Goal: Transaction & Acquisition: Purchase product/service

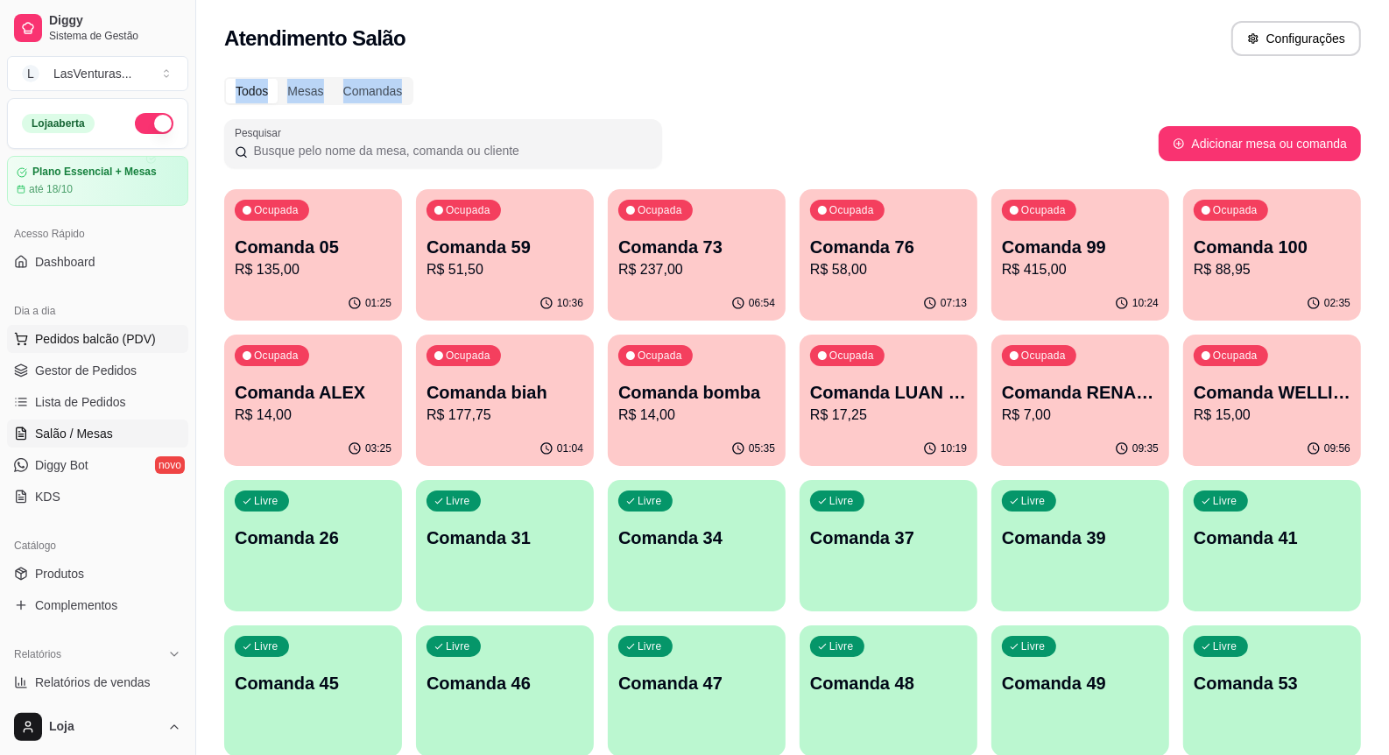
click at [116, 333] on span "Pedidos balcão (PDV)" at bounding box center [95, 339] width 121 height 18
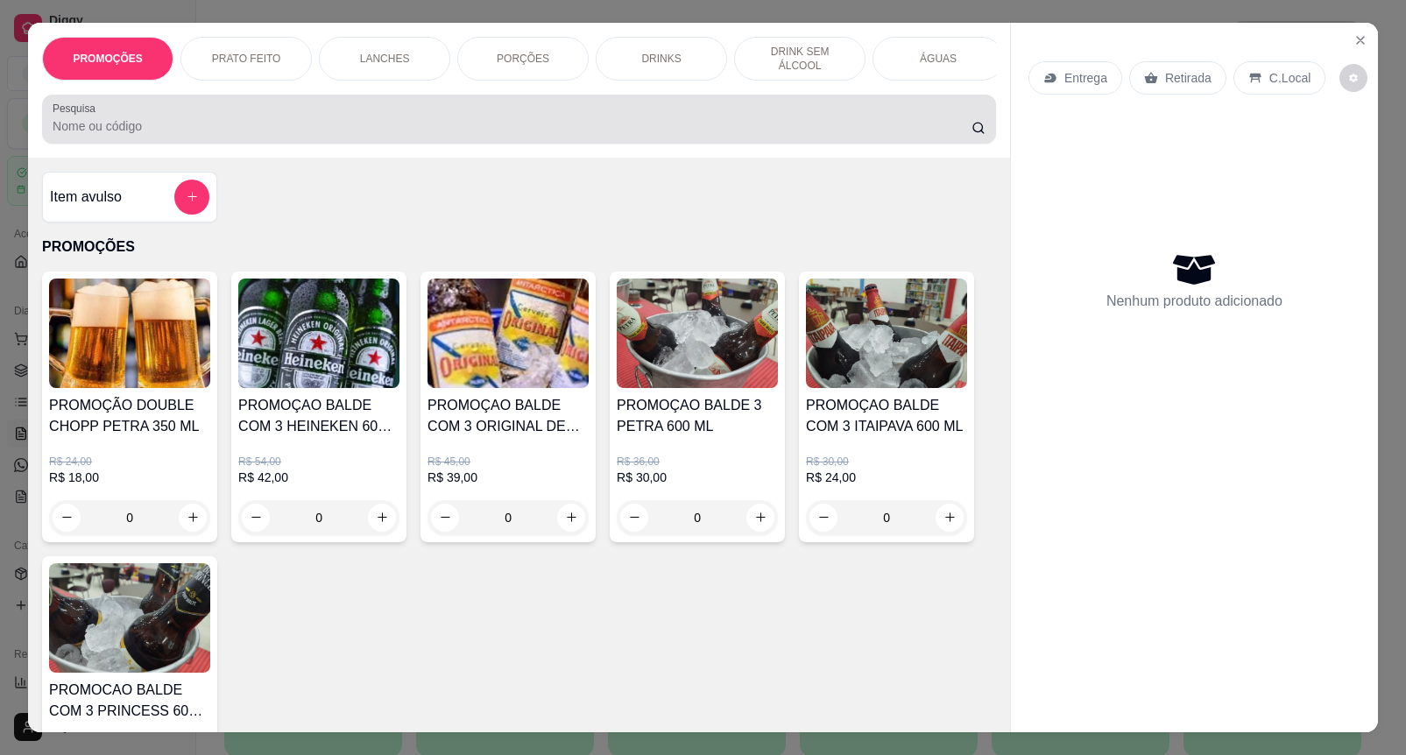
click at [130, 135] on input "Pesquisa" at bounding box center [512, 126] width 919 height 18
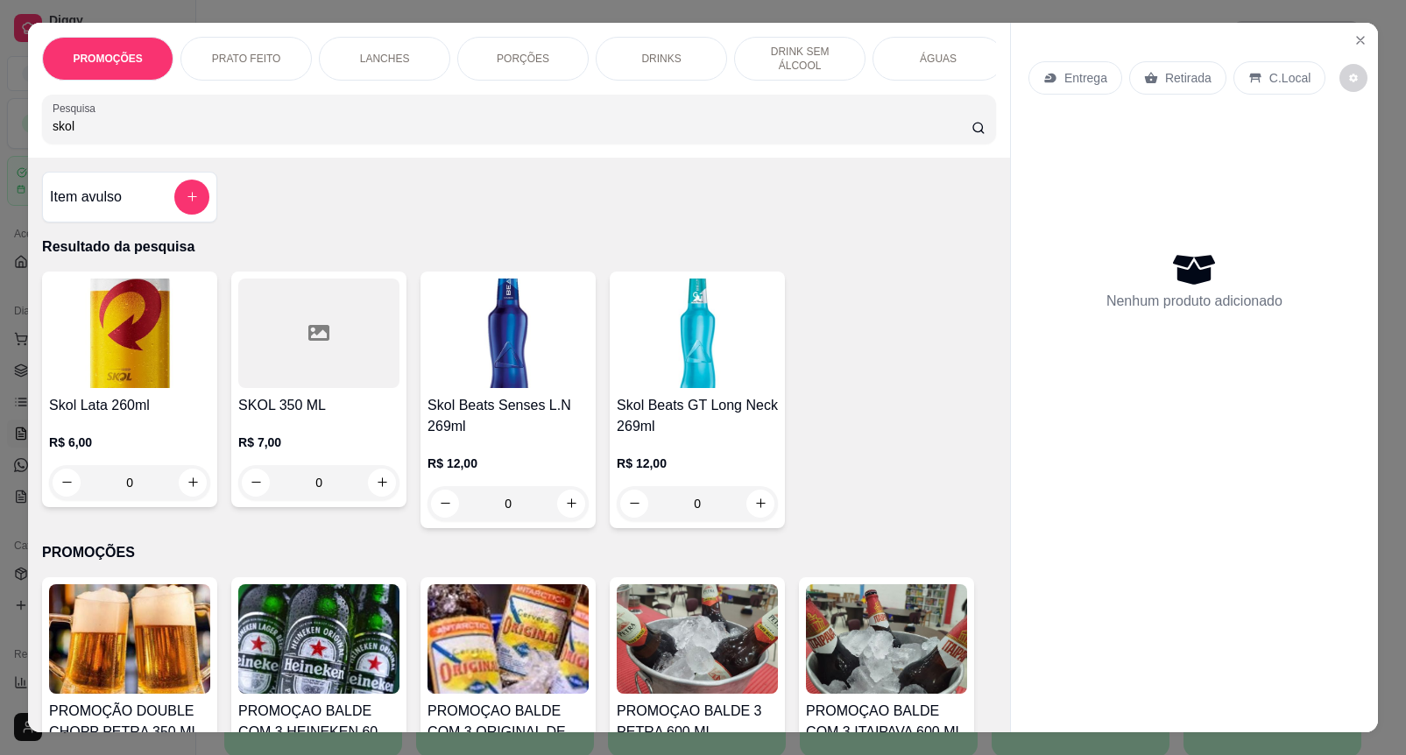
type input "skol"
click at [499, 388] on img at bounding box center [507, 333] width 161 height 109
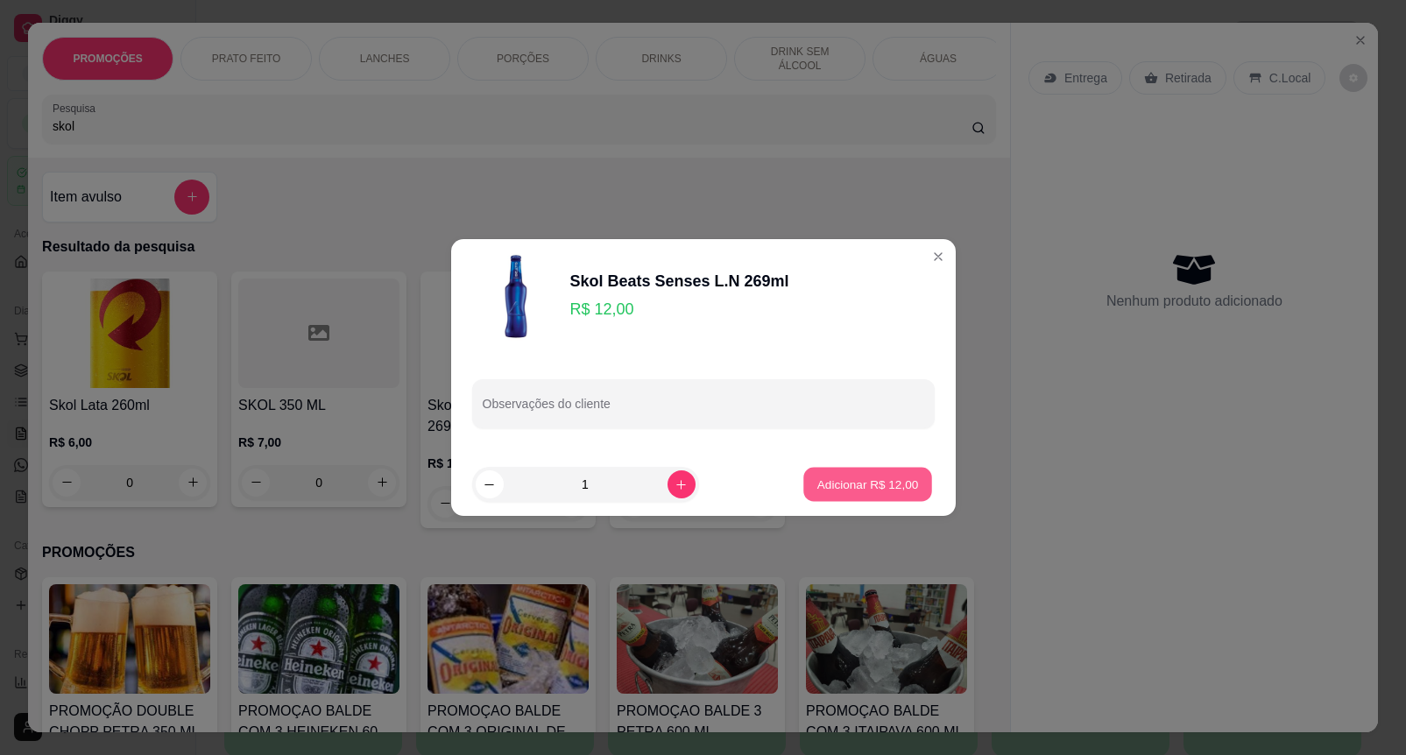
click at [851, 489] on p "Adicionar R$ 12,00" at bounding box center [868, 484] width 102 height 17
type input "1"
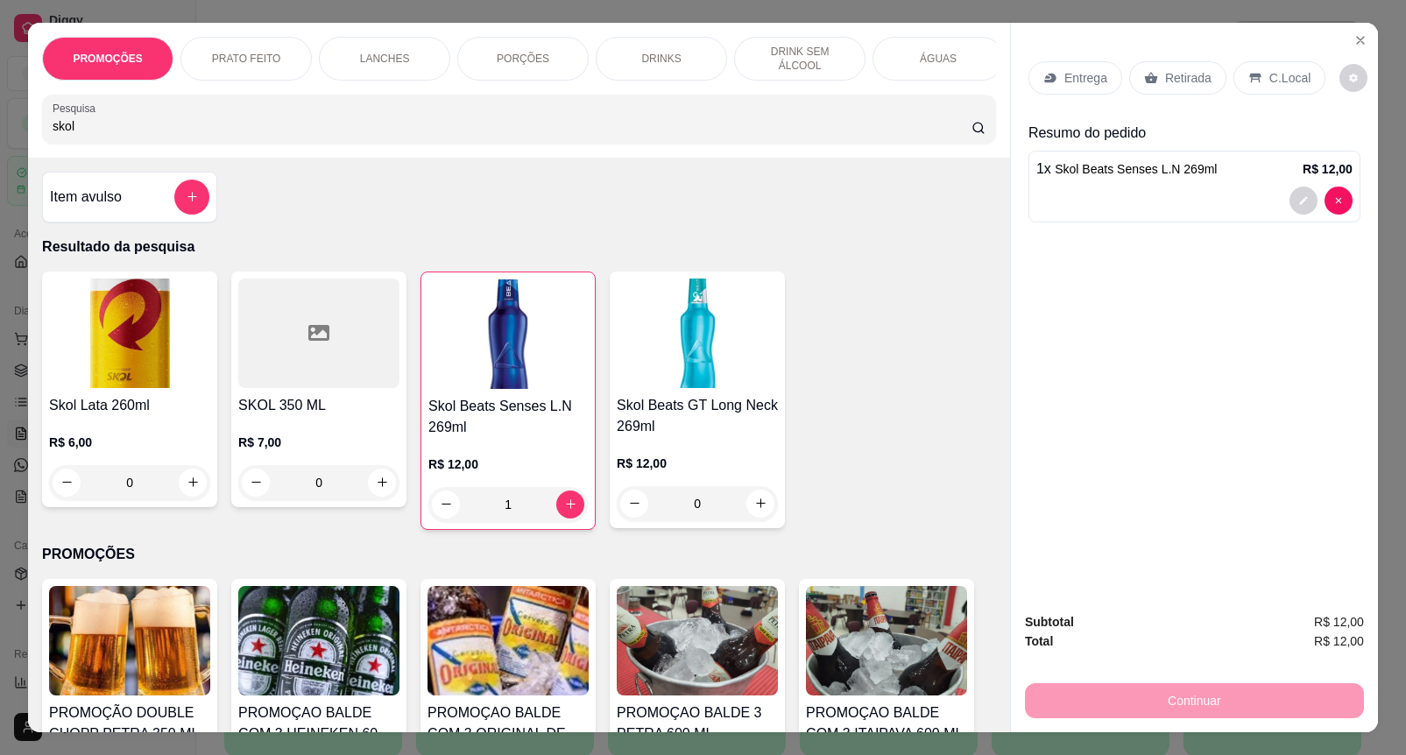
click at [207, 135] on input "skol" at bounding box center [512, 126] width 919 height 18
type input "s"
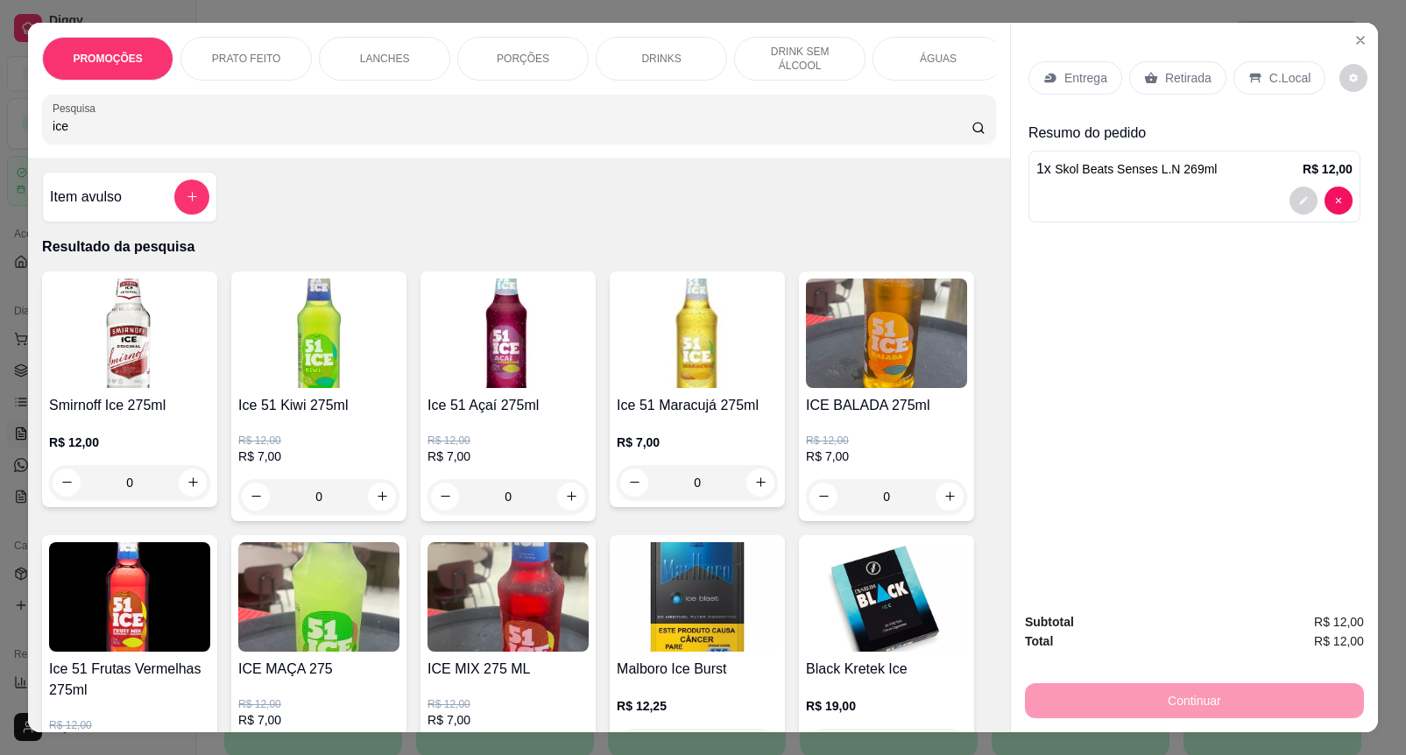
scroll to position [109, 0]
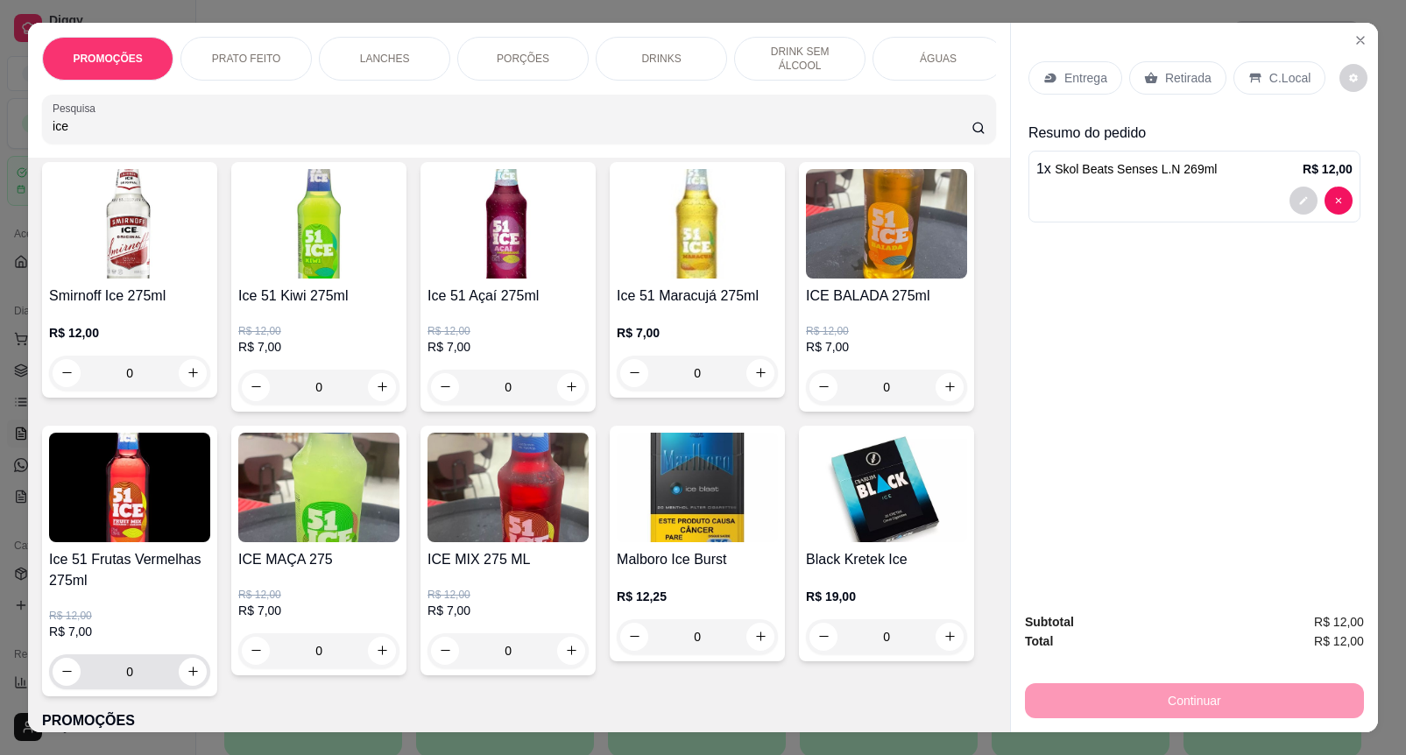
type input "ice"
click at [178, 689] on div "0" at bounding box center [130, 671] width 154 height 35
click at [187, 678] on icon "increase-product-quantity" at bounding box center [193, 671] width 13 height 13
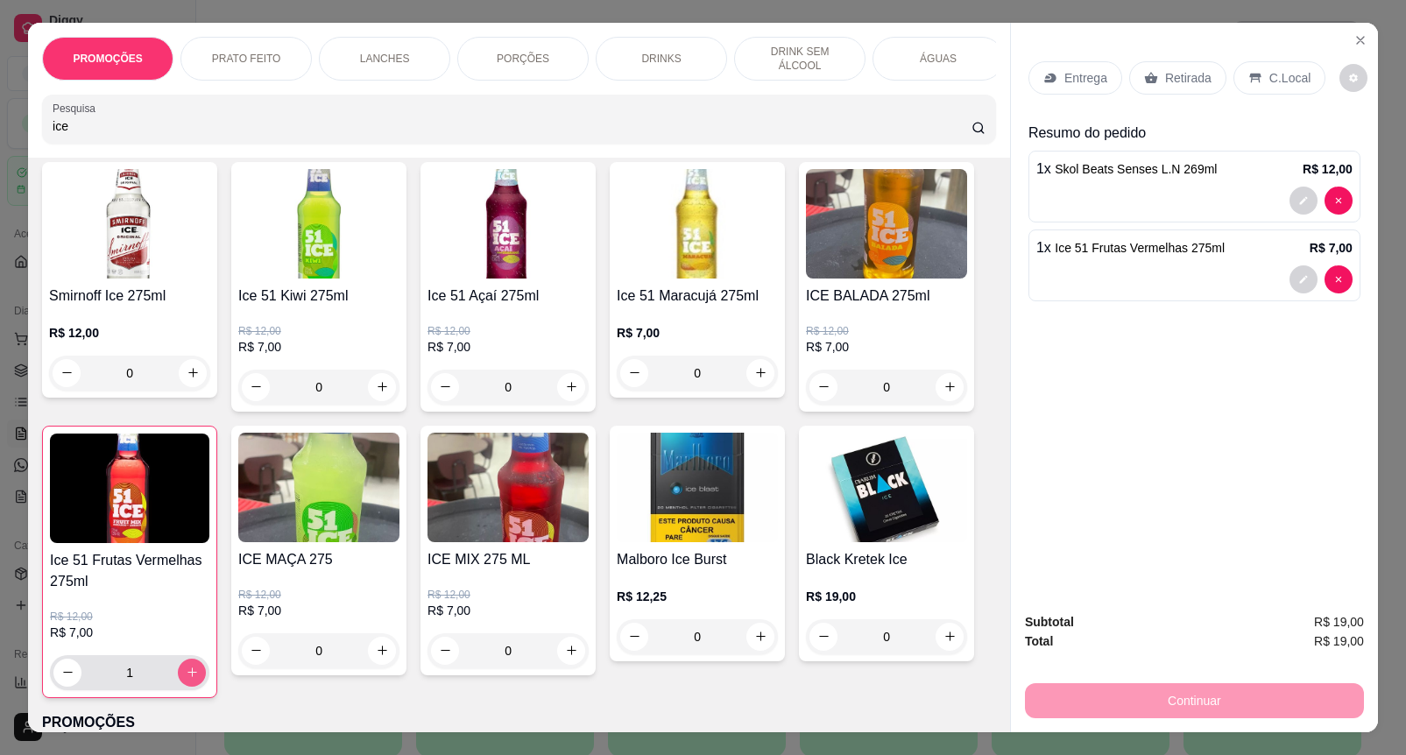
type input "1"
drag, startPoint x: 1165, startPoint y: 60, endPoint x: 1211, endPoint y: 159, distance: 110.1
click at [1167, 69] on p "Retirada" at bounding box center [1188, 78] width 46 height 18
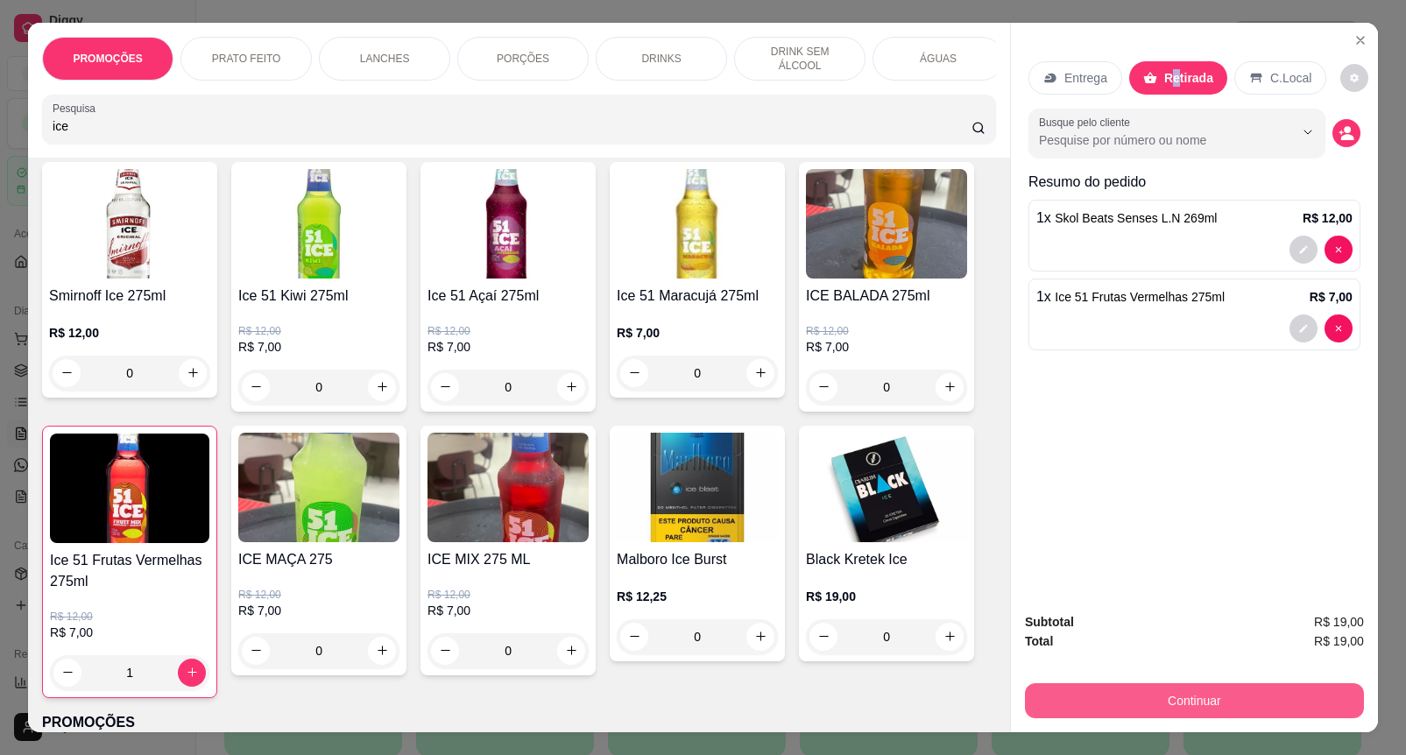
click at [1196, 695] on button "Continuar" at bounding box center [1194, 700] width 339 height 35
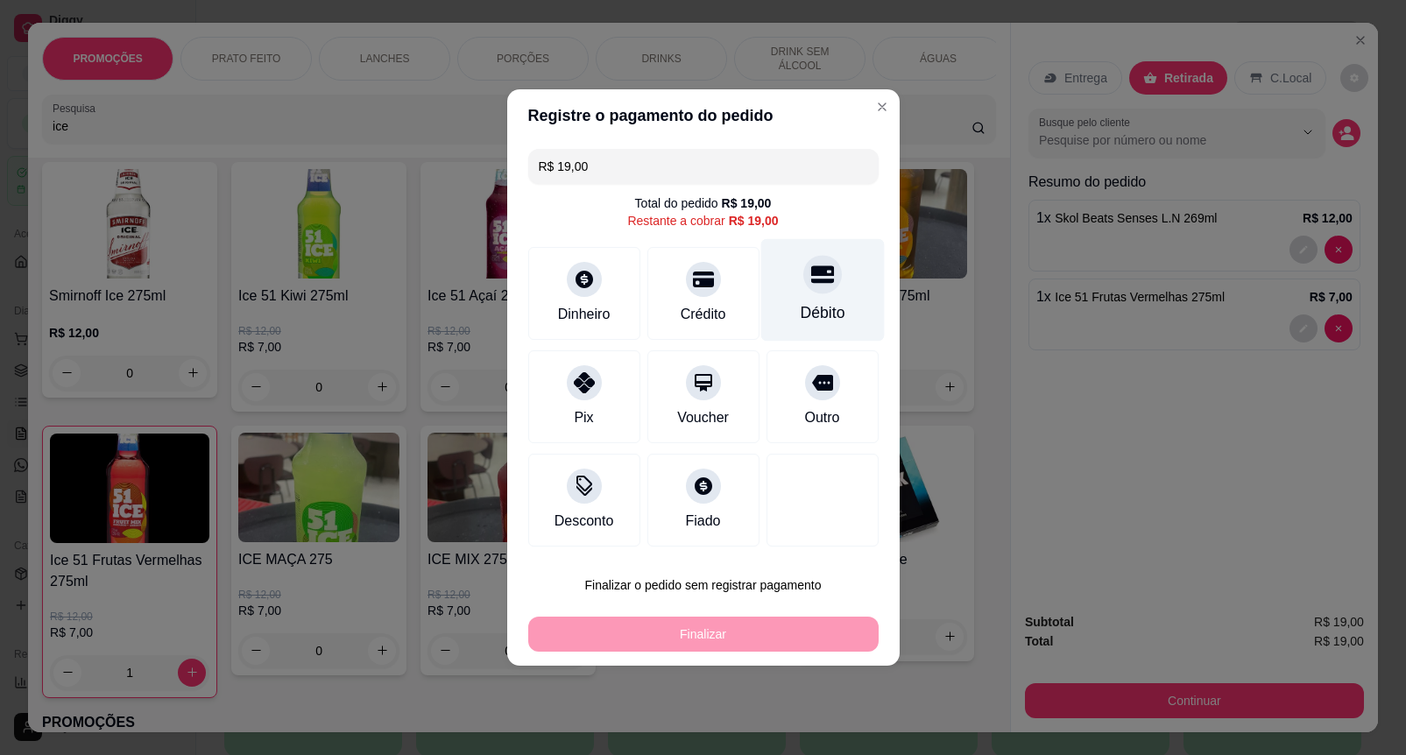
click at [858, 316] on div "Débito" at bounding box center [821, 290] width 123 height 102
type input "R$ 0,00"
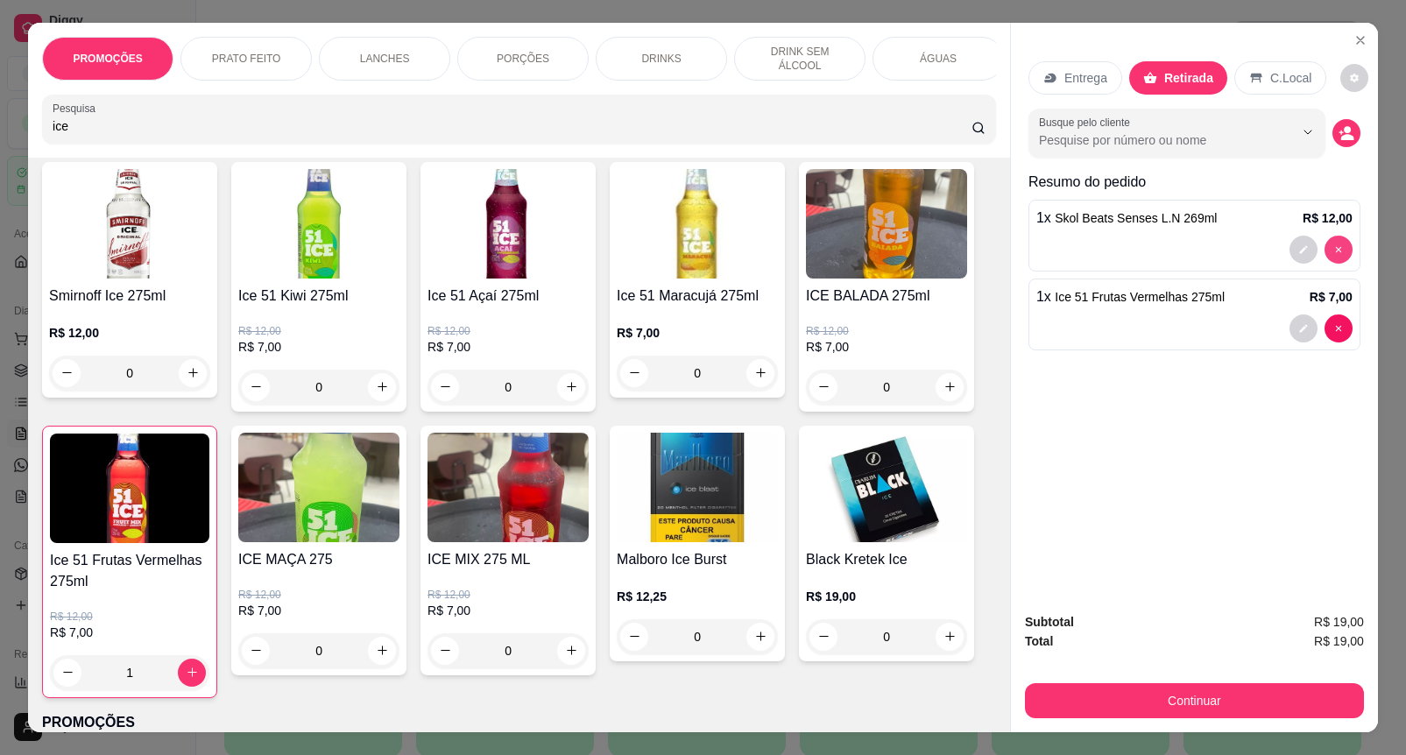
type input "0"
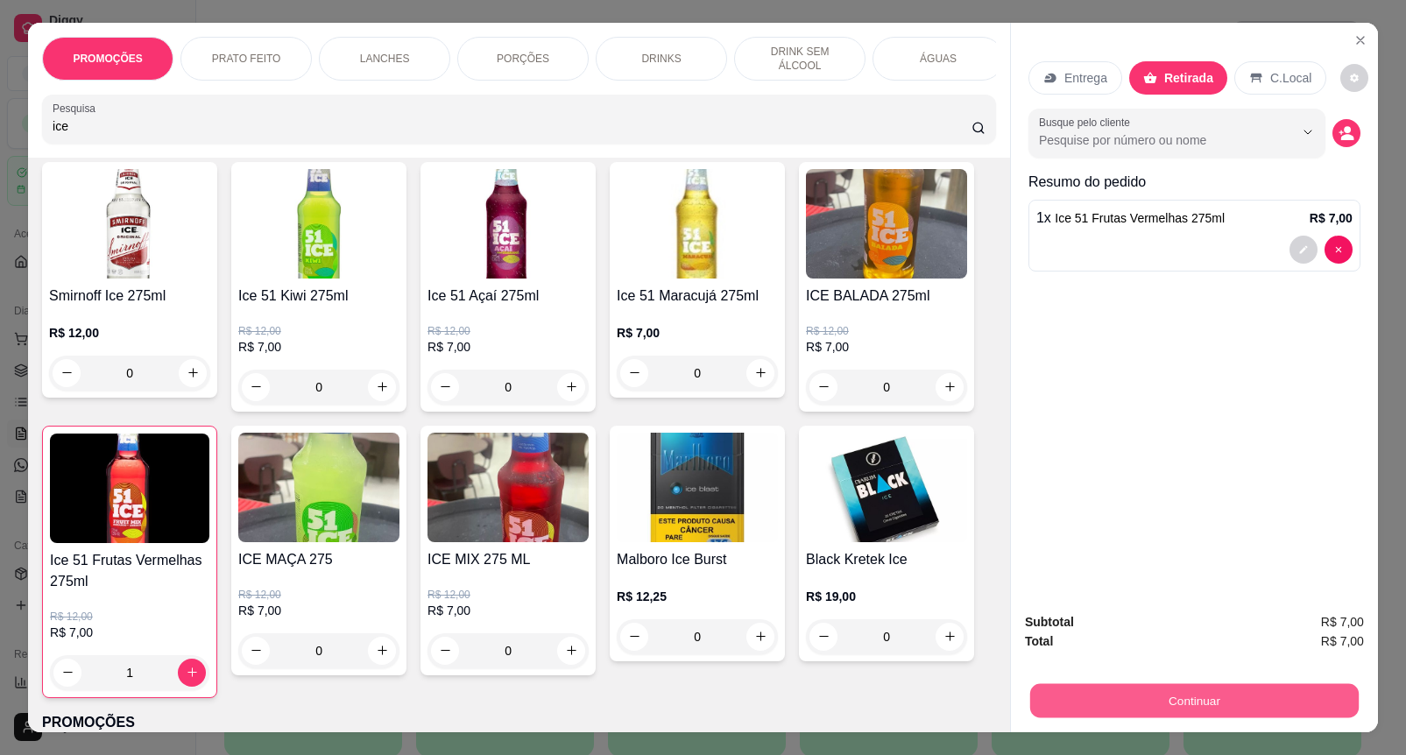
click at [1224, 685] on button "Continuar" at bounding box center [1194, 701] width 328 height 34
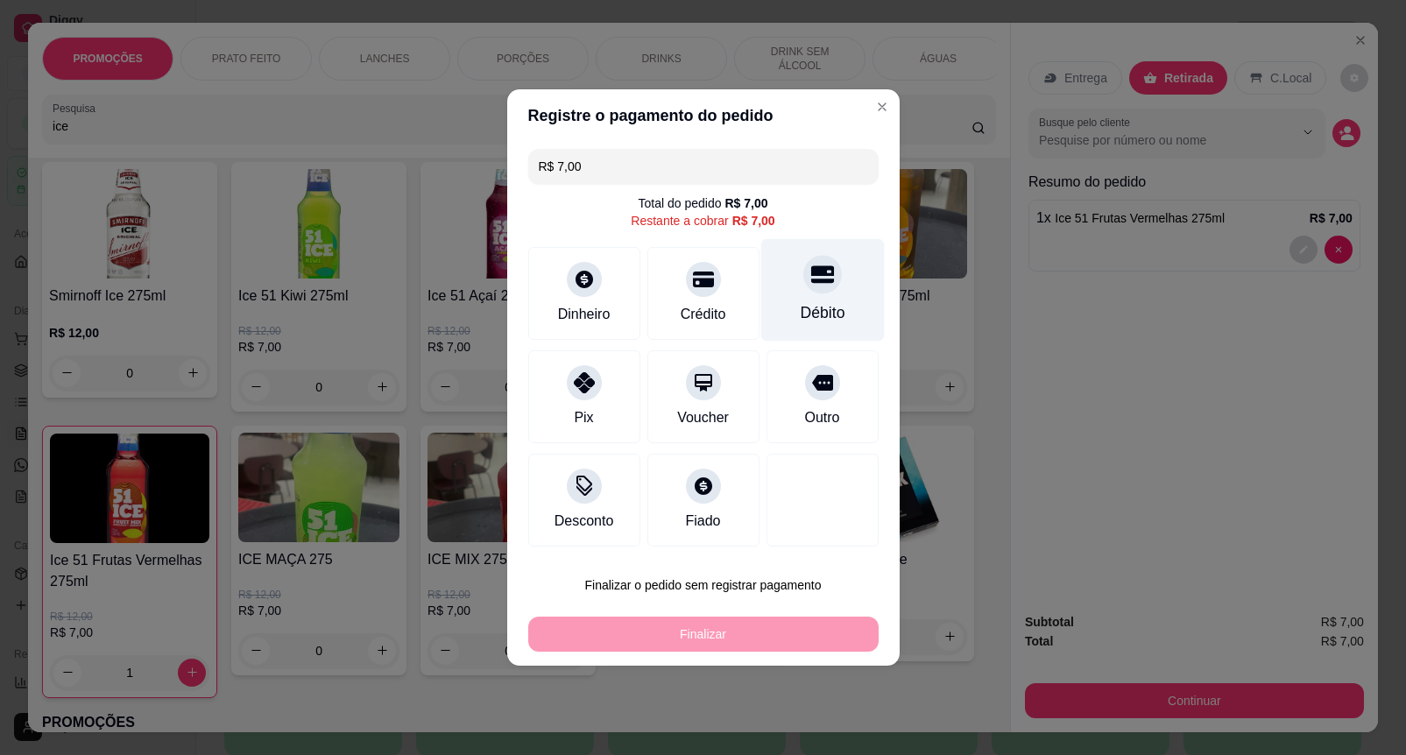
click at [842, 270] on div "Débito" at bounding box center [821, 290] width 123 height 102
type input "R$ 0,00"
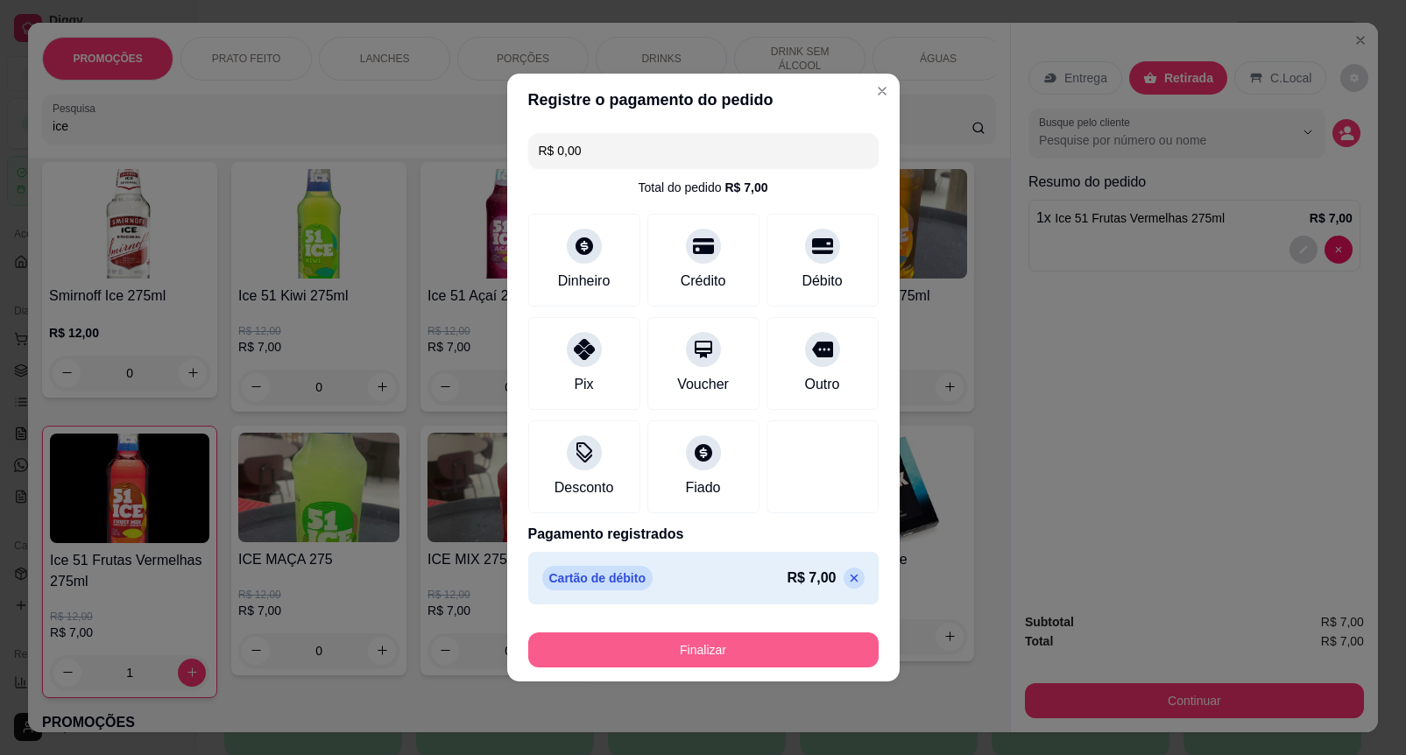
click at [786, 642] on button "Finalizar" at bounding box center [703, 649] width 350 height 35
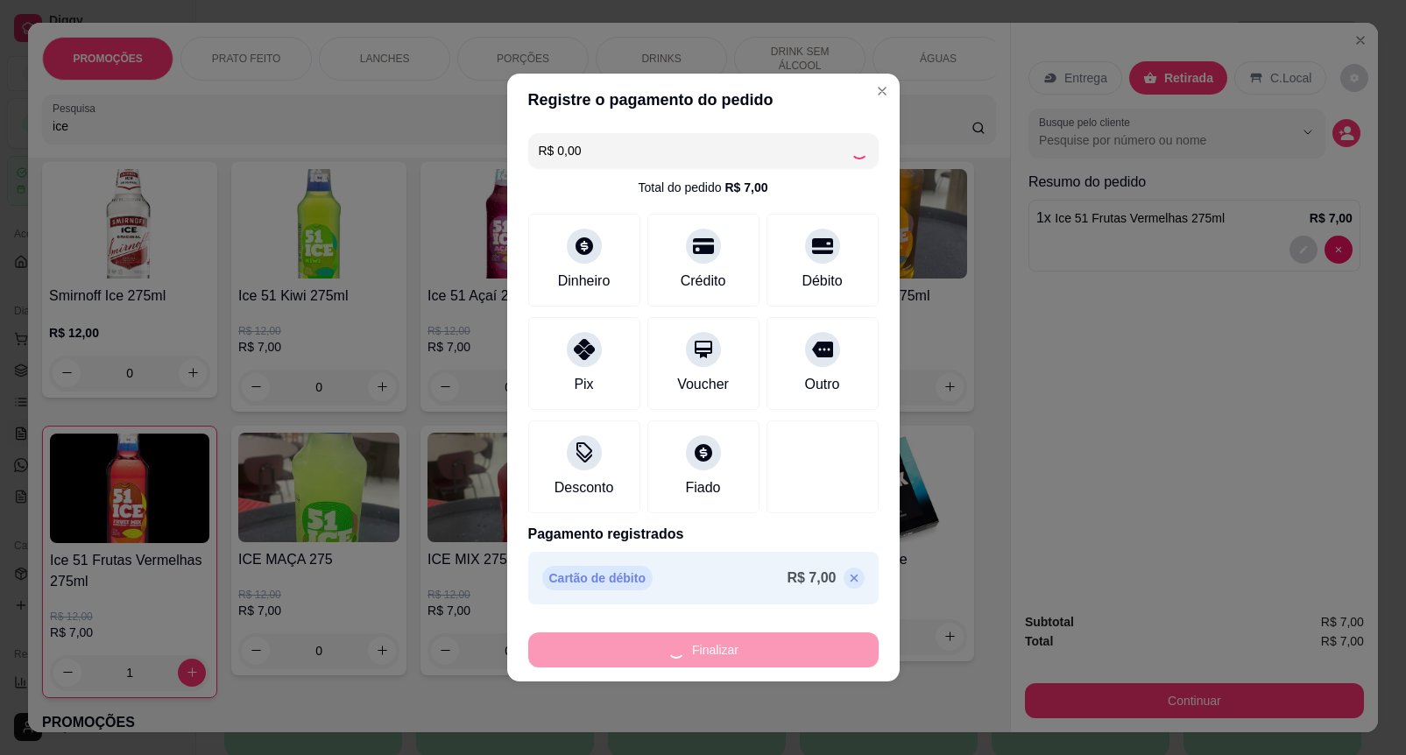
type input "0"
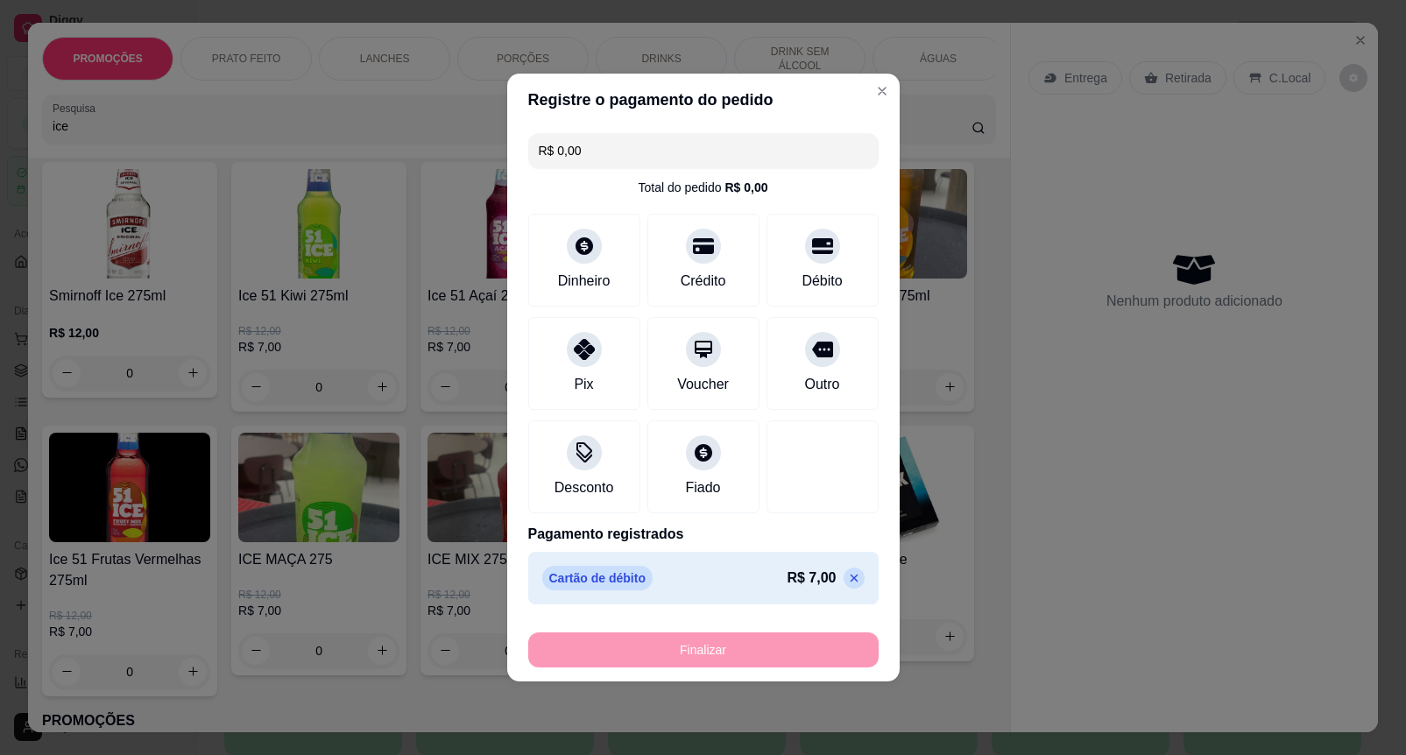
type input "-R$ 7,00"
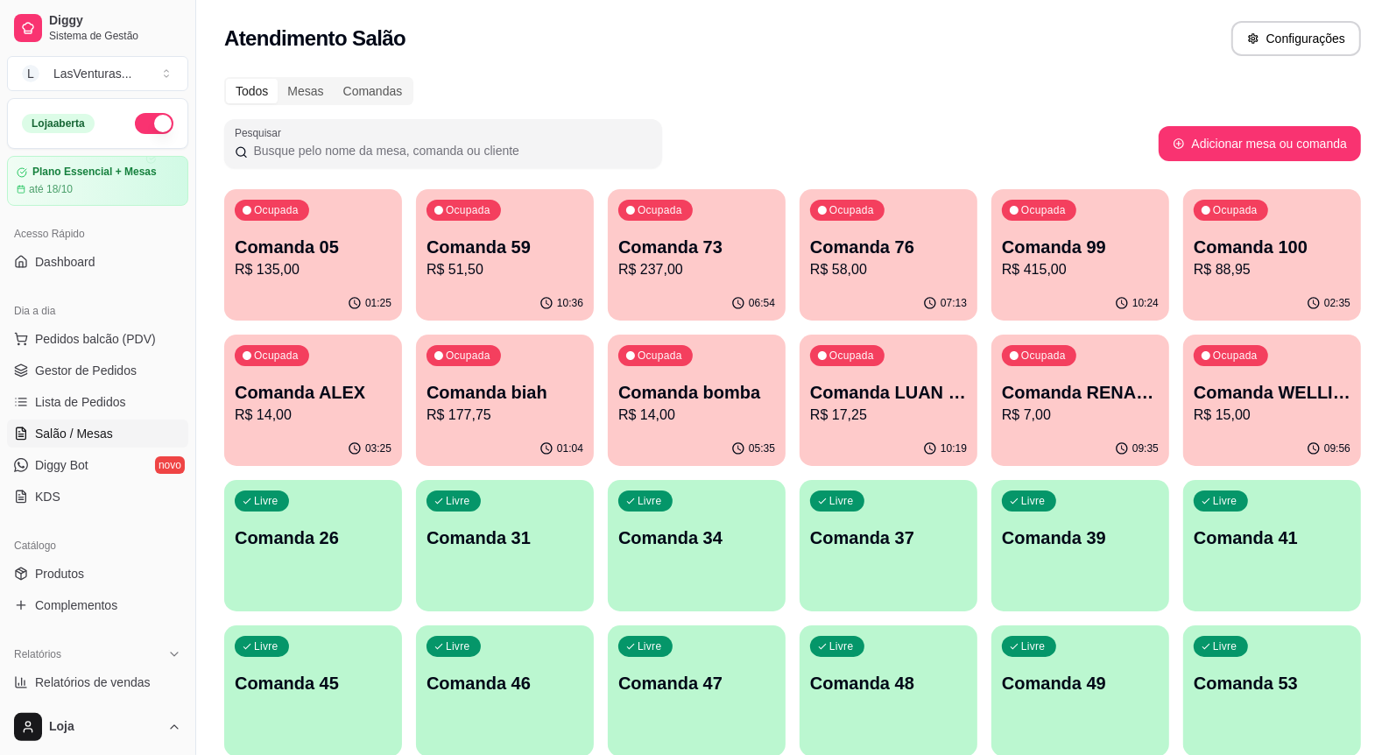
click at [276, 412] on p "R$ 14,00" at bounding box center [313, 415] width 157 height 21
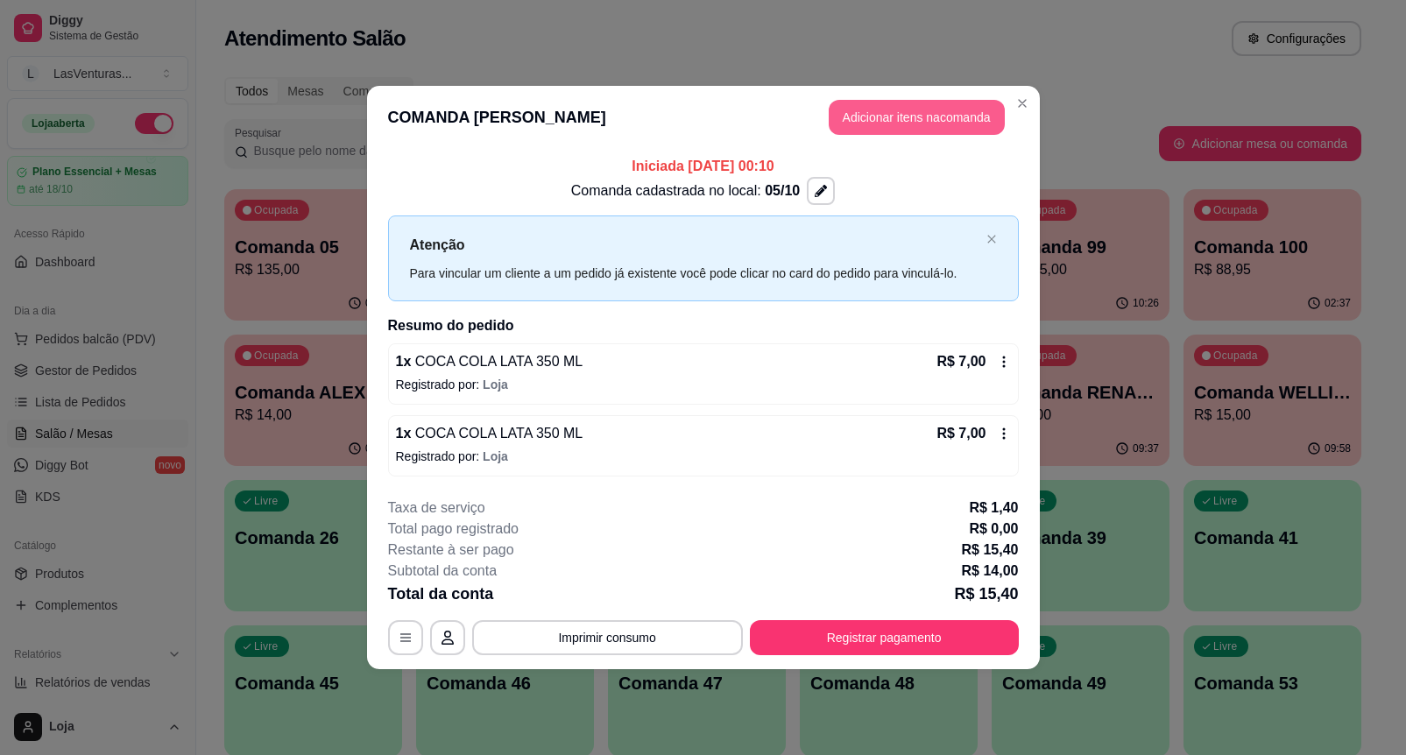
click at [892, 119] on button "Adicionar itens na comanda" at bounding box center [917, 117] width 176 height 35
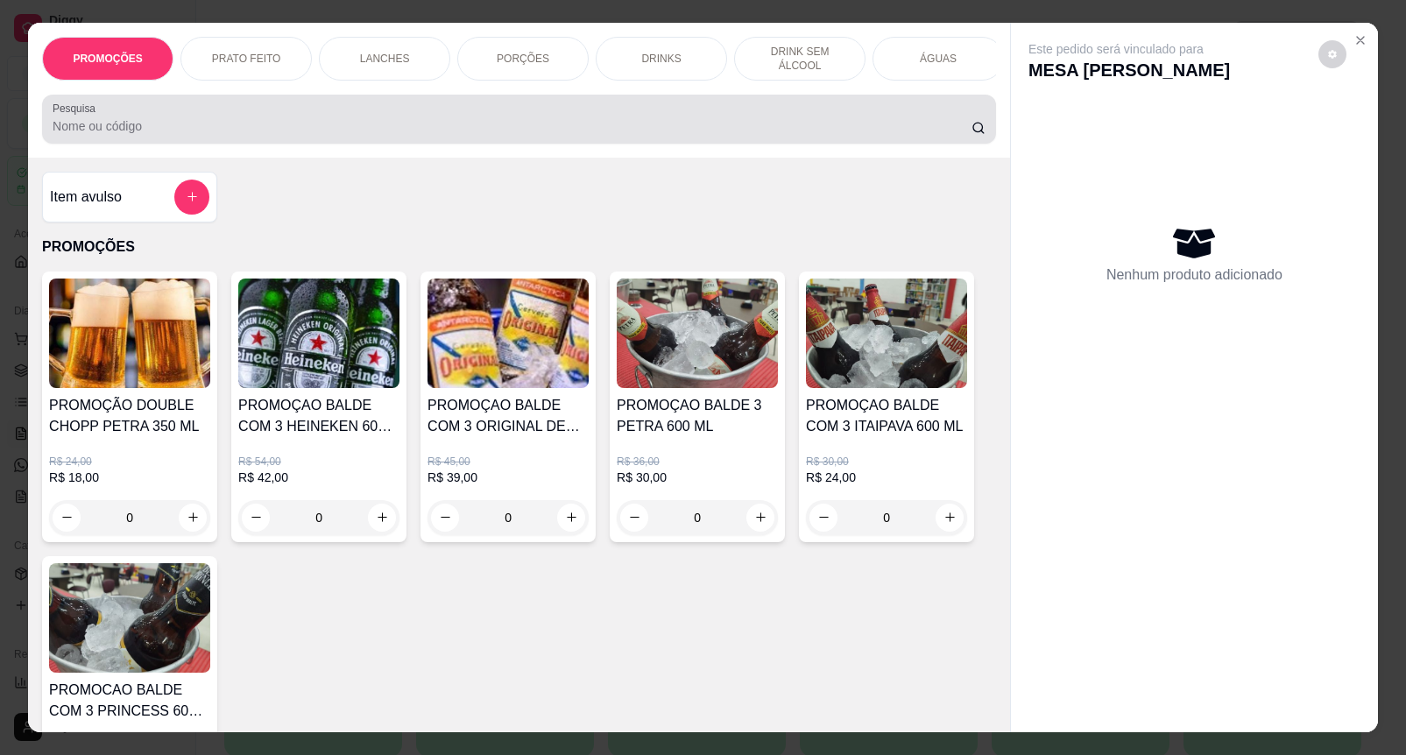
click at [134, 135] on input "Pesquisa" at bounding box center [512, 126] width 919 height 18
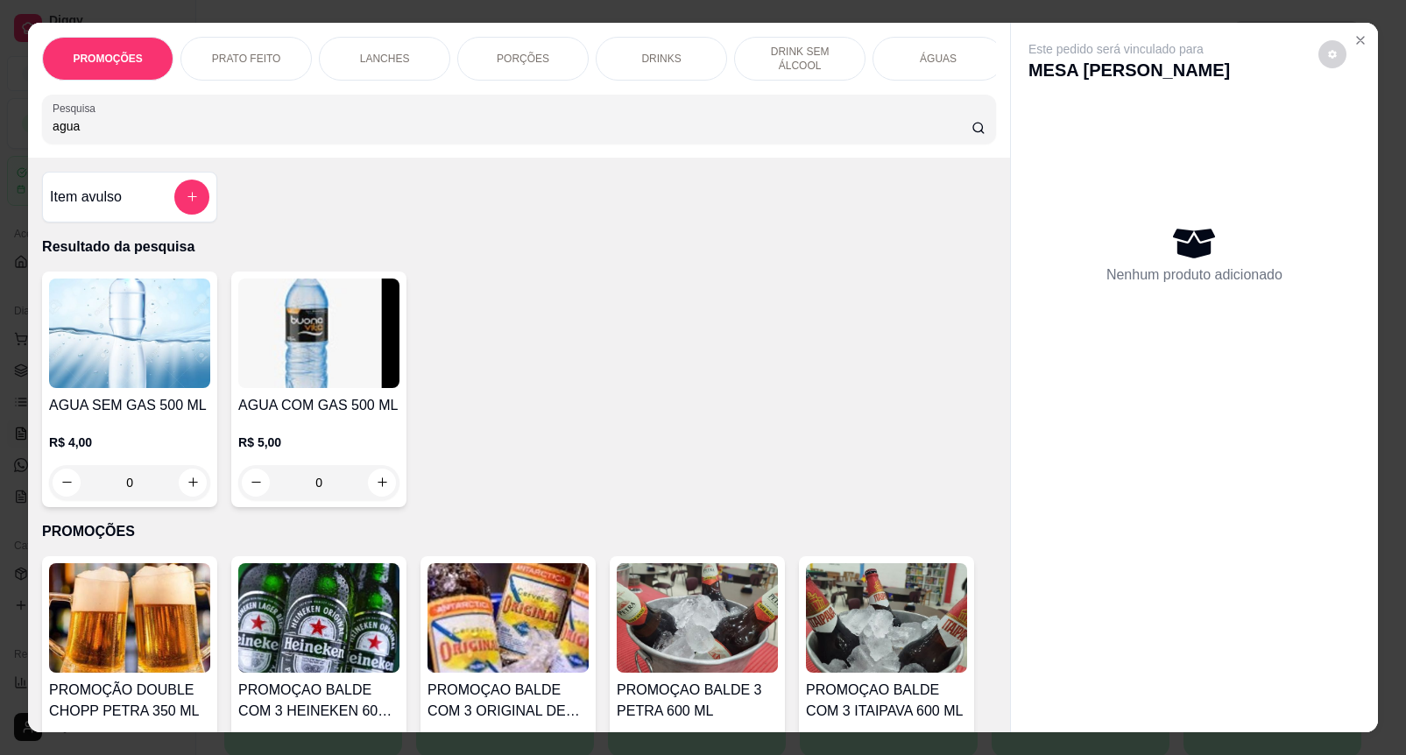
type input "agua"
click at [116, 366] on img at bounding box center [129, 333] width 161 height 109
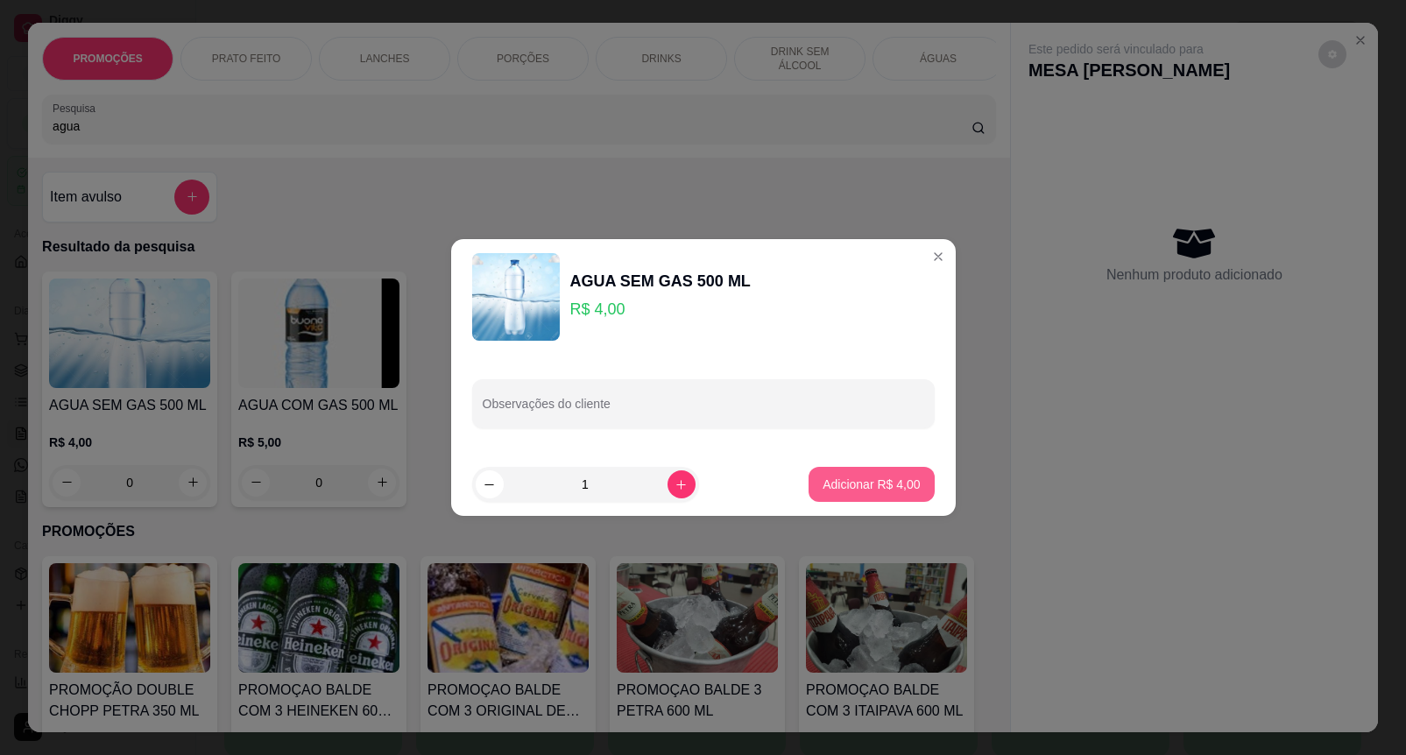
click at [841, 470] on button "Adicionar R$ 4,00" at bounding box center [870, 484] width 125 height 35
type input "1"
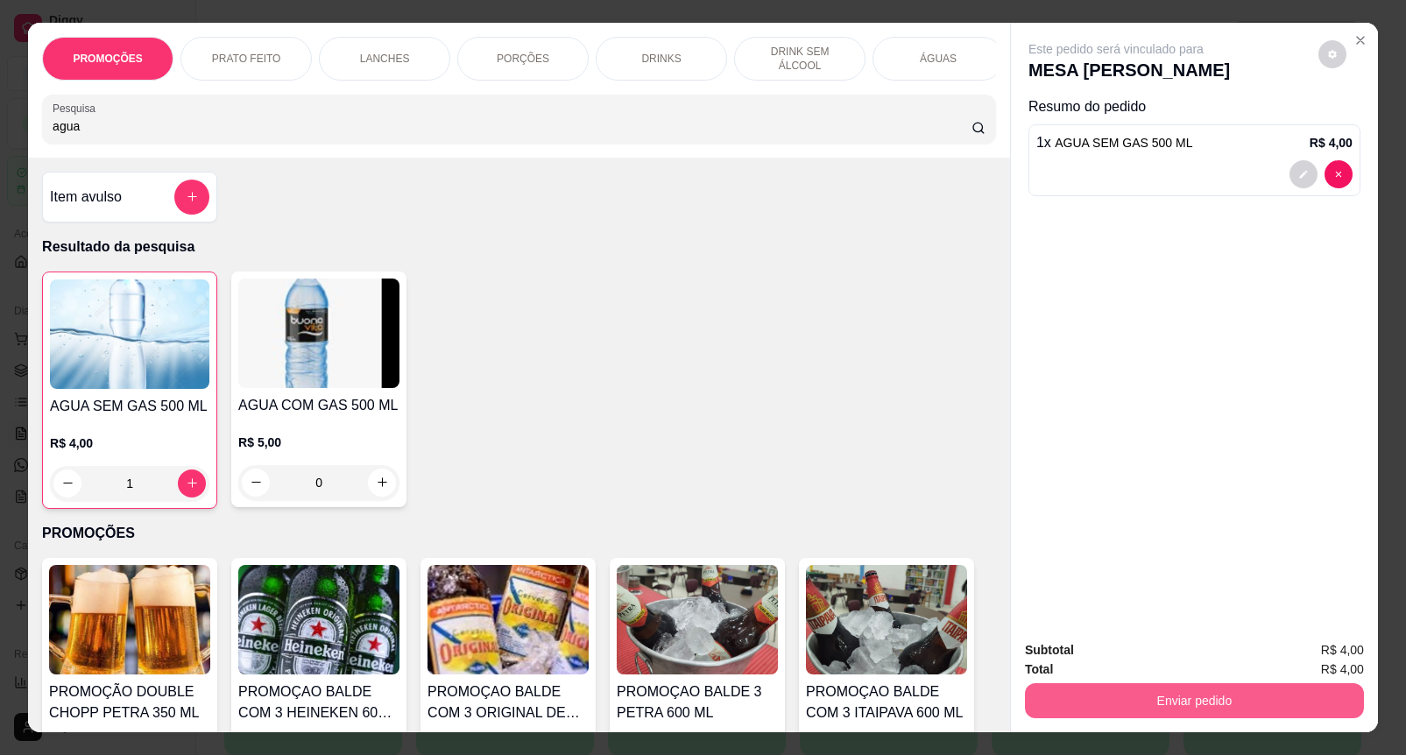
click at [1181, 702] on button "Enviar pedido" at bounding box center [1194, 700] width 339 height 35
click at [1292, 649] on button "Enviar pedido" at bounding box center [1316, 649] width 99 height 33
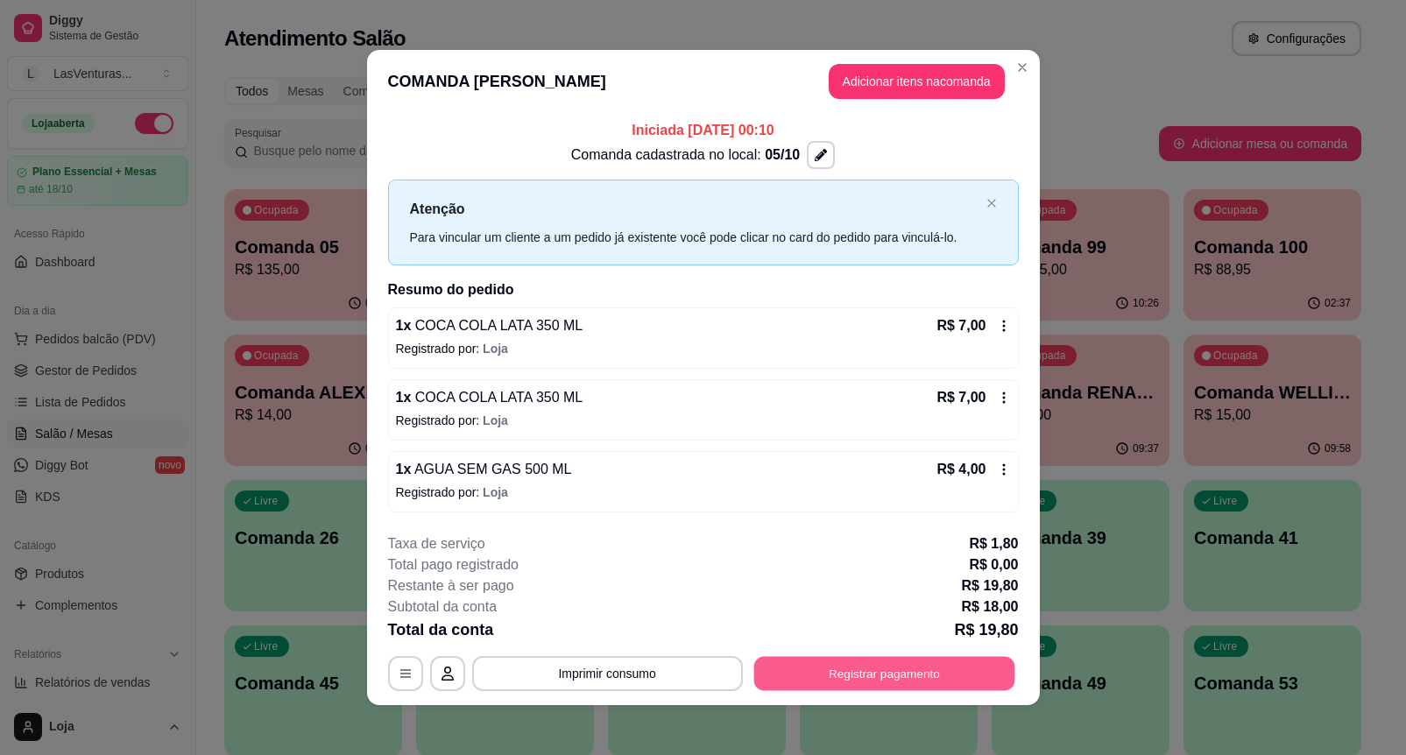
click at [905, 668] on button "Registrar pagamento" at bounding box center [883, 673] width 261 height 34
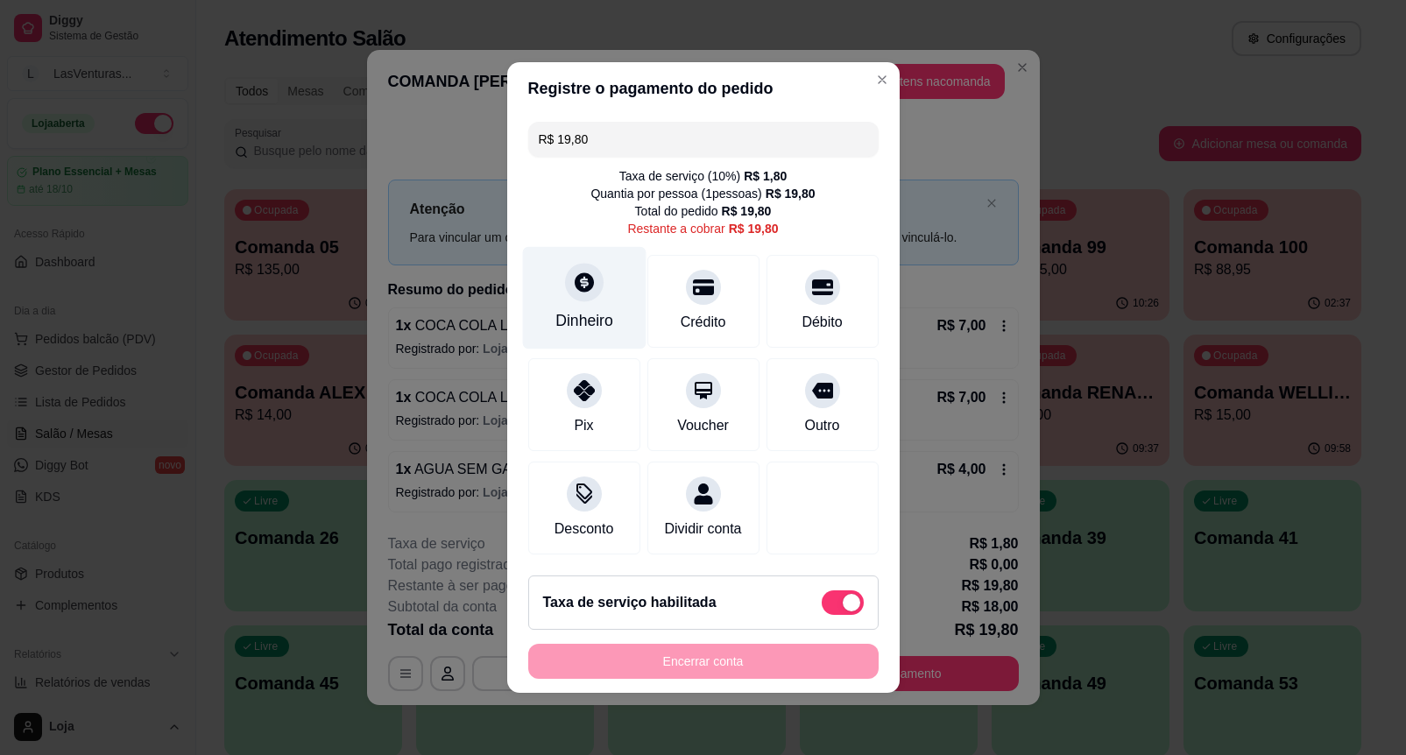
click at [601, 309] on div "Dinheiro" at bounding box center [584, 320] width 58 height 23
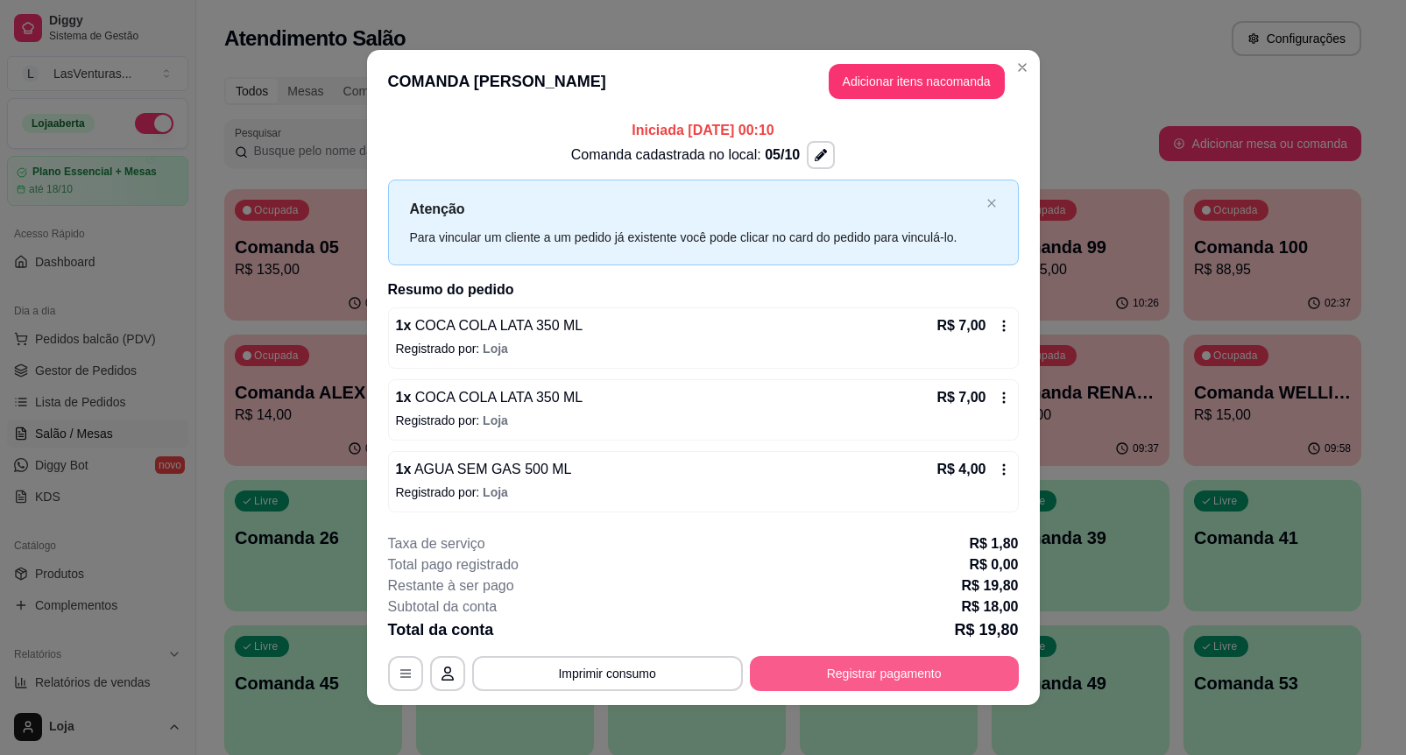
click at [871, 672] on button "Registrar pagamento" at bounding box center [884, 673] width 269 height 35
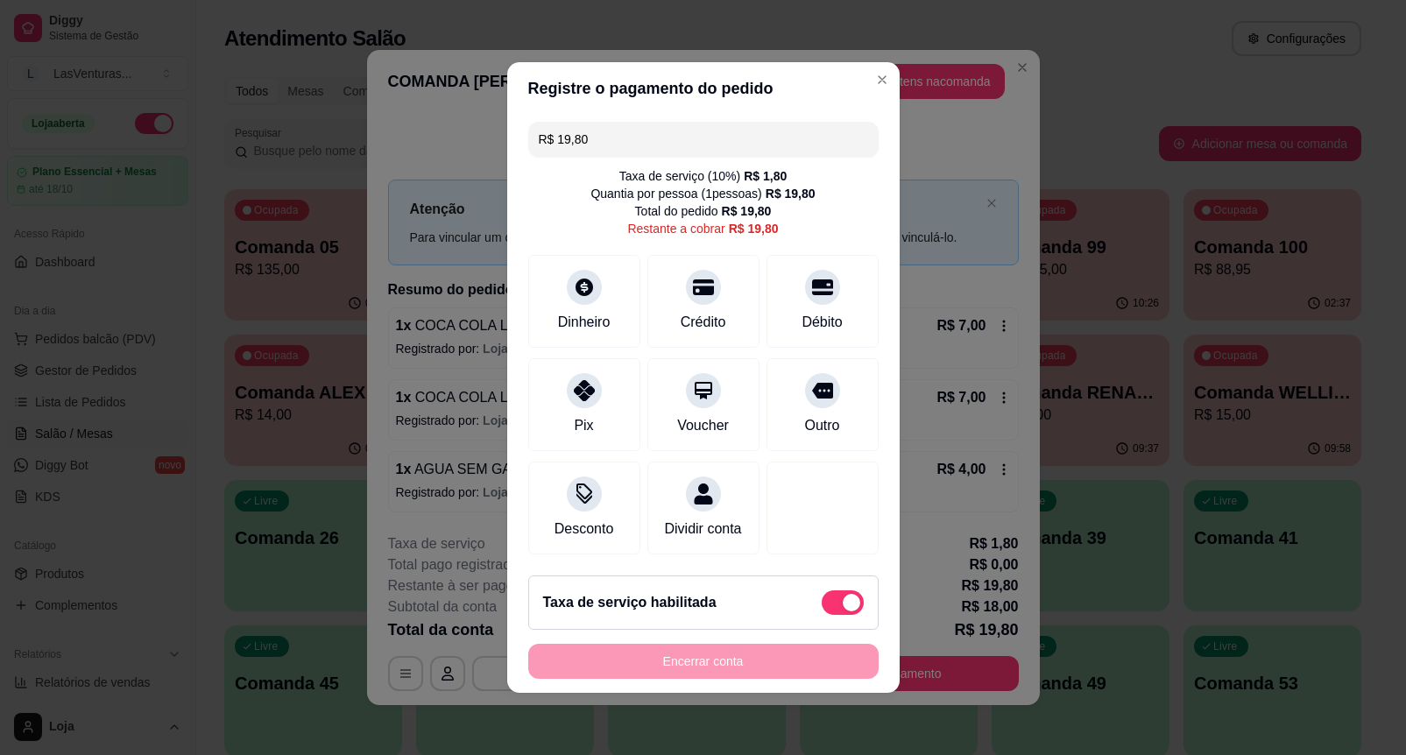
click at [843, 611] on span at bounding box center [852, 603] width 18 height 18
click at [824, 617] on input "checkbox" at bounding box center [826, 611] width 11 height 11
checkbox input "true"
type input "R$ 18,00"
click at [575, 272] on icon at bounding box center [584, 281] width 19 height 19
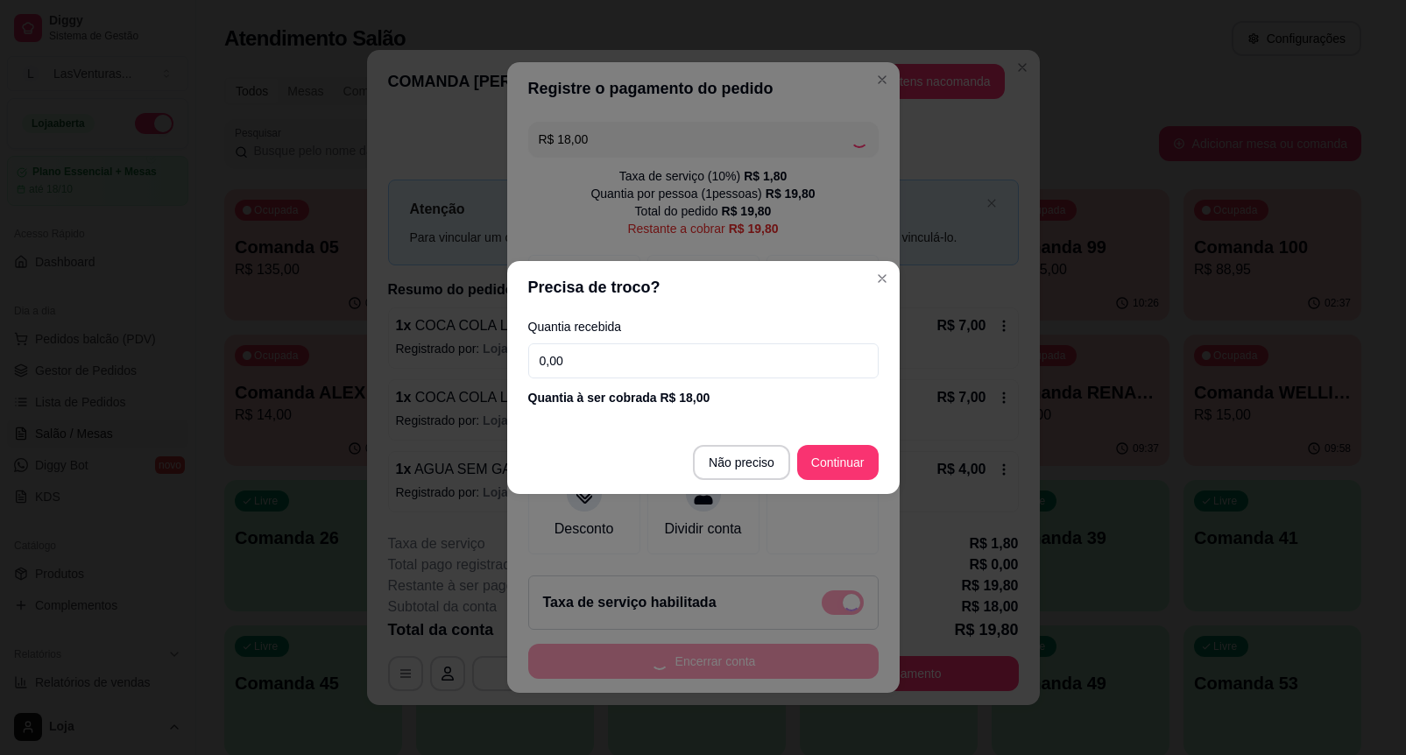
click at [623, 360] on input "0,00" at bounding box center [703, 360] width 350 height 35
checkbox input "false"
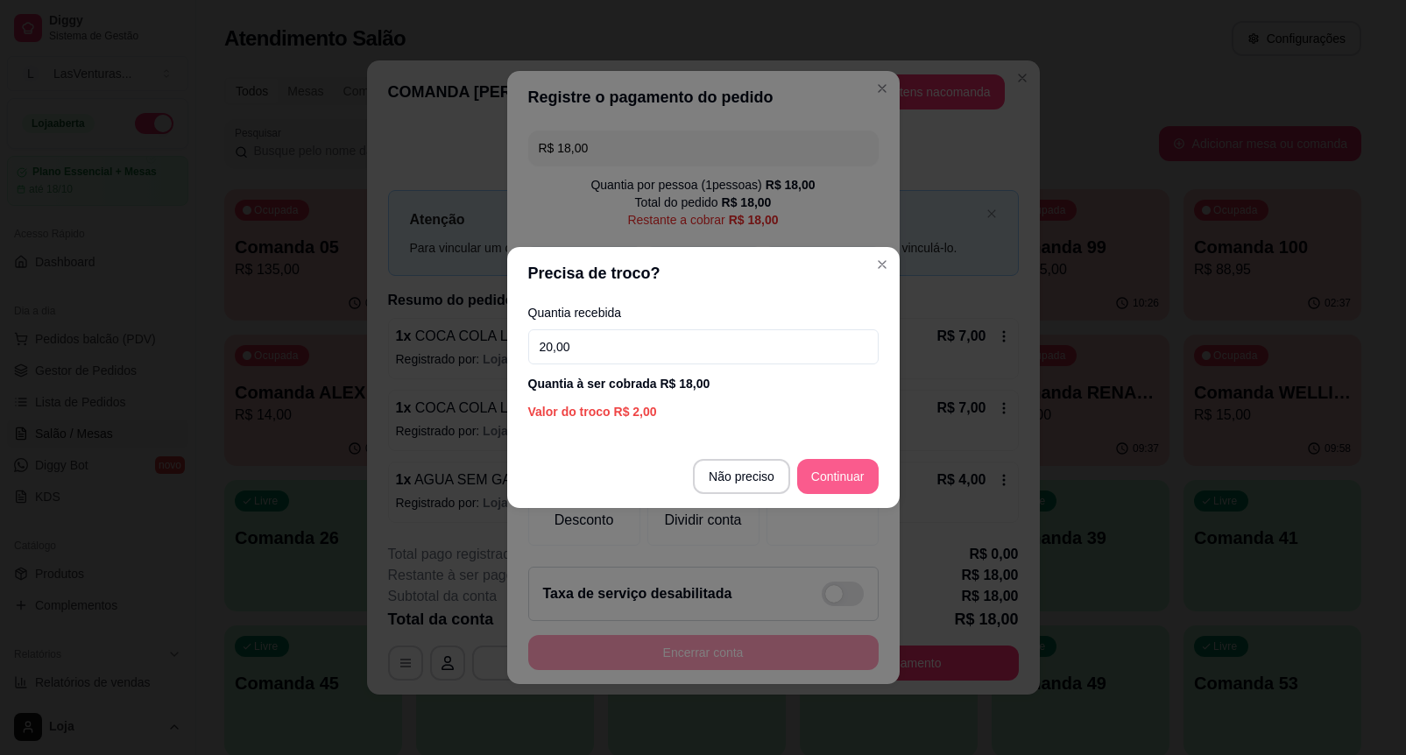
type input "20,00"
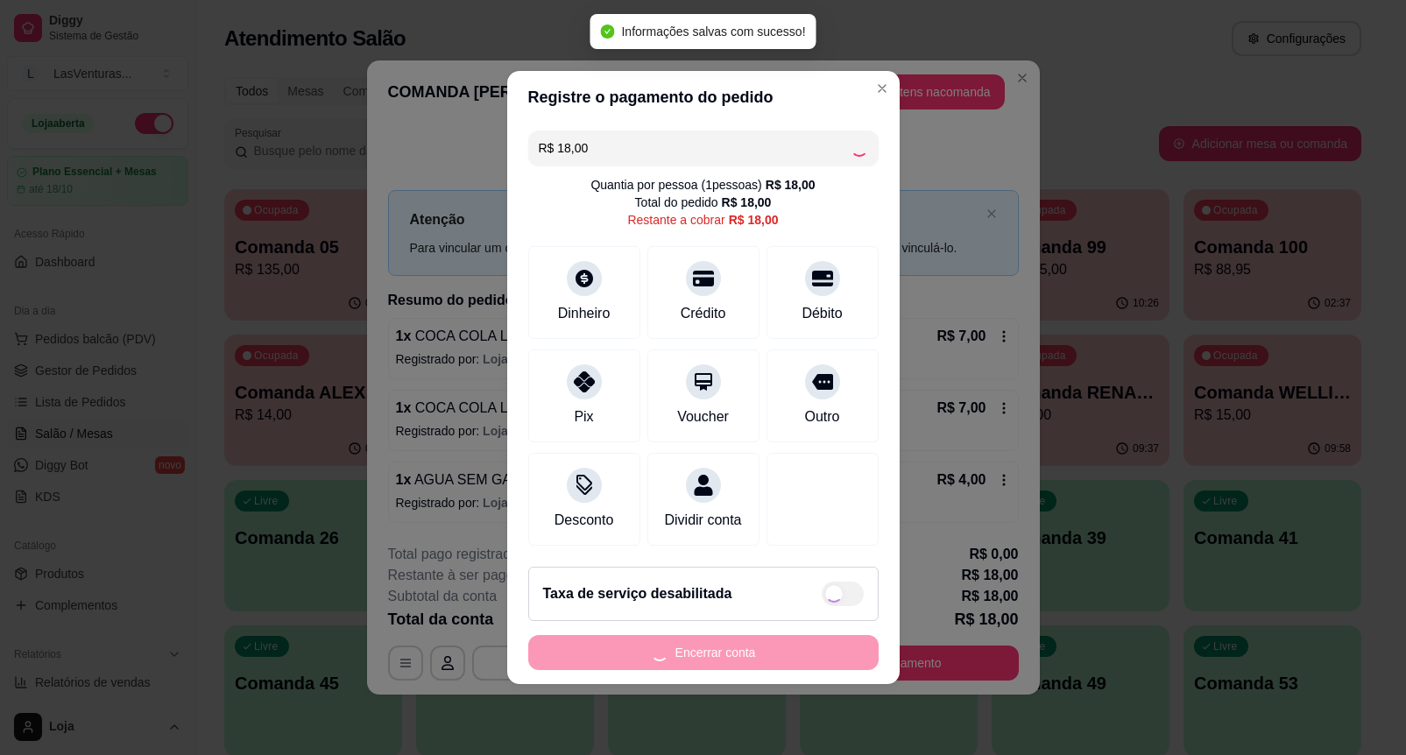
type input "R$ 0,00"
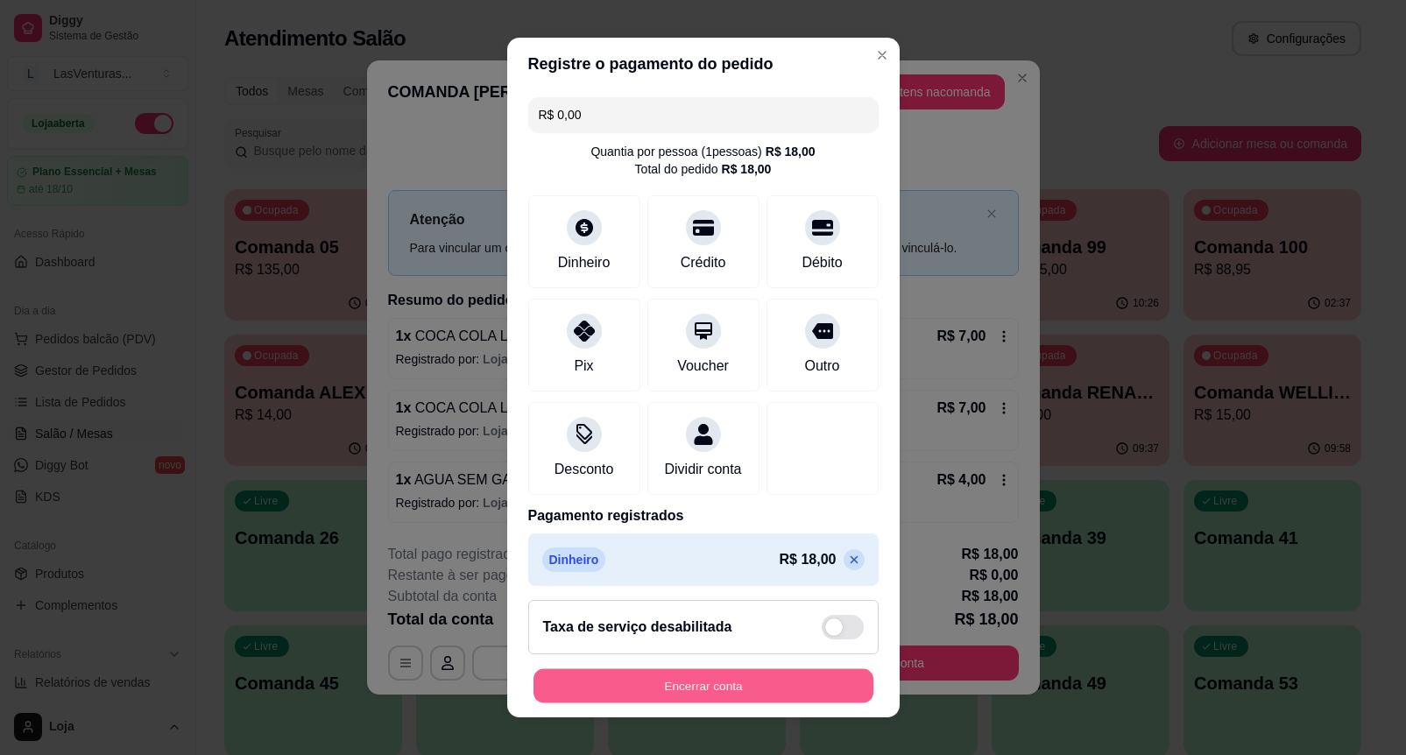
click at [766, 683] on button "Encerrar conta" at bounding box center [703, 686] width 340 height 34
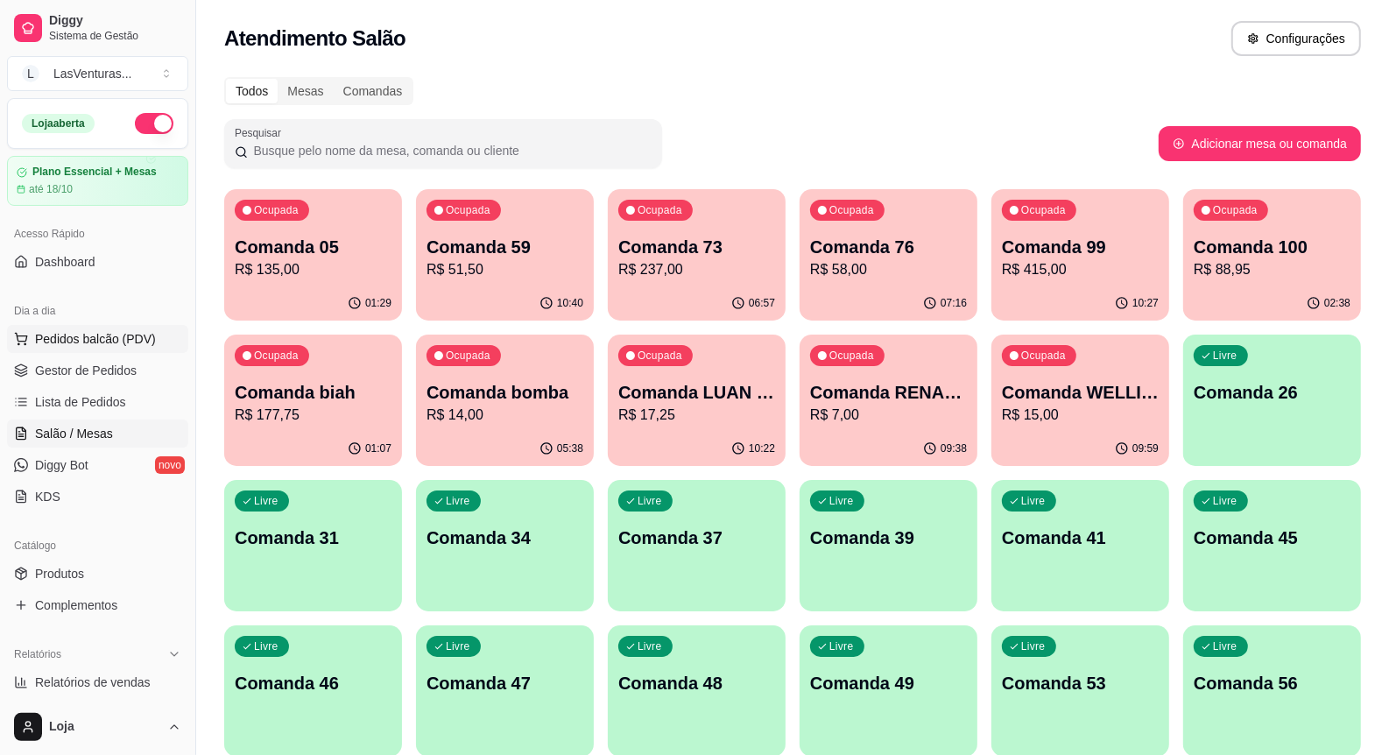
click at [62, 335] on span "Pedidos balcão (PDV)" at bounding box center [95, 339] width 121 height 18
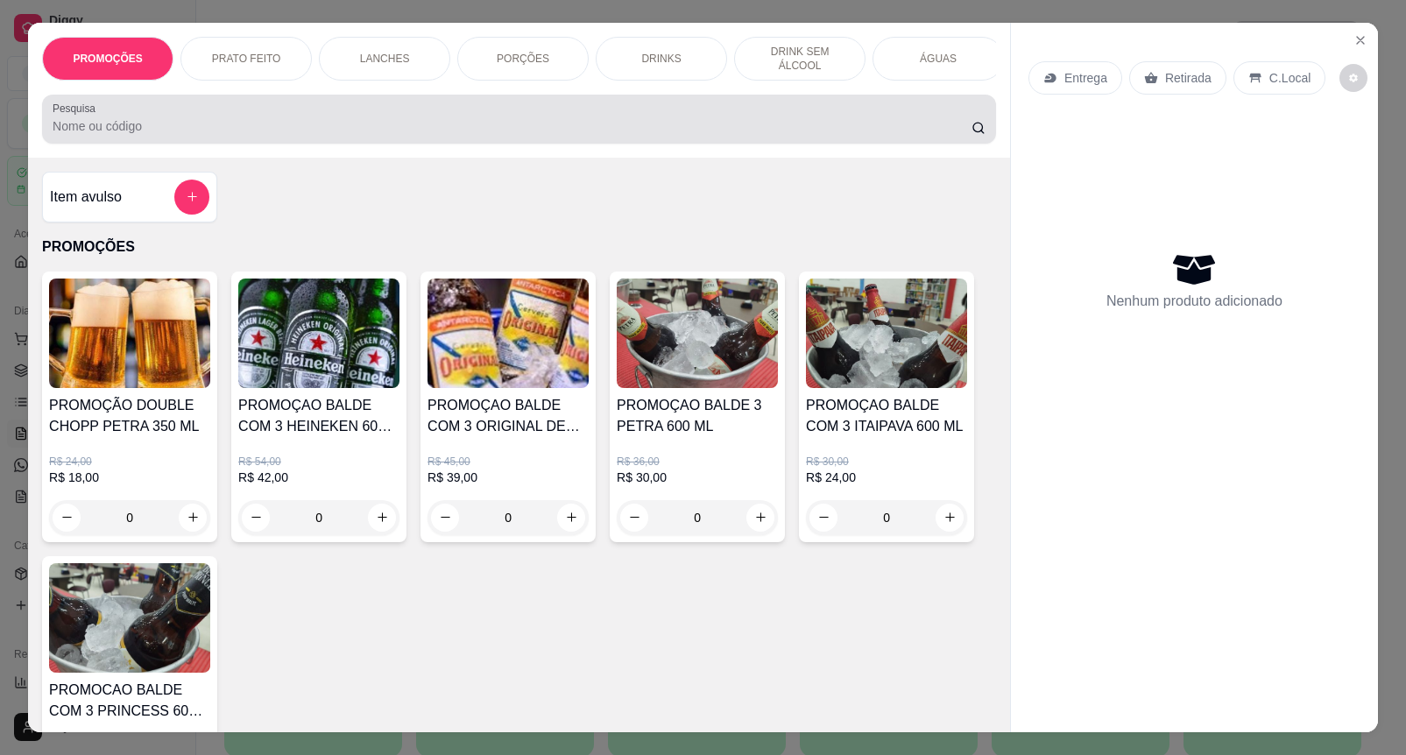
click at [128, 130] on input "Pesquisa" at bounding box center [512, 126] width 919 height 18
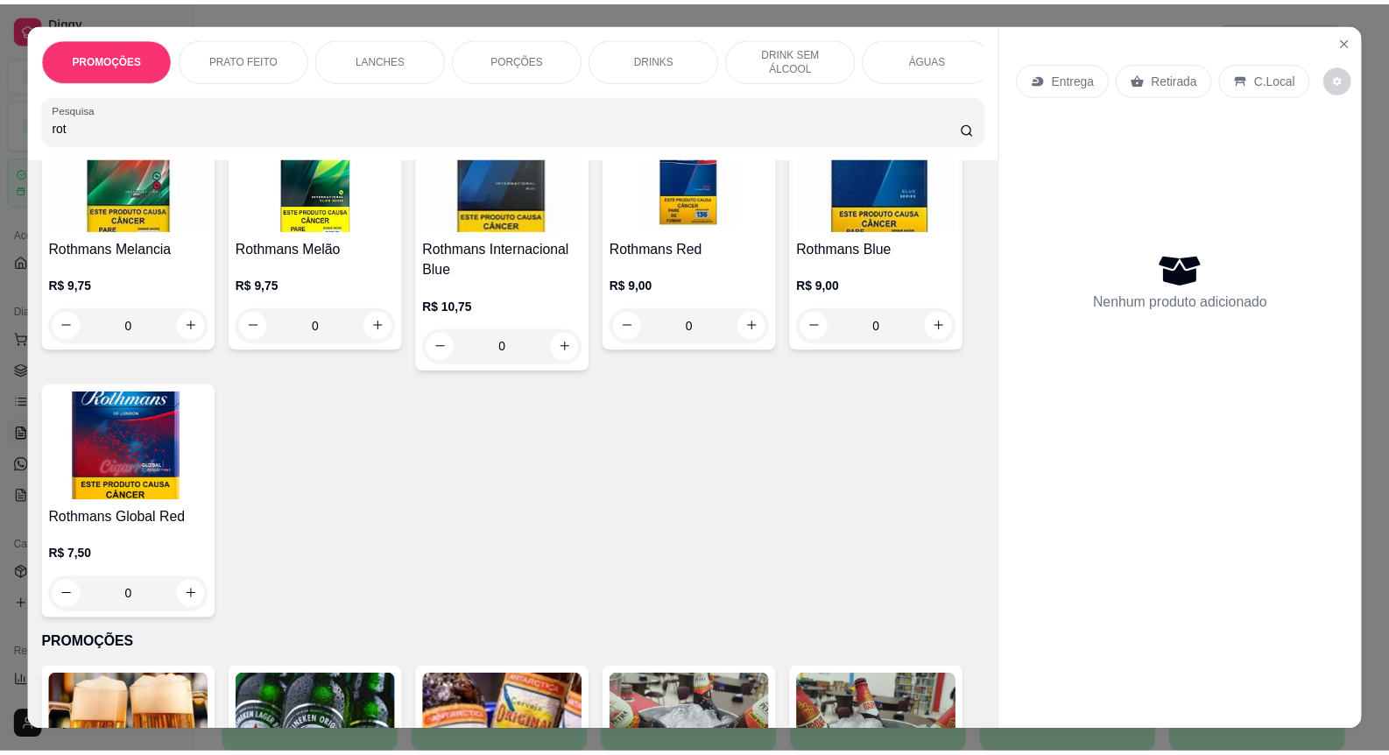
scroll to position [219, 0]
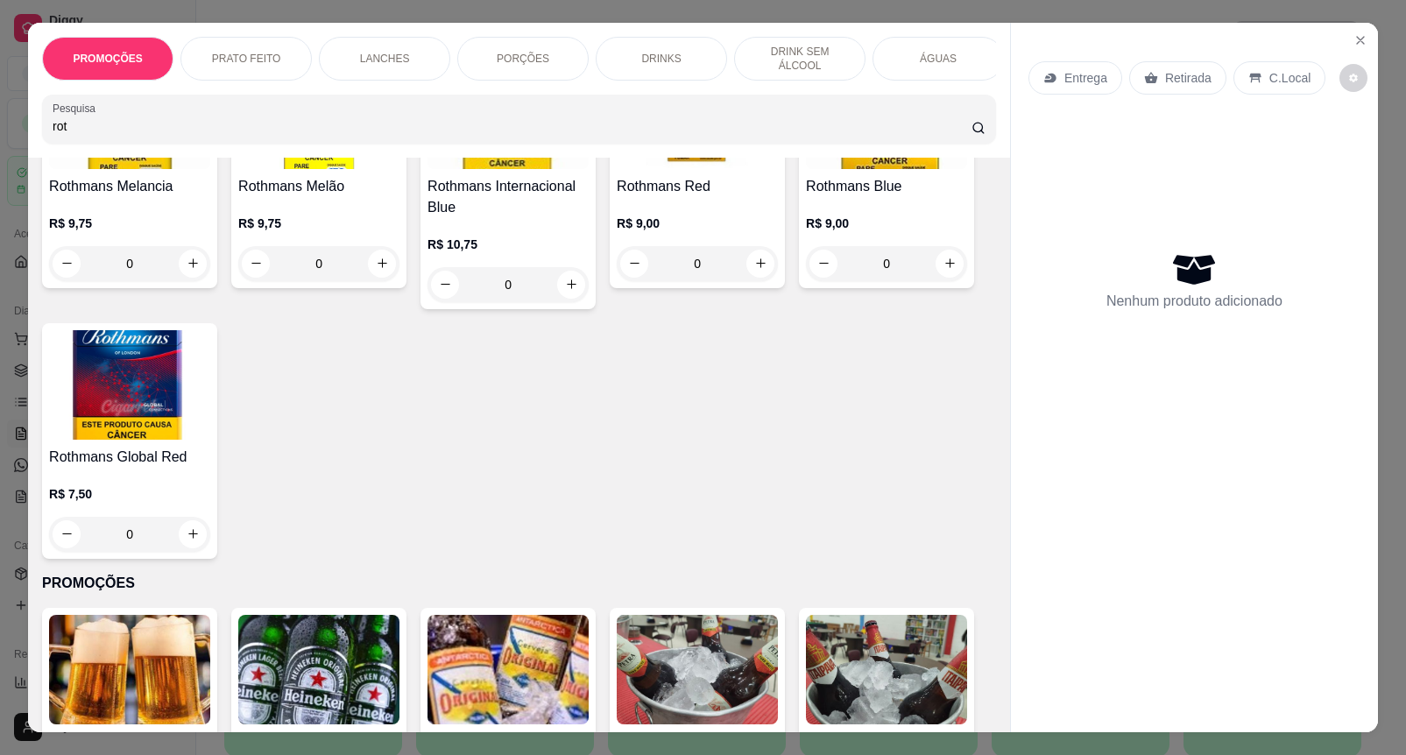
type input "rot"
click at [138, 413] on img at bounding box center [129, 384] width 161 height 109
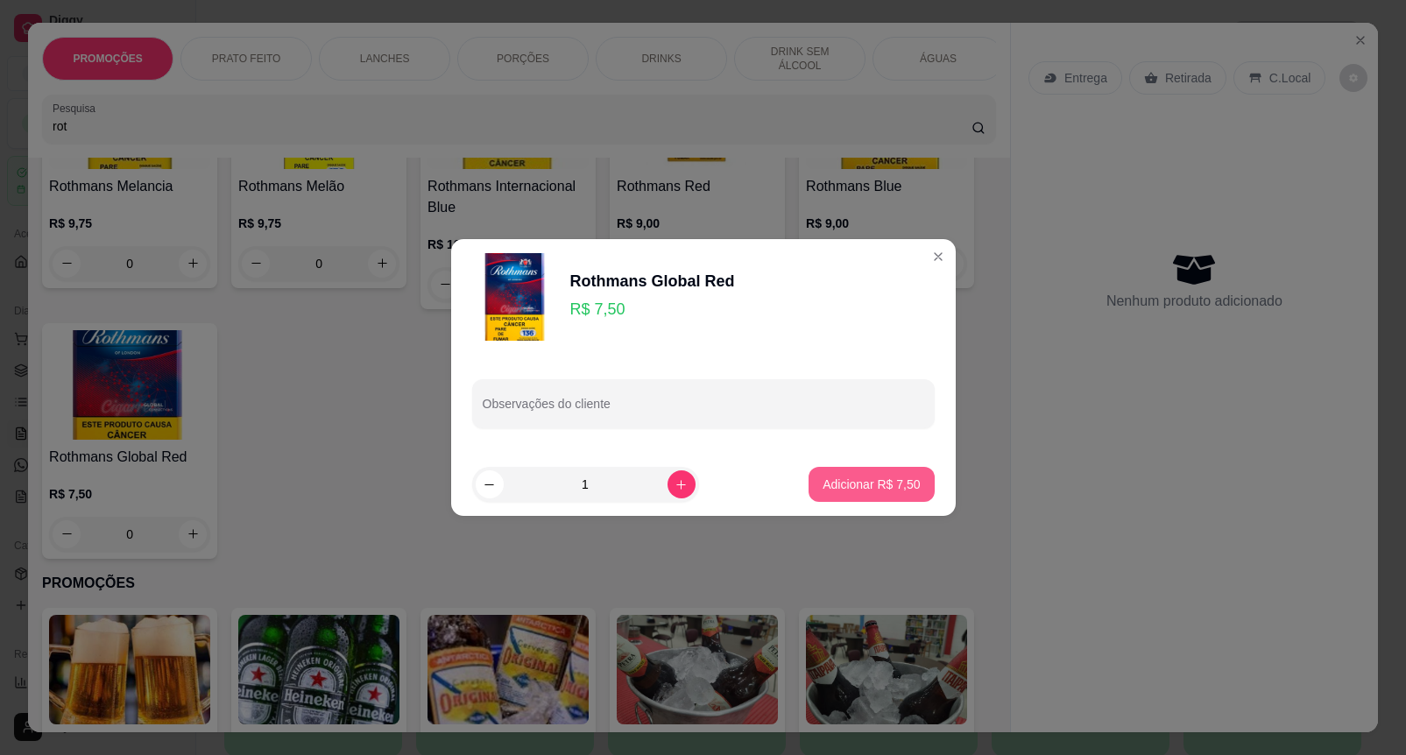
click at [828, 479] on p "Adicionar R$ 7,50" at bounding box center [870, 485] width 97 height 18
type input "1"
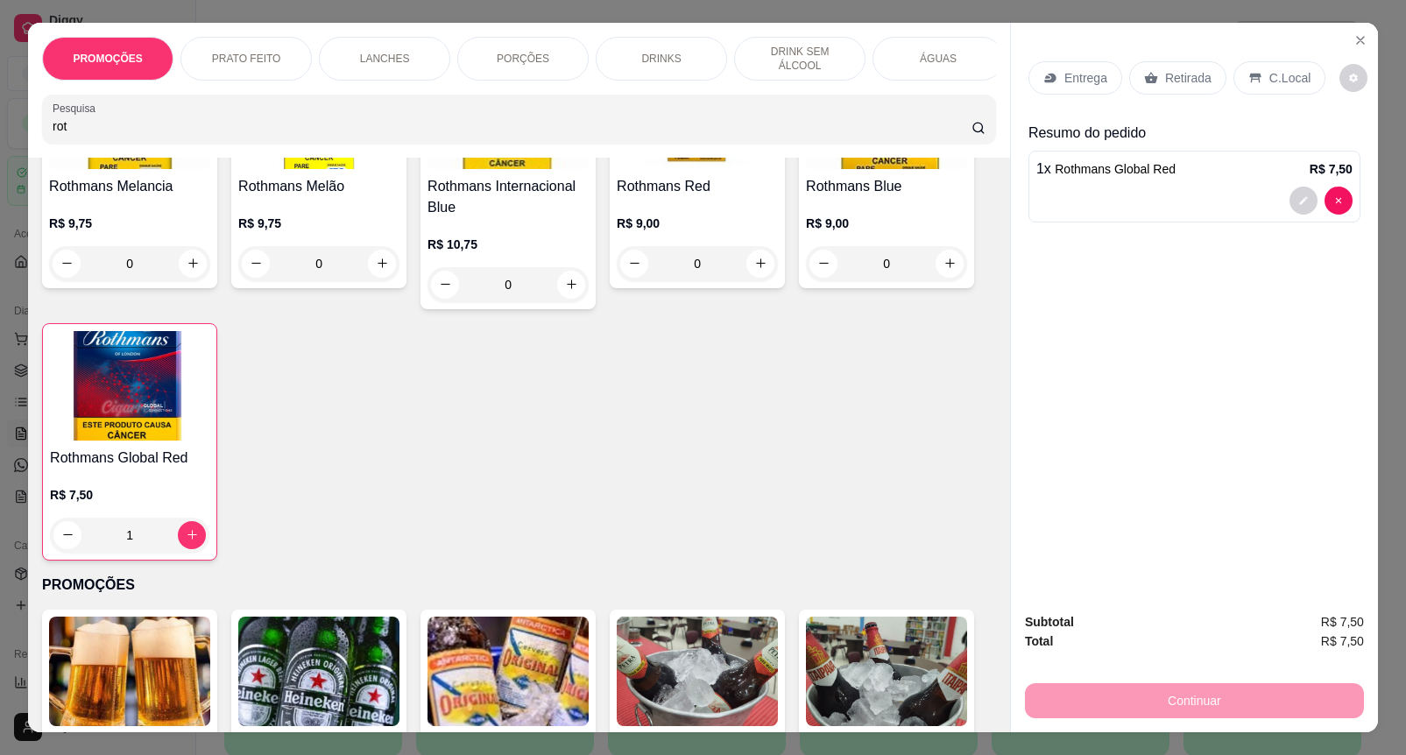
click at [1165, 77] on p "Retirada" at bounding box center [1188, 78] width 46 height 18
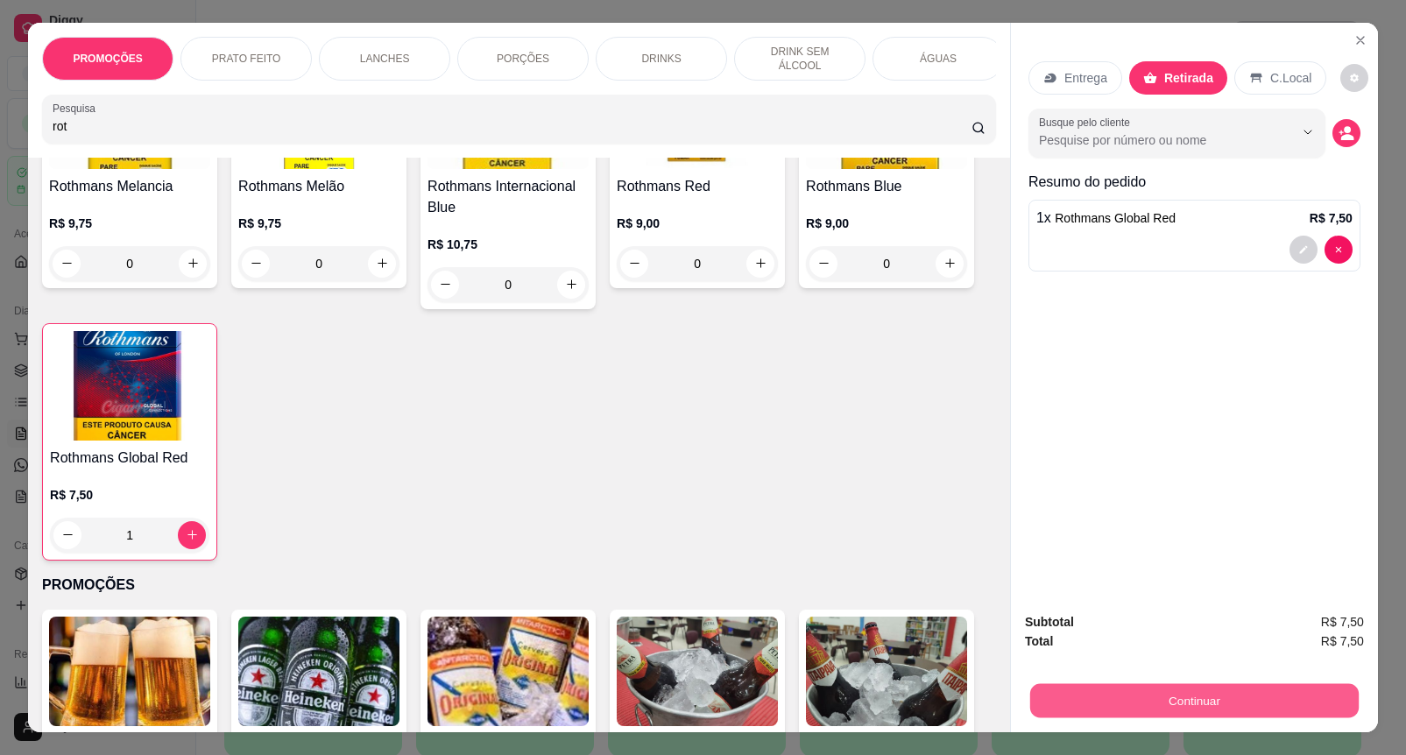
click at [1250, 684] on button "Continuar" at bounding box center [1194, 701] width 328 height 34
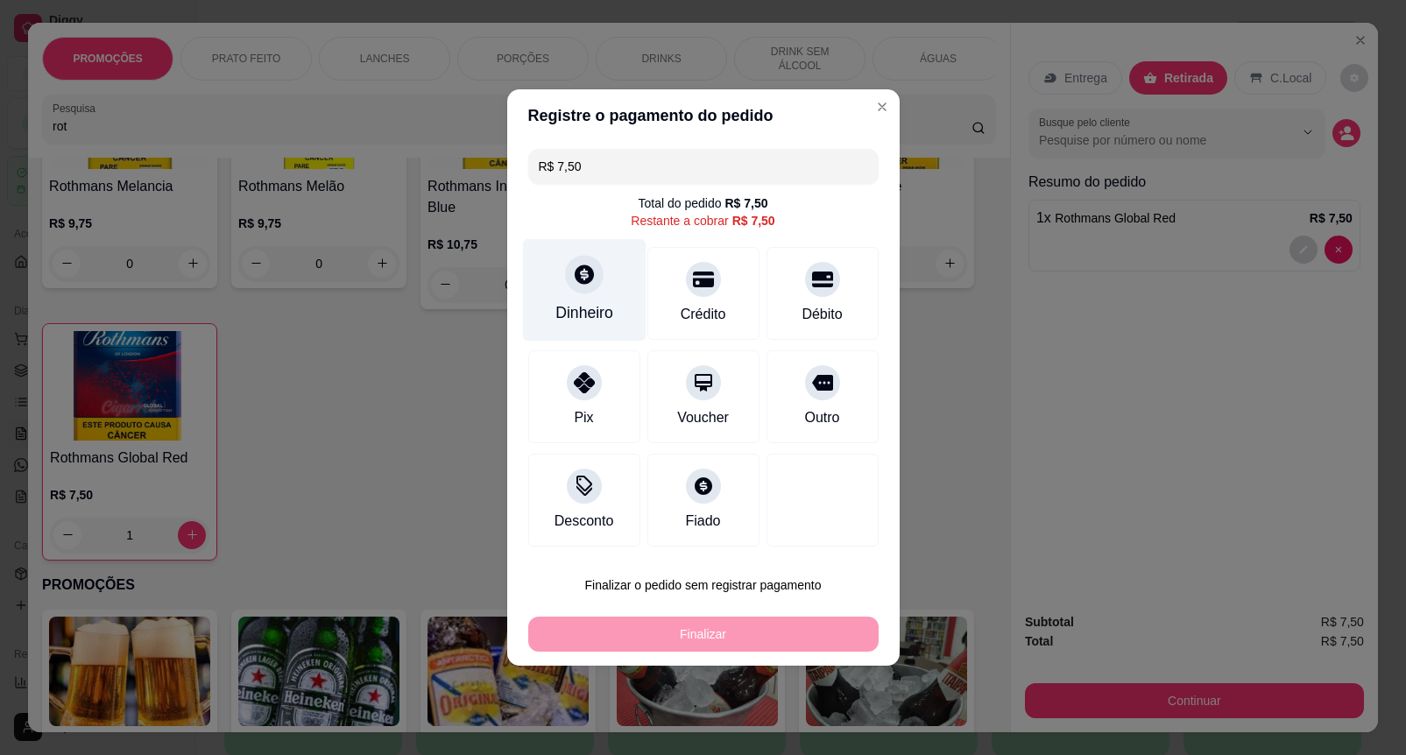
click at [602, 293] on div "Dinheiro" at bounding box center [583, 290] width 123 height 102
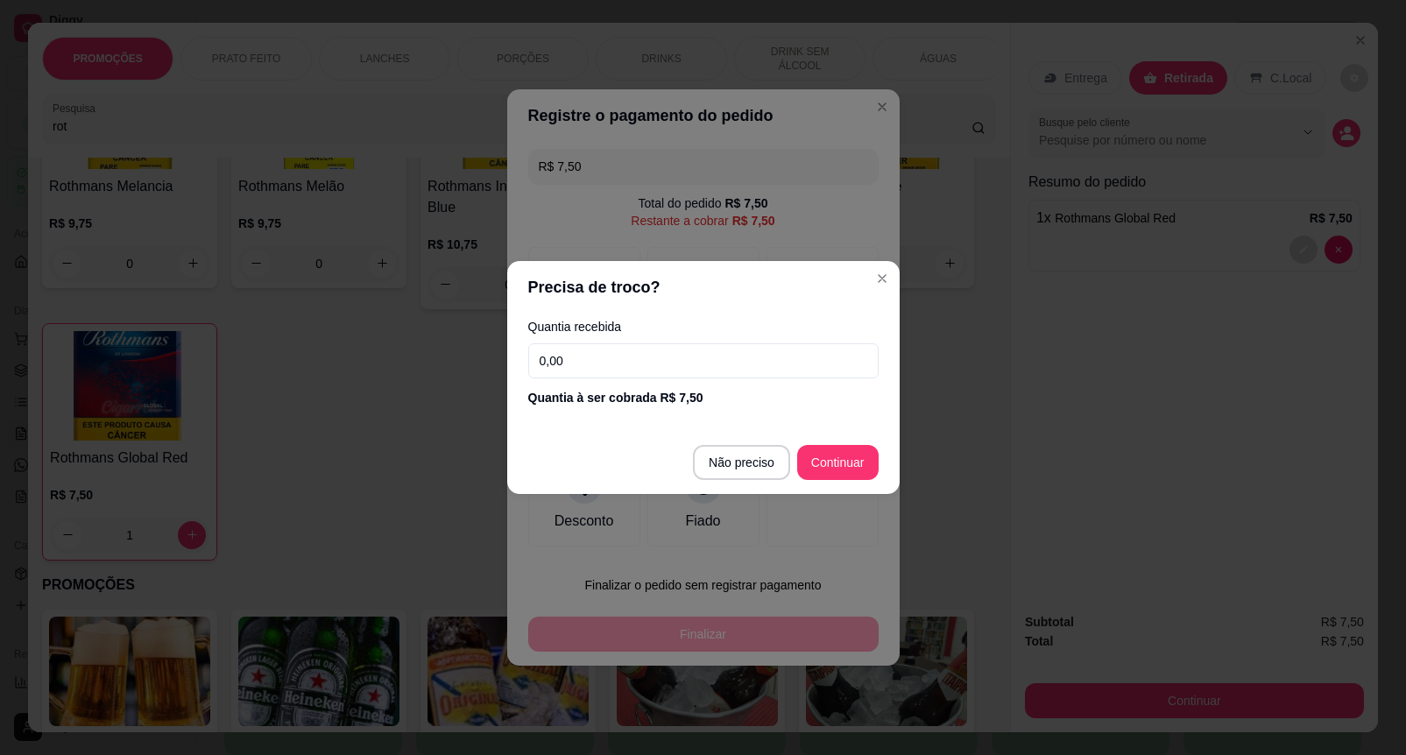
click at [699, 373] on input "0,00" at bounding box center [703, 360] width 350 height 35
type input "7,50"
type input "R$ 0,00"
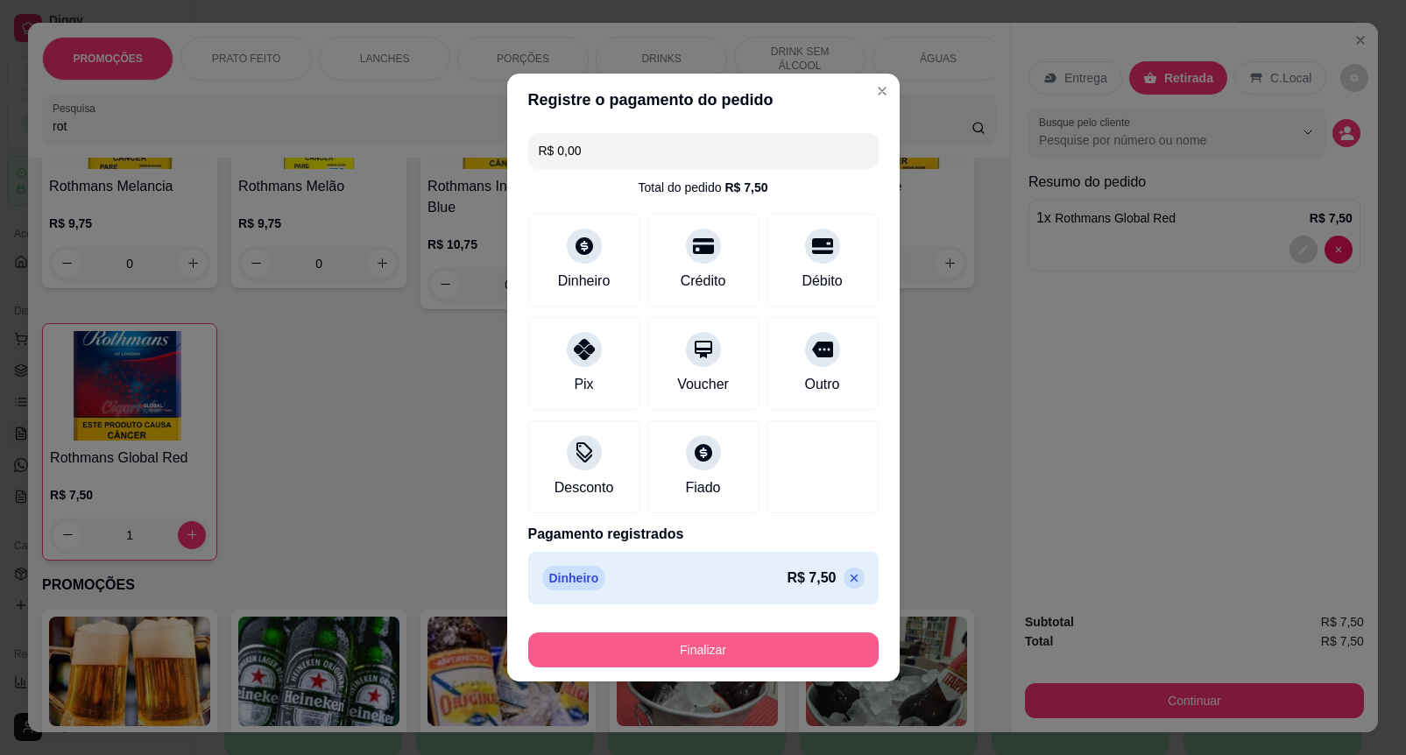
click at [795, 642] on button "Finalizar" at bounding box center [703, 649] width 350 height 35
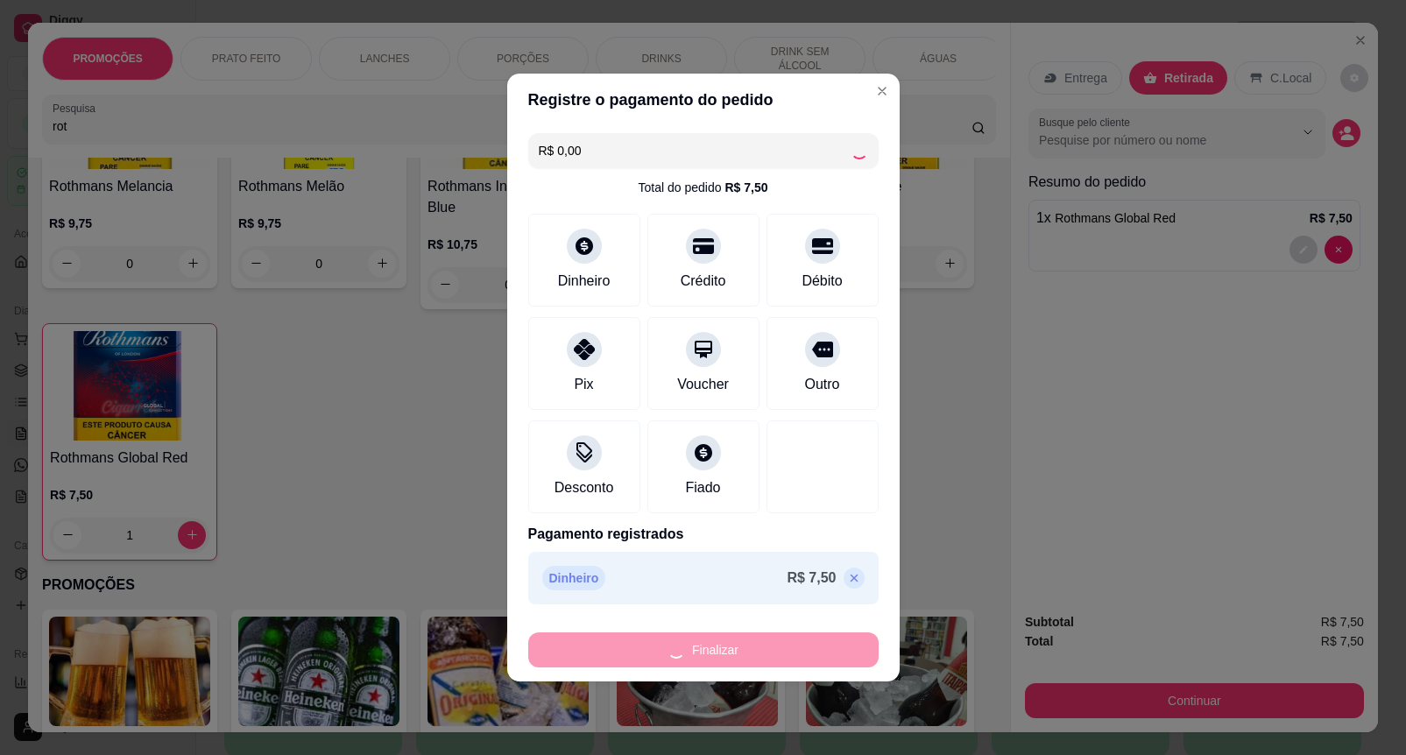
type input "0"
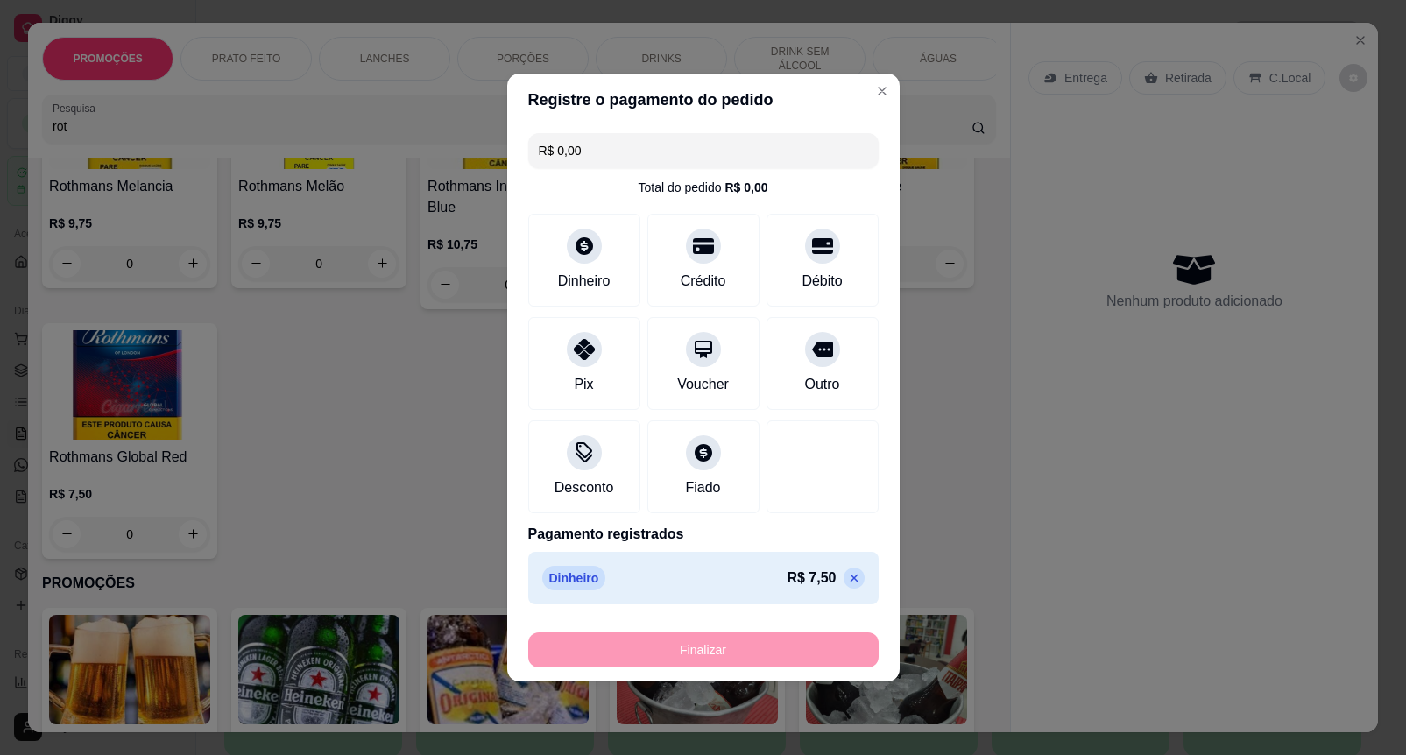
type input "-R$ 7,50"
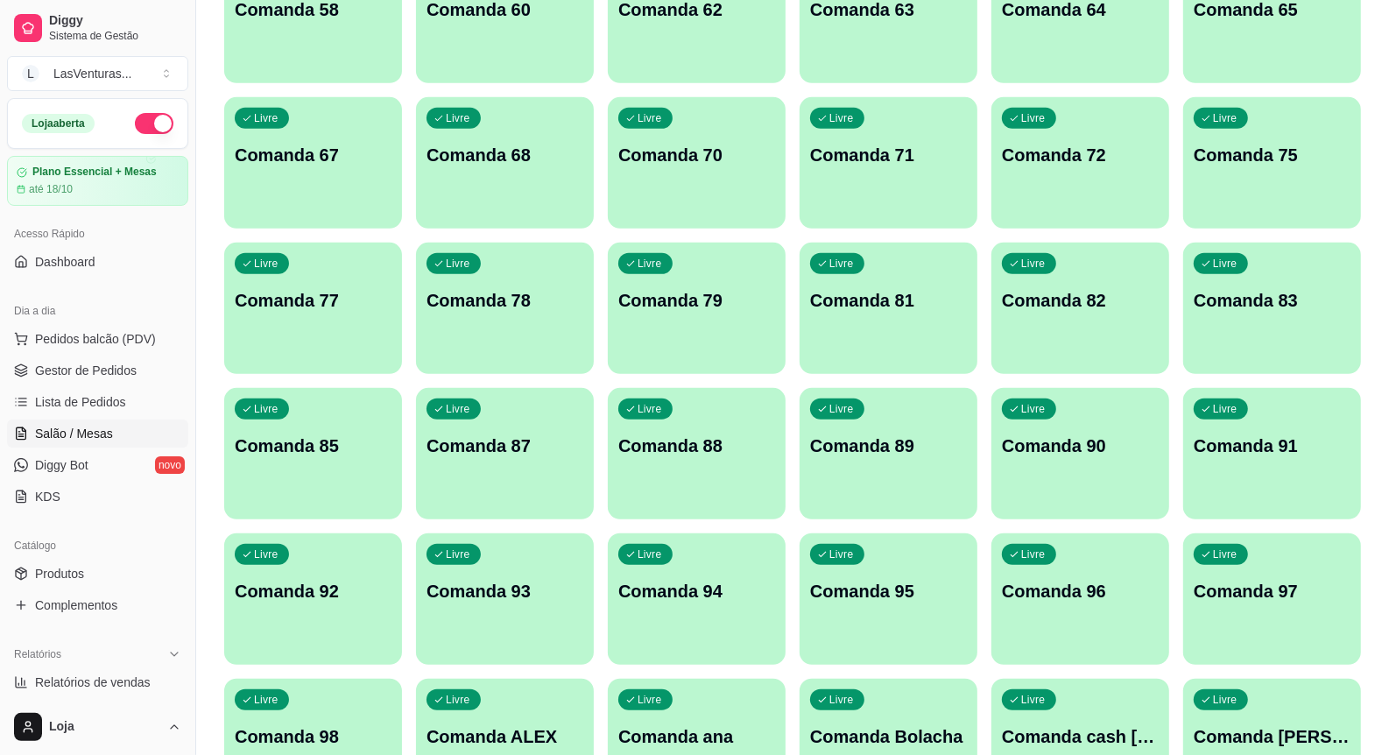
scroll to position [1090, 0]
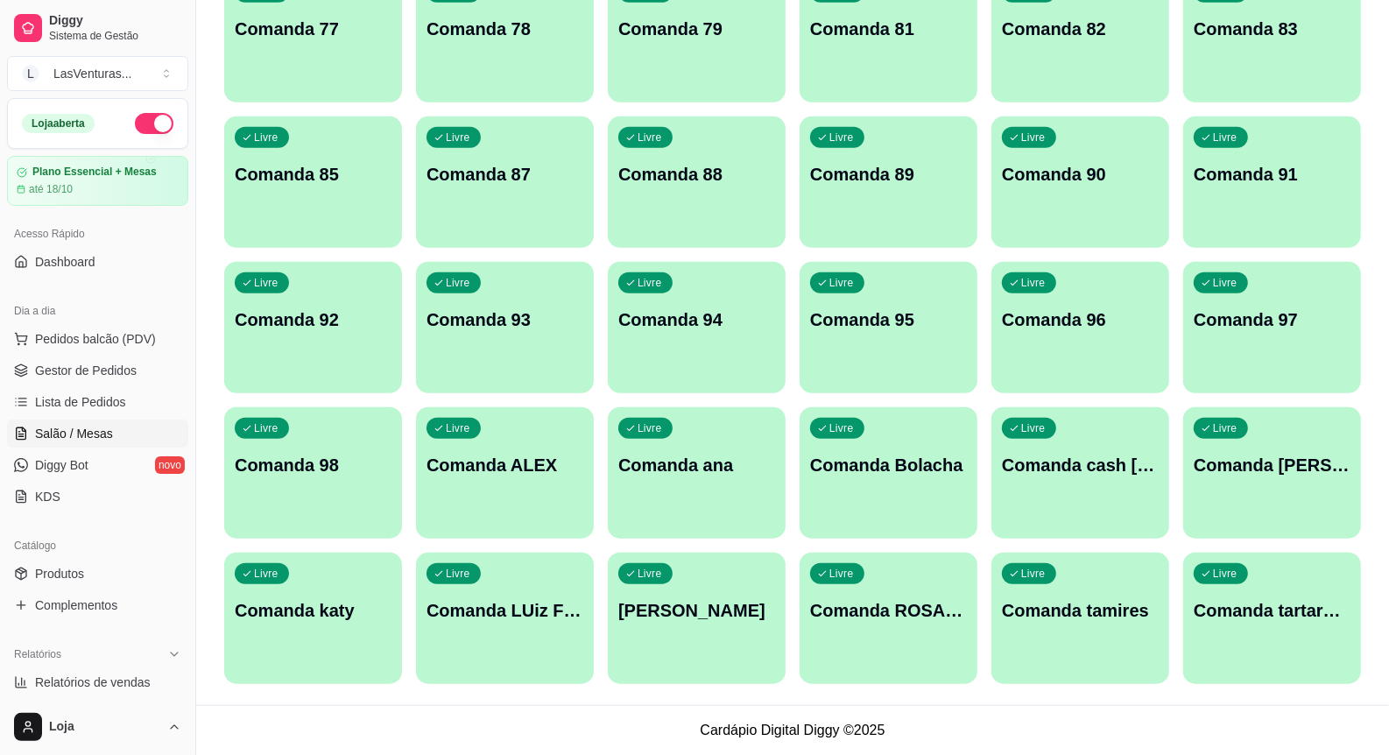
click at [508, 474] on p "Comanda ALEX" at bounding box center [505, 465] width 157 height 25
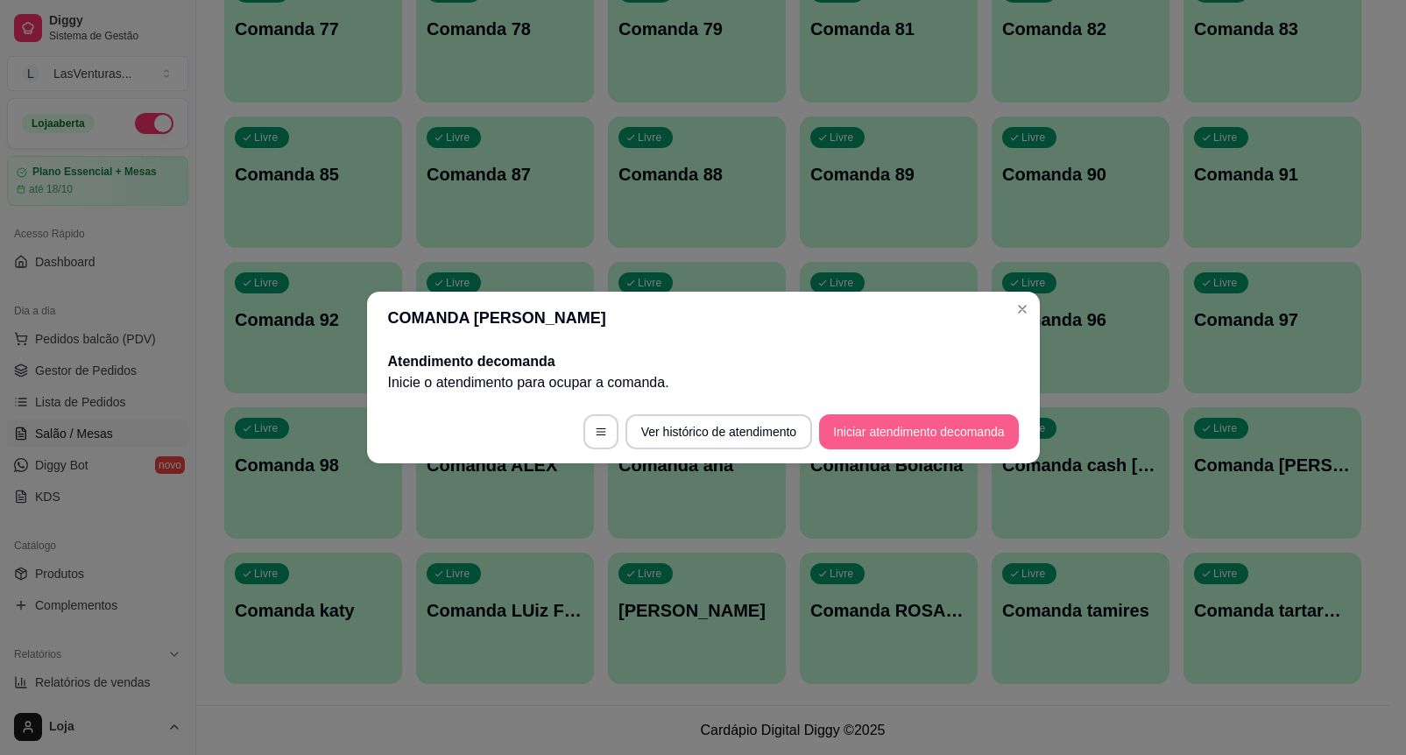
click at [855, 425] on button "Iniciar atendimento de comanda" at bounding box center [918, 431] width 199 height 35
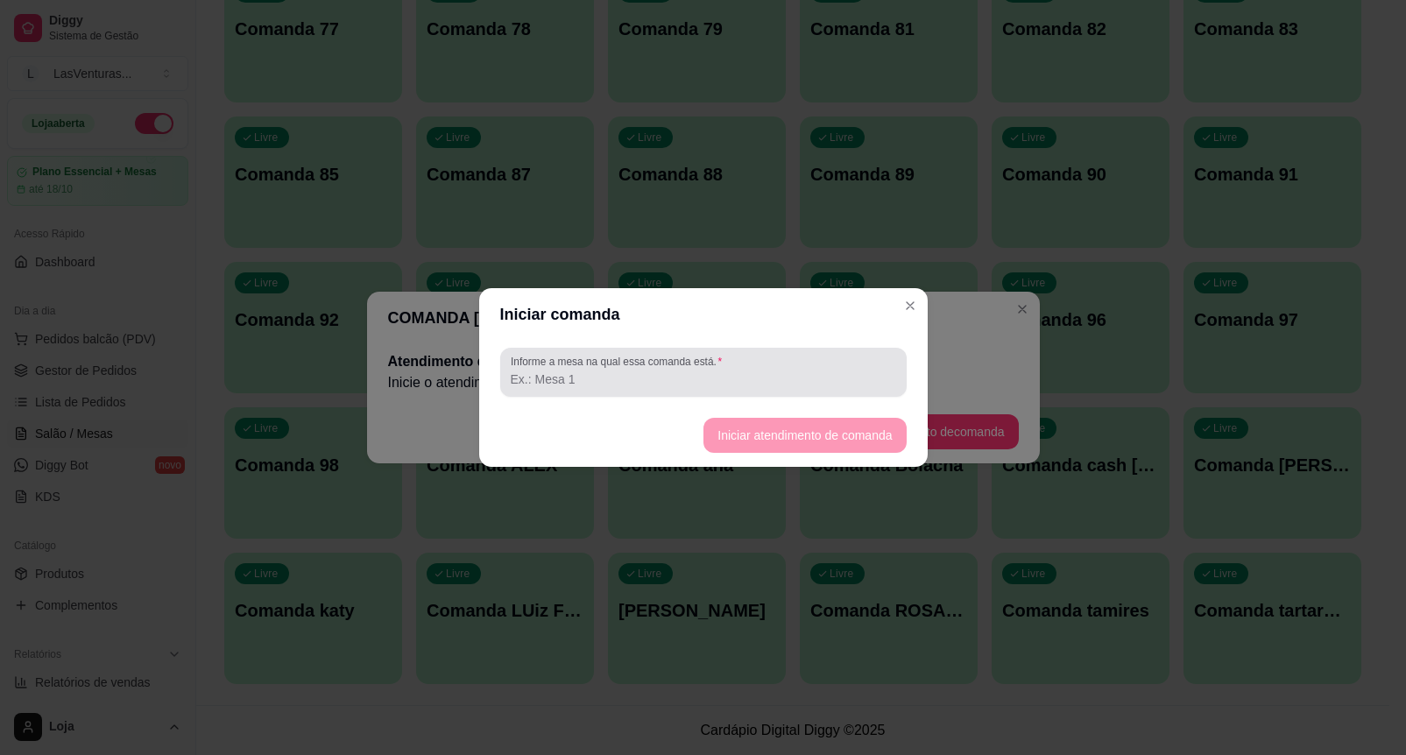
click at [773, 374] on input "Informe a mesa na qual essa comanda está." at bounding box center [703, 379] width 385 height 18
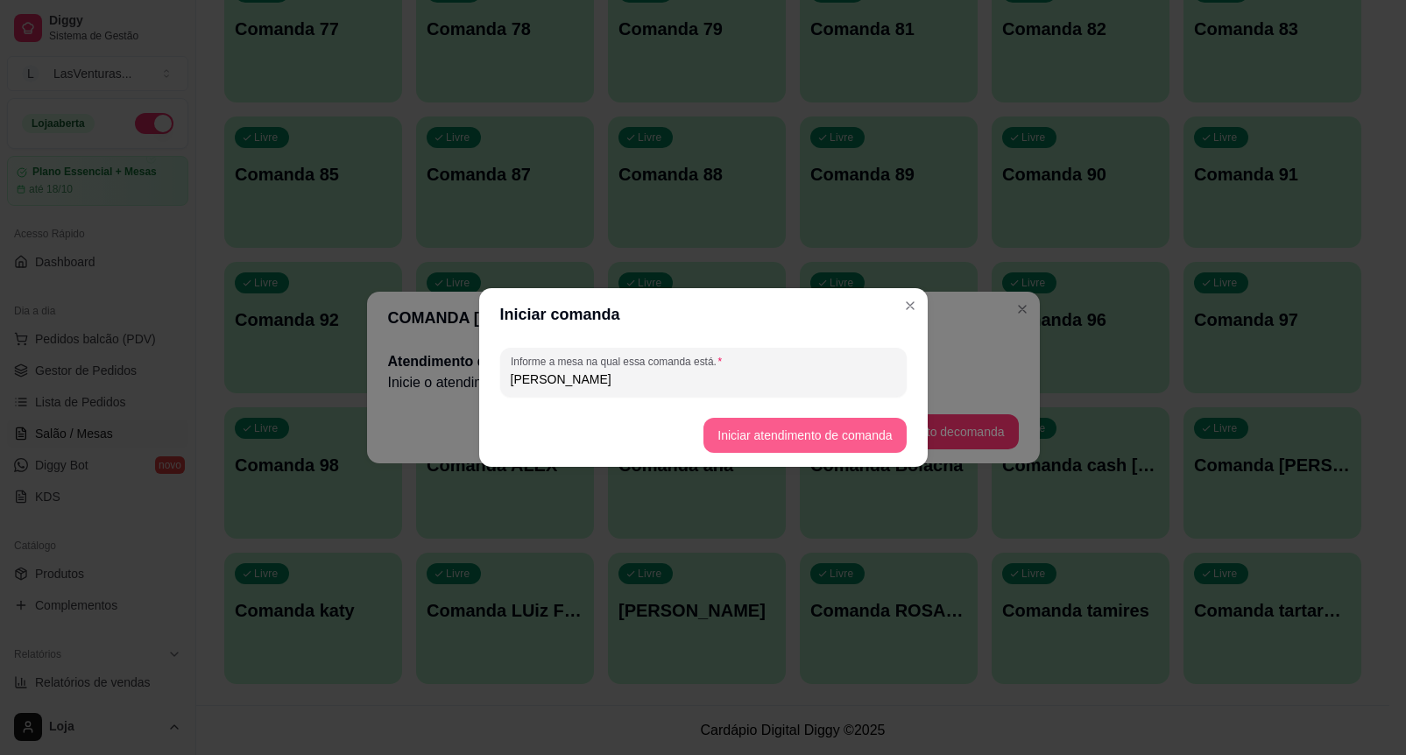
type input "[PERSON_NAME]"
click at [812, 439] on button "Iniciar atendimento de comanda" at bounding box center [804, 435] width 202 height 35
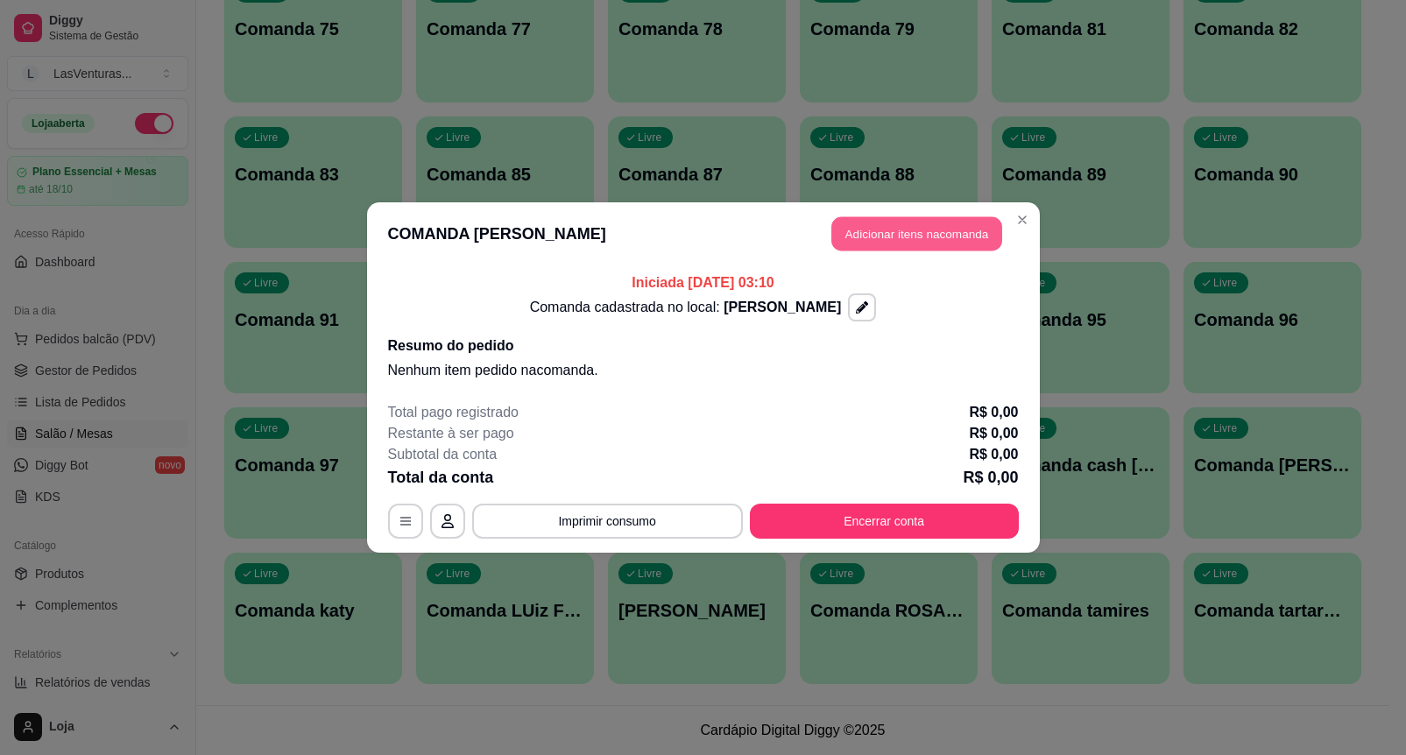
click at [922, 233] on button "Adicionar itens na comanda" at bounding box center [916, 234] width 171 height 34
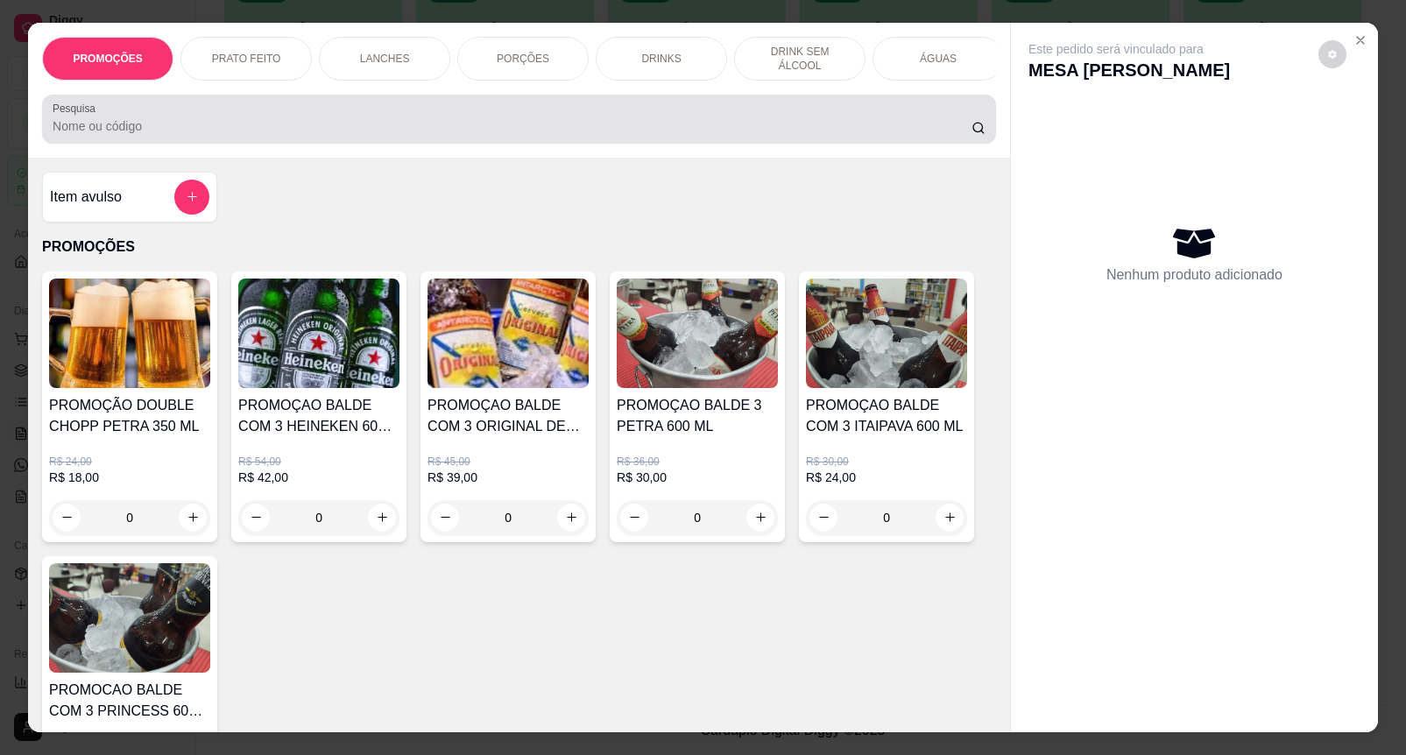
click at [63, 135] on input "Pesquisa" at bounding box center [512, 126] width 919 height 18
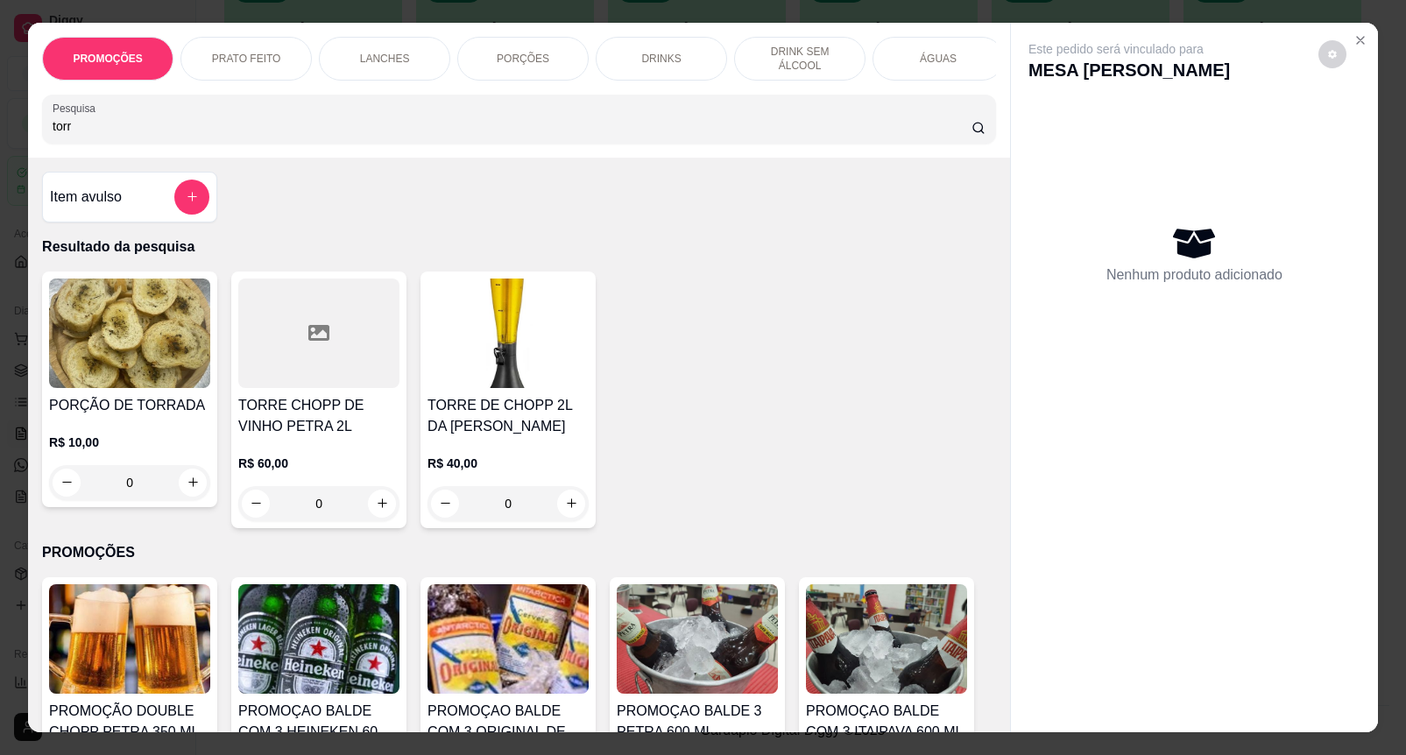
type input "torr"
click at [496, 386] on img at bounding box center [507, 333] width 161 height 109
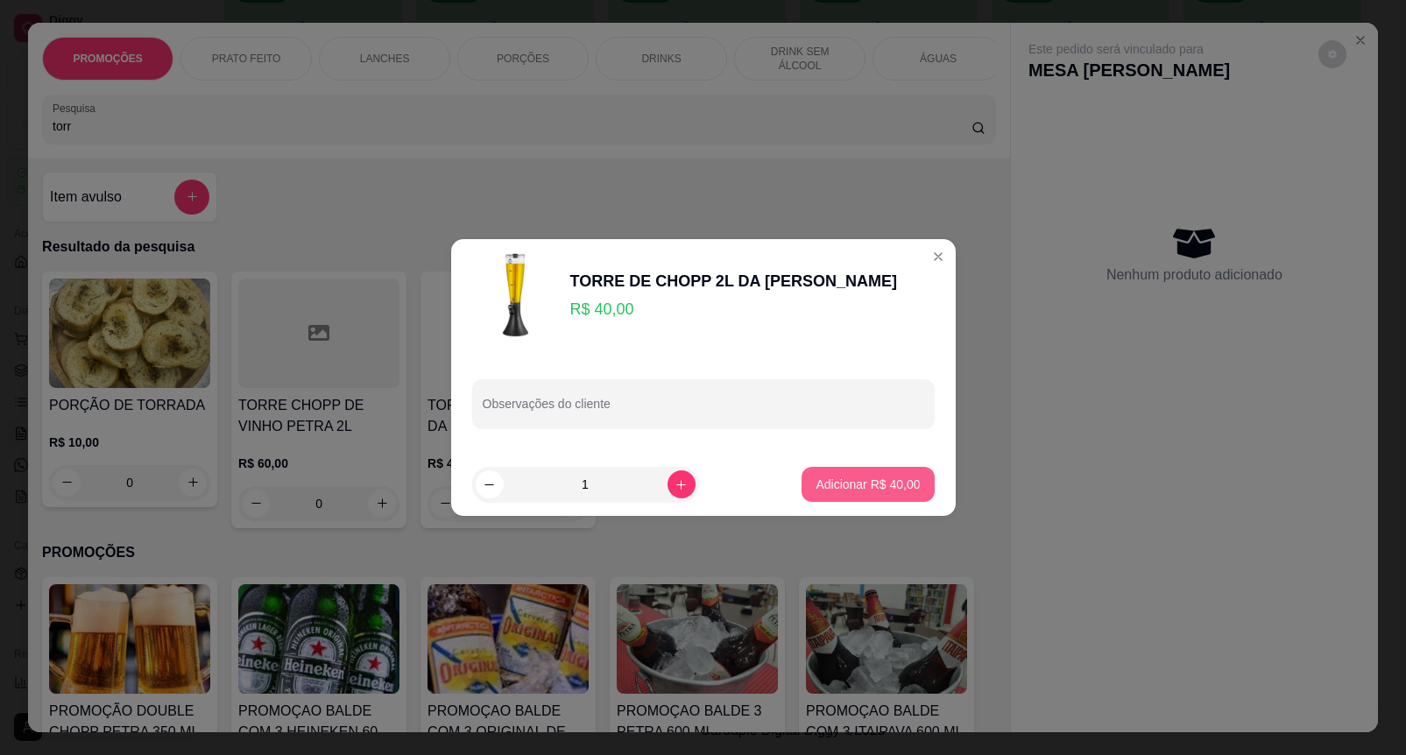
click at [885, 484] on p "Adicionar R$ 40,00" at bounding box center [867, 485] width 104 height 18
type input "1"
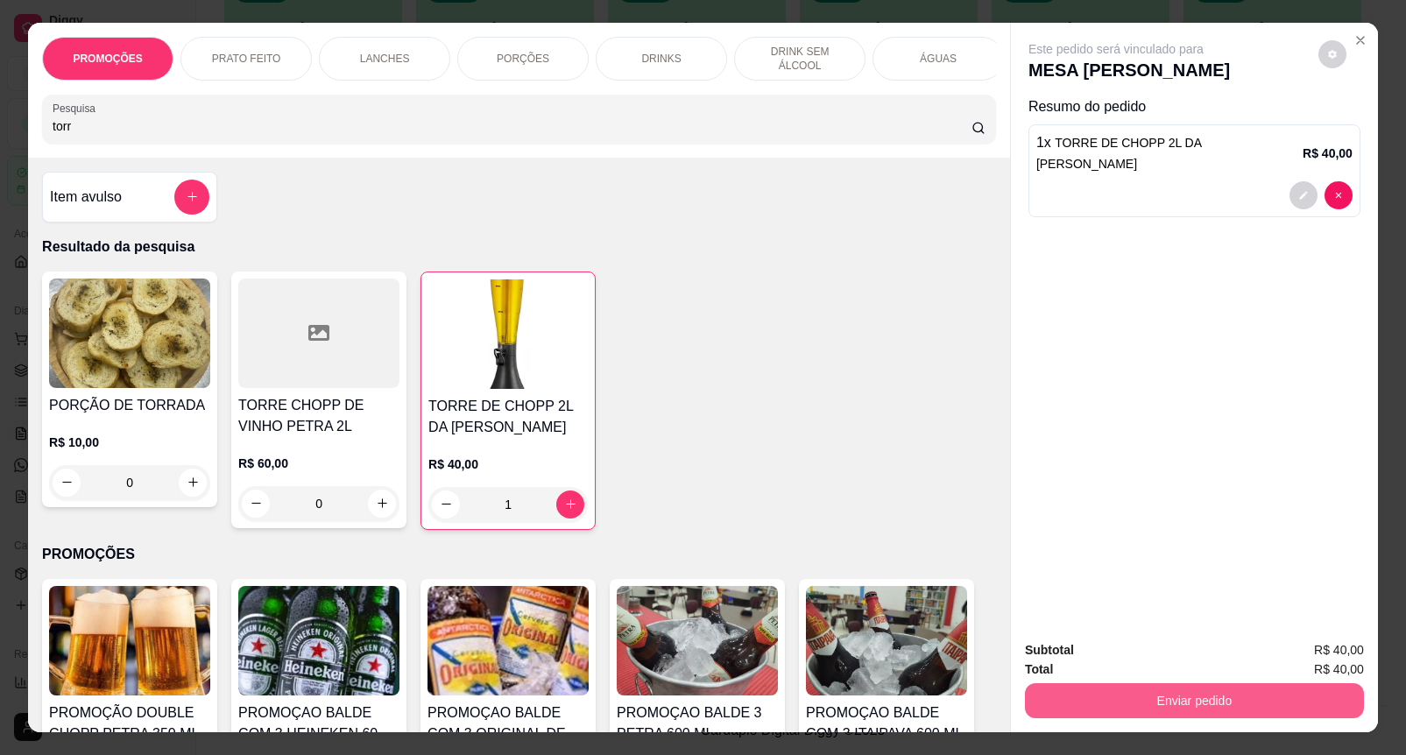
click at [1178, 688] on button "Enviar pedido" at bounding box center [1194, 700] width 339 height 35
click at [1334, 653] on button "Enviar pedido" at bounding box center [1316, 649] width 99 height 33
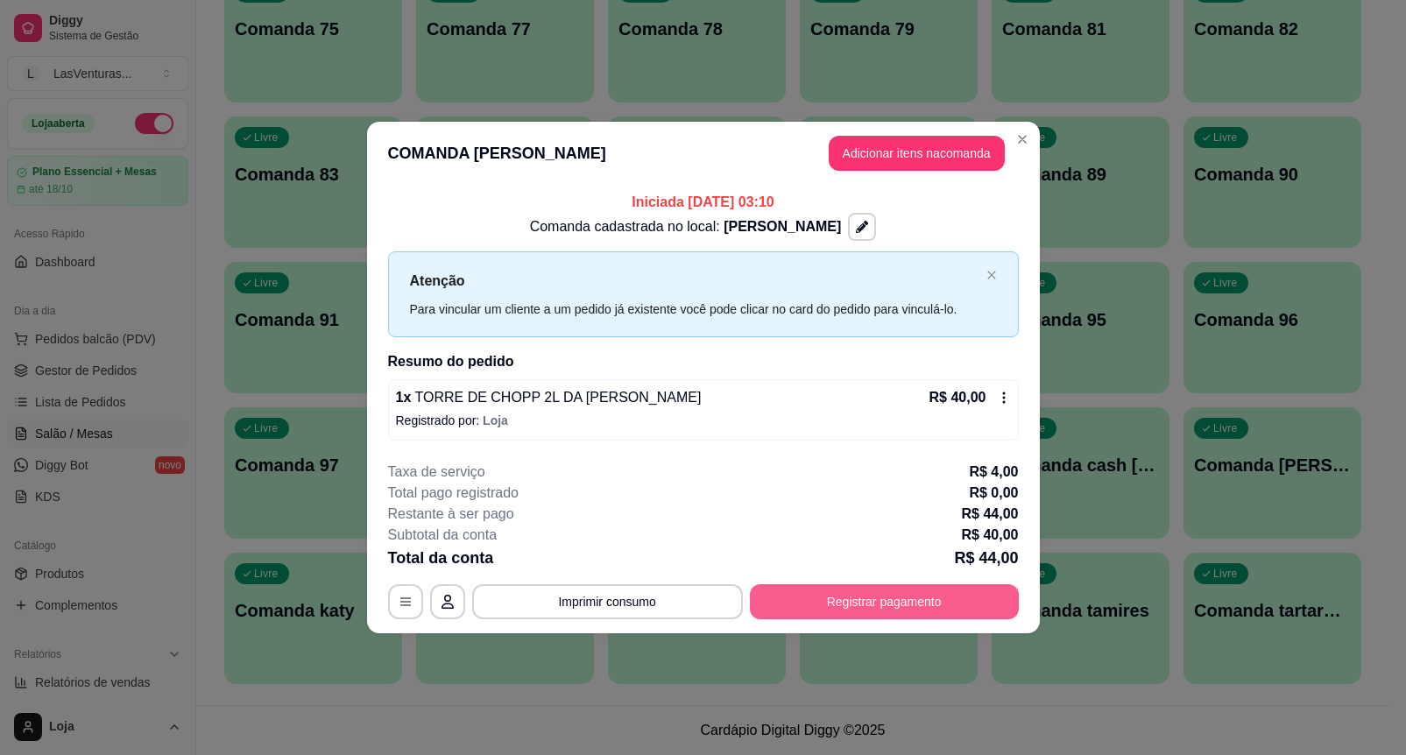
click at [836, 597] on button "Registrar pagamento" at bounding box center [884, 601] width 269 height 35
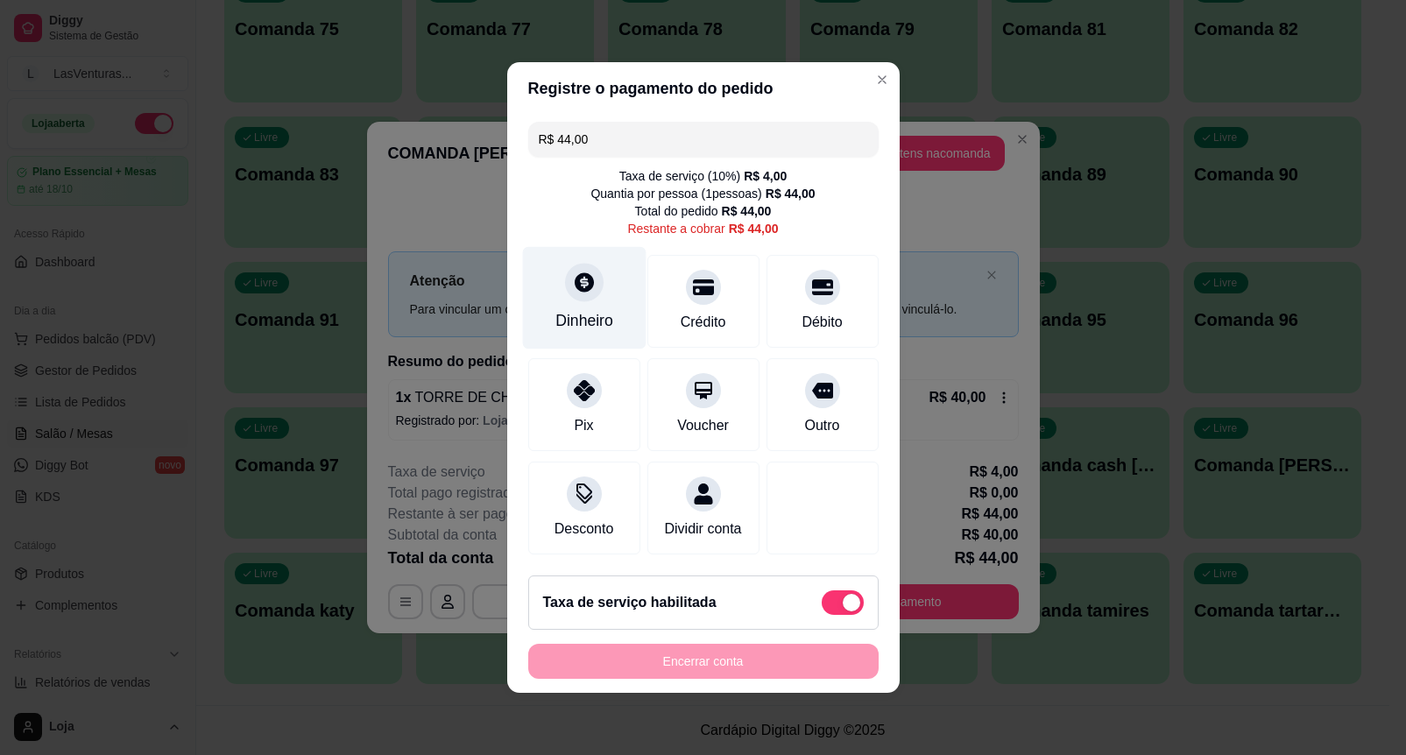
click at [580, 282] on icon at bounding box center [583, 282] width 23 height 23
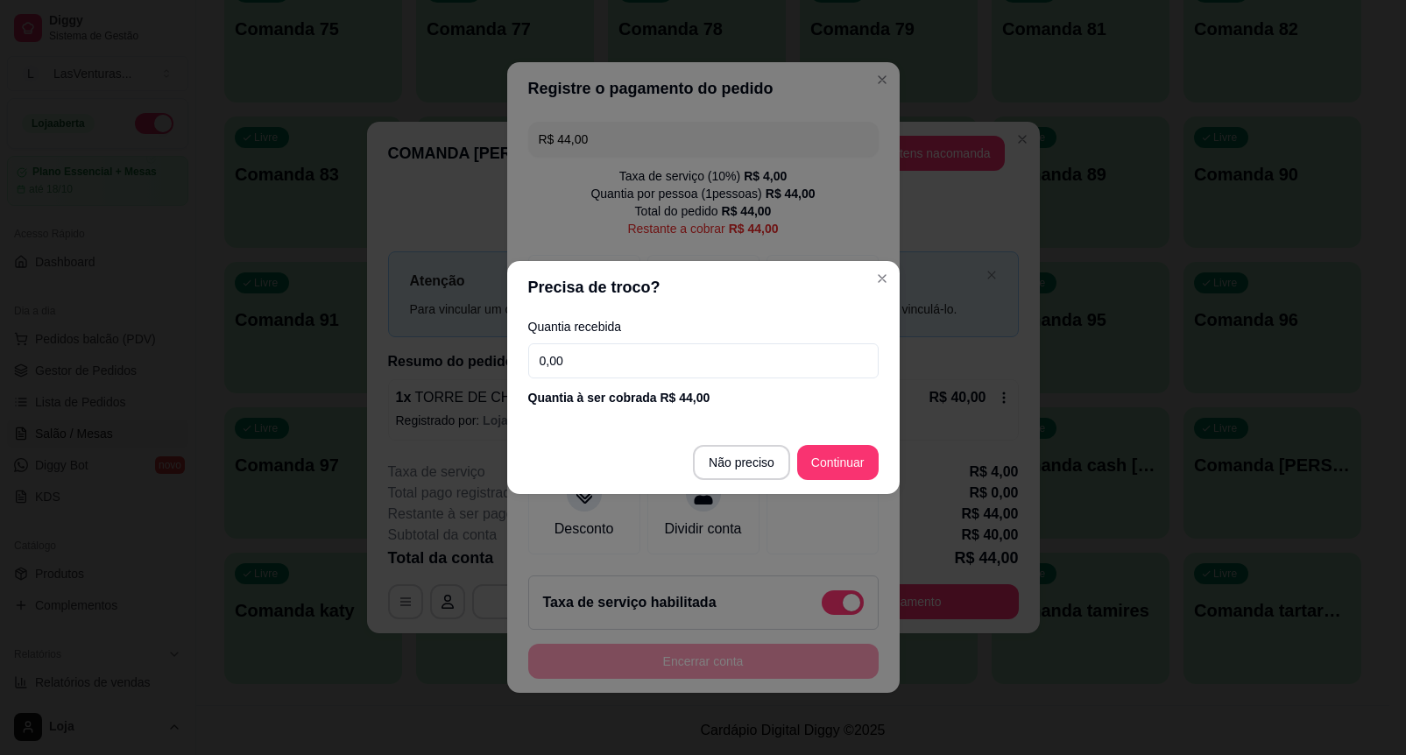
click at [618, 355] on input "0,00" at bounding box center [703, 360] width 350 height 35
type input "50,00"
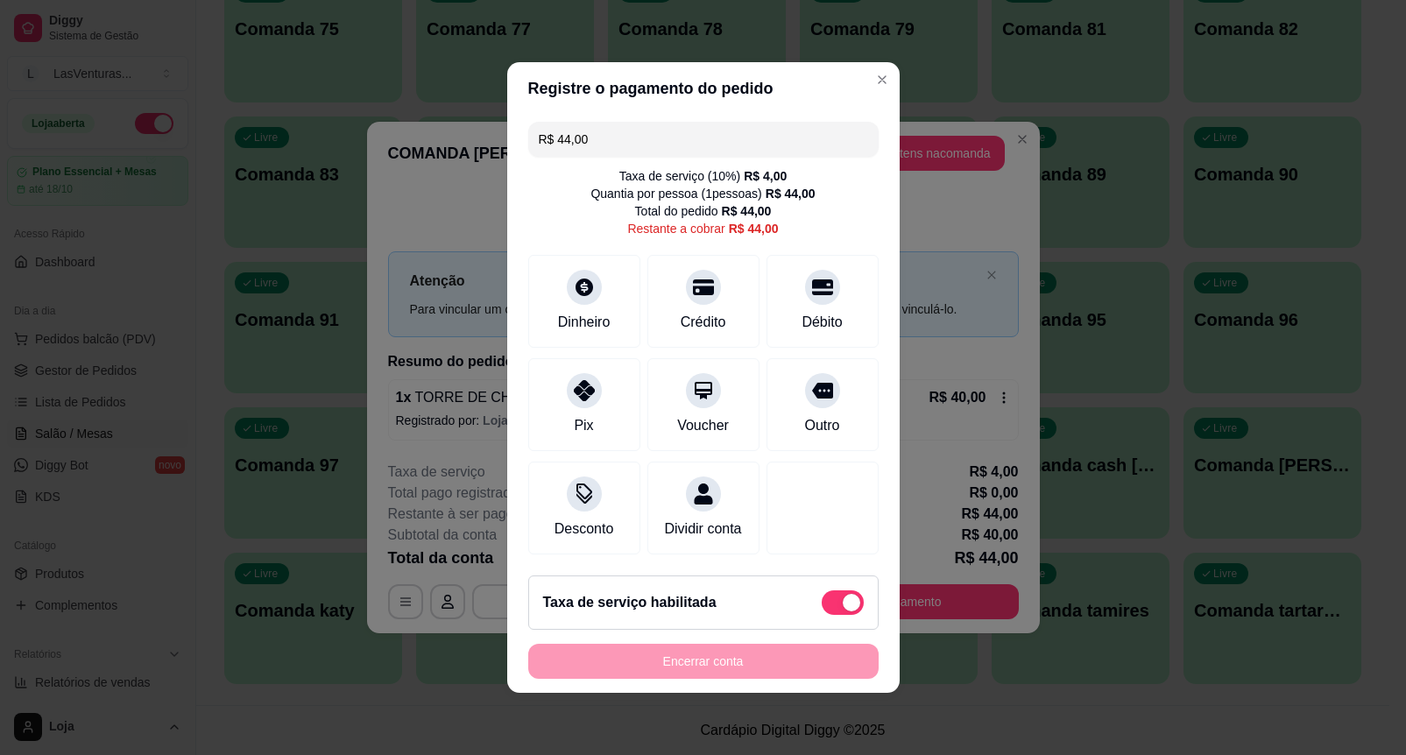
click at [836, 607] on span at bounding box center [843, 602] width 42 height 25
click at [832, 607] on input "checkbox" at bounding box center [826, 611] width 11 height 11
checkbox input "true"
type input "R$ 40,00"
click at [567, 309] on div "Dinheiro" at bounding box center [584, 320] width 58 height 23
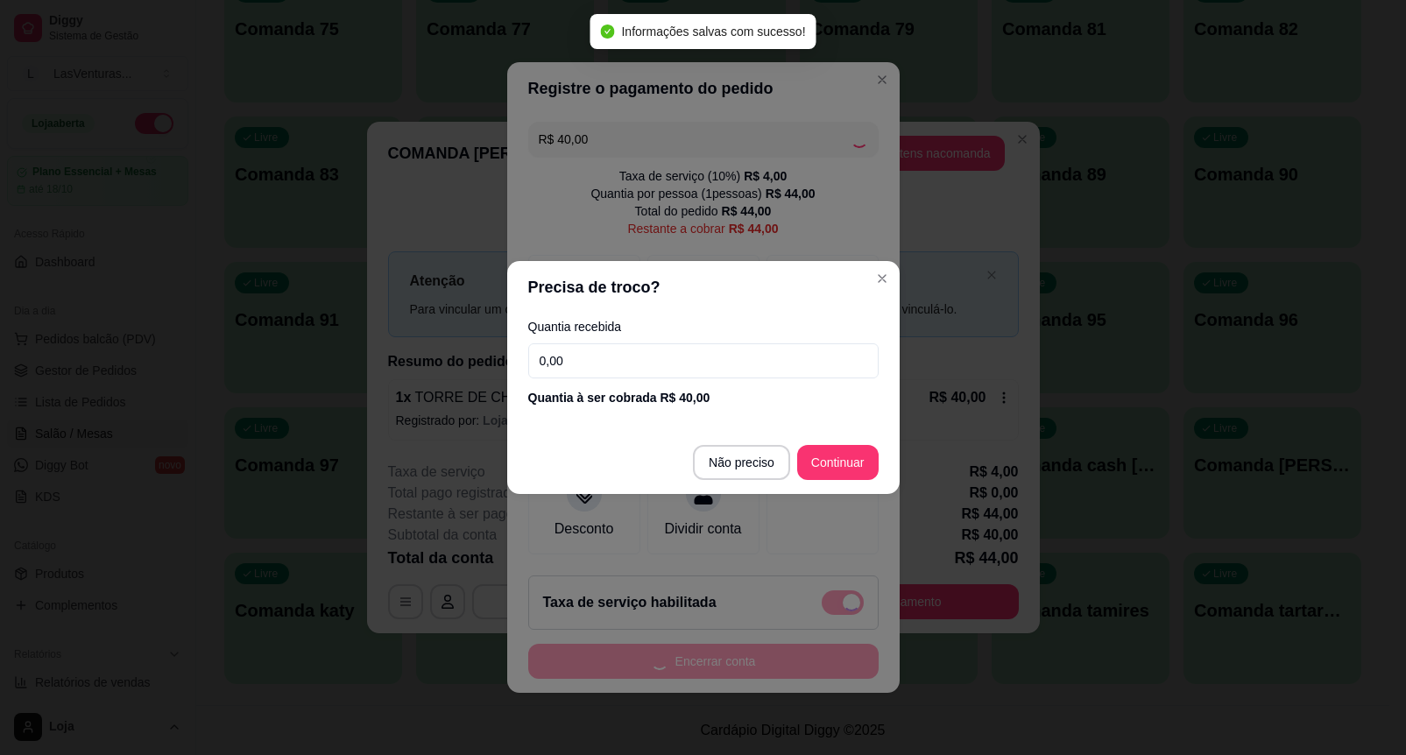
checkbox input "false"
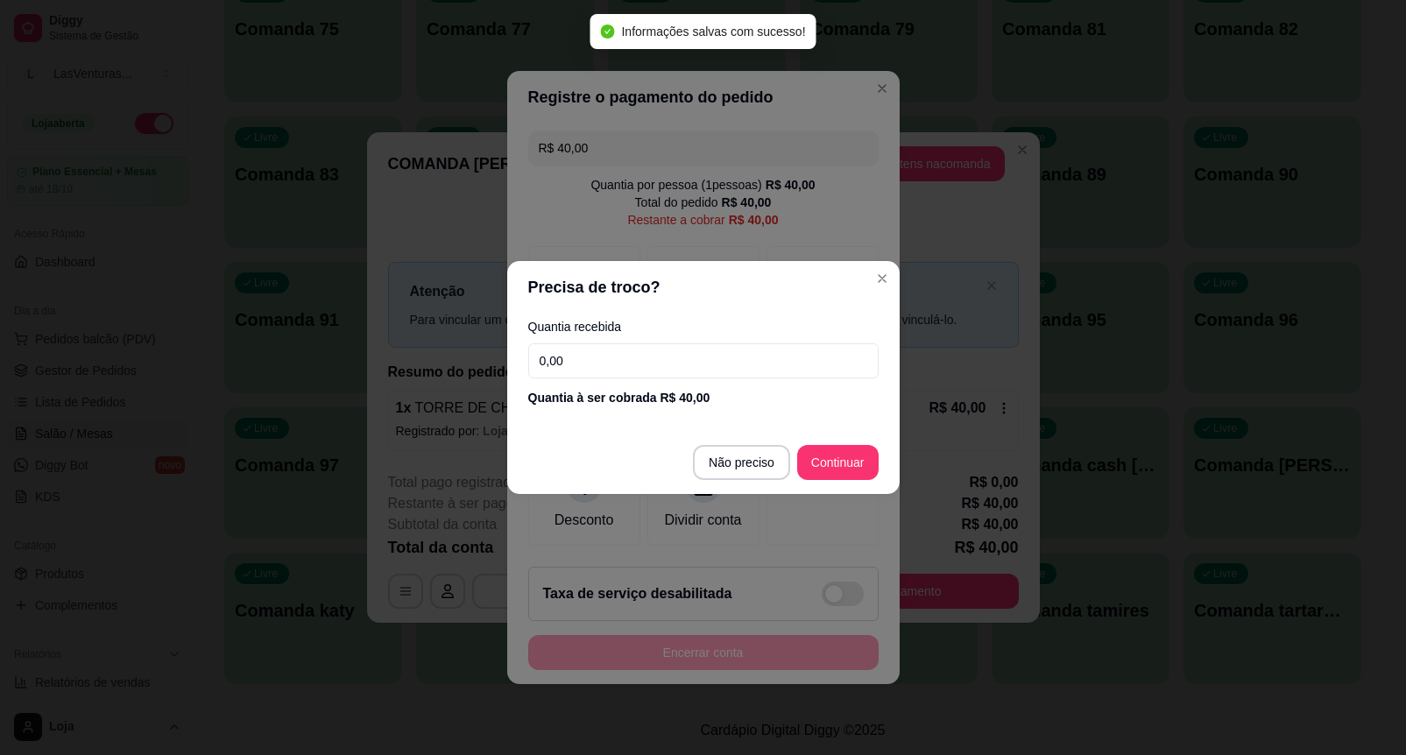
click at [635, 372] on input "0,00" at bounding box center [703, 360] width 350 height 35
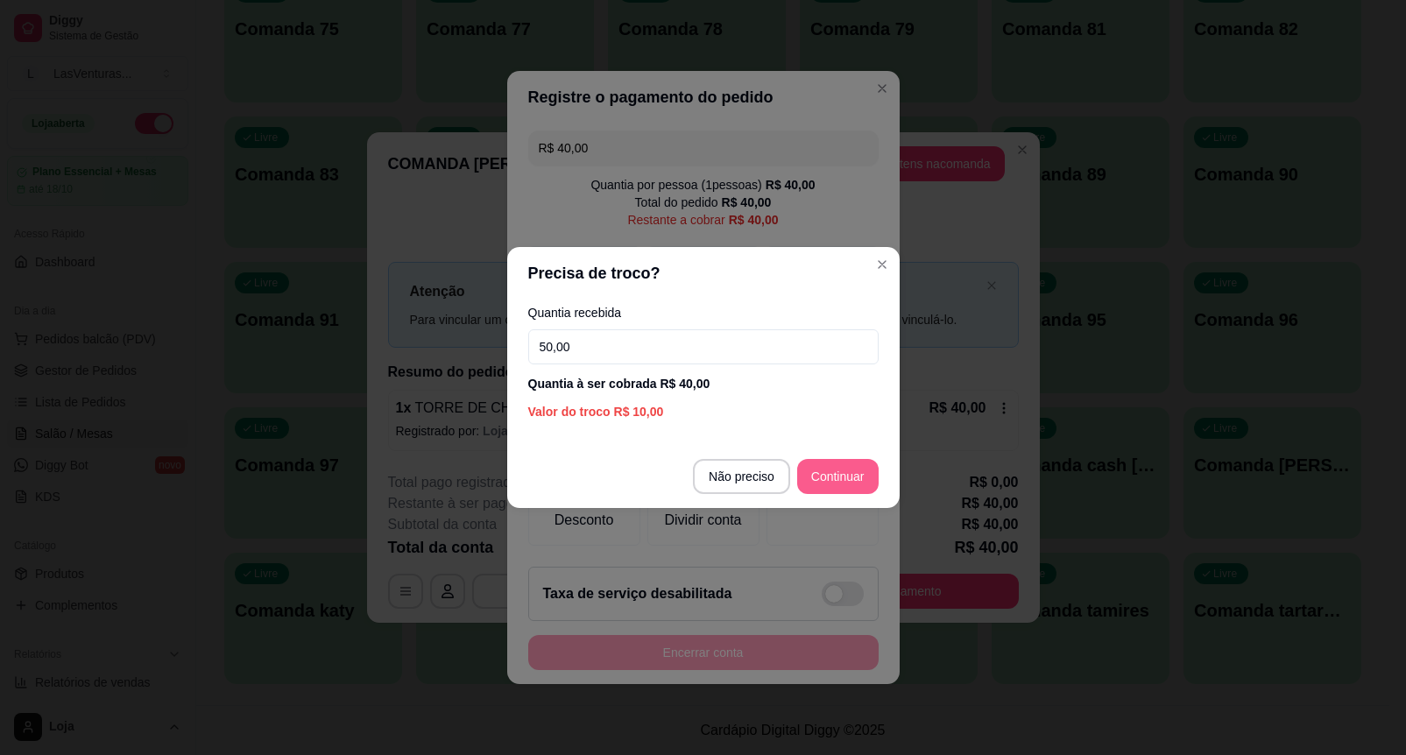
type input "50,00"
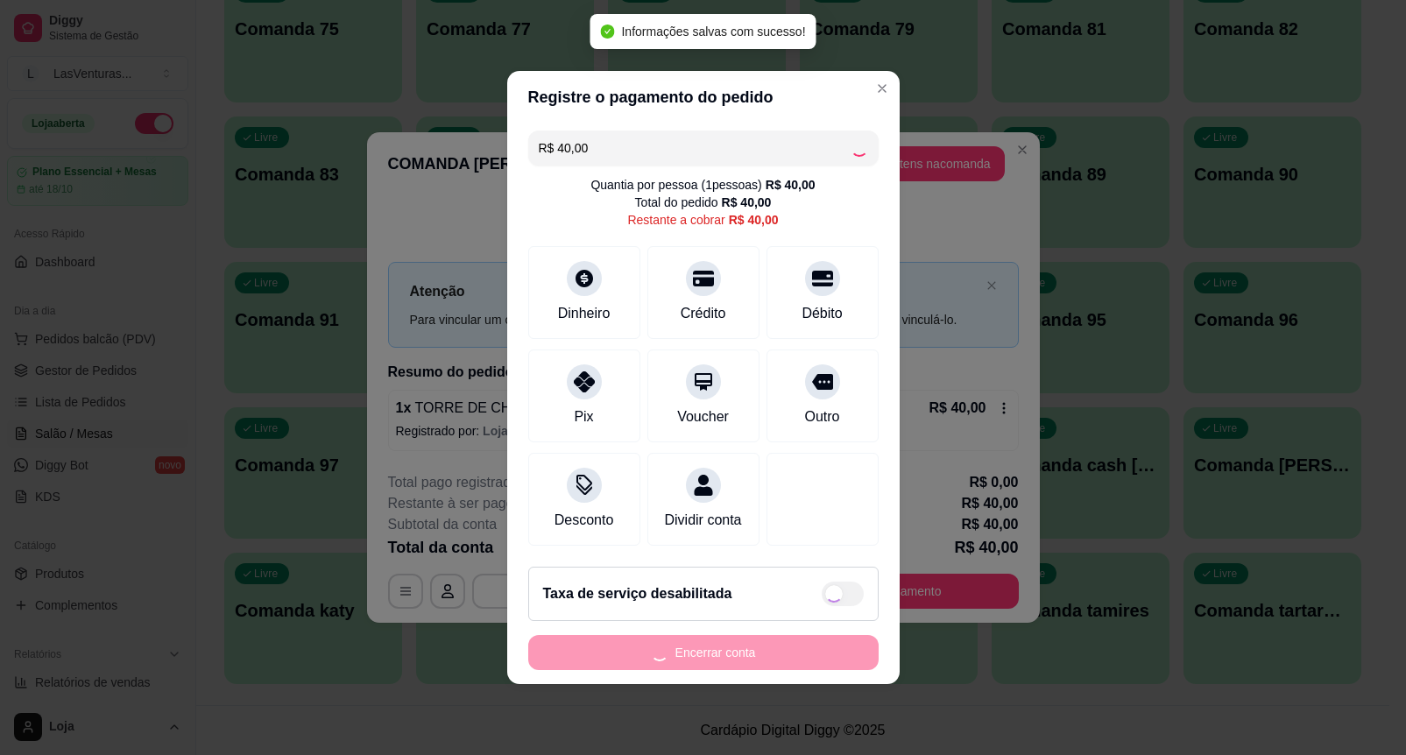
type input "R$ 0,00"
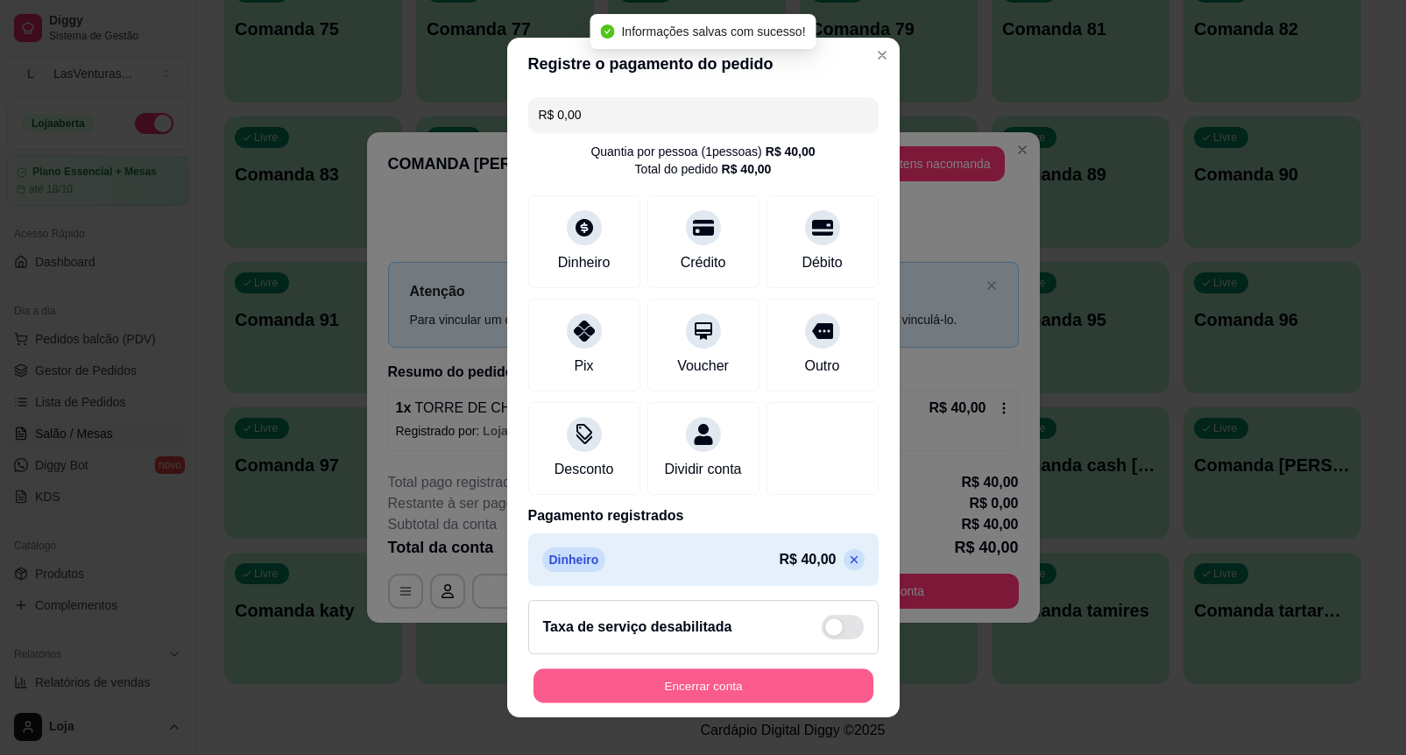
click at [791, 669] on button "Encerrar conta" at bounding box center [703, 686] width 340 height 34
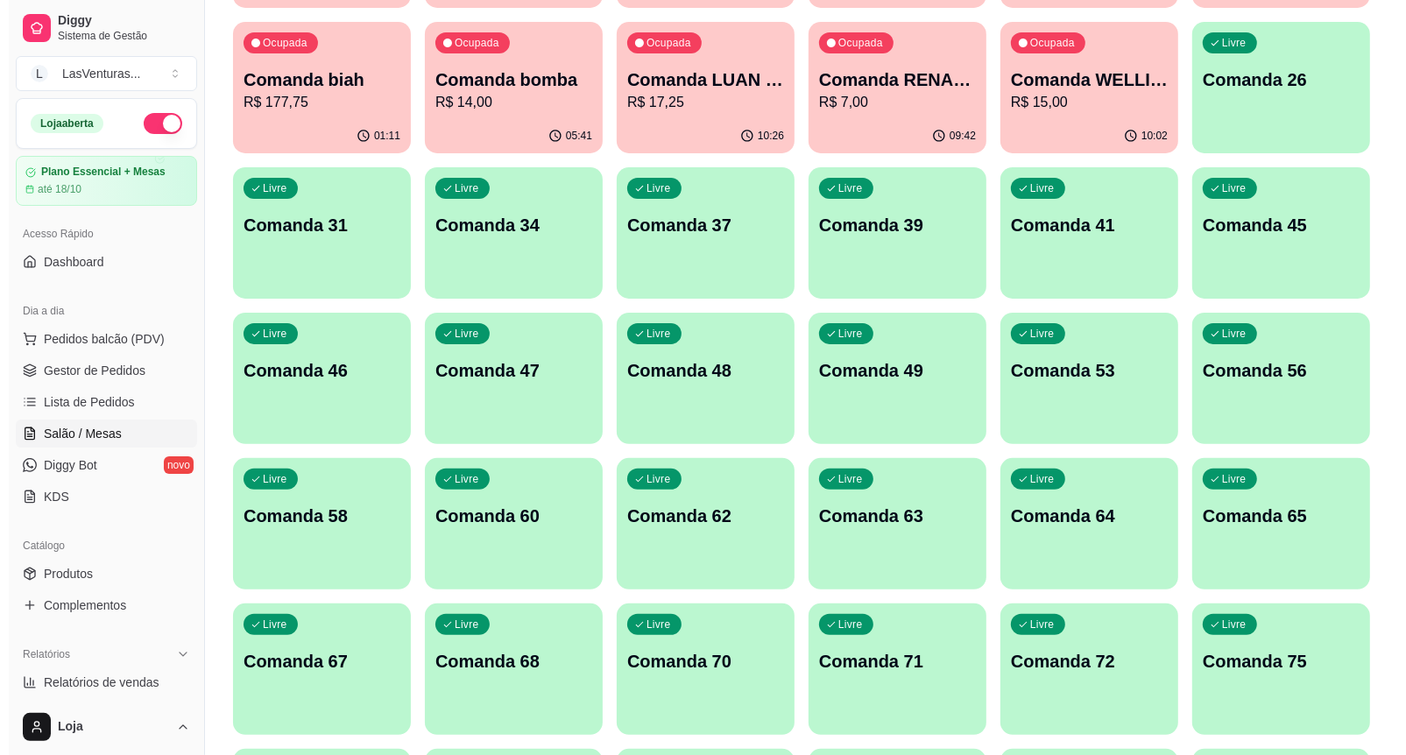
scroll to position [105, 0]
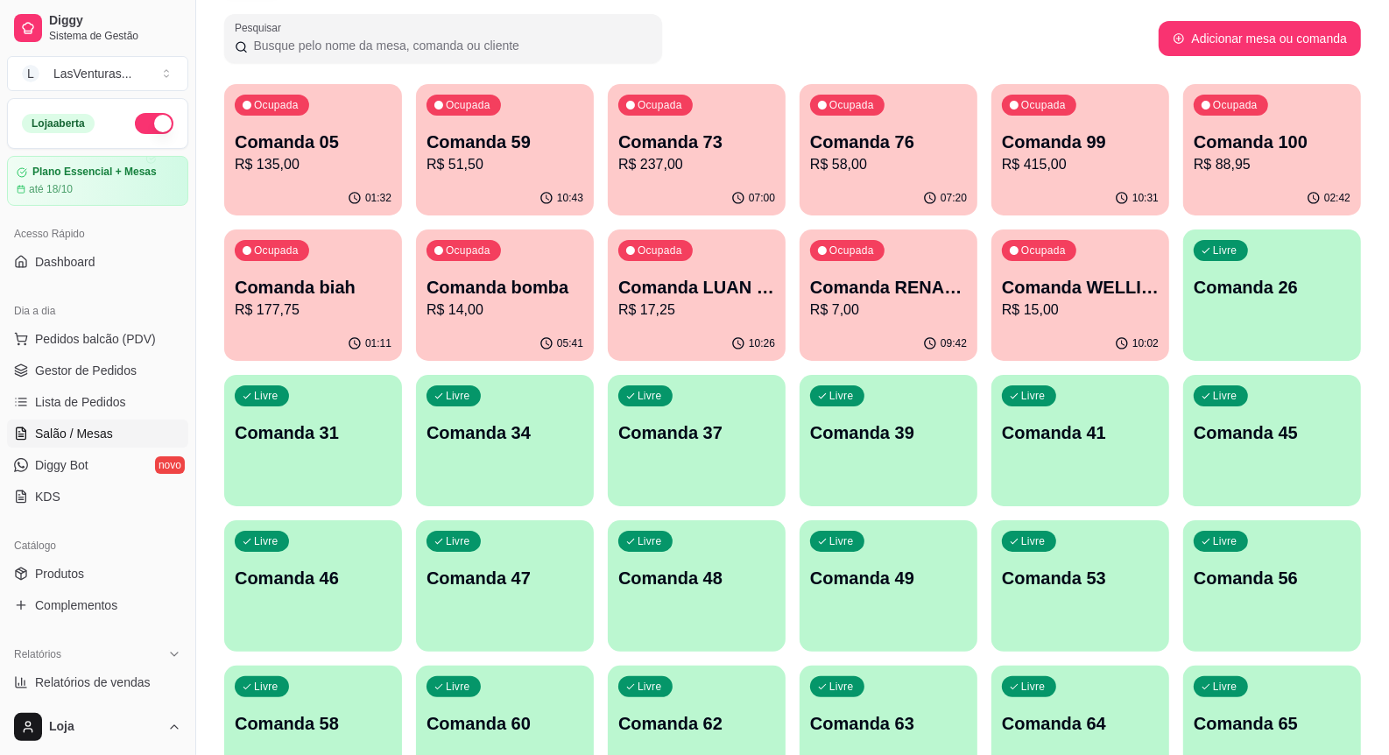
click at [588, 313] on div "Ocupada Comanda bomba R$ 14,00" at bounding box center [505, 277] width 178 height 97
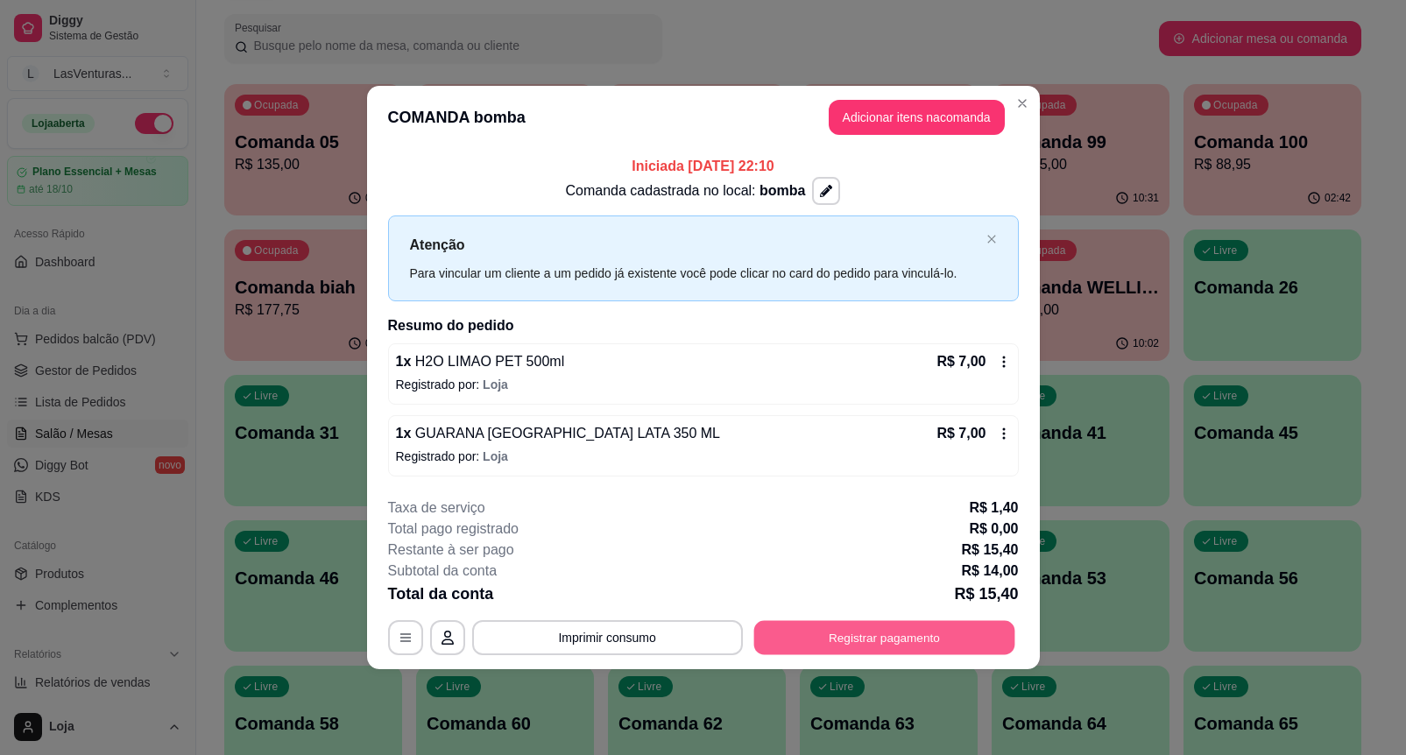
click at [874, 626] on button "Registrar pagamento" at bounding box center [883, 637] width 261 height 34
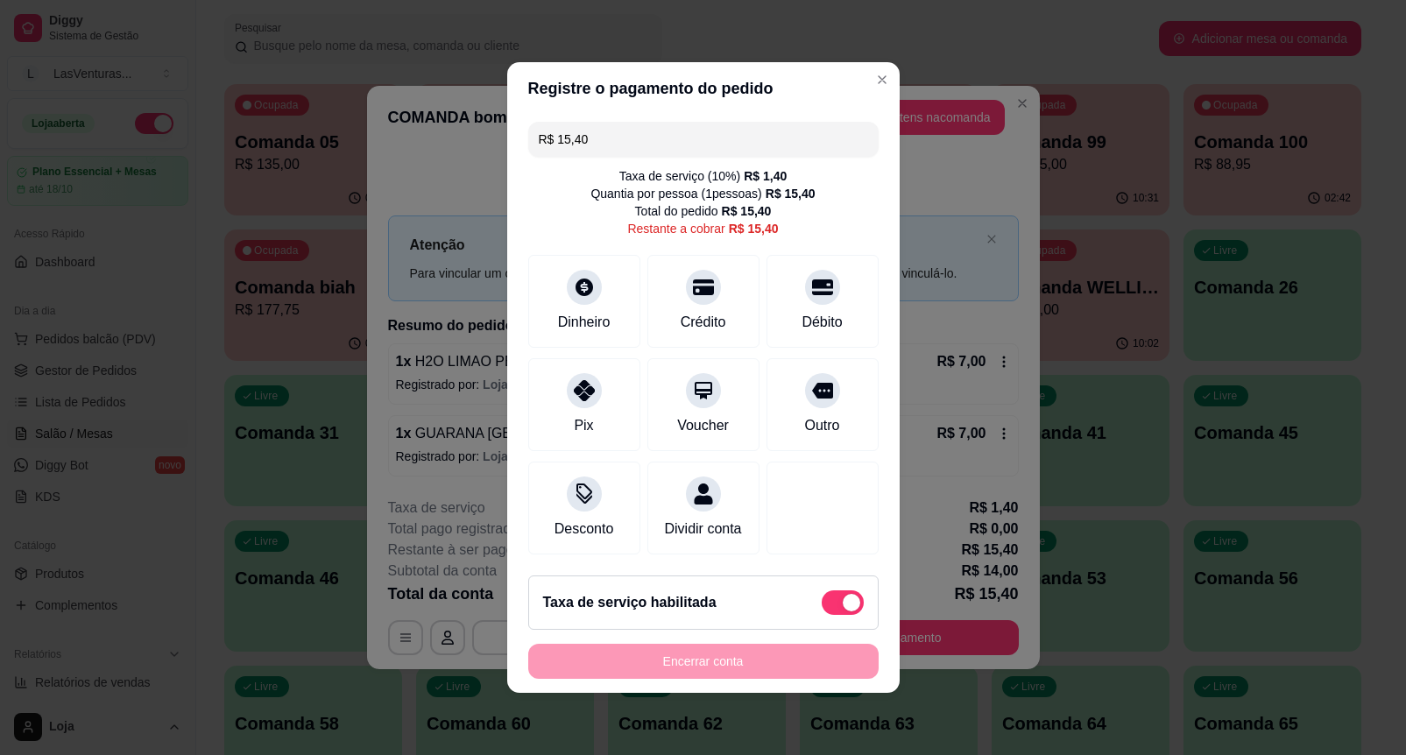
click at [822, 604] on span at bounding box center [843, 602] width 42 height 25
click at [821, 606] on input "checkbox" at bounding box center [826, 611] width 11 height 11
checkbox input "true"
type input "R$ 14,00"
checkbox input "false"
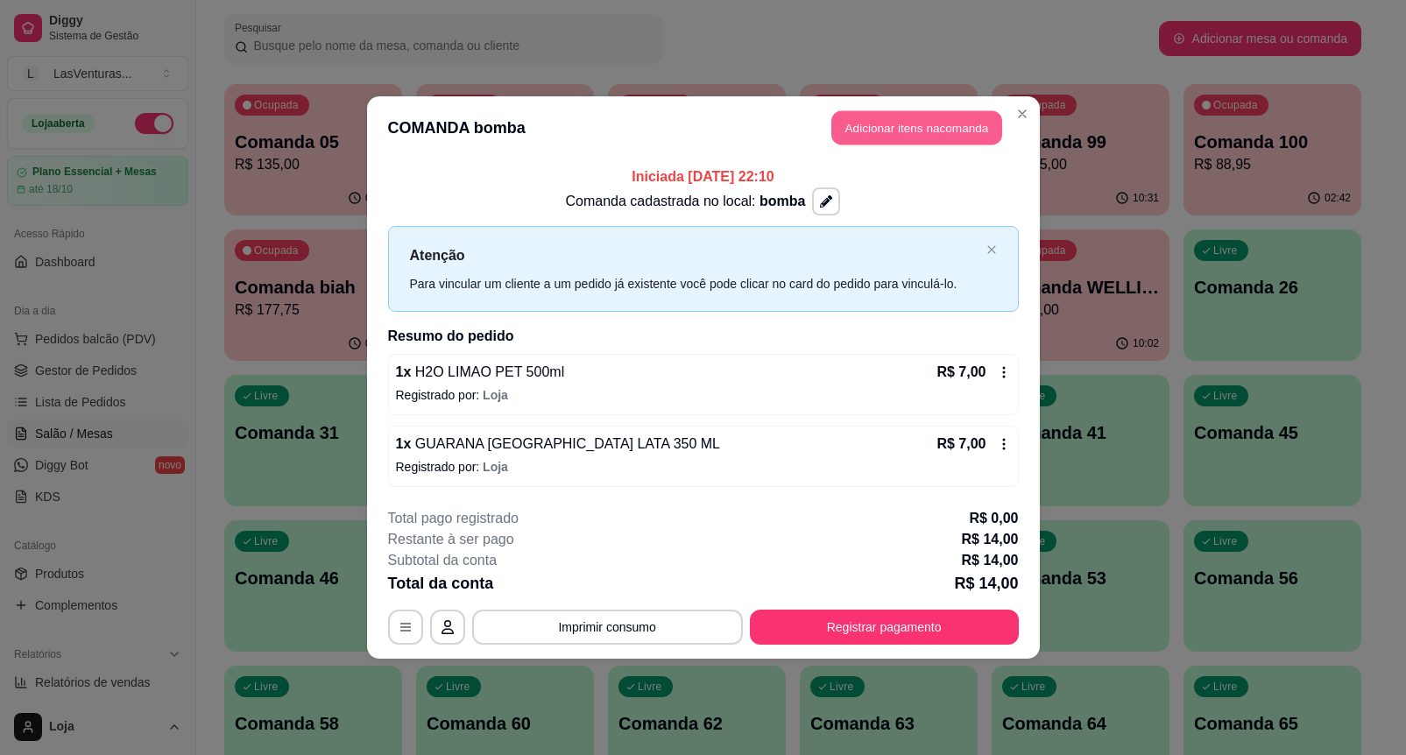
click at [935, 131] on button "Adicionar itens na comanda" at bounding box center [916, 128] width 171 height 34
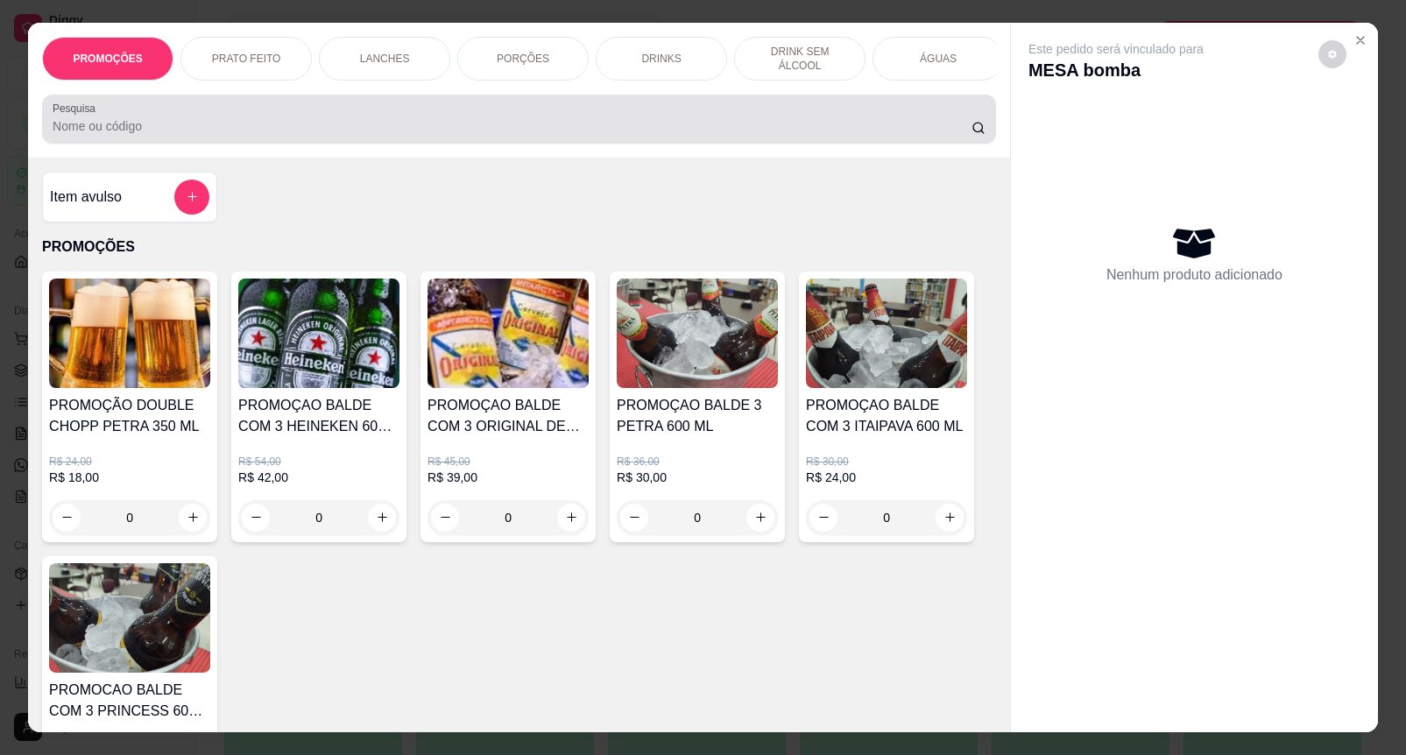
click at [413, 129] on input "Pesquisa" at bounding box center [512, 126] width 919 height 18
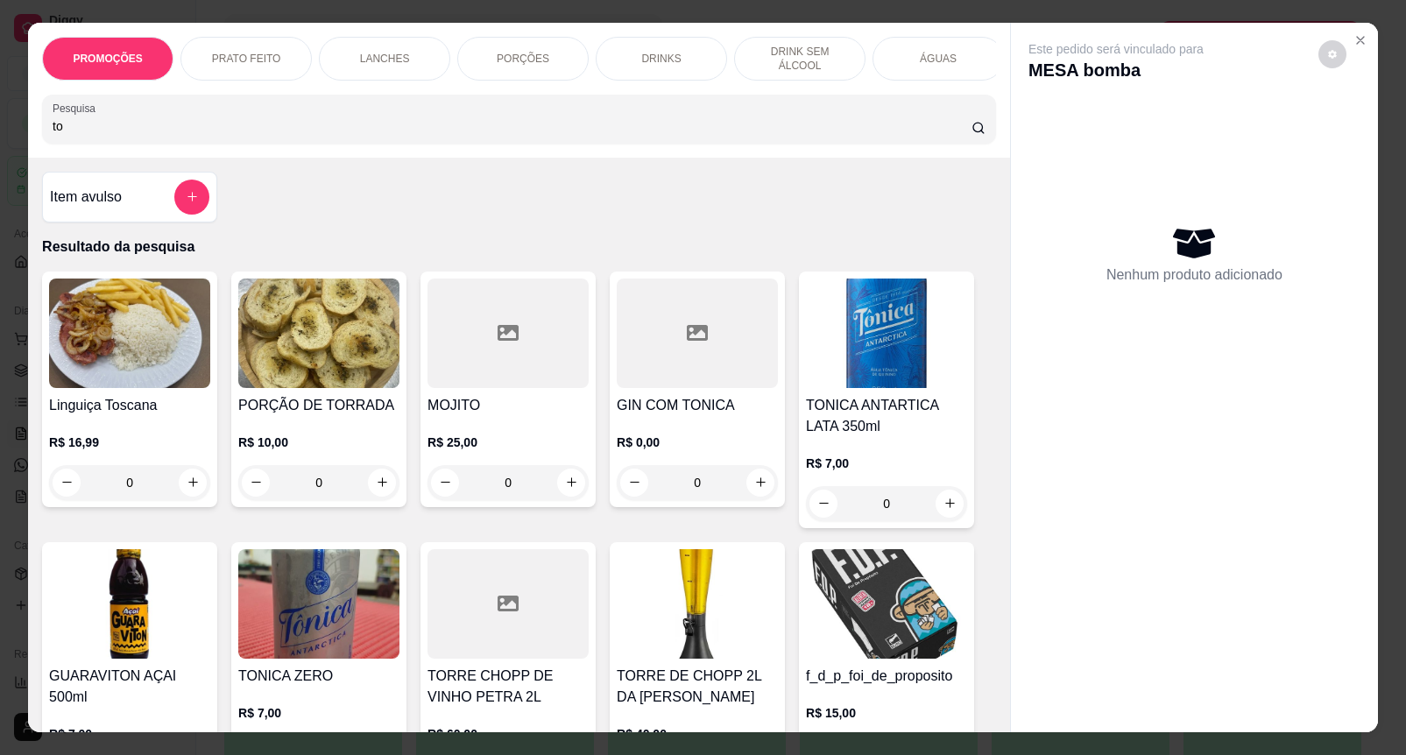
type input "to"
click at [658, 617] on img at bounding box center [697, 603] width 161 height 109
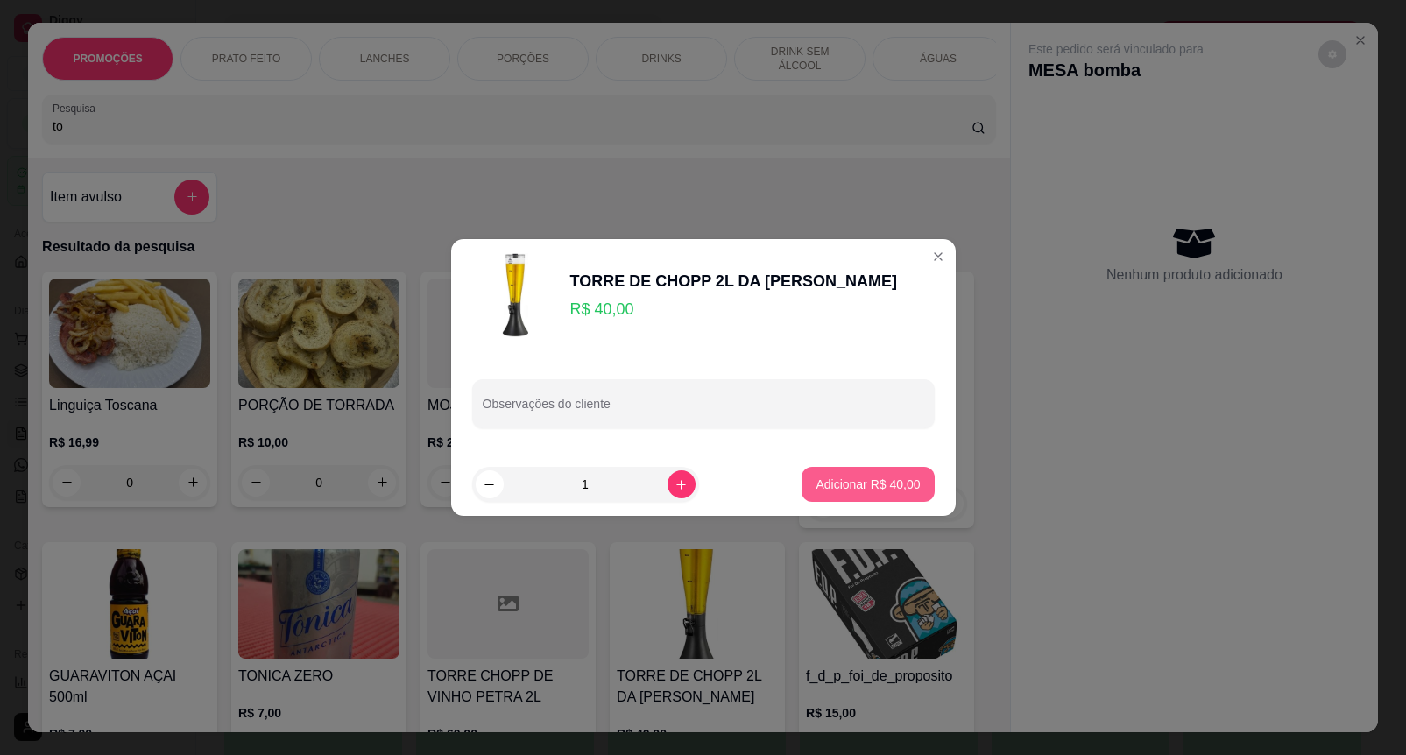
click at [863, 486] on p "Adicionar R$ 40,00" at bounding box center [867, 485] width 104 height 18
type input "1"
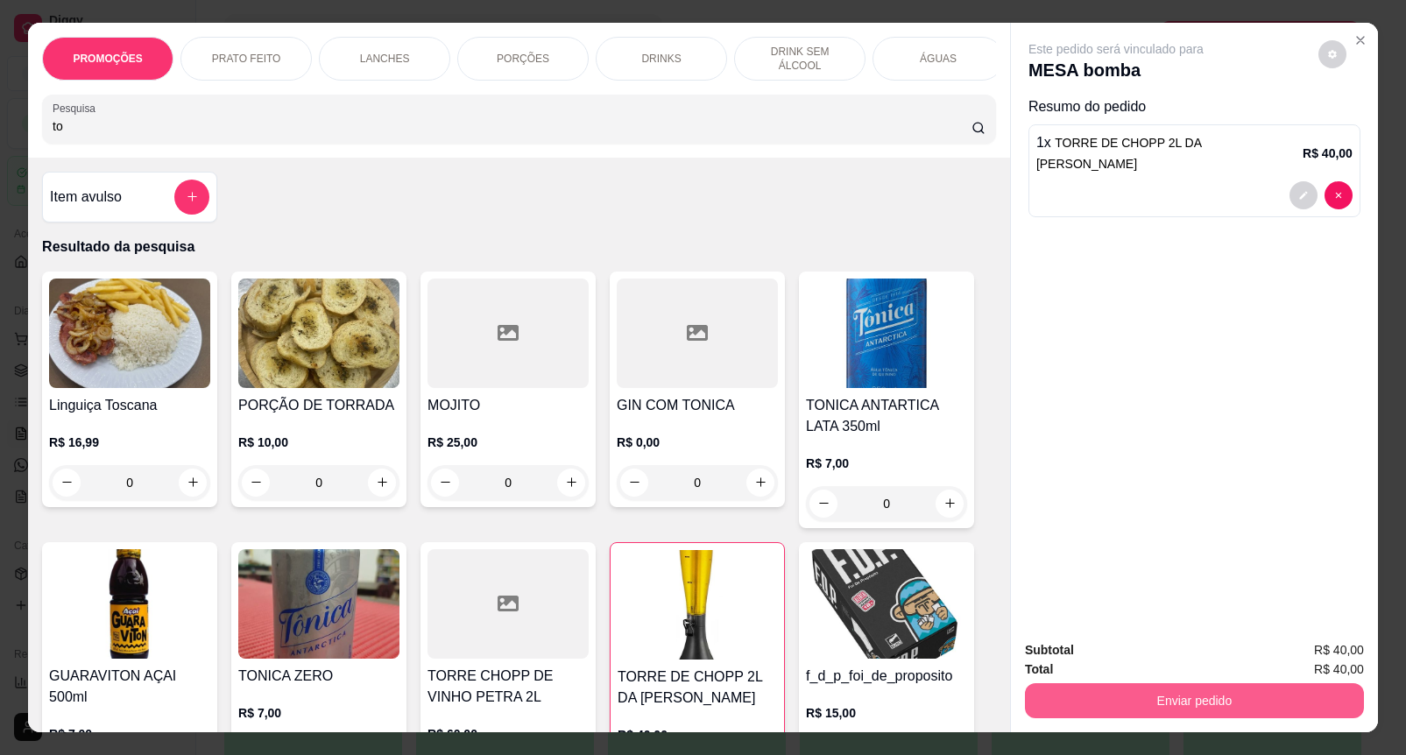
click at [1182, 697] on button "Enviar pedido" at bounding box center [1194, 700] width 339 height 35
click at [1311, 655] on button "Enviar pedido" at bounding box center [1316, 649] width 99 height 33
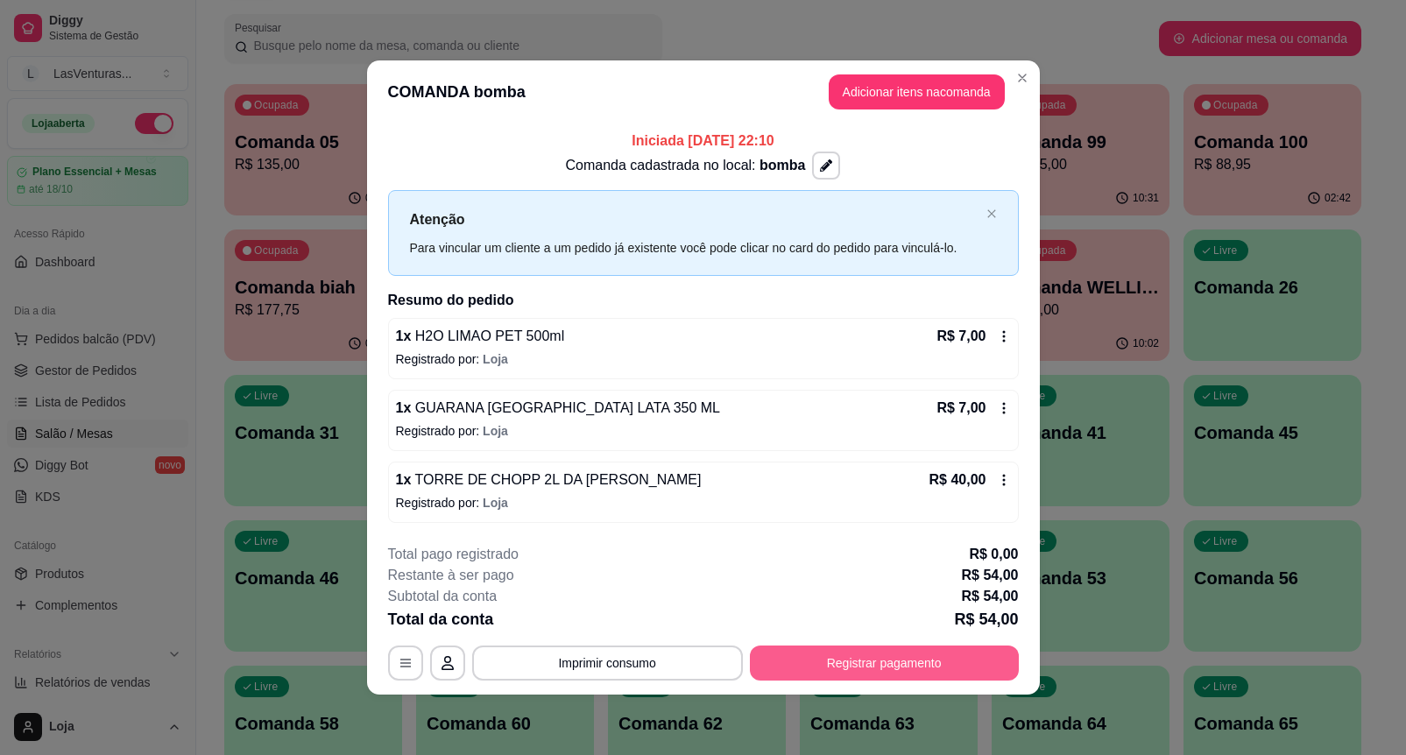
click at [848, 655] on button "Registrar pagamento" at bounding box center [884, 662] width 269 height 35
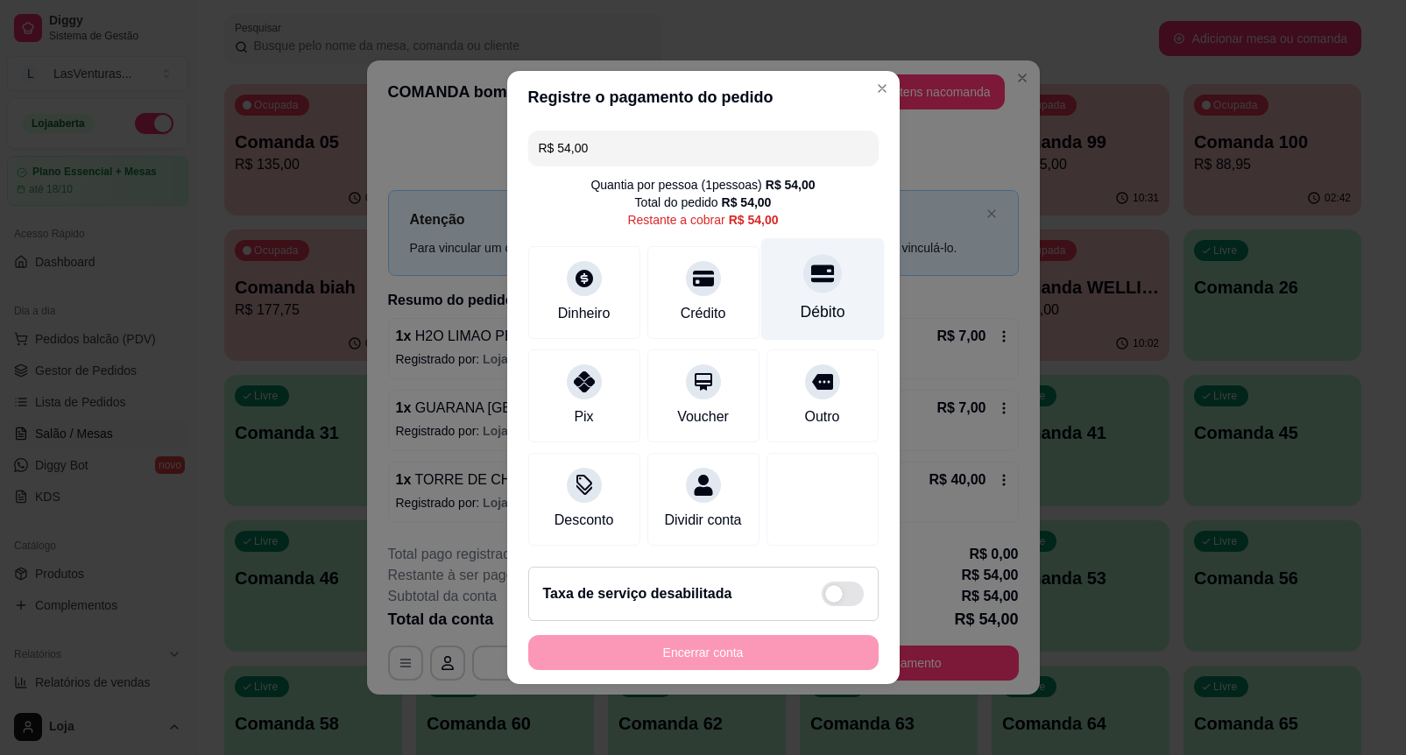
click at [845, 300] on div "Débito" at bounding box center [821, 289] width 123 height 102
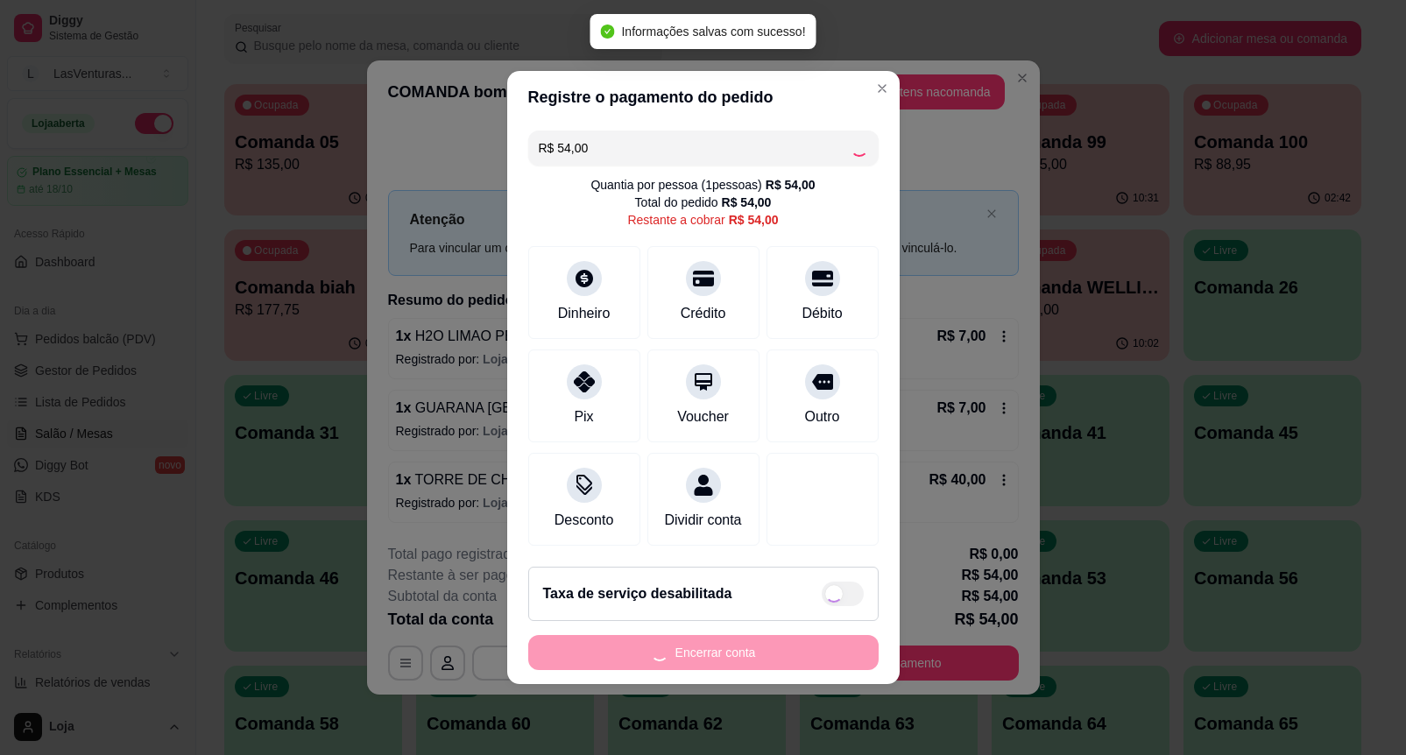
type input "R$ 0,00"
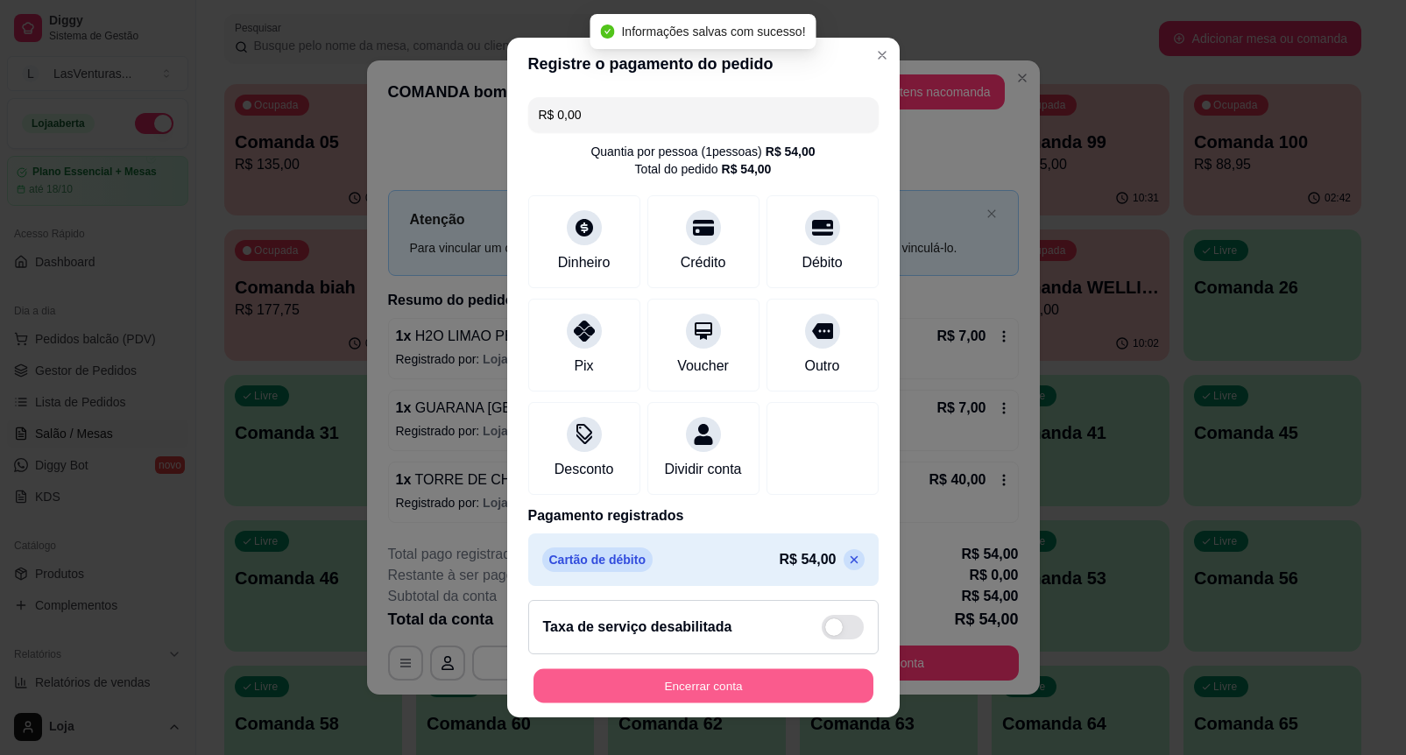
click at [769, 690] on button "Encerrar conta" at bounding box center [703, 686] width 340 height 34
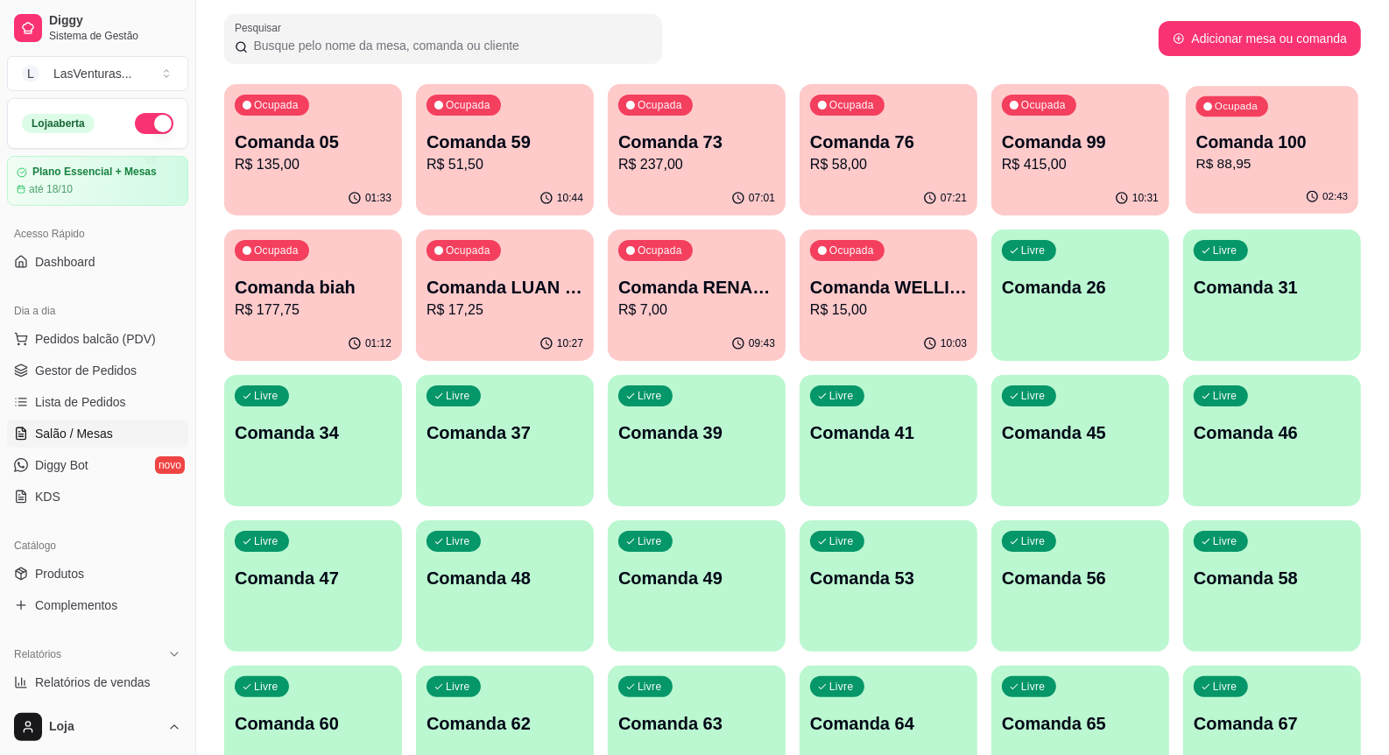
click at [1293, 184] on div "02:43" at bounding box center [1272, 196] width 173 height 33
click at [1106, 140] on p "Comanda 99" at bounding box center [1080, 142] width 157 height 25
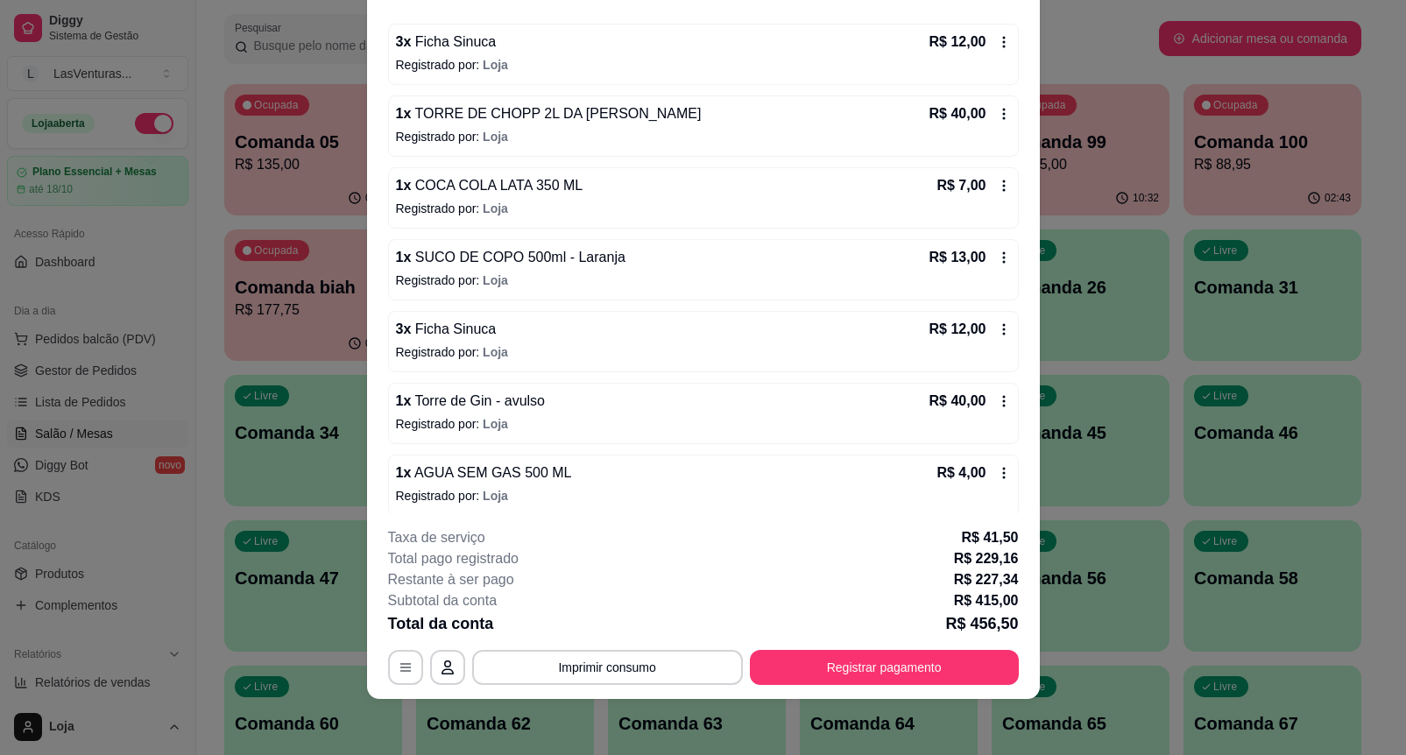
scroll to position [480, 0]
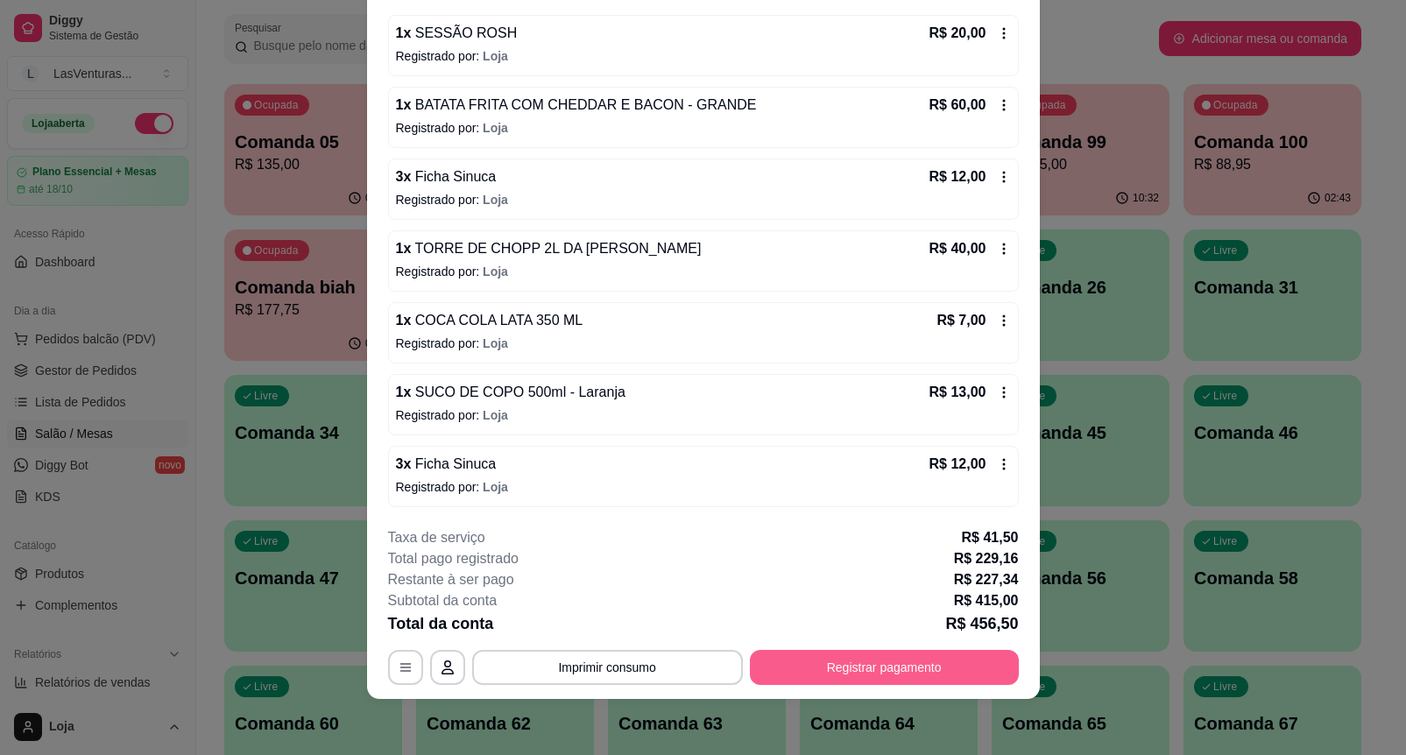
click at [913, 658] on button "Registrar pagamento" at bounding box center [884, 667] width 269 height 35
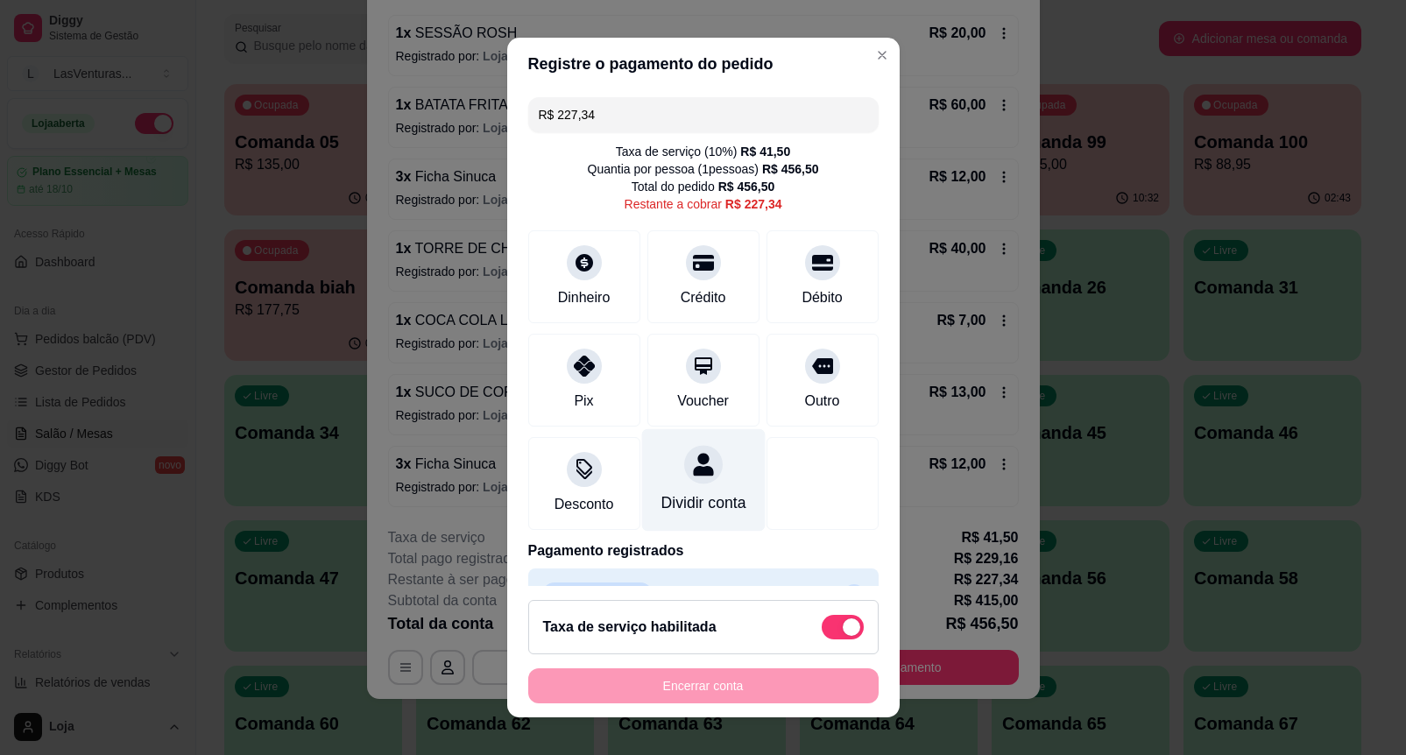
click at [691, 466] on icon at bounding box center [702, 464] width 23 height 23
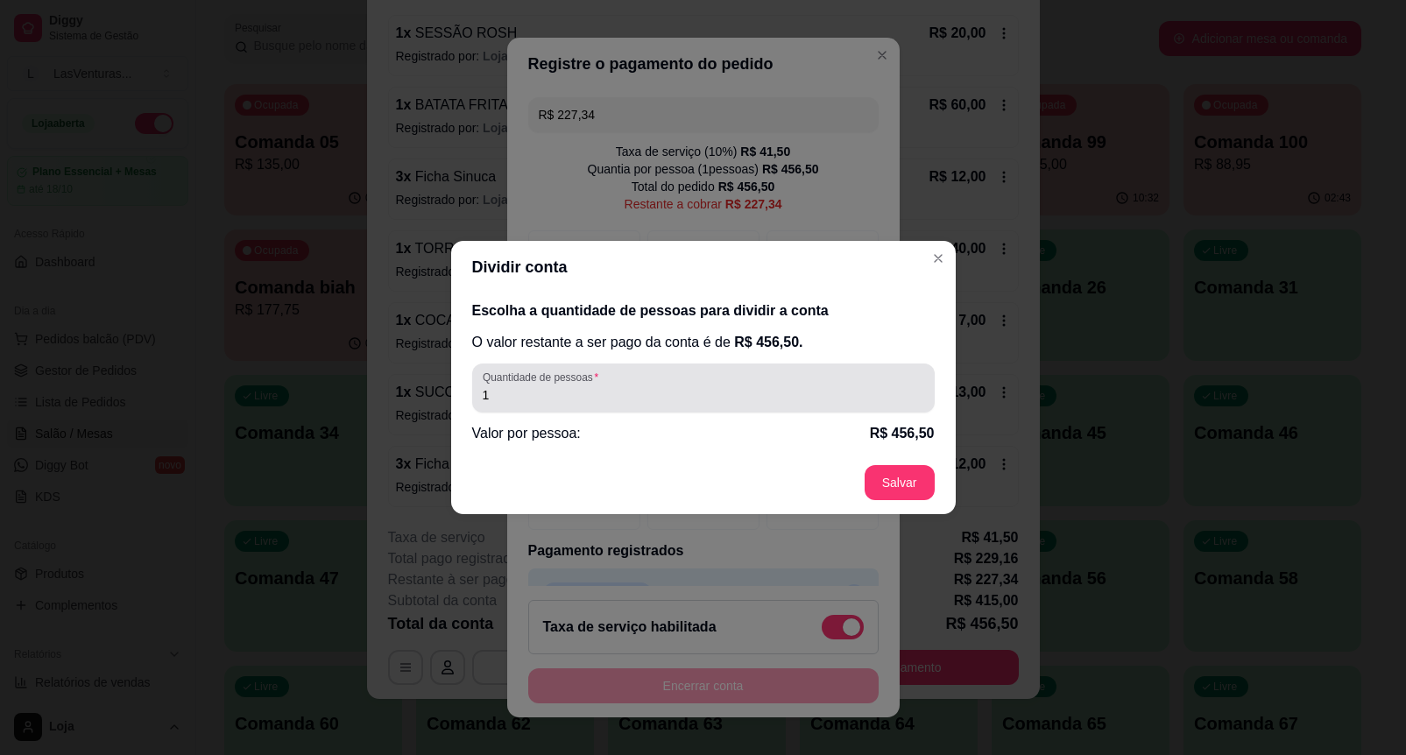
click at [574, 384] on label "Quantidade de pessoas" at bounding box center [544, 377] width 122 height 15
click at [574, 386] on input "1" at bounding box center [703, 395] width 441 height 18
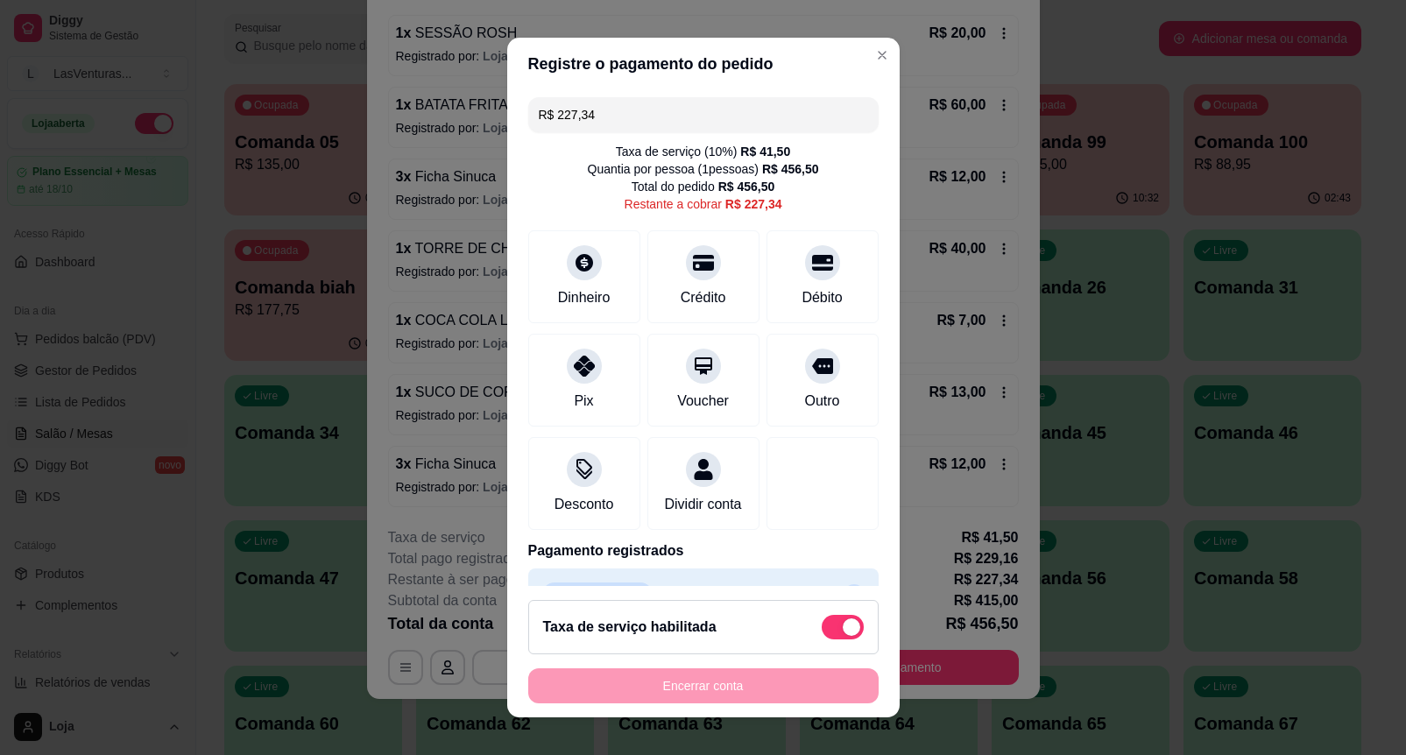
click at [822, 637] on span at bounding box center [843, 627] width 42 height 25
click at [821, 637] on input "checkbox" at bounding box center [826, 635] width 11 height 11
checkbox input "true"
type input "R$ 185,84"
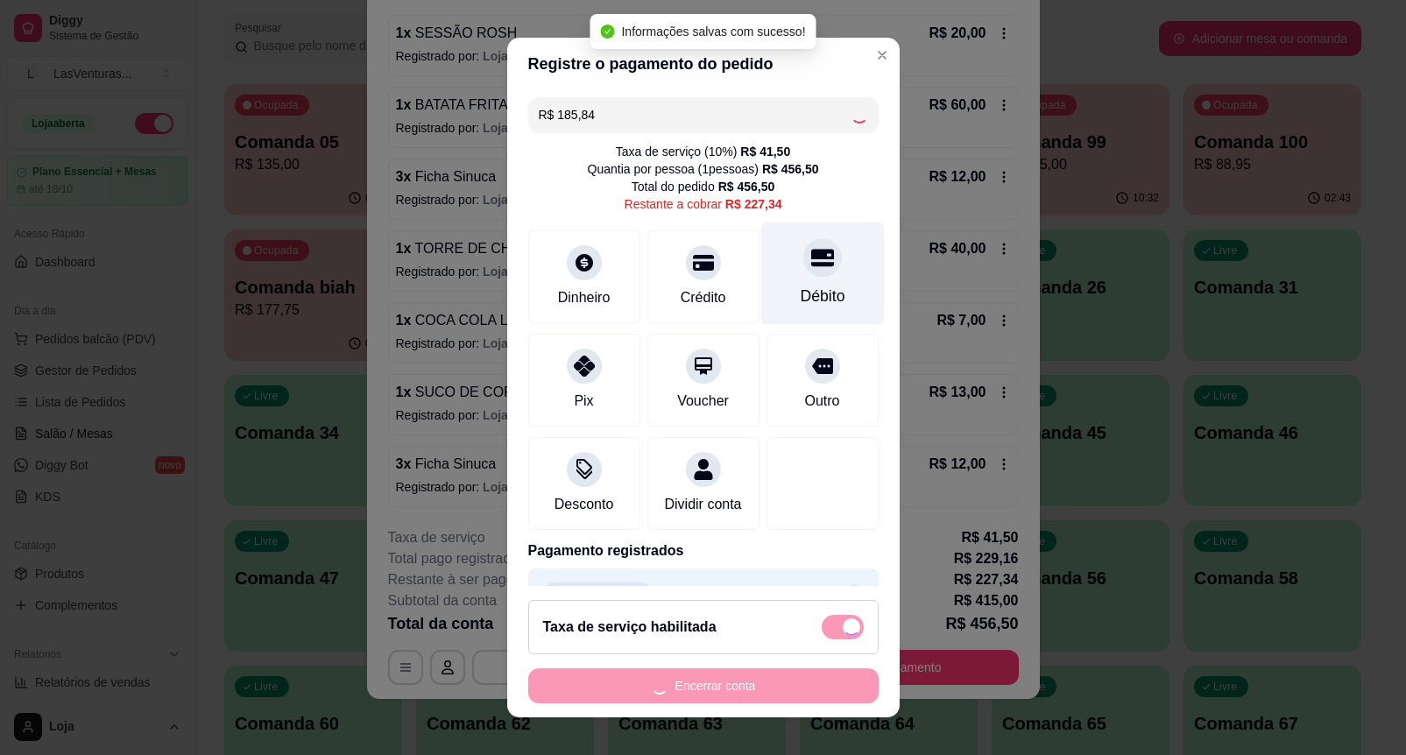
checkbox input "false"
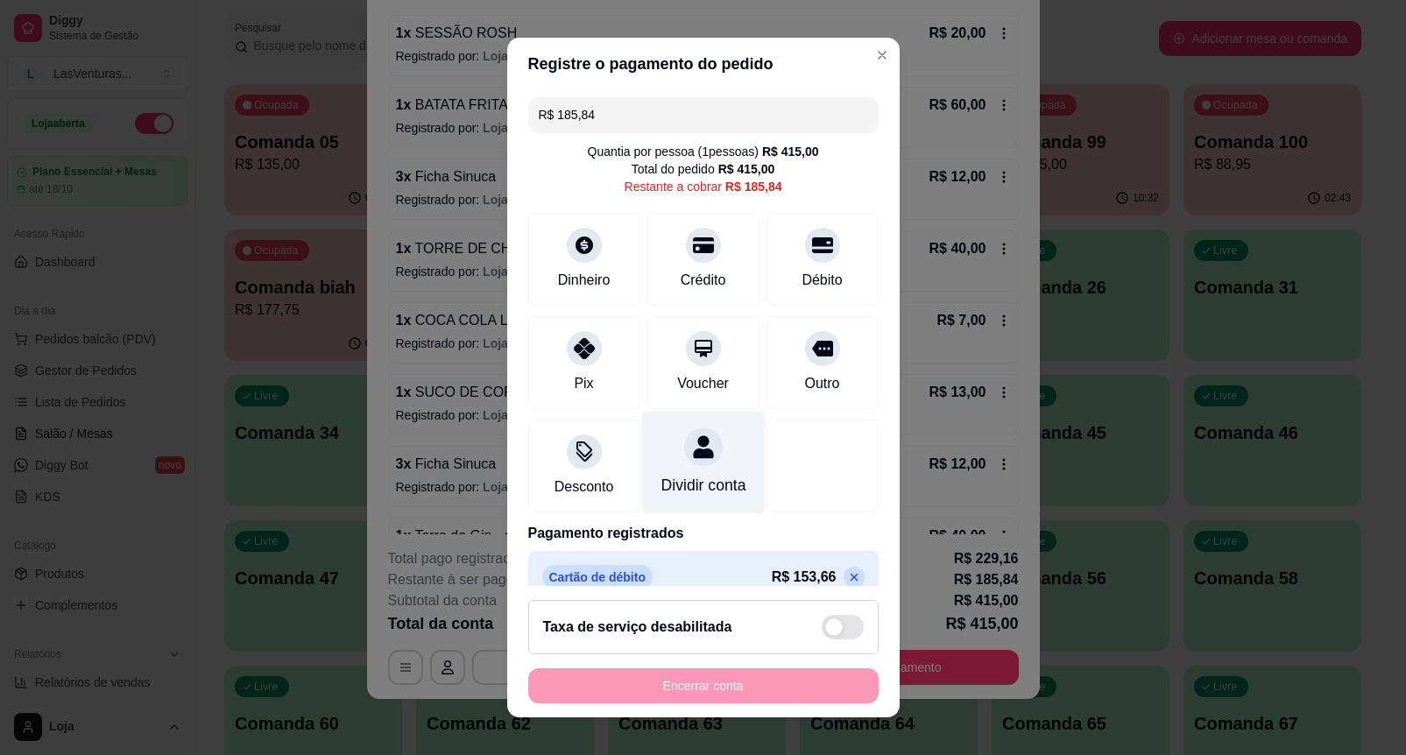
click at [686, 462] on div at bounding box center [703, 447] width 39 height 39
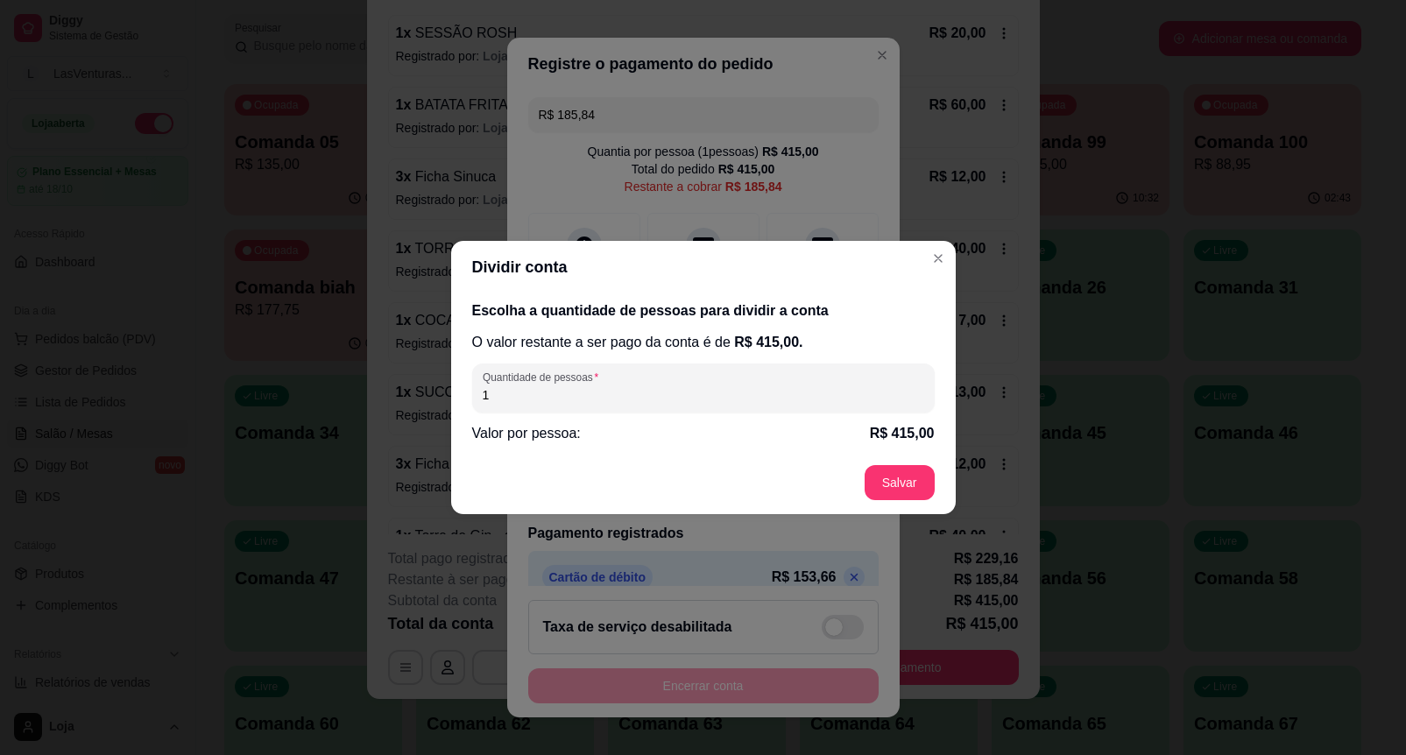
click at [602, 387] on input "1" at bounding box center [703, 395] width 441 height 18
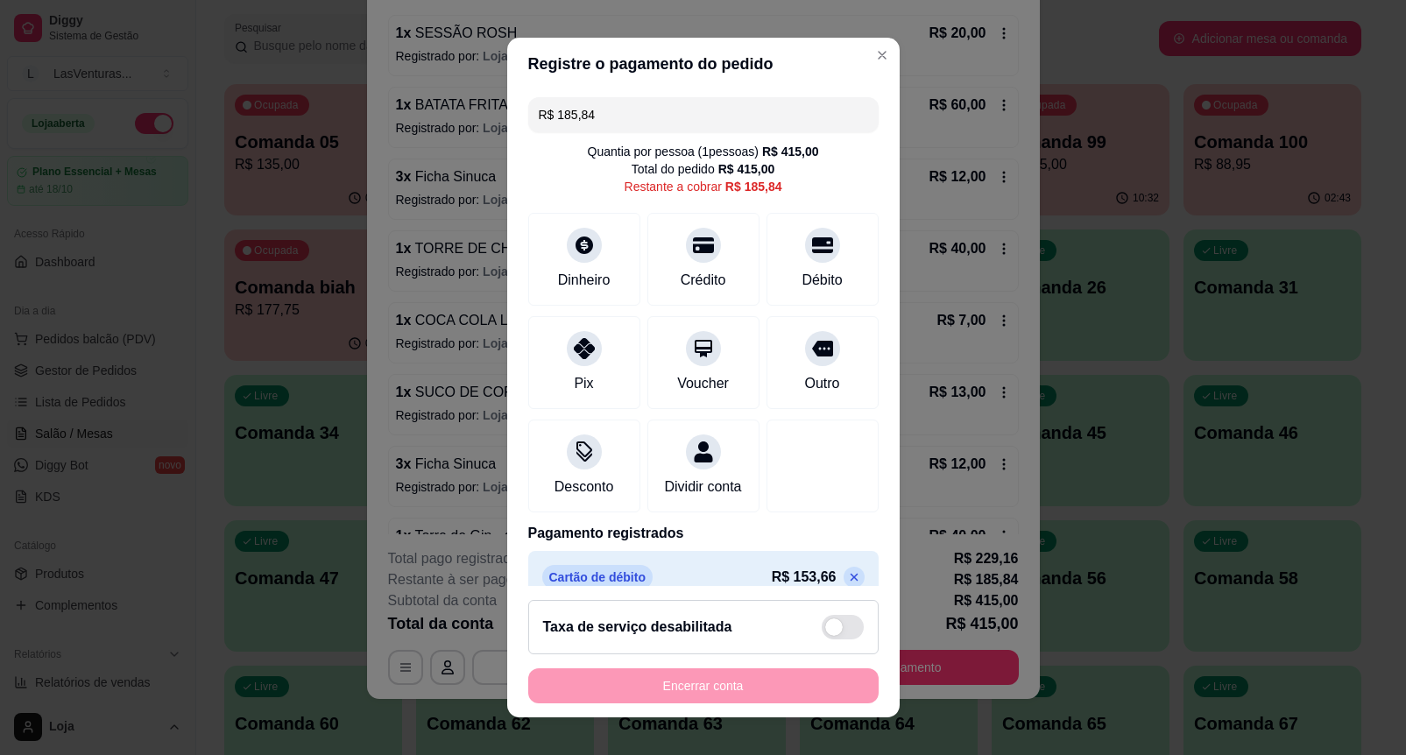
click at [633, 131] on input "R$ 185,84" at bounding box center [703, 114] width 329 height 35
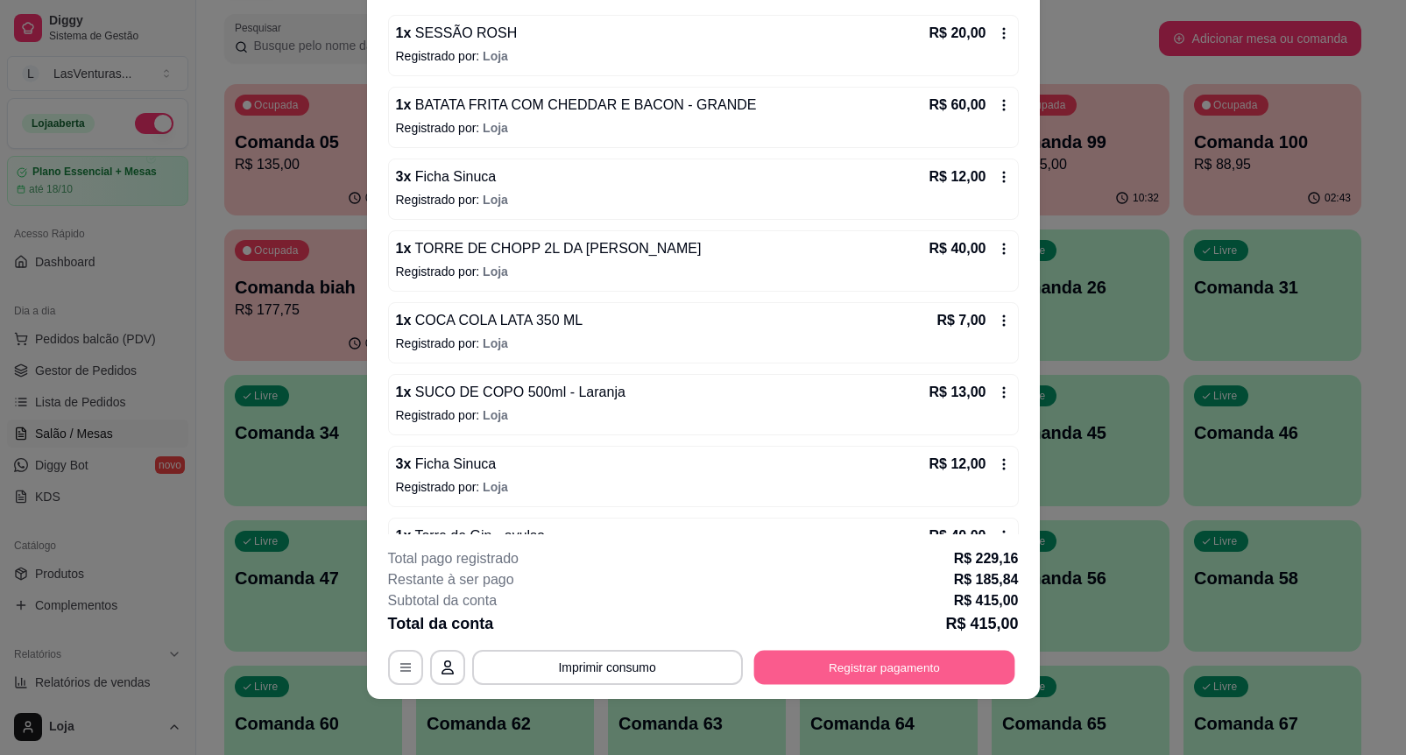
click at [902, 668] on button "Registrar pagamento" at bounding box center [883, 667] width 261 height 34
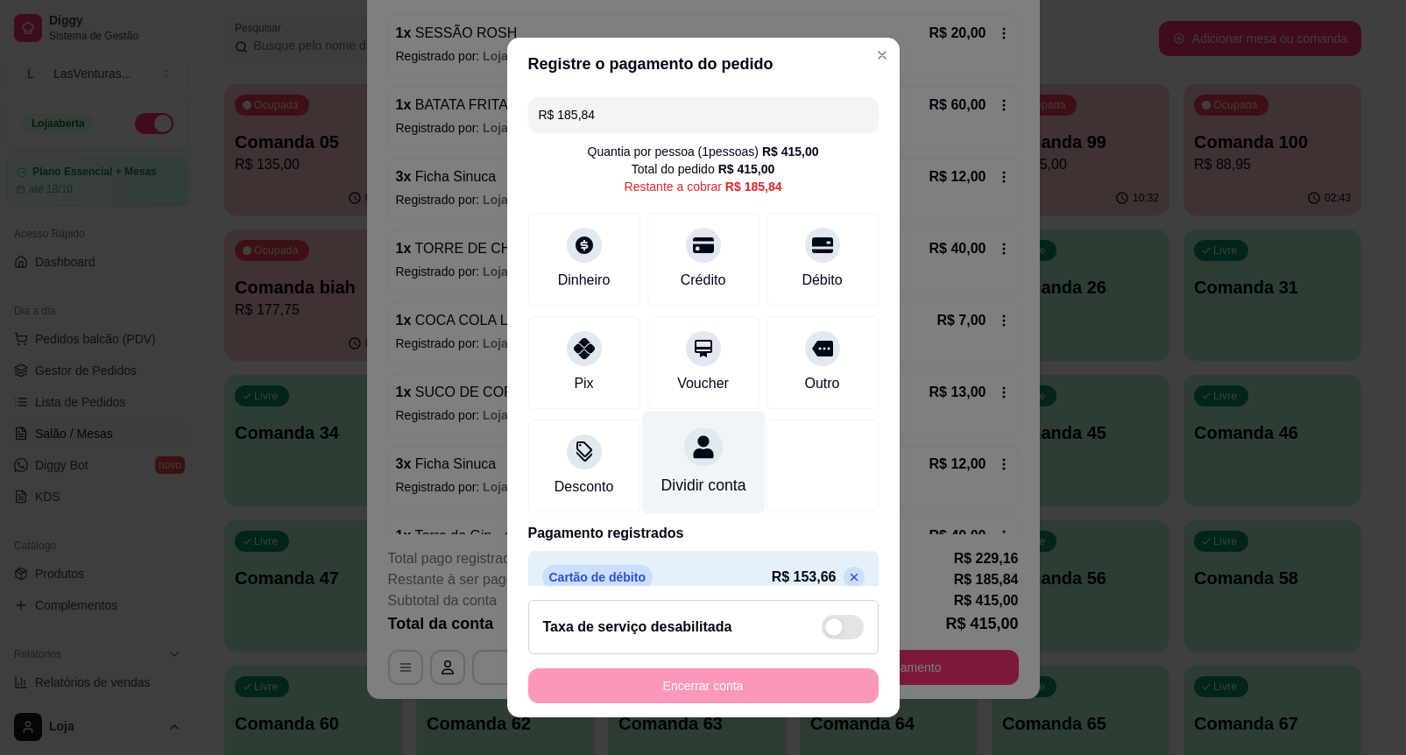
click at [666, 470] on div "Dividir conta" at bounding box center [702, 463] width 123 height 102
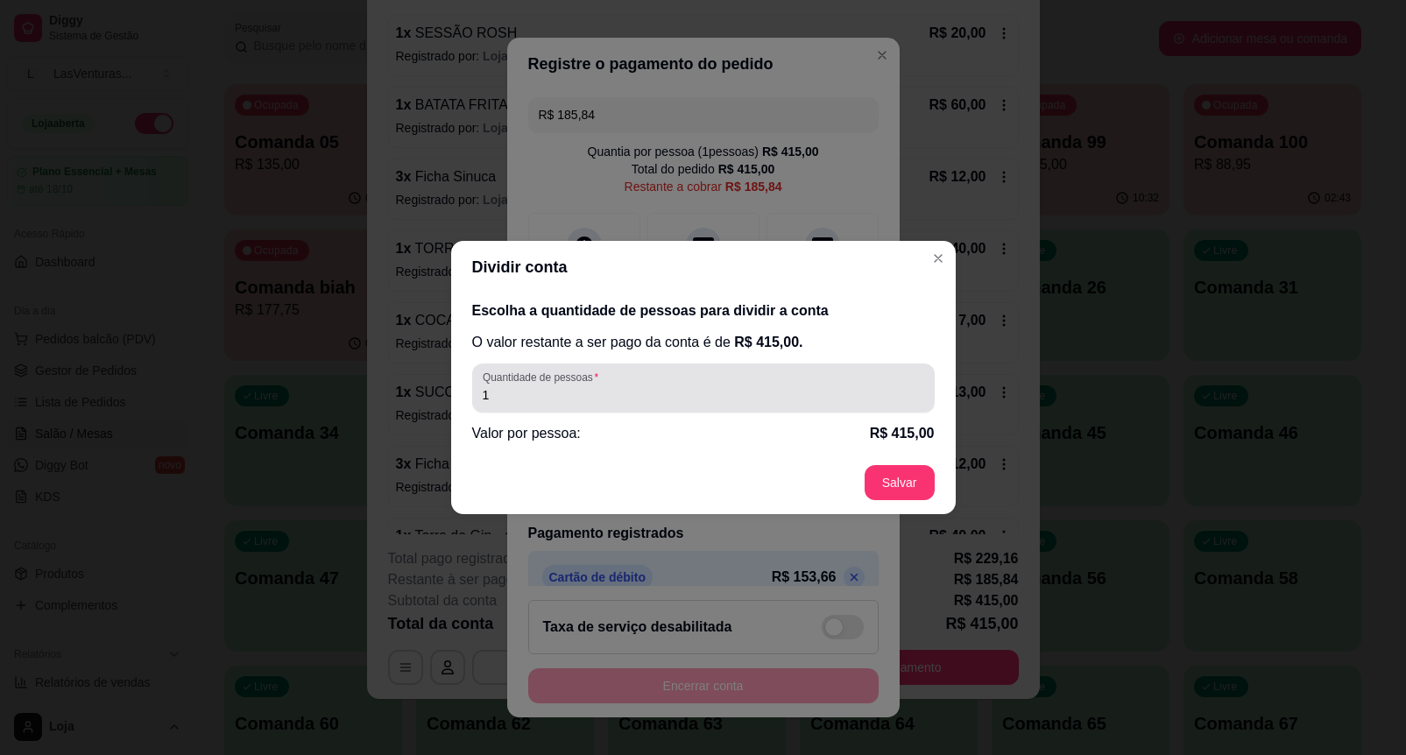
click at [606, 395] on input "1" at bounding box center [703, 395] width 441 height 18
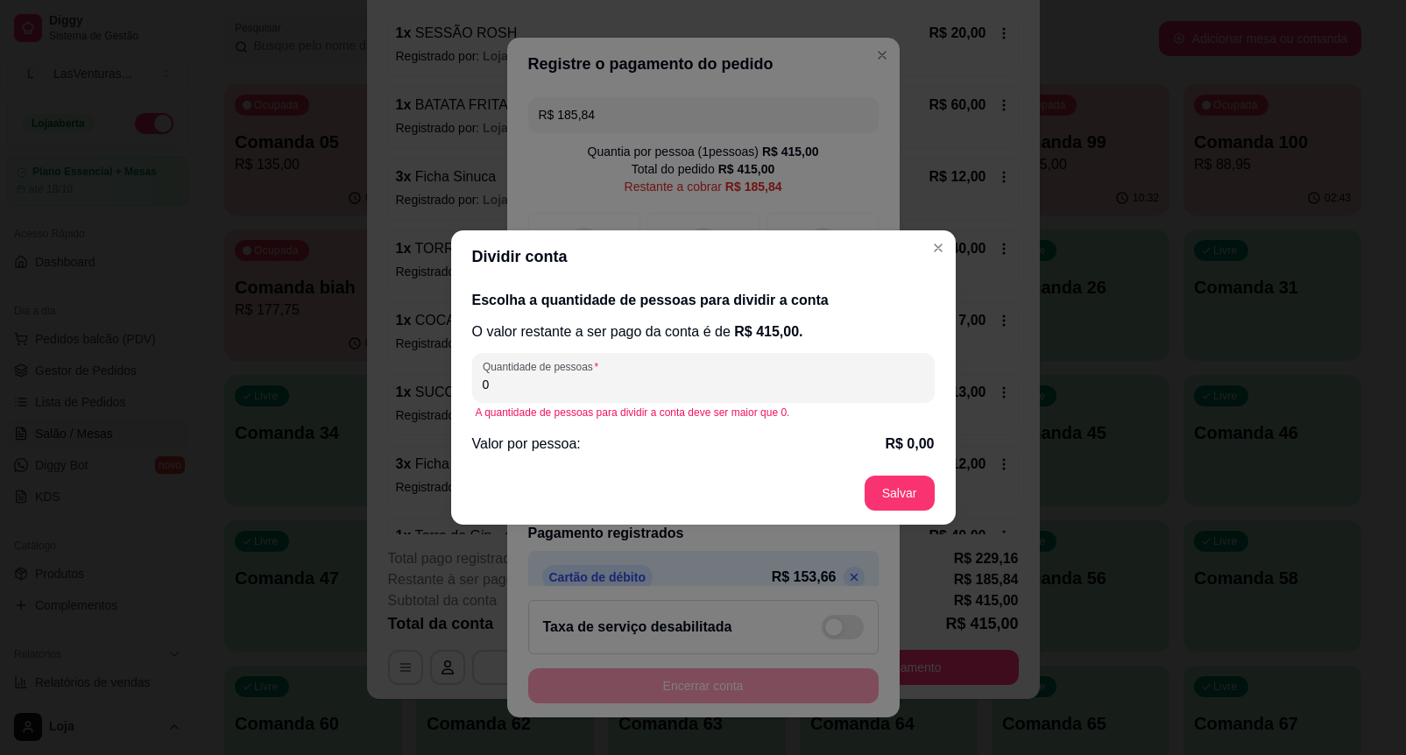
type input "3"
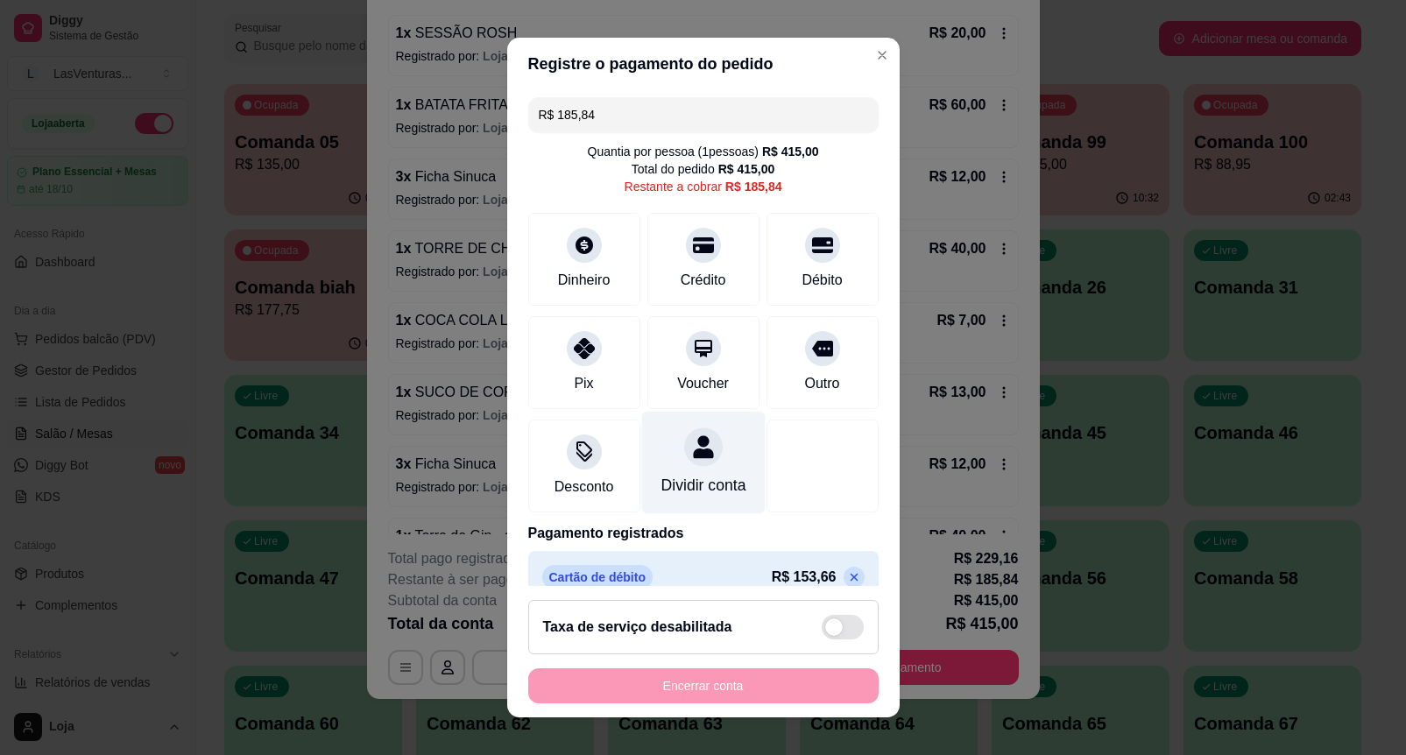
click at [664, 469] on div "Dividir conta" at bounding box center [702, 463] width 123 height 102
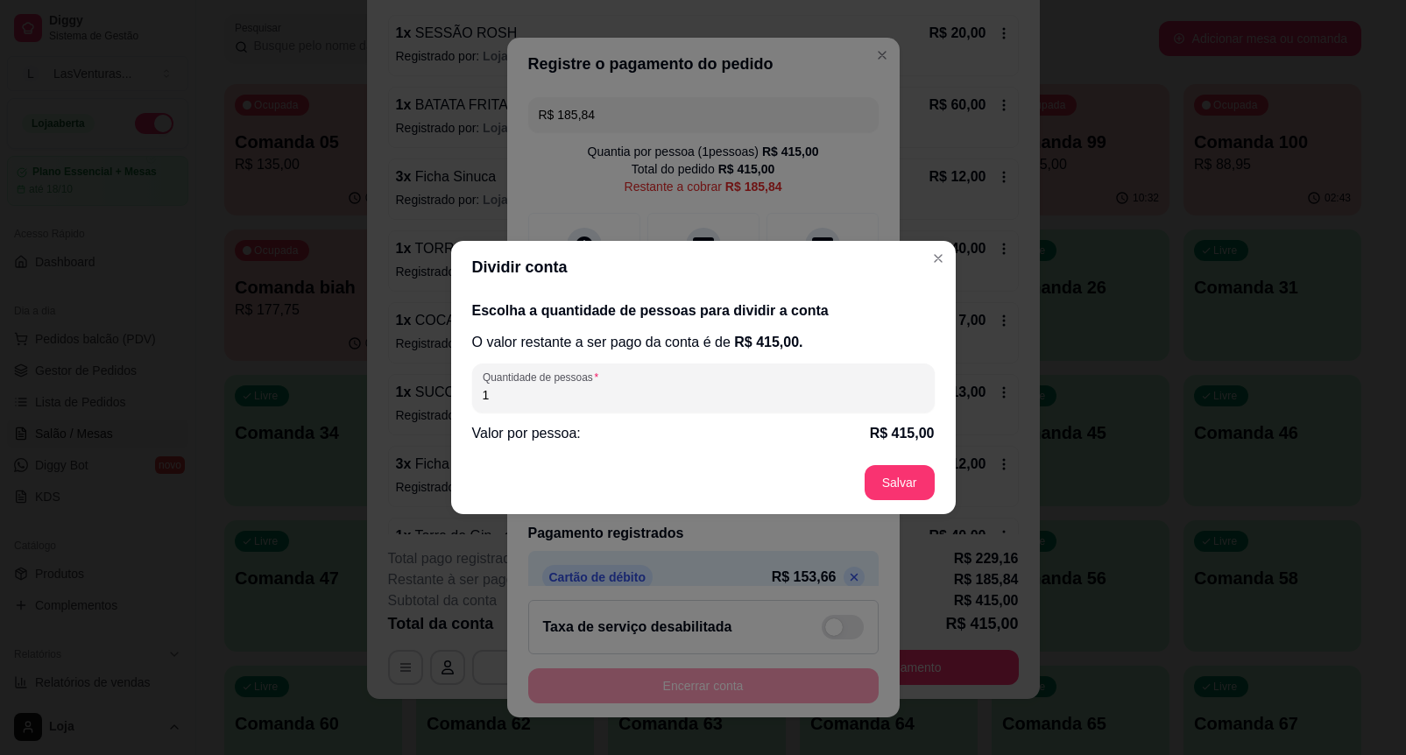
click at [598, 392] on input "1" at bounding box center [703, 395] width 441 height 18
type input "3"
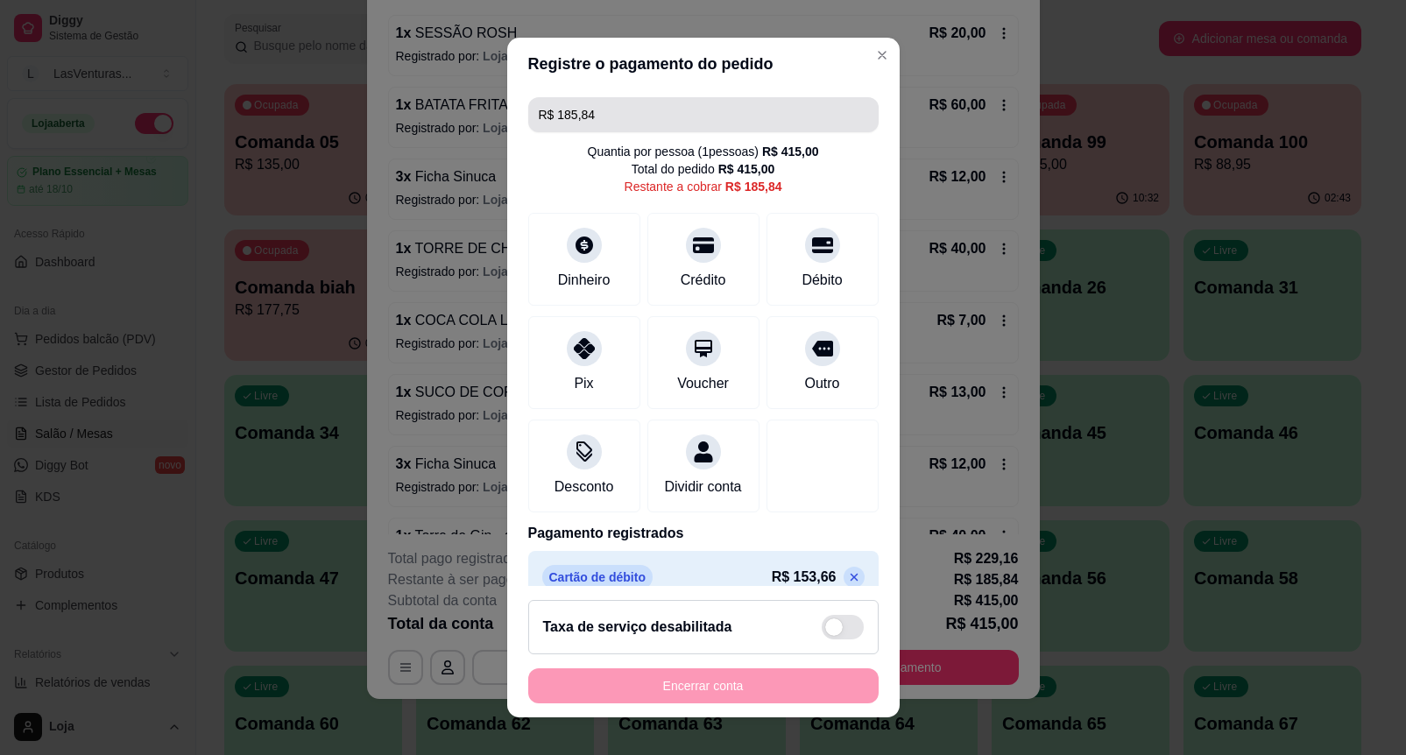
click at [637, 105] on input "R$ 185,84" at bounding box center [703, 114] width 329 height 35
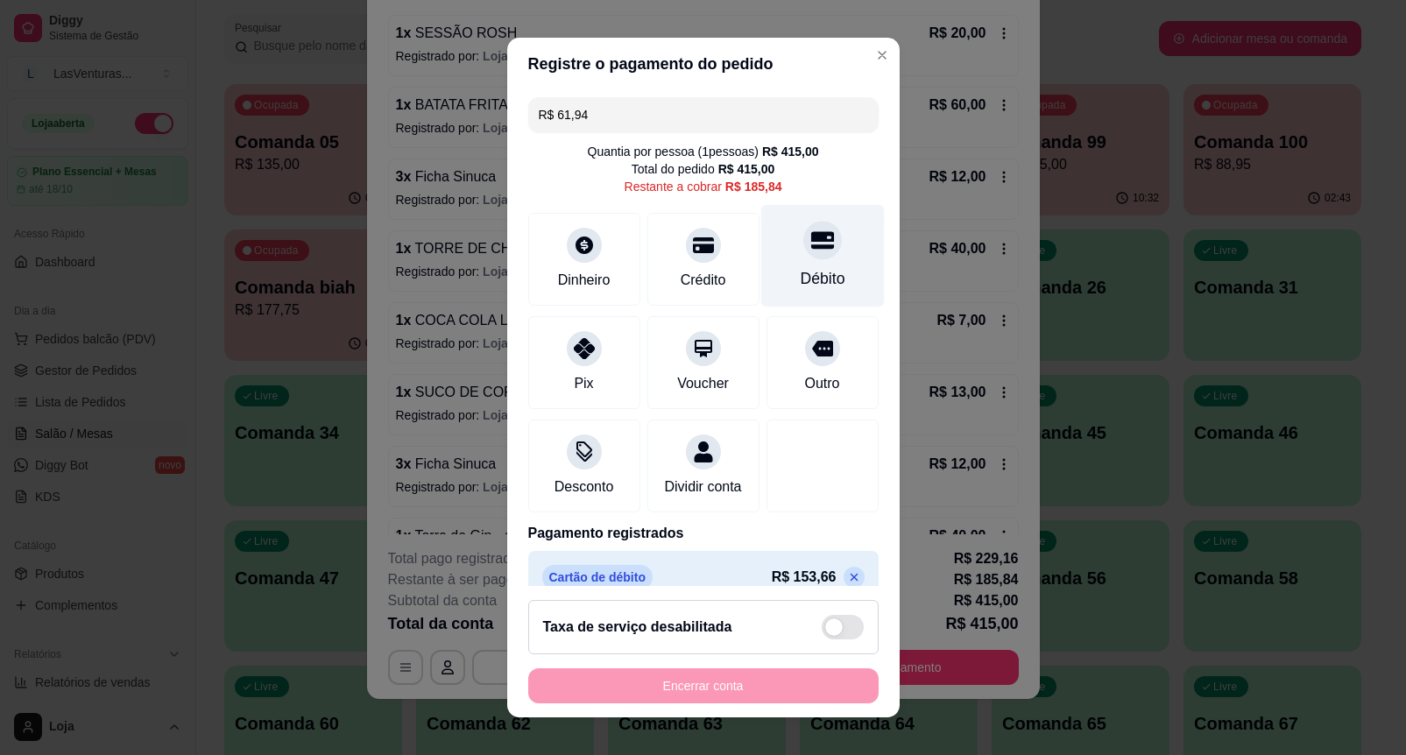
click at [810, 247] on icon at bounding box center [821, 240] width 23 height 23
click at [800, 268] on div "Débito" at bounding box center [822, 278] width 45 height 23
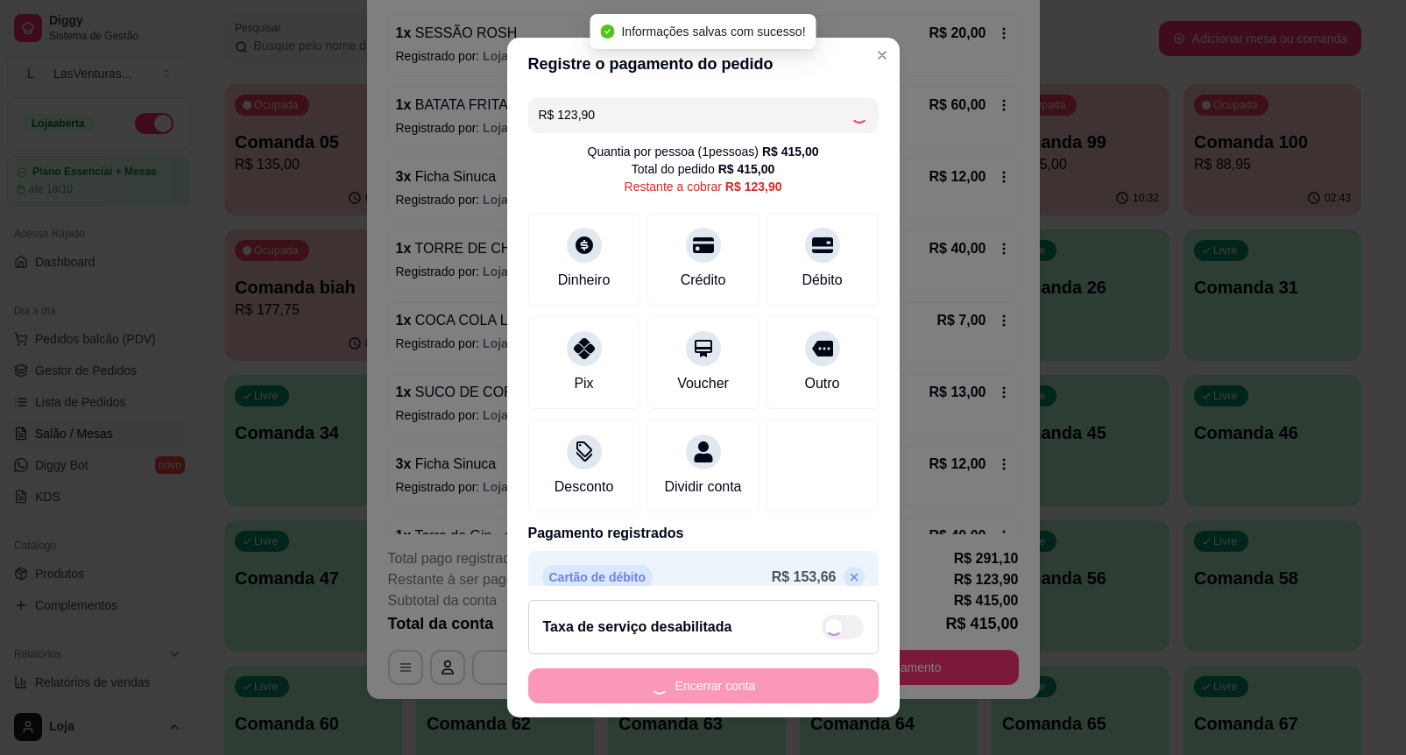
type input "R$ 0,00"
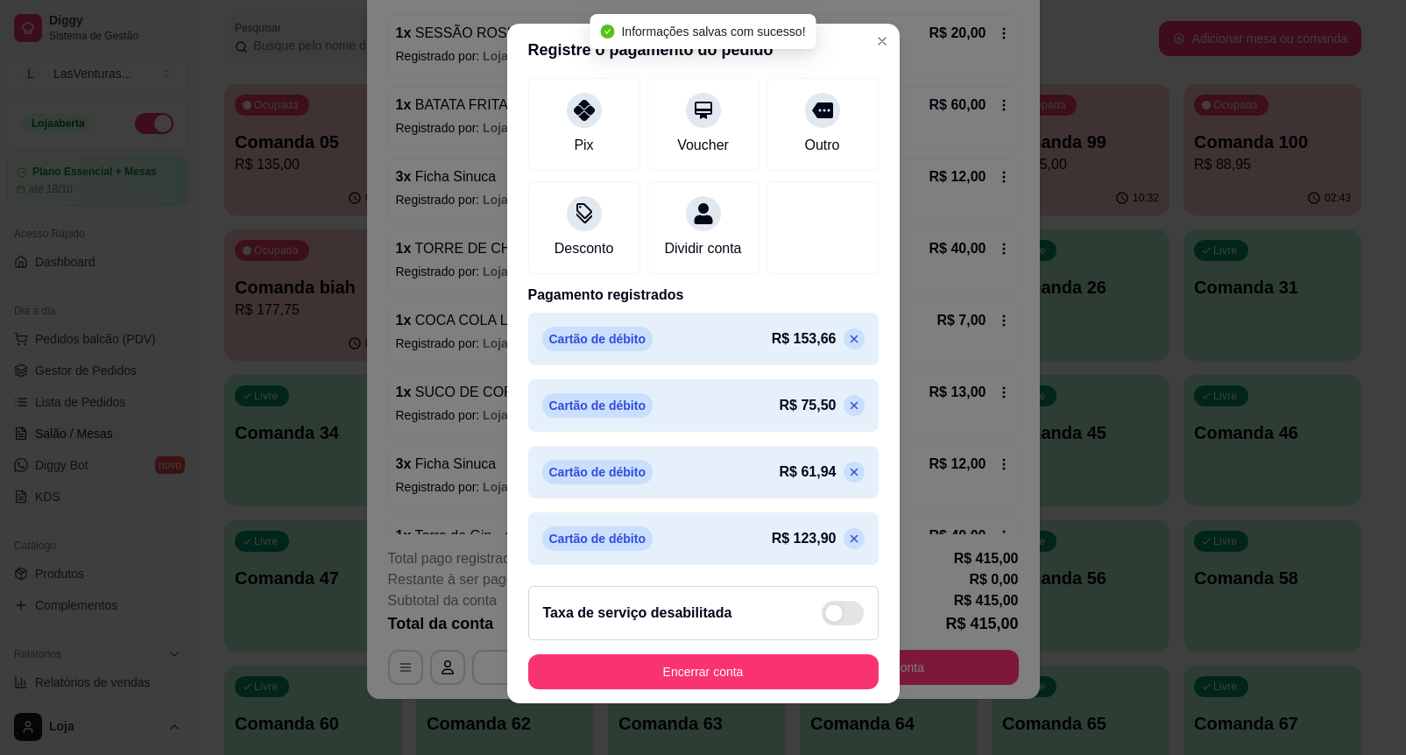
scroll to position [18, 0]
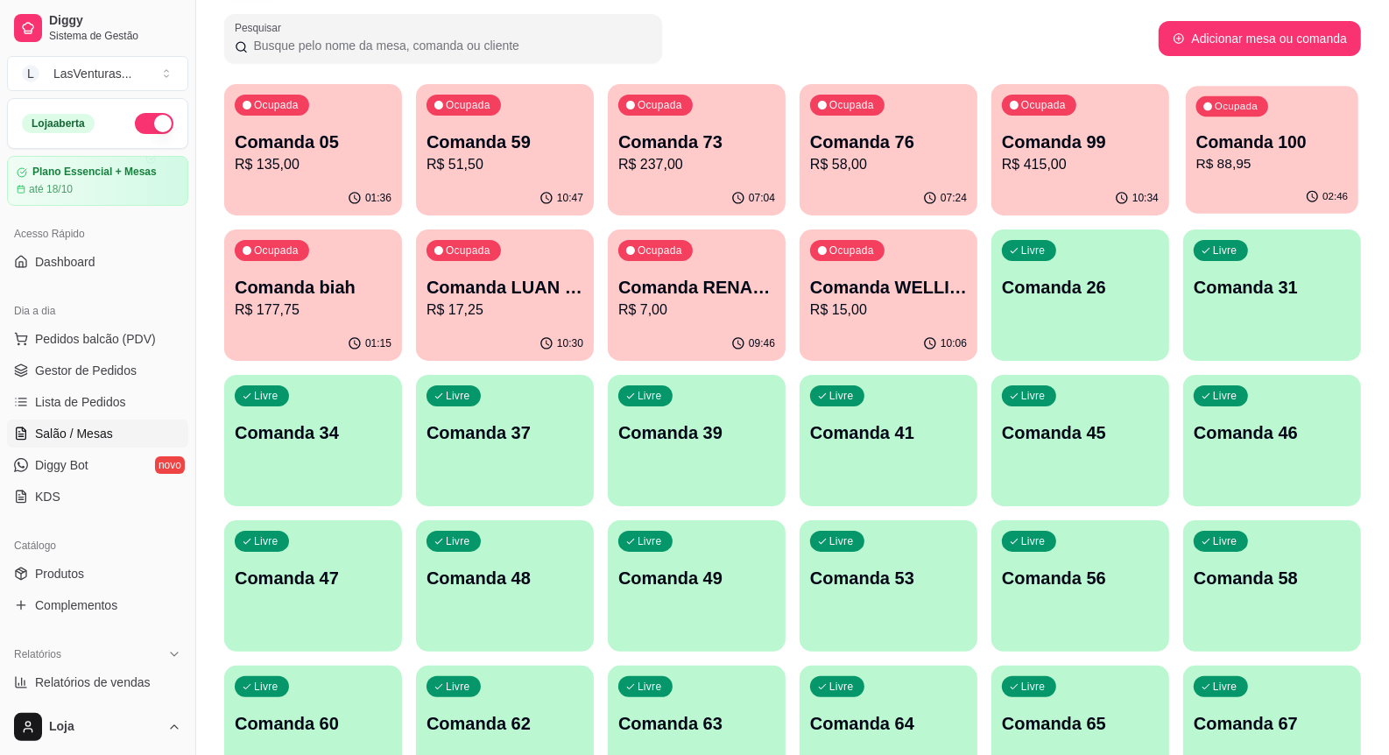
click at [1069, 31] on div "Pesquisar" at bounding box center [691, 38] width 935 height 49
click at [1096, 172] on p "R$ 415,00" at bounding box center [1080, 164] width 157 height 21
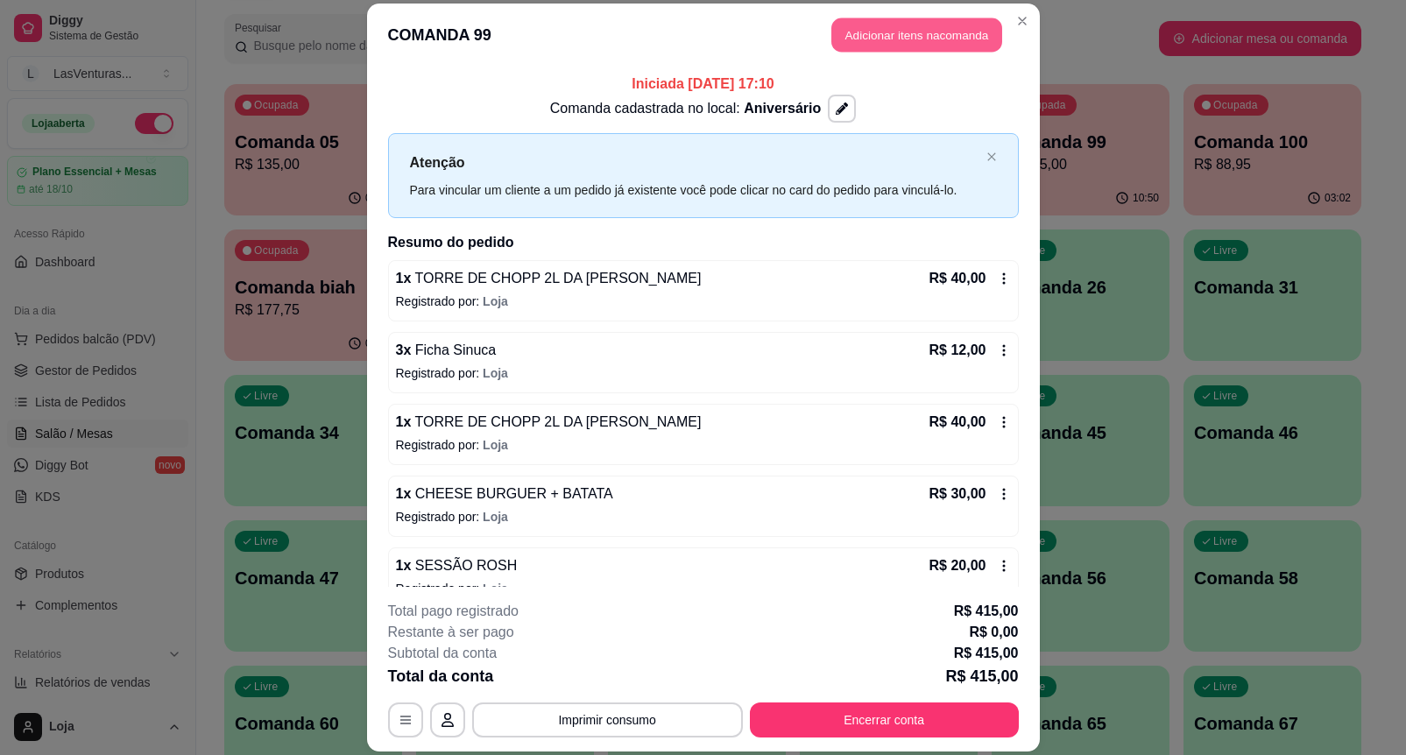
click at [881, 48] on button "Adicionar itens na comanda" at bounding box center [916, 35] width 171 height 34
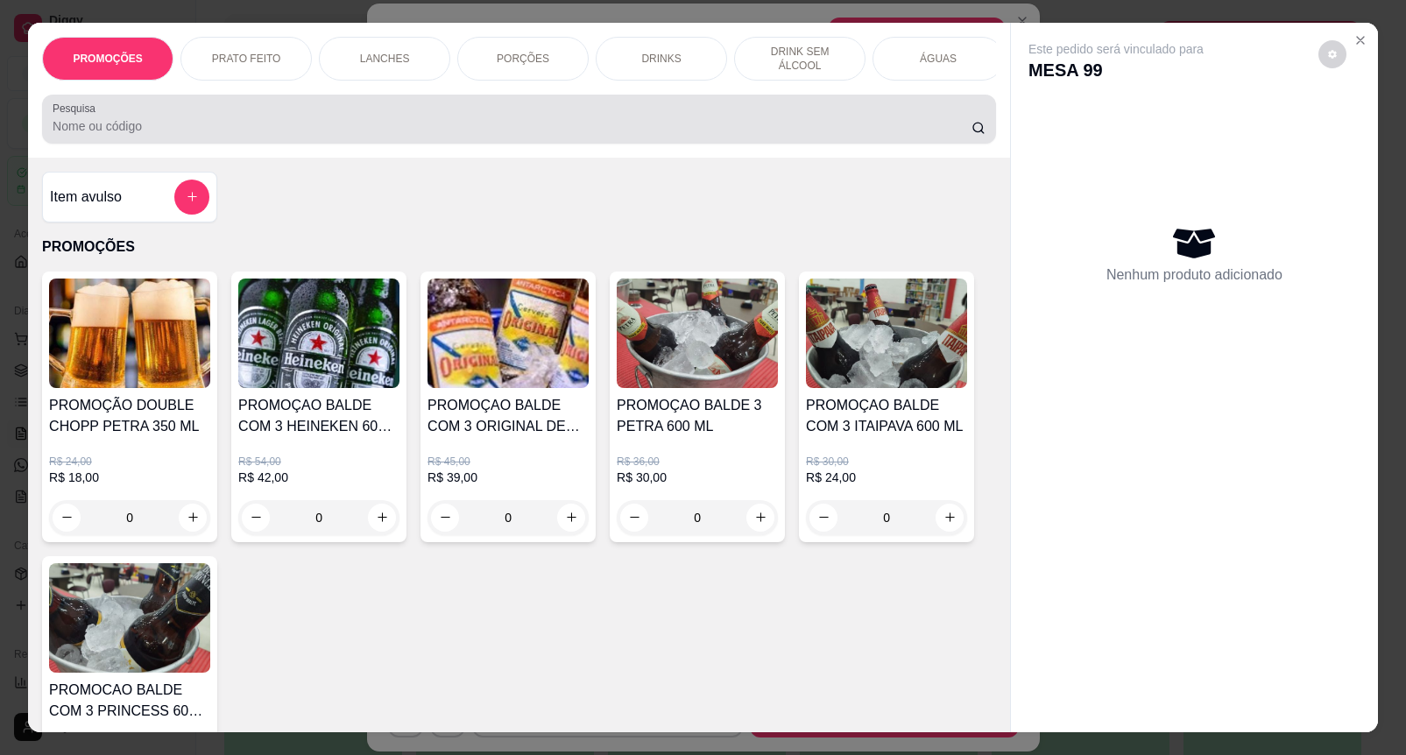
click at [186, 127] on input "Pesquisa" at bounding box center [512, 126] width 919 height 18
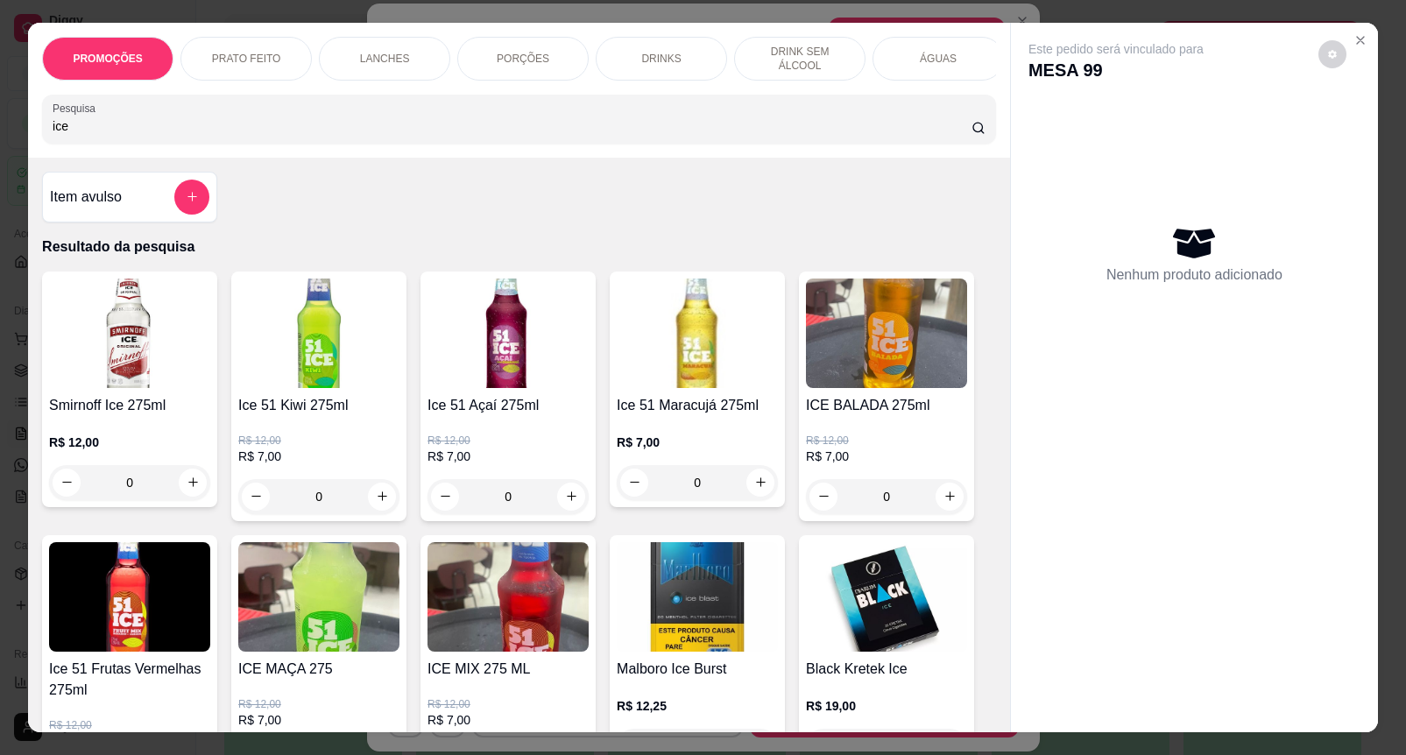
type input "ice"
click at [316, 642] on img at bounding box center [318, 596] width 161 height 109
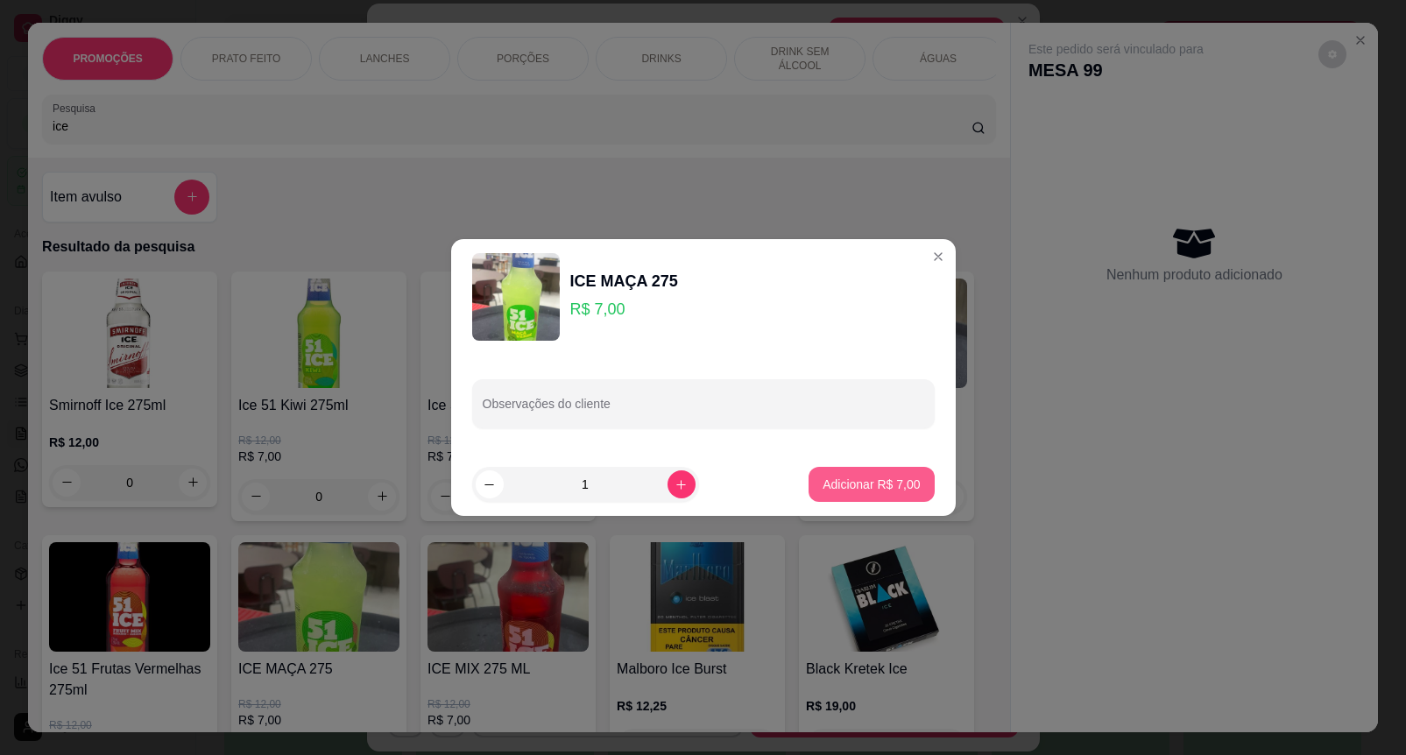
click at [895, 493] on button "Adicionar R$ 7,00" at bounding box center [870, 484] width 125 height 35
type input "1"
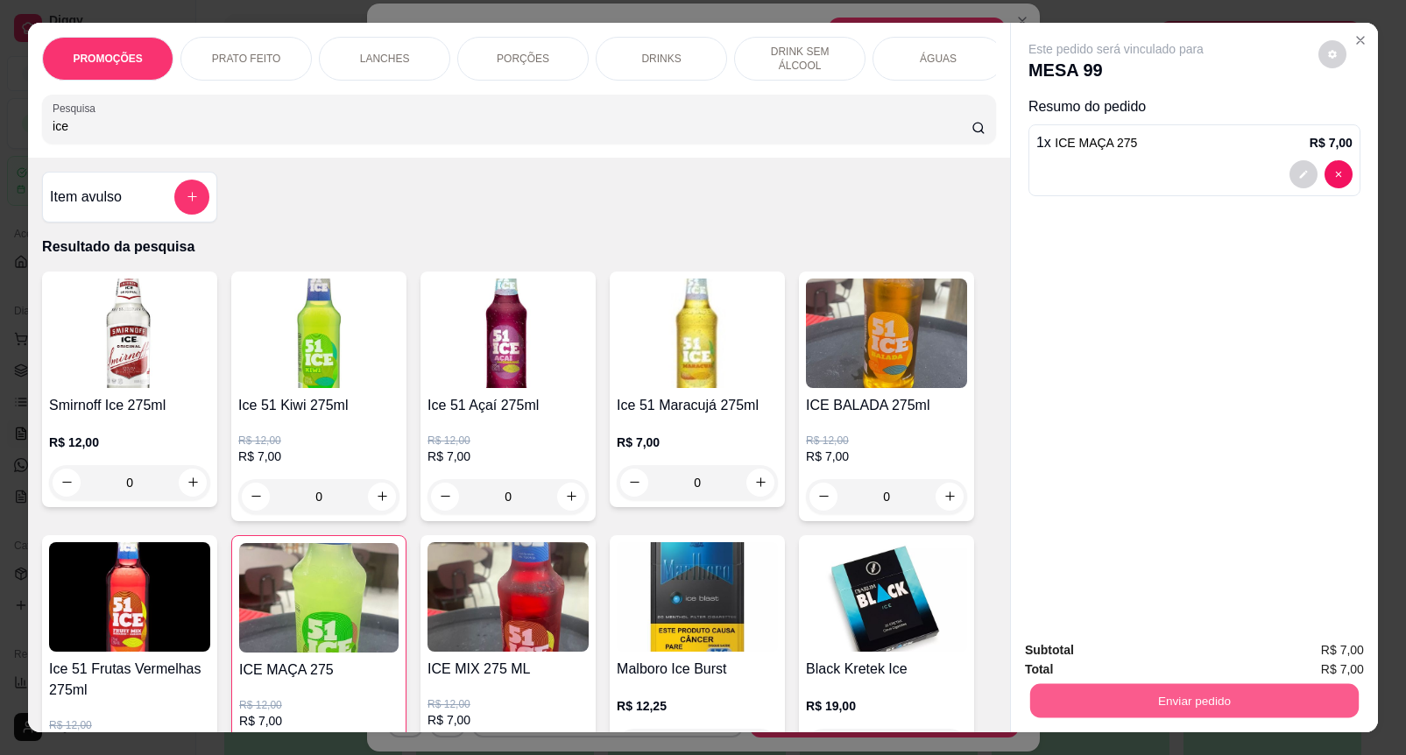
click at [1204, 692] on button "Enviar pedido" at bounding box center [1194, 701] width 328 height 34
click at [1345, 640] on button "Enviar pedido" at bounding box center [1316, 649] width 96 height 32
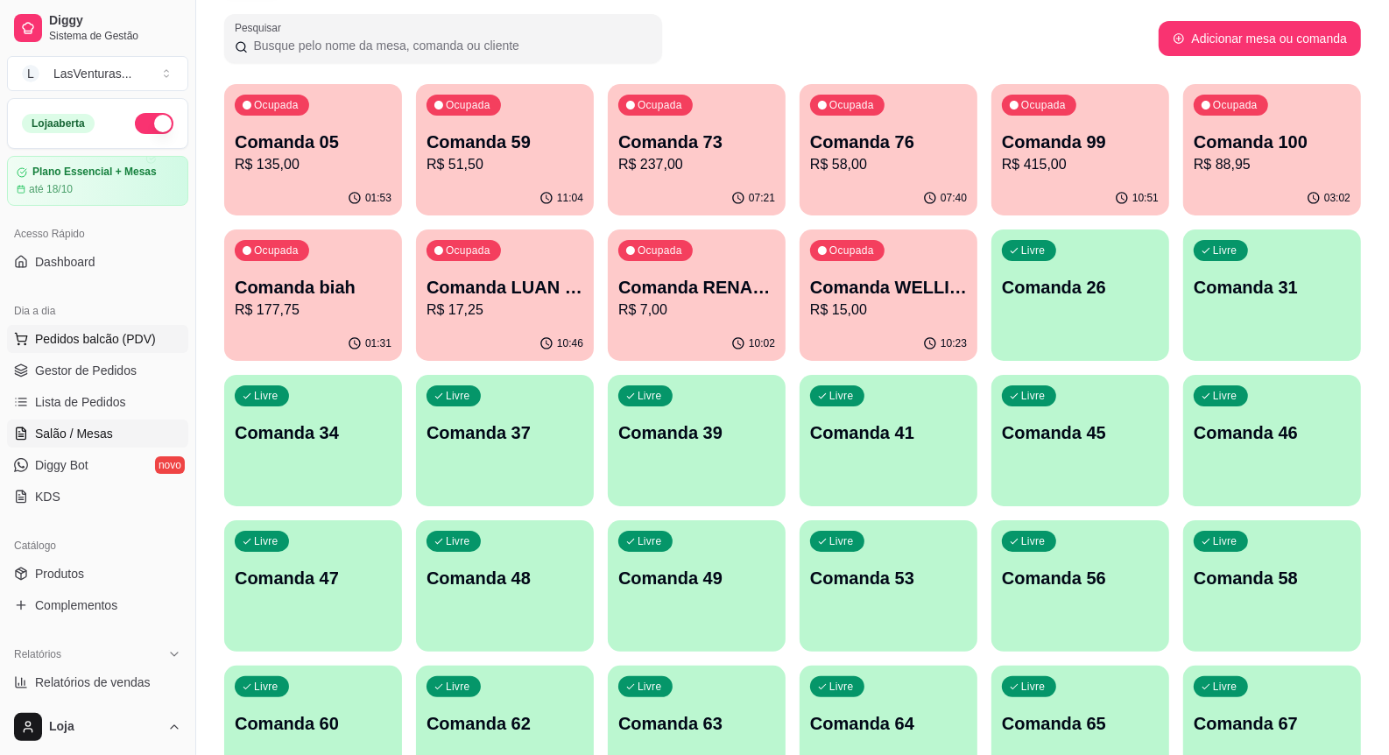
click at [103, 330] on span "Pedidos balcão (PDV)" at bounding box center [95, 339] width 121 height 18
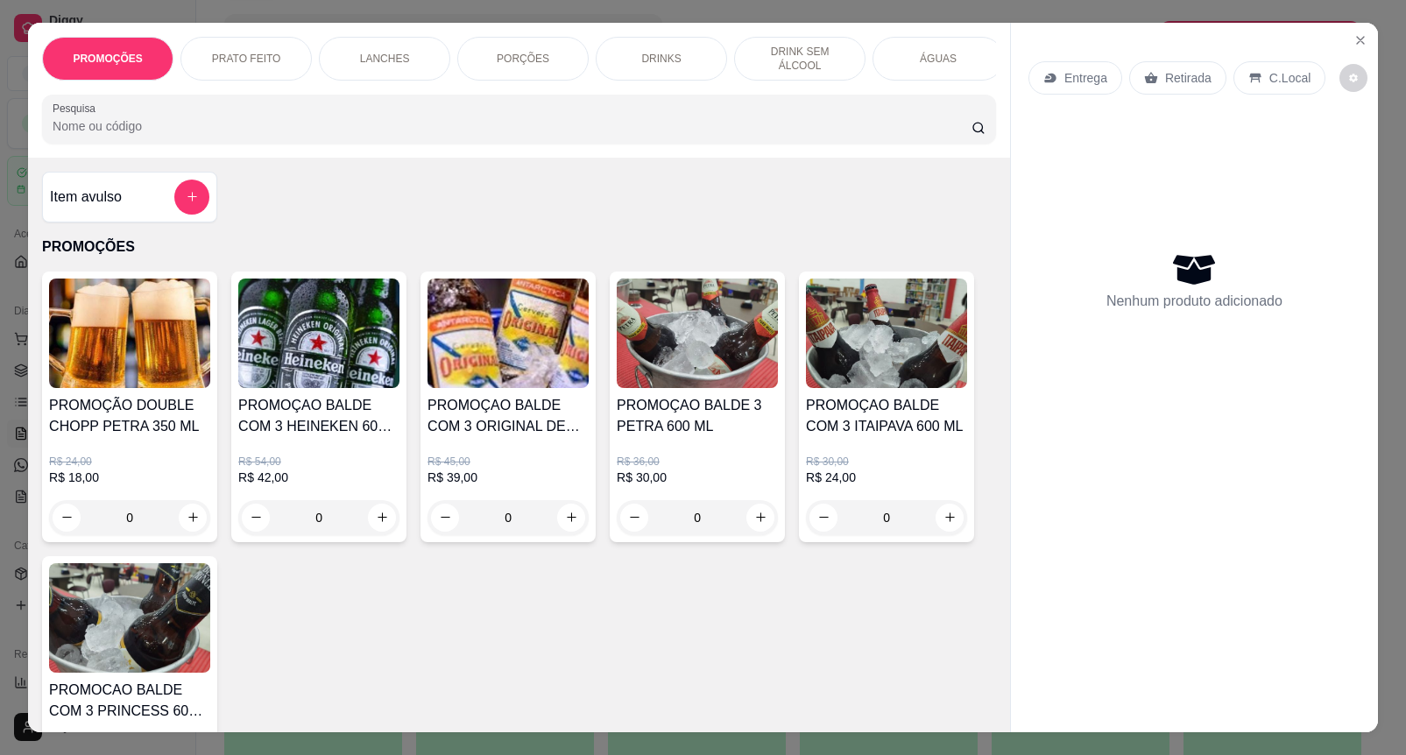
click at [131, 129] on input "Pesquisa" at bounding box center [512, 126] width 919 height 18
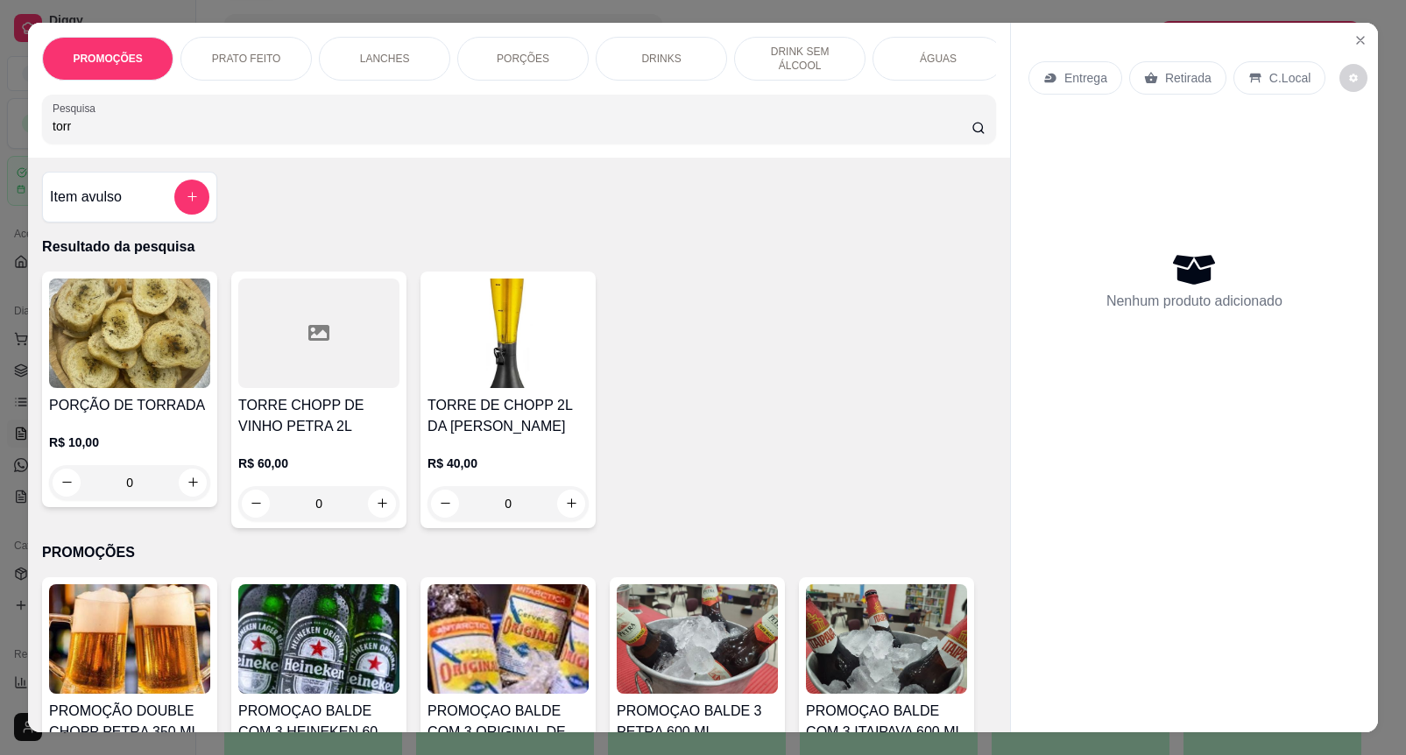
type input "torr"
click at [541, 388] on img at bounding box center [507, 333] width 161 height 109
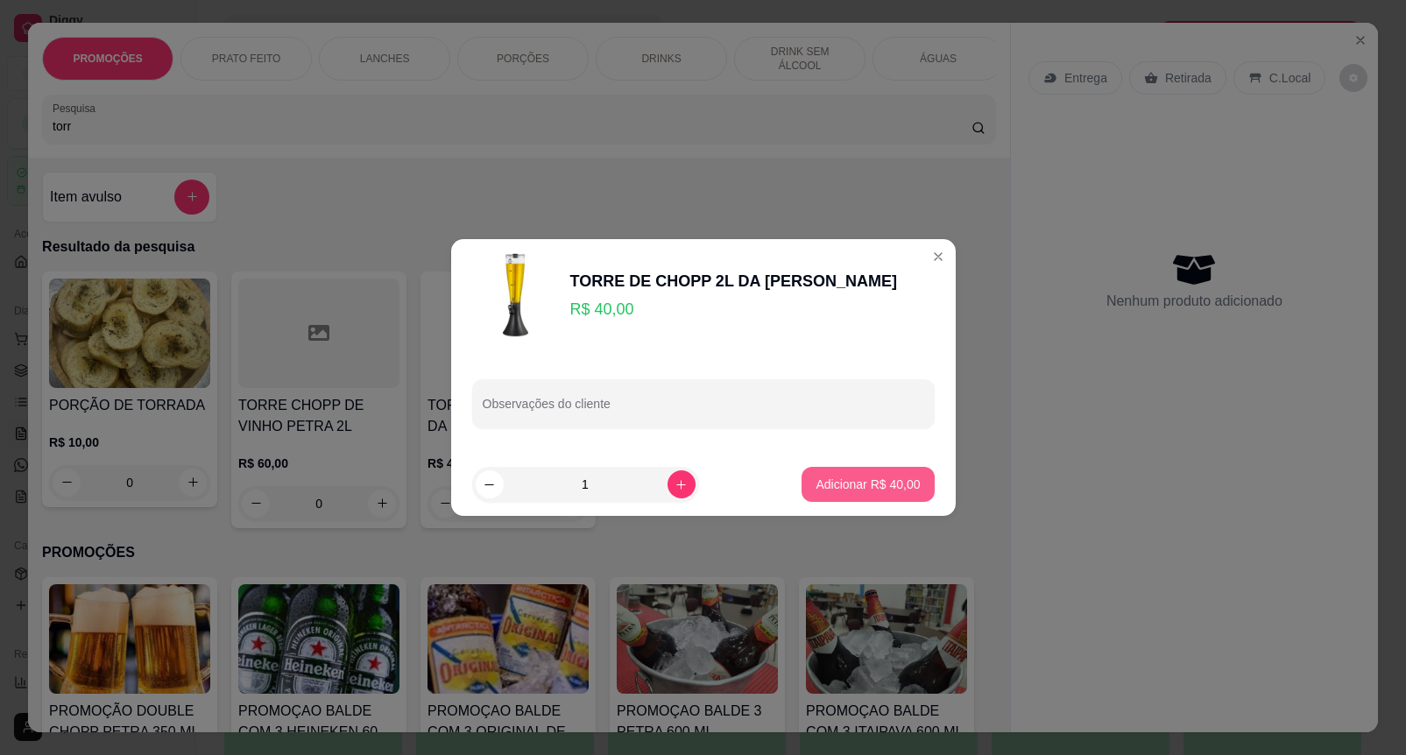
click at [896, 486] on p "Adicionar R$ 40,00" at bounding box center [867, 485] width 104 height 18
type input "1"
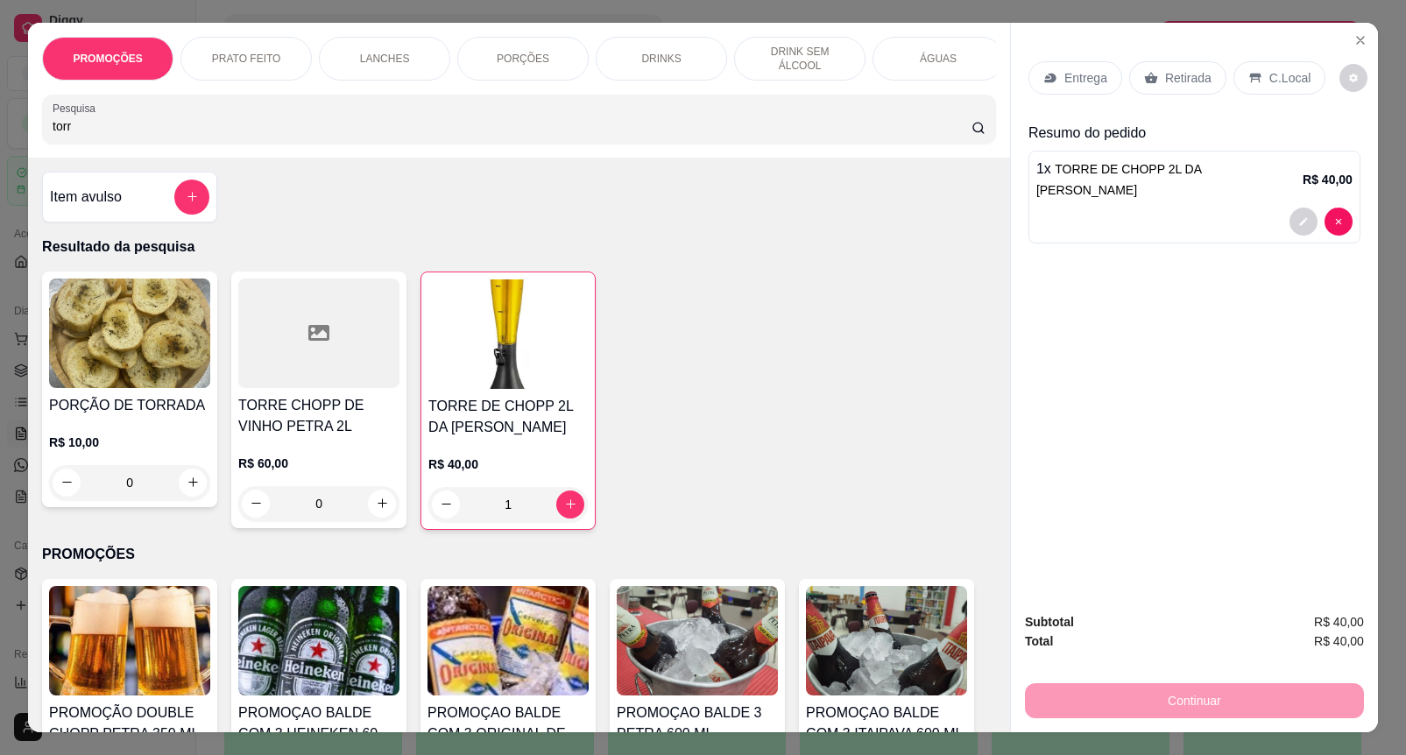
click at [1146, 72] on icon at bounding box center [1151, 77] width 13 height 11
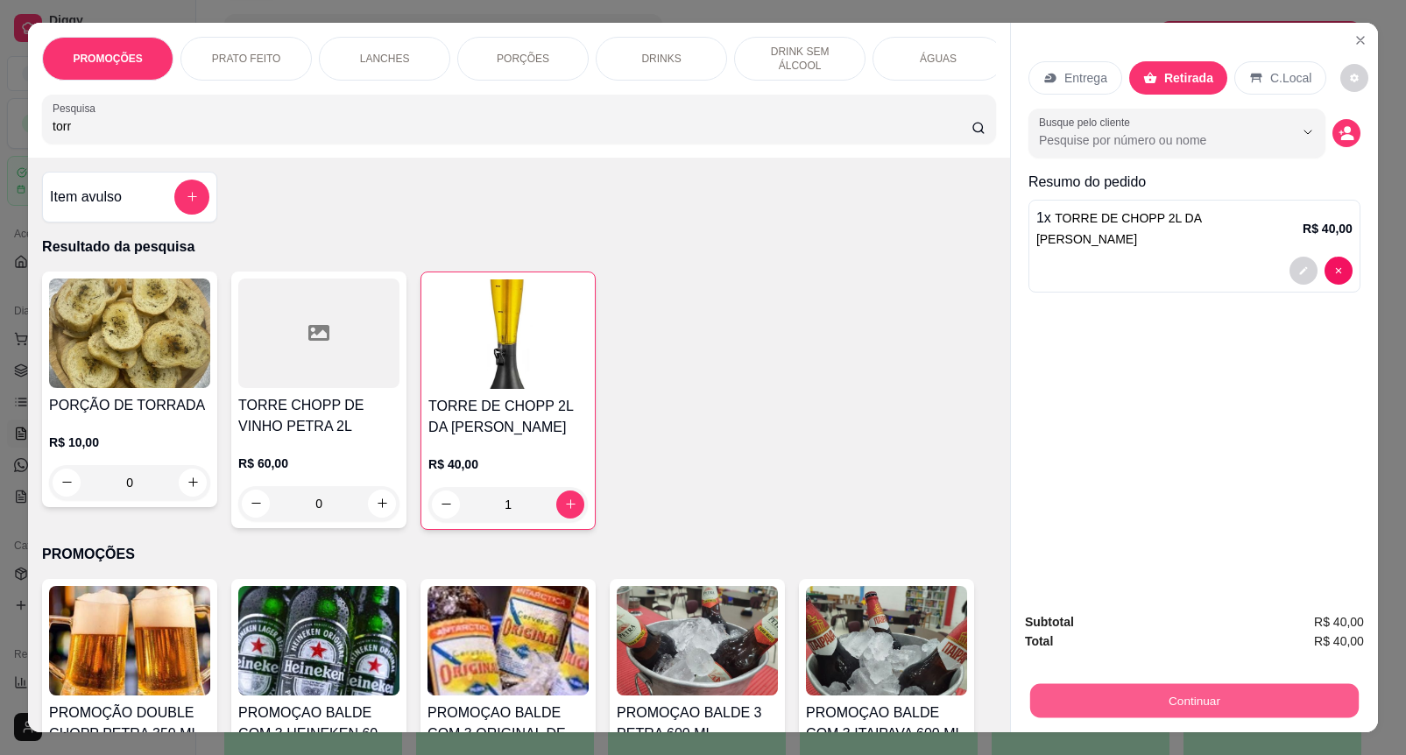
click at [1170, 684] on button "Continuar" at bounding box center [1194, 701] width 328 height 34
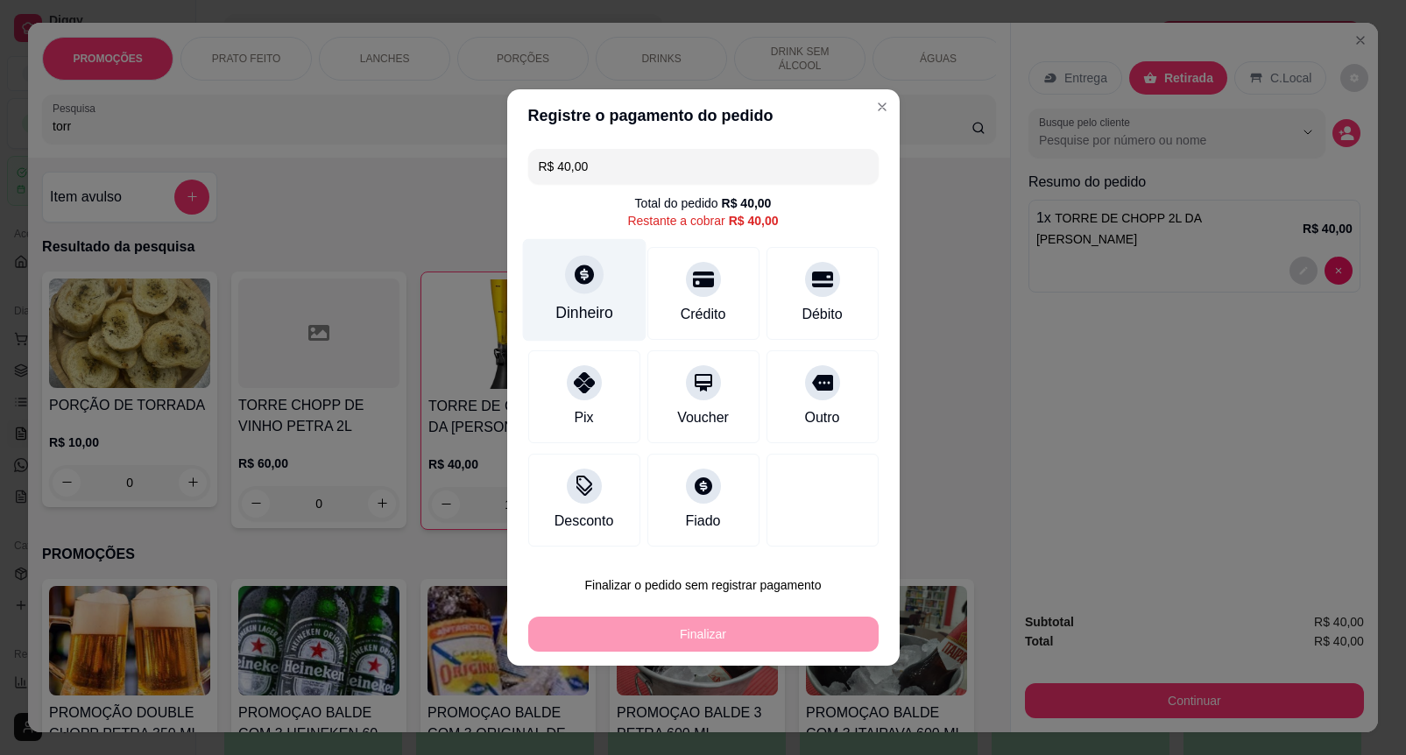
click at [557, 272] on div "Dinheiro" at bounding box center [583, 290] width 123 height 102
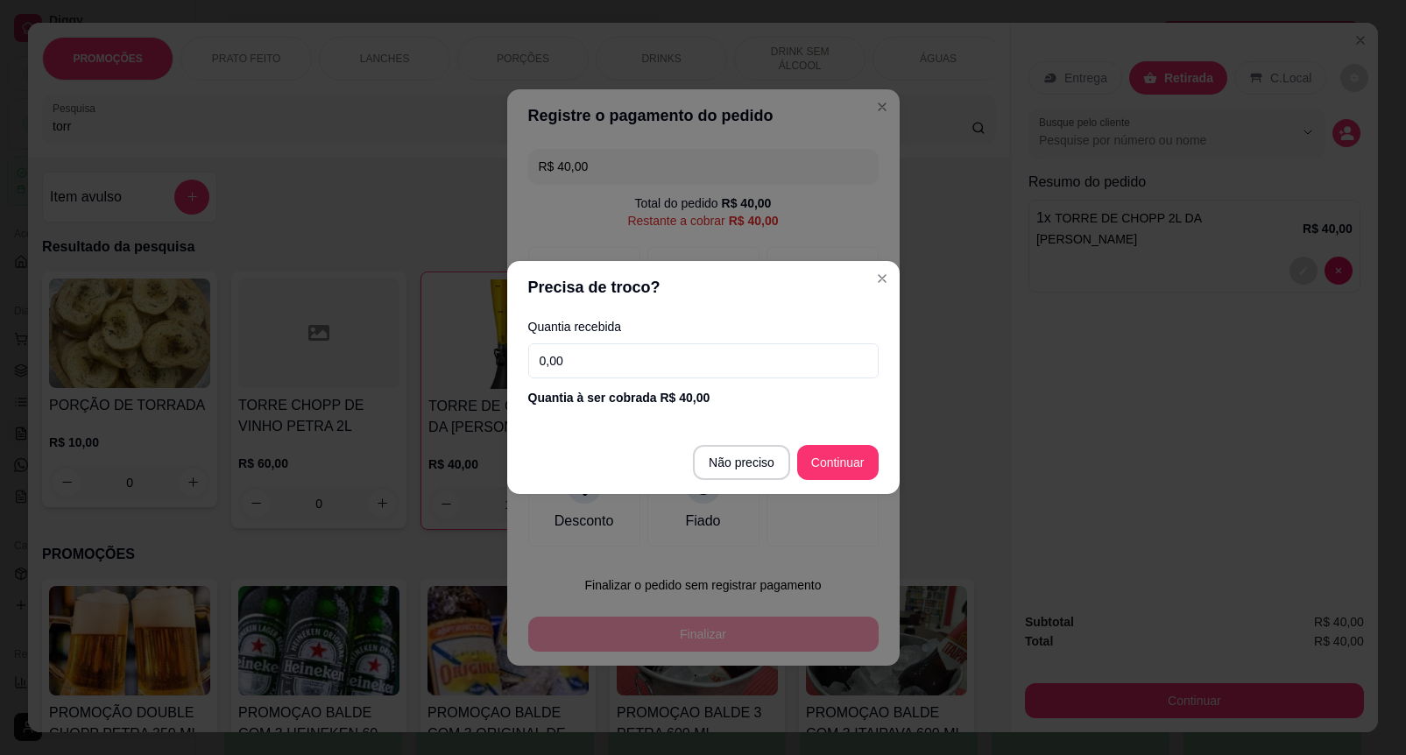
click at [609, 373] on input "0,00" at bounding box center [703, 360] width 350 height 35
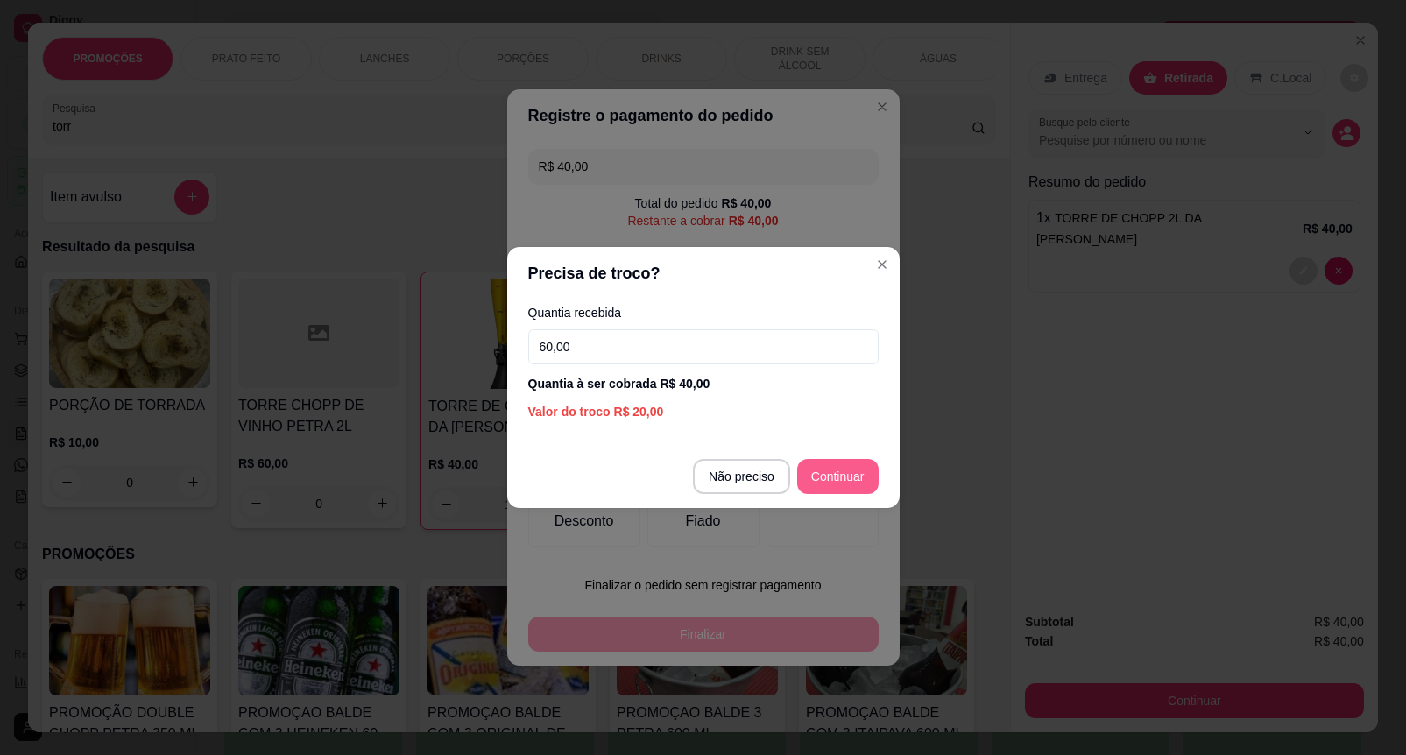
type input "60,00"
type input "R$ 0,00"
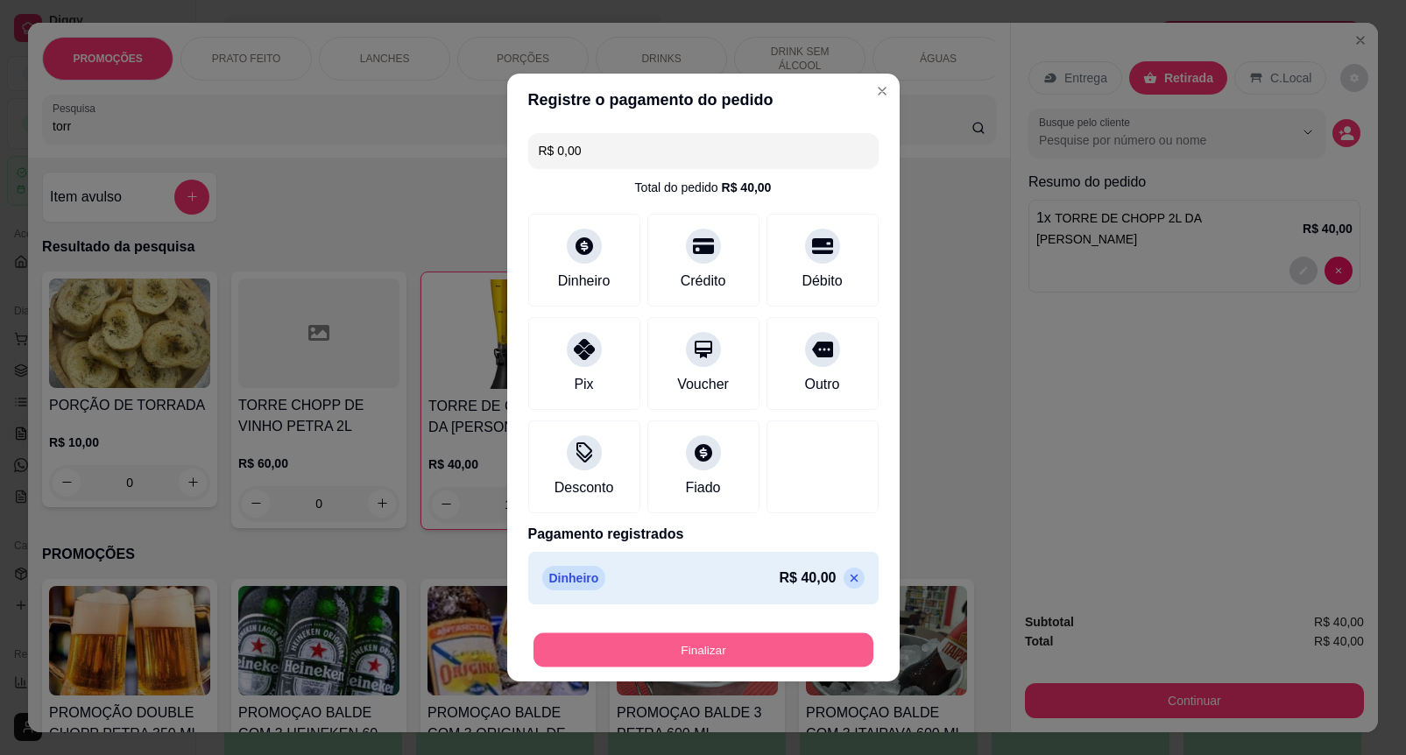
click at [767, 636] on button "Finalizar" at bounding box center [703, 650] width 340 height 34
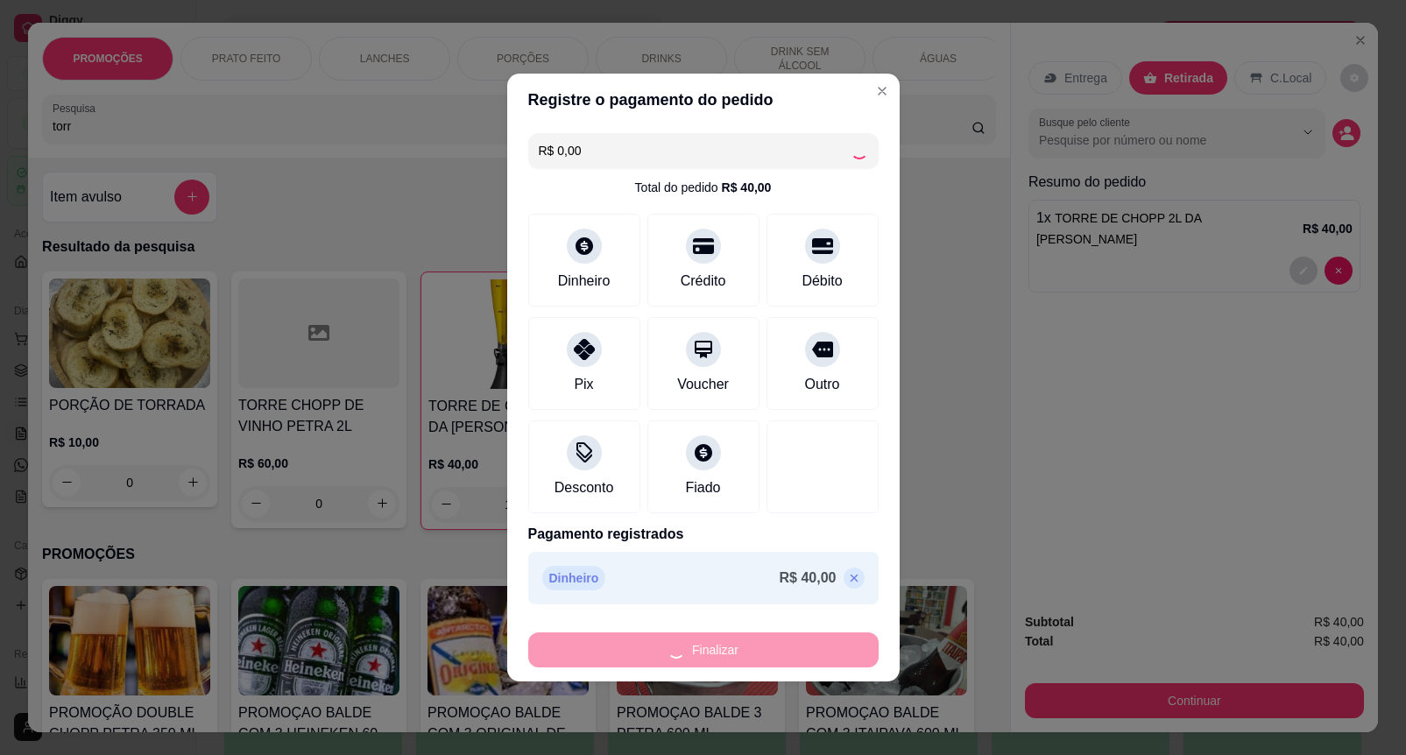
type input "0"
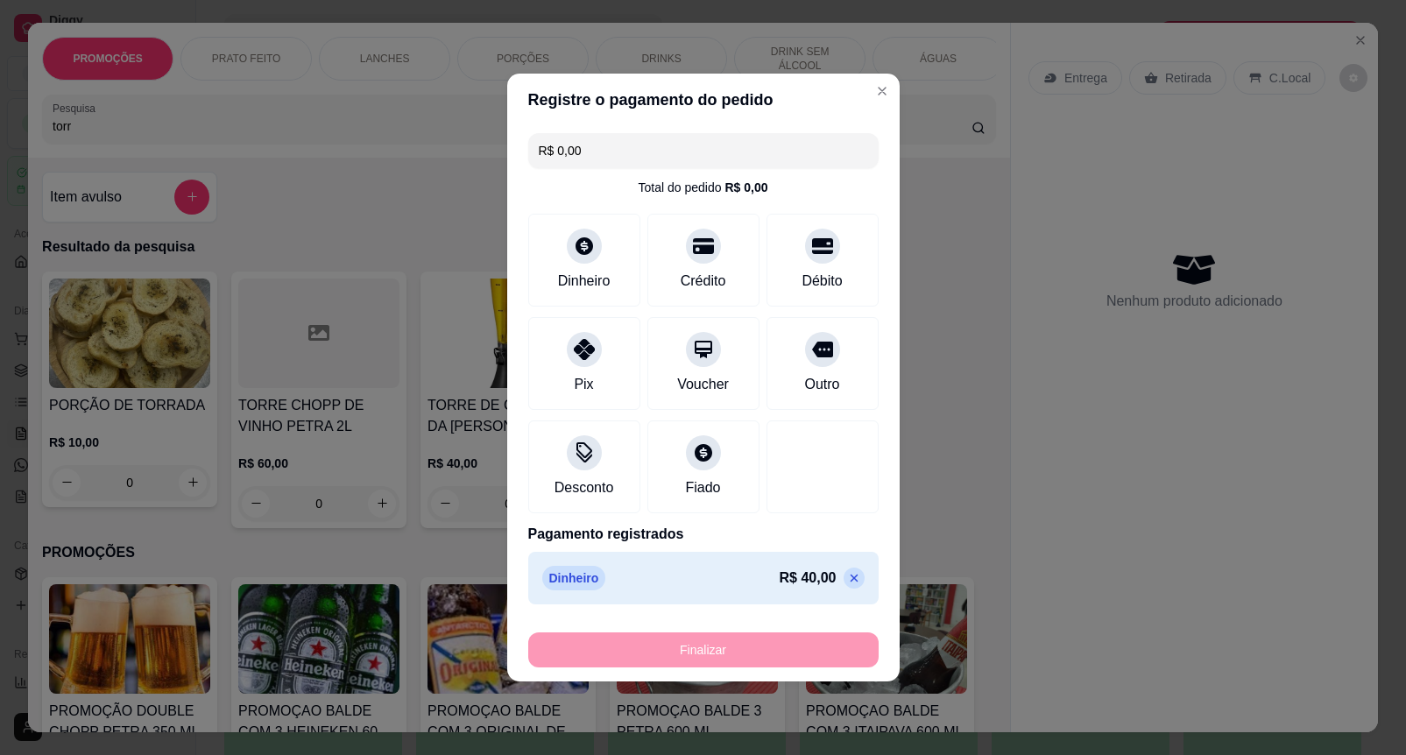
type input "-R$ 40,00"
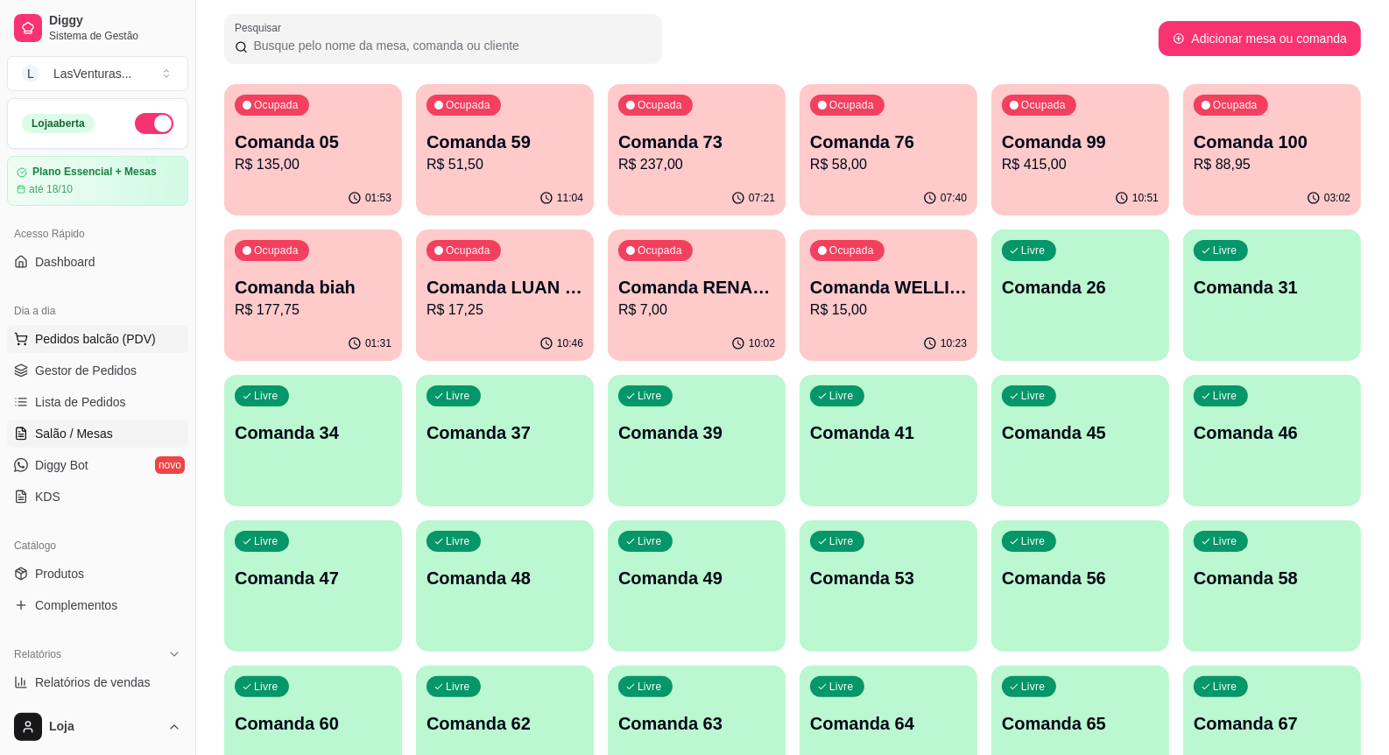
click at [76, 328] on button "Pedidos balcão (PDV)" at bounding box center [97, 339] width 181 height 28
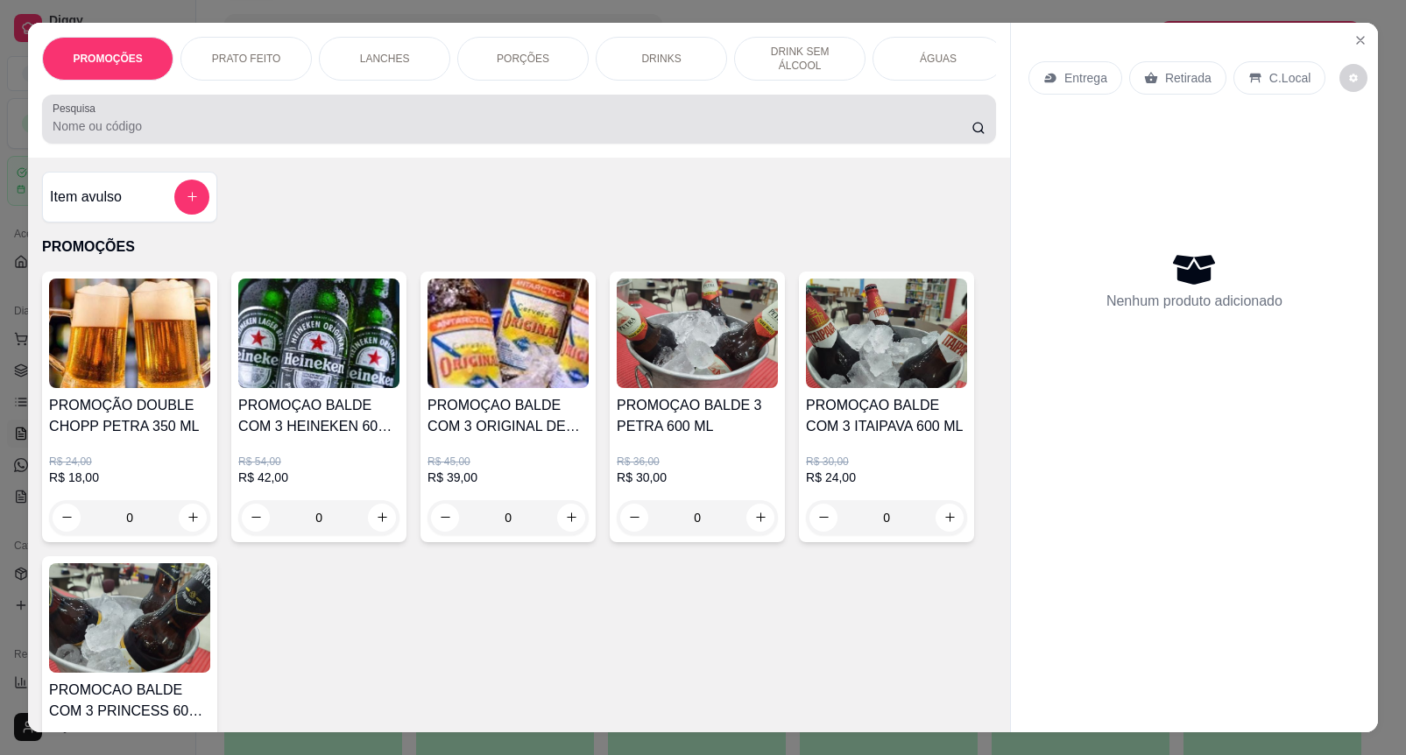
click at [269, 135] on input "Pesquisa" at bounding box center [512, 126] width 919 height 18
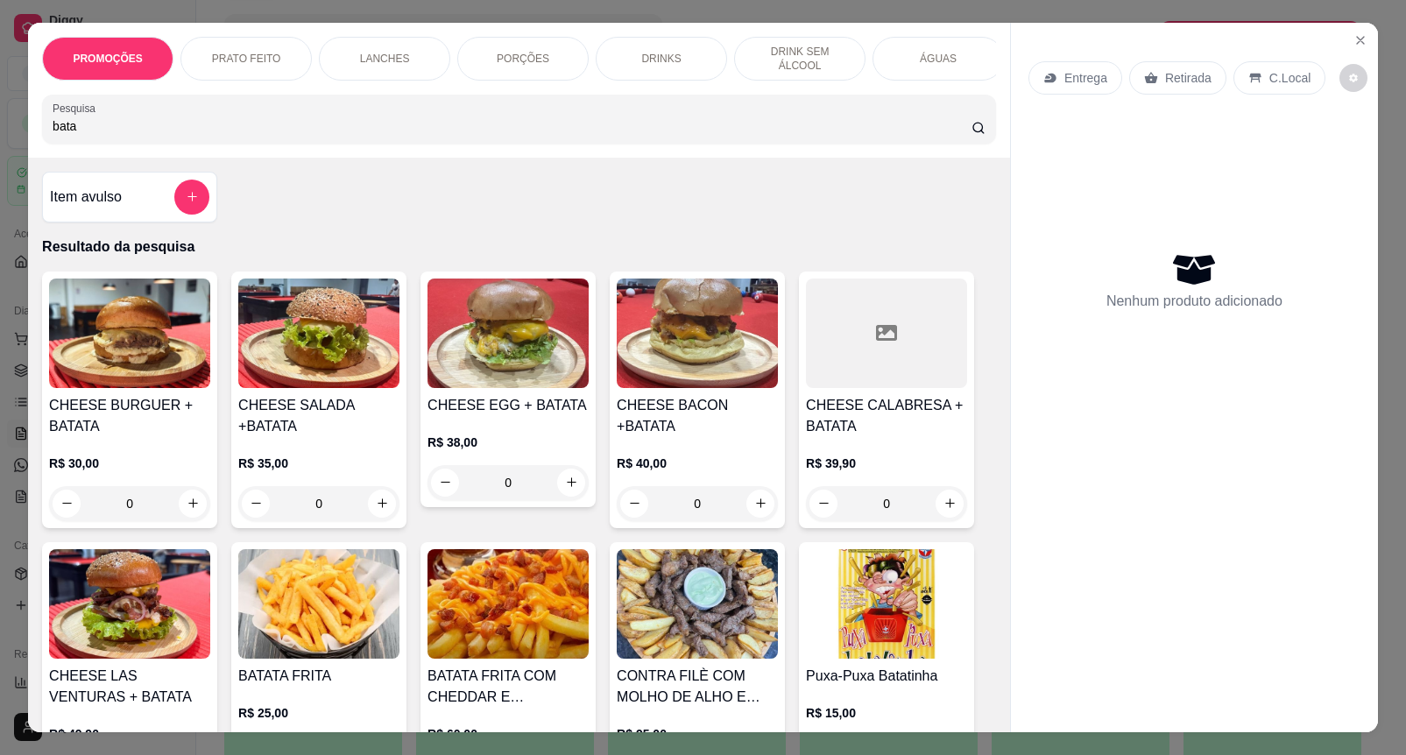
type input "bata"
click at [466, 578] on img at bounding box center [507, 603] width 161 height 109
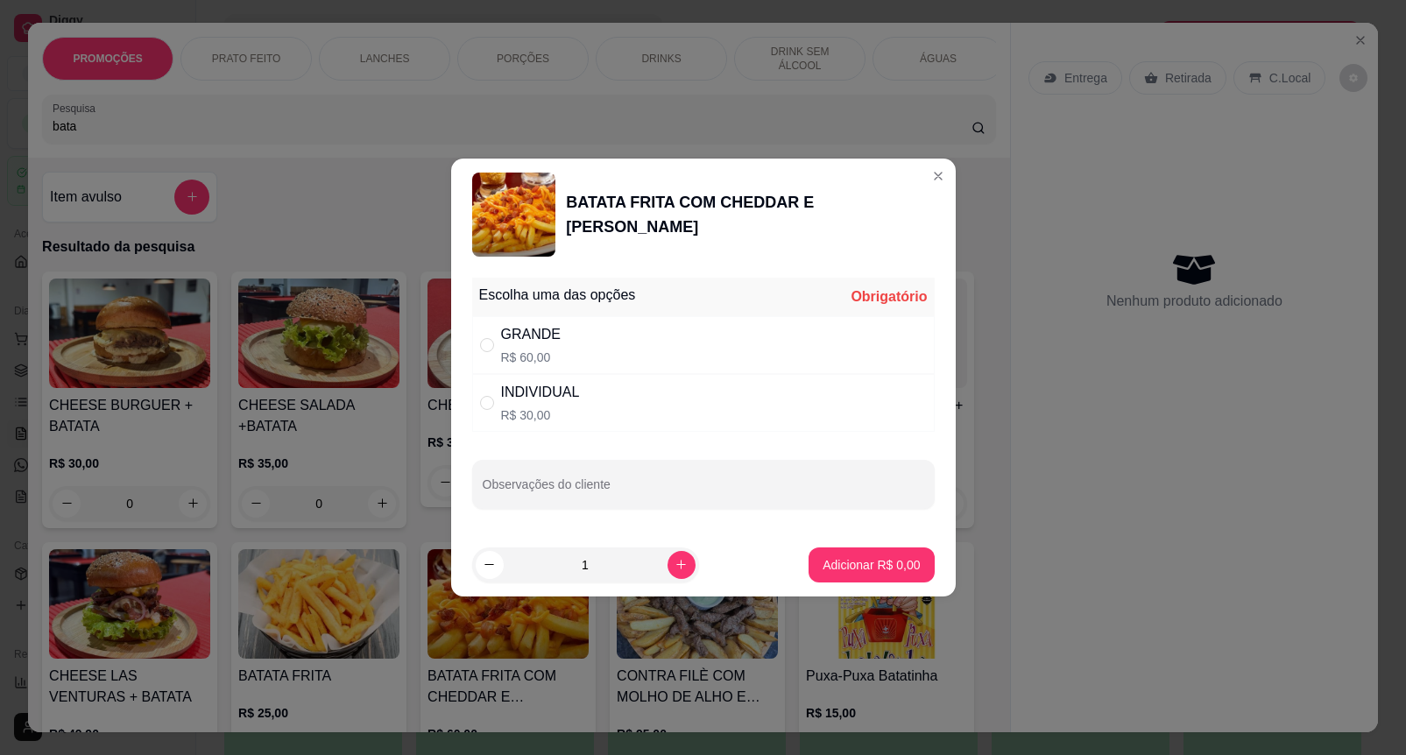
click at [624, 413] on div "INDIVIDUAL R$ 30,00" at bounding box center [703, 403] width 462 height 58
radio input "true"
click at [820, 558] on p "Adicionar R$ 30,00" at bounding box center [867, 565] width 104 height 18
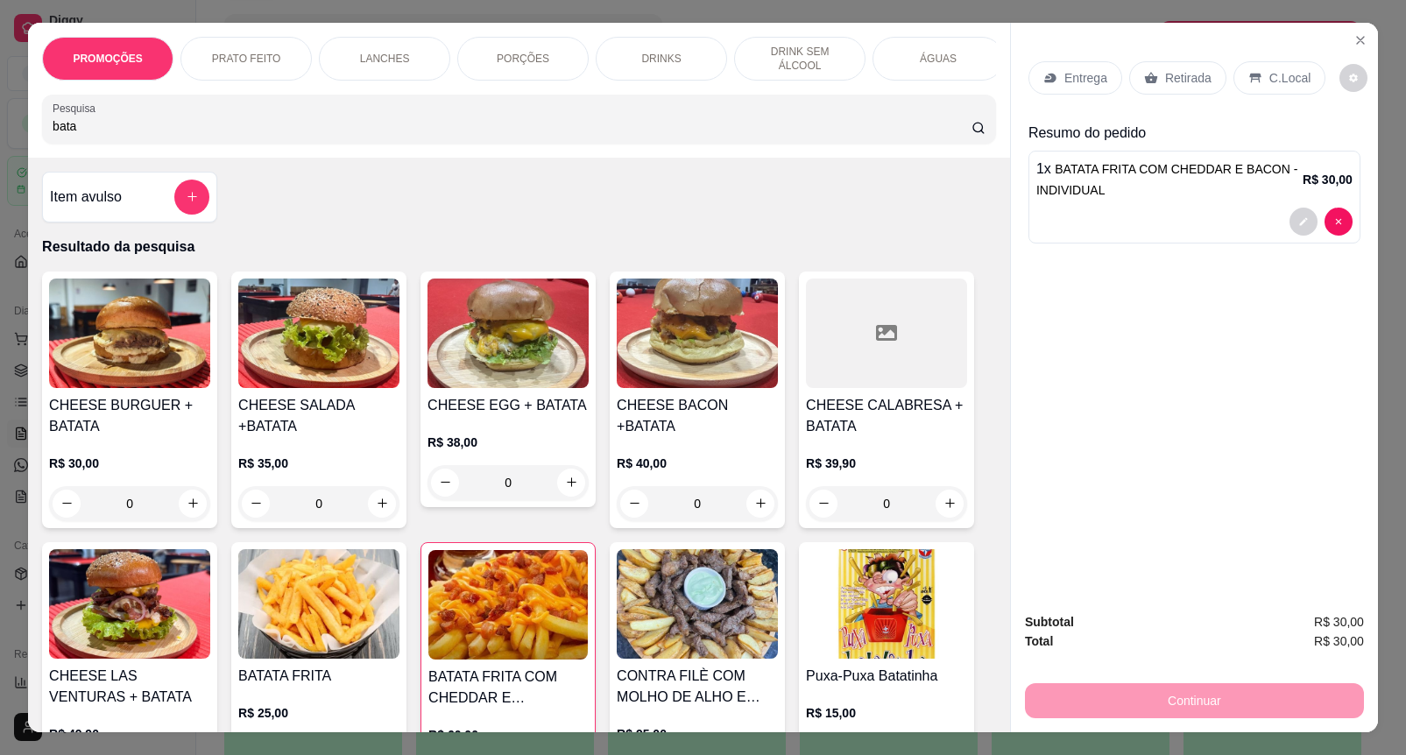
type input "1"
click at [1172, 69] on p "Retirada" at bounding box center [1188, 78] width 46 height 18
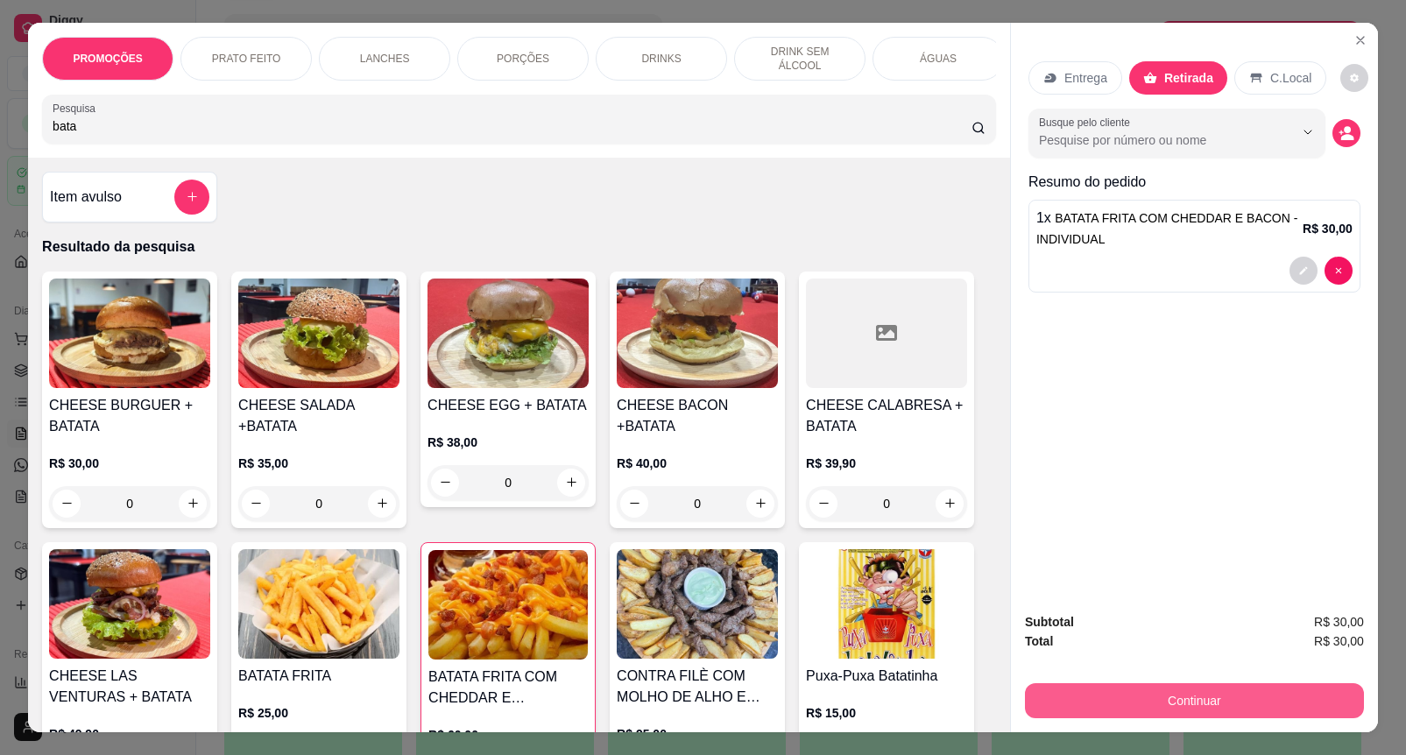
click at [1097, 692] on button "Continuar" at bounding box center [1194, 700] width 339 height 35
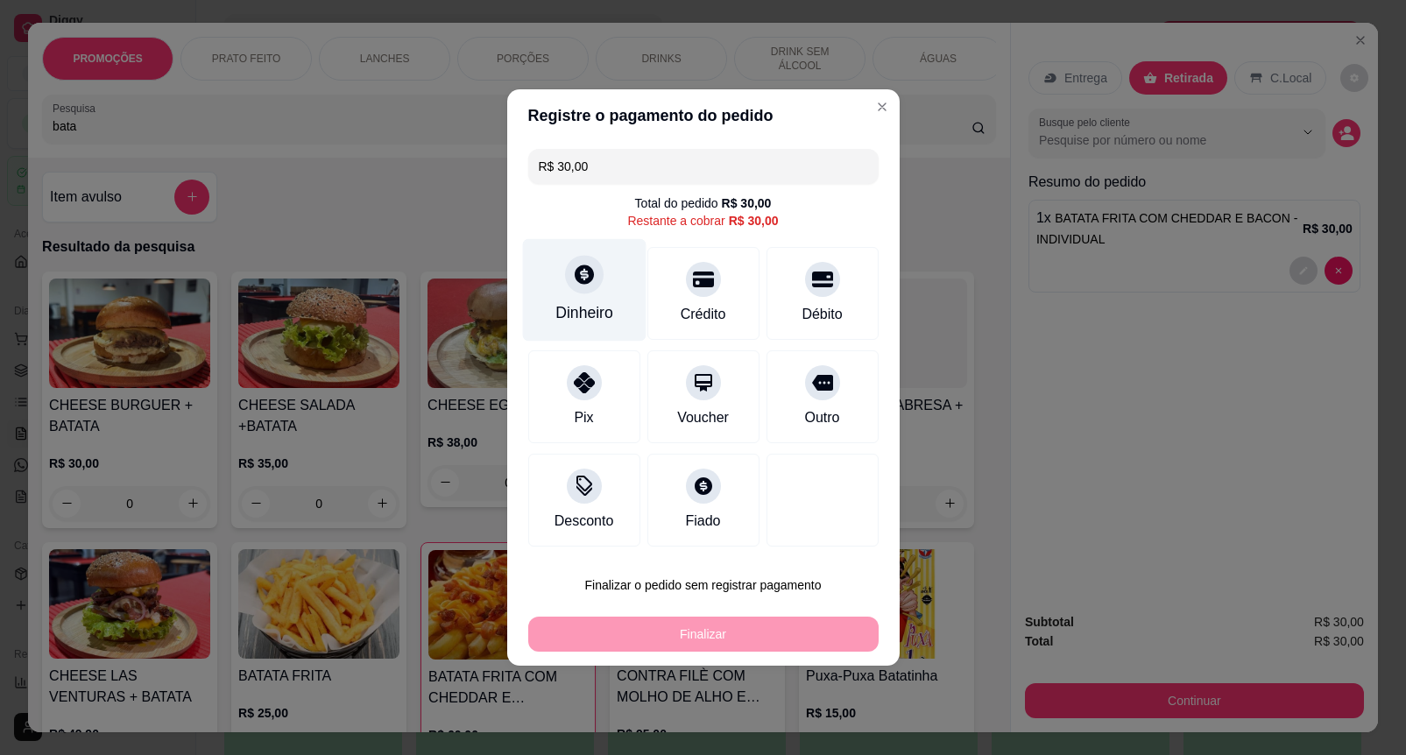
click at [589, 298] on div "Dinheiro" at bounding box center [583, 290] width 123 height 102
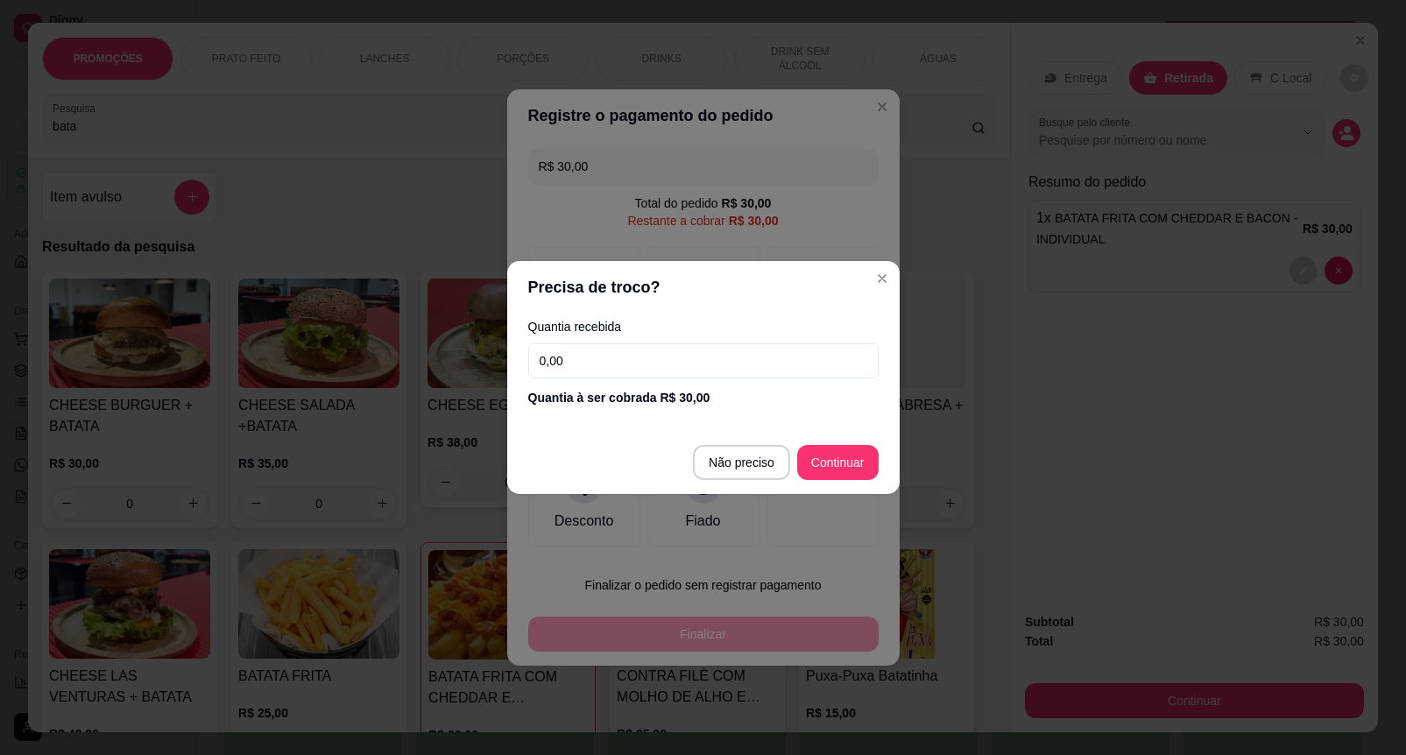
click at [584, 370] on input "0,00" at bounding box center [703, 360] width 350 height 35
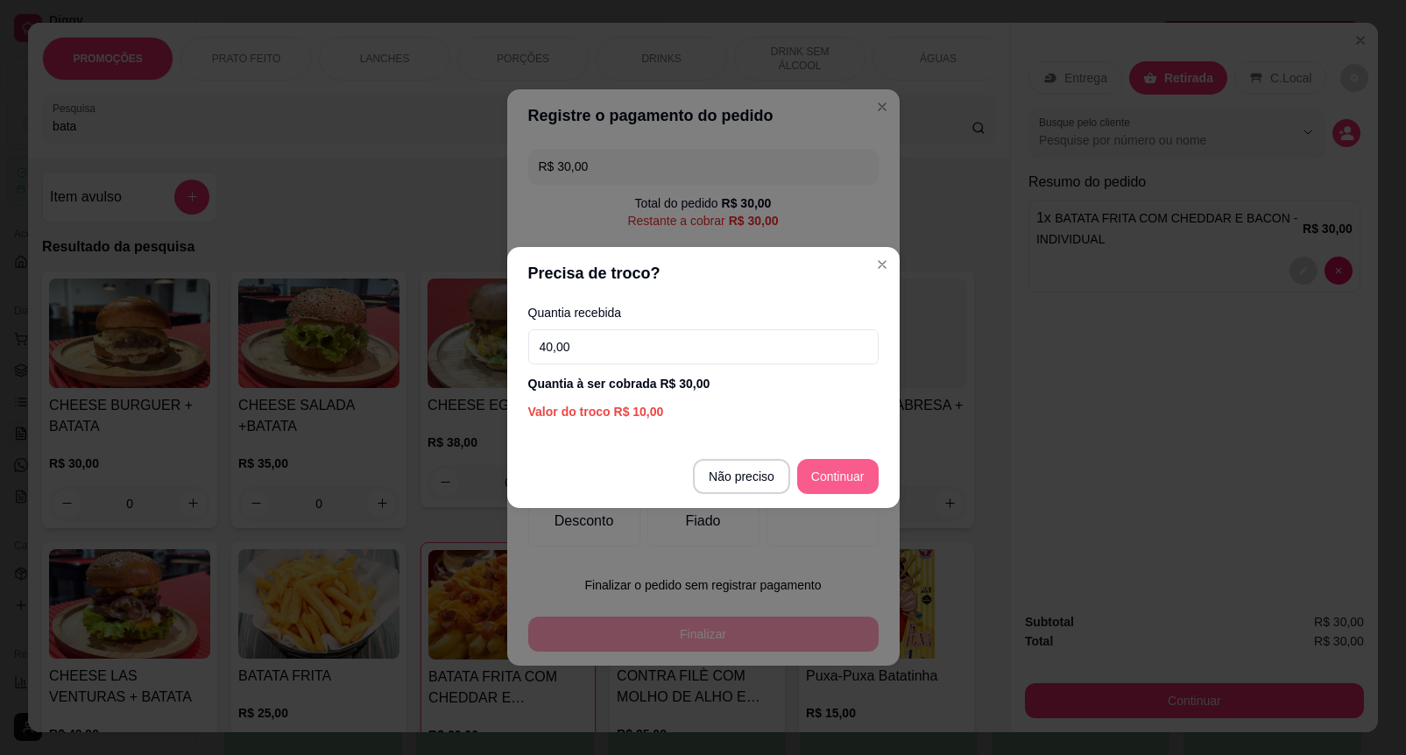
type input "40,00"
type input "R$ 0,00"
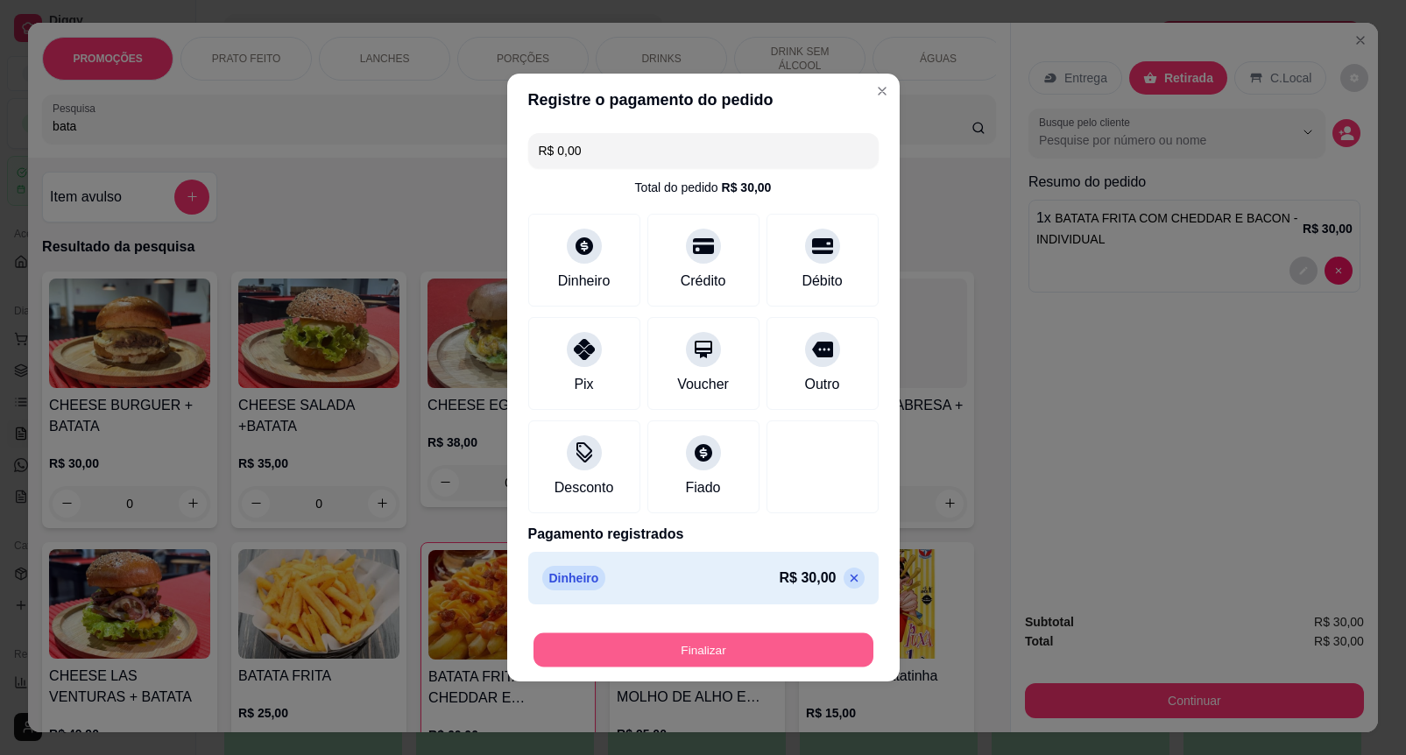
click at [741, 636] on button "Finalizar" at bounding box center [703, 650] width 340 height 34
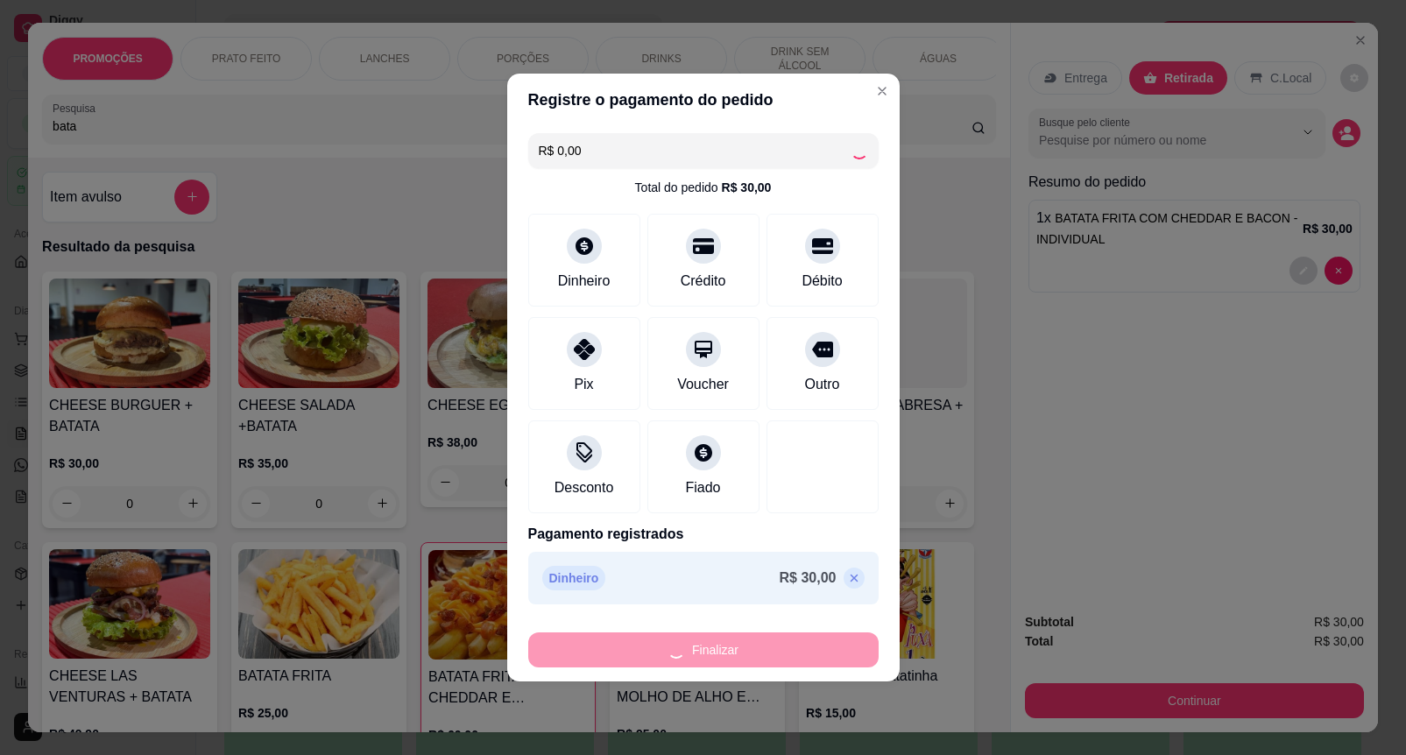
type input "0"
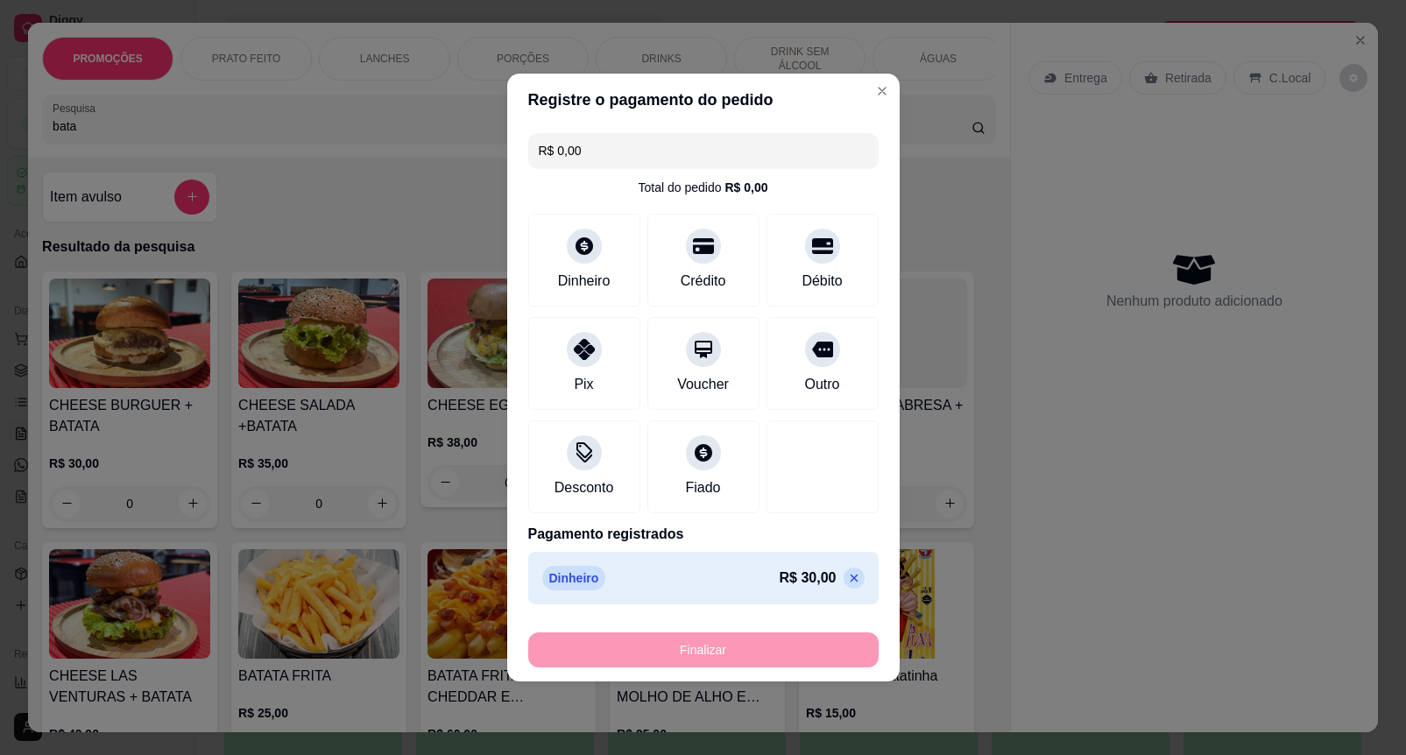
type input "-R$ 30,00"
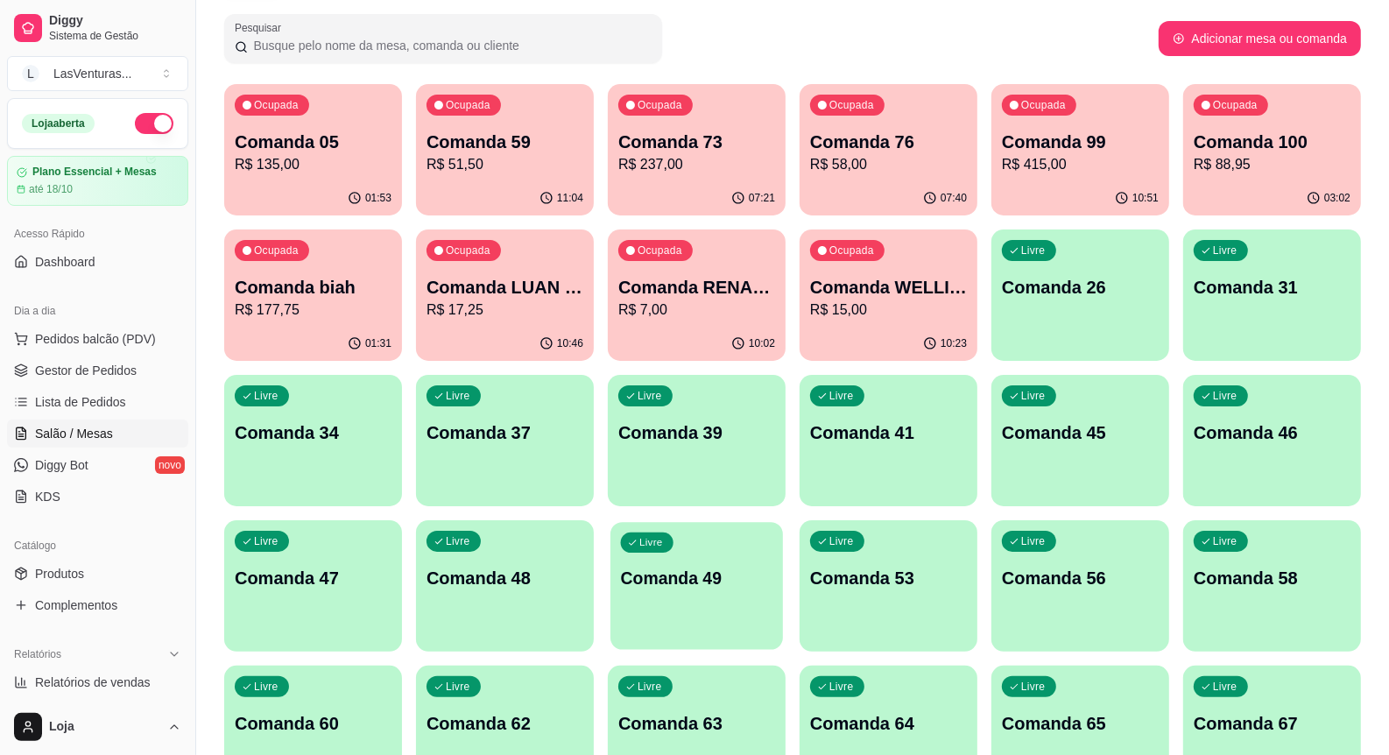
click at [773, 709] on div "Livre Comanda 63" at bounding box center [697, 721] width 178 height 110
click at [714, 740] on div "Livre Comanda 63" at bounding box center [696, 720] width 173 height 107
click at [715, 736] on div "Livre Comanda 63" at bounding box center [696, 720] width 173 height 107
click at [701, 734] on p "Comanda 63" at bounding box center [697, 724] width 152 height 24
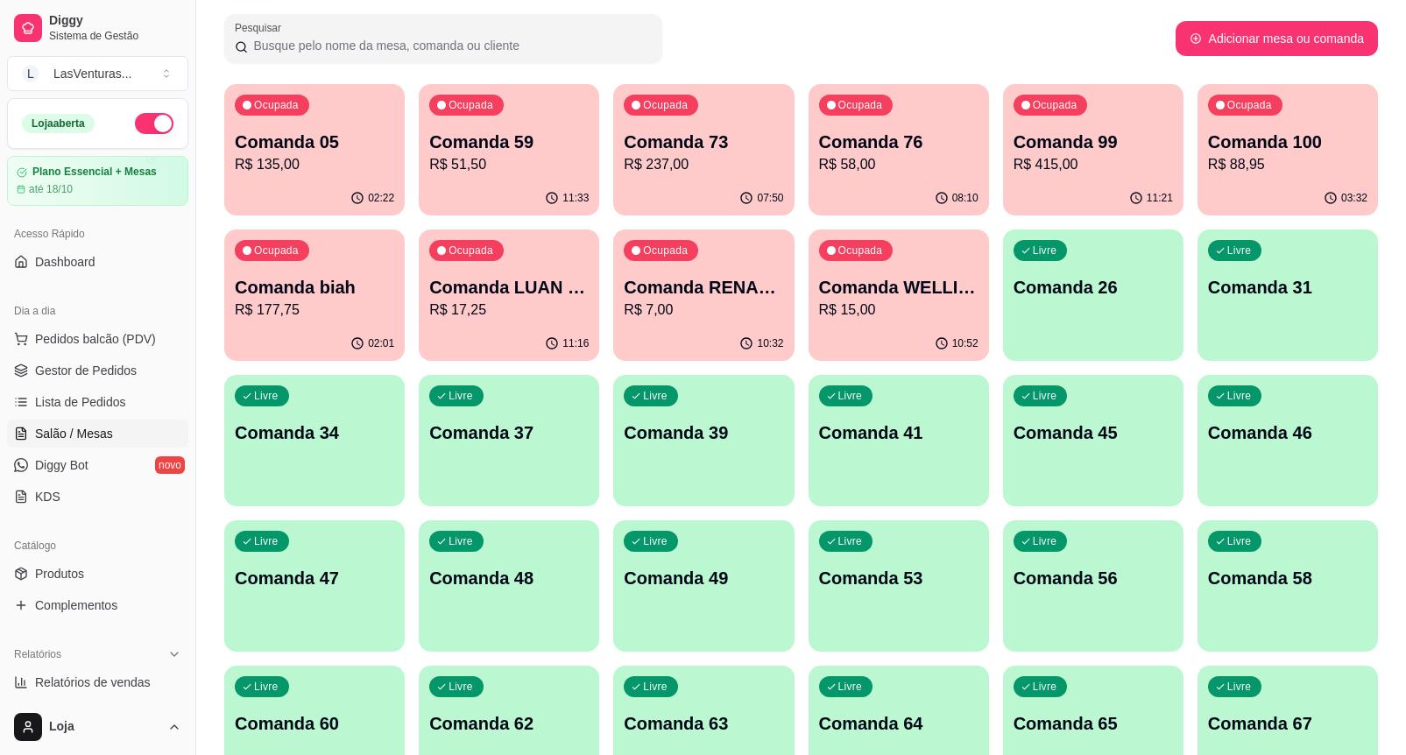
drag, startPoint x: 651, startPoint y: 662, endPoint x: 641, endPoint y: 734, distance: 72.5
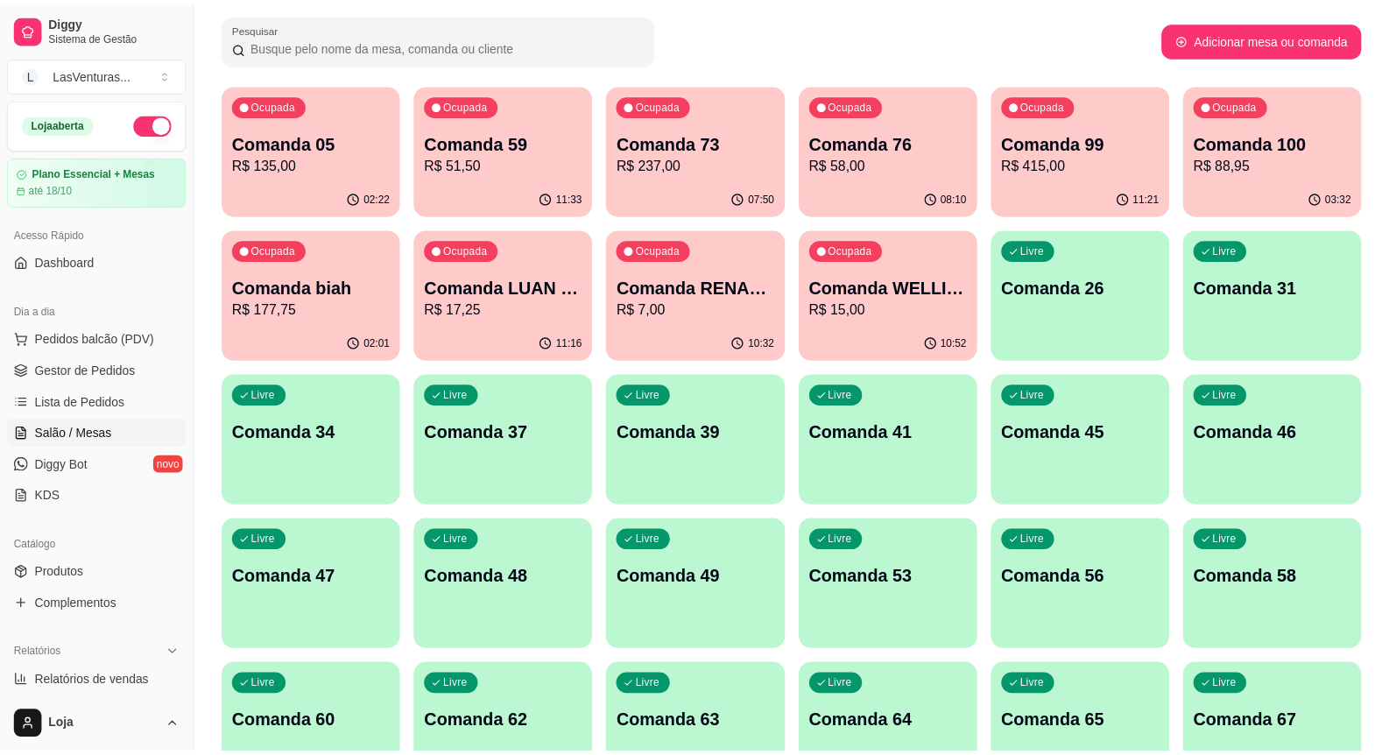
scroll to position [110, 0]
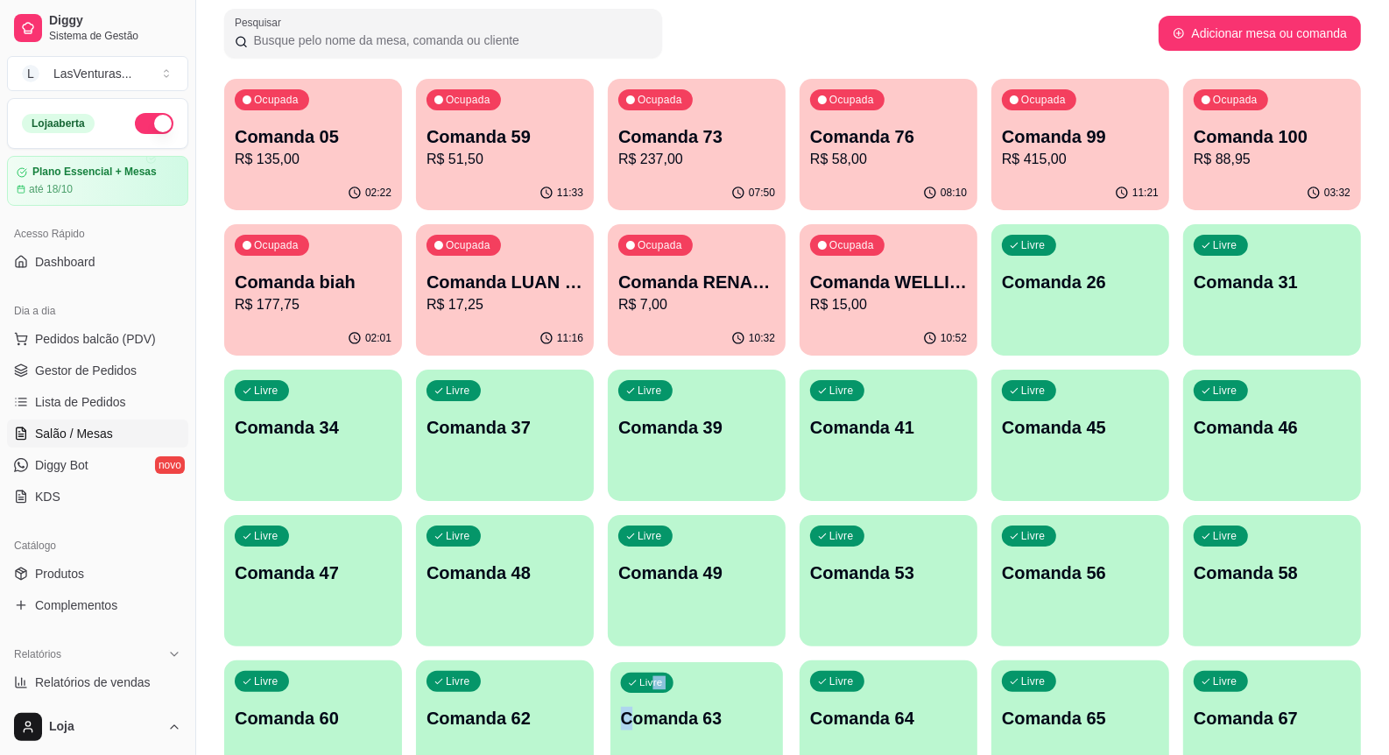
click at [650, 729] on p "Comanda 63" at bounding box center [697, 719] width 152 height 24
click at [650, 716] on p "Comanda 63" at bounding box center [697, 719] width 152 height 24
click at [118, 338] on span "Pedidos balcão (PDV)" at bounding box center [95, 339] width 121 height 18
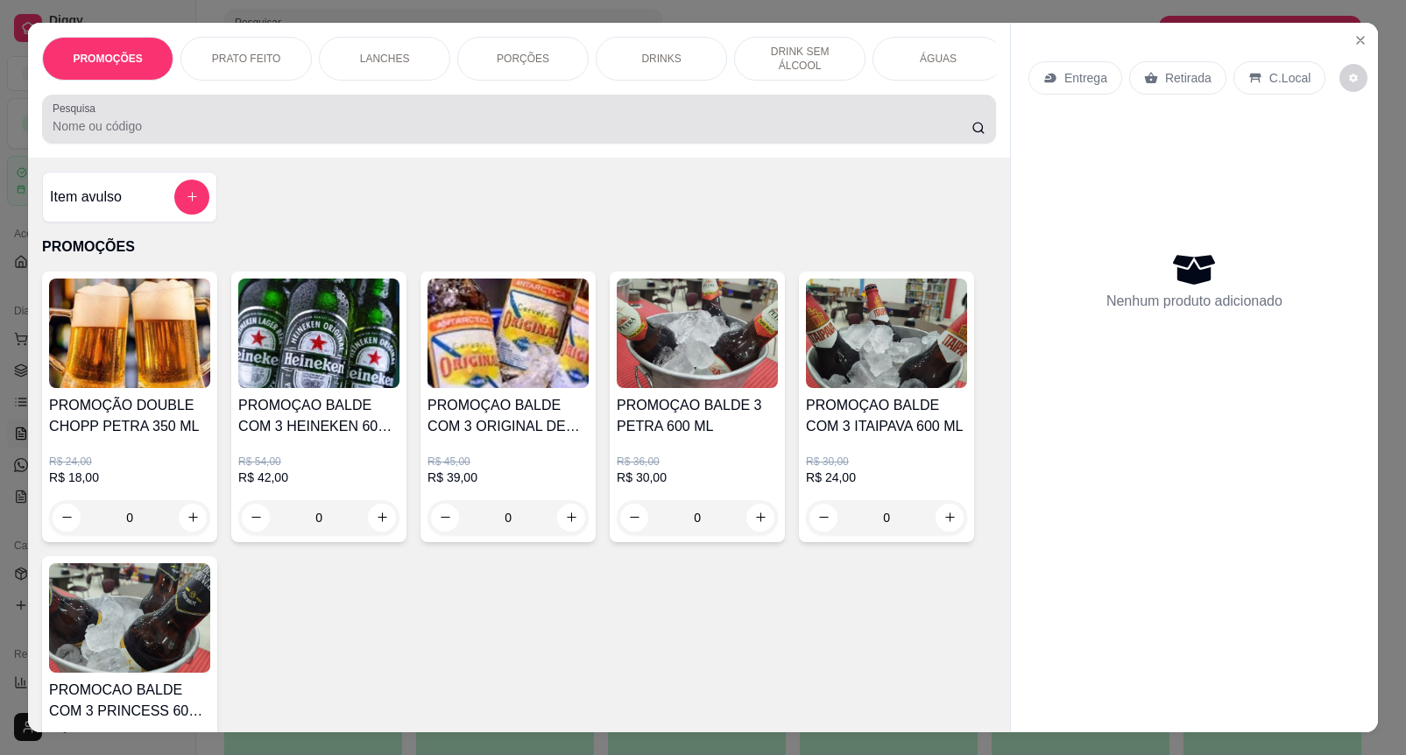
click at [119, 125] on input "Pesquisa" at bounding box center [512, 126] width 919 height 18
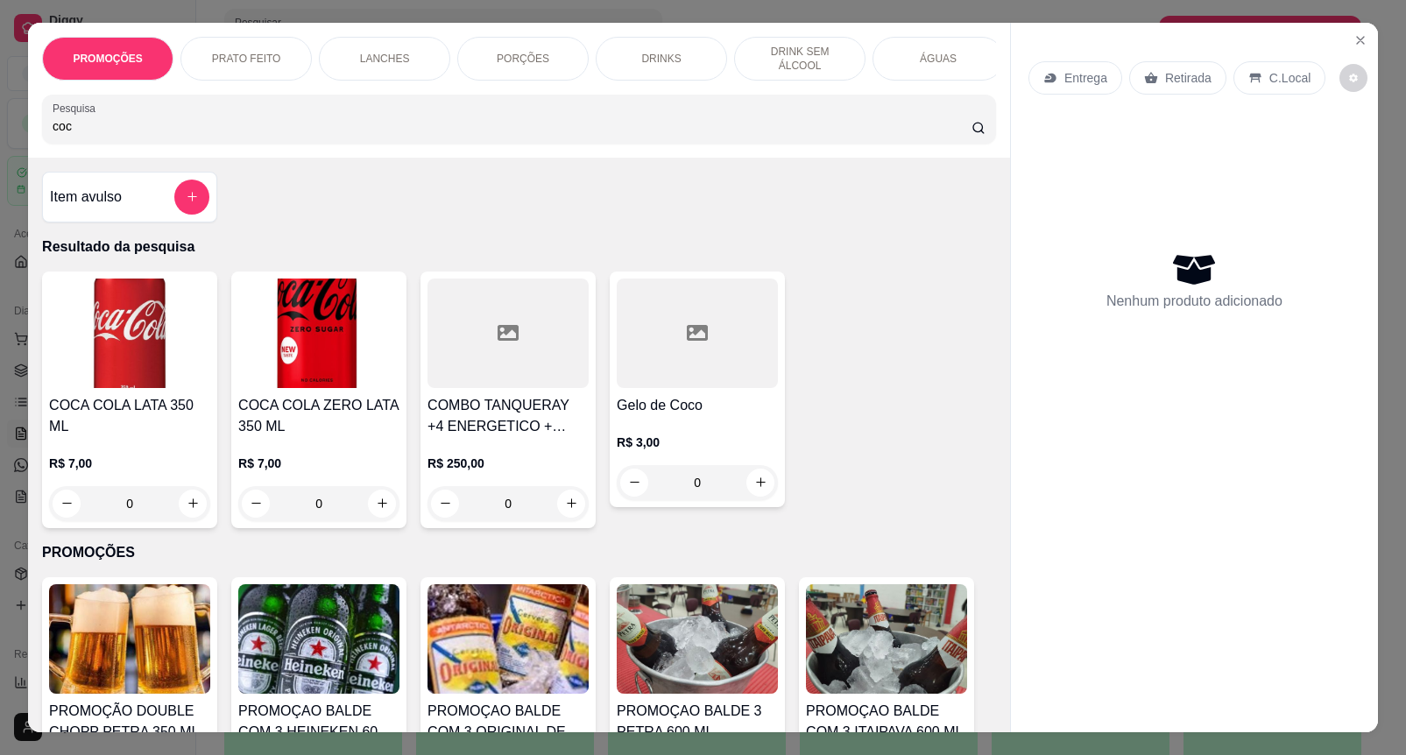
type input "coc"
click at [137, 387] on img at bounding box center [129, 333] width 161 height 109
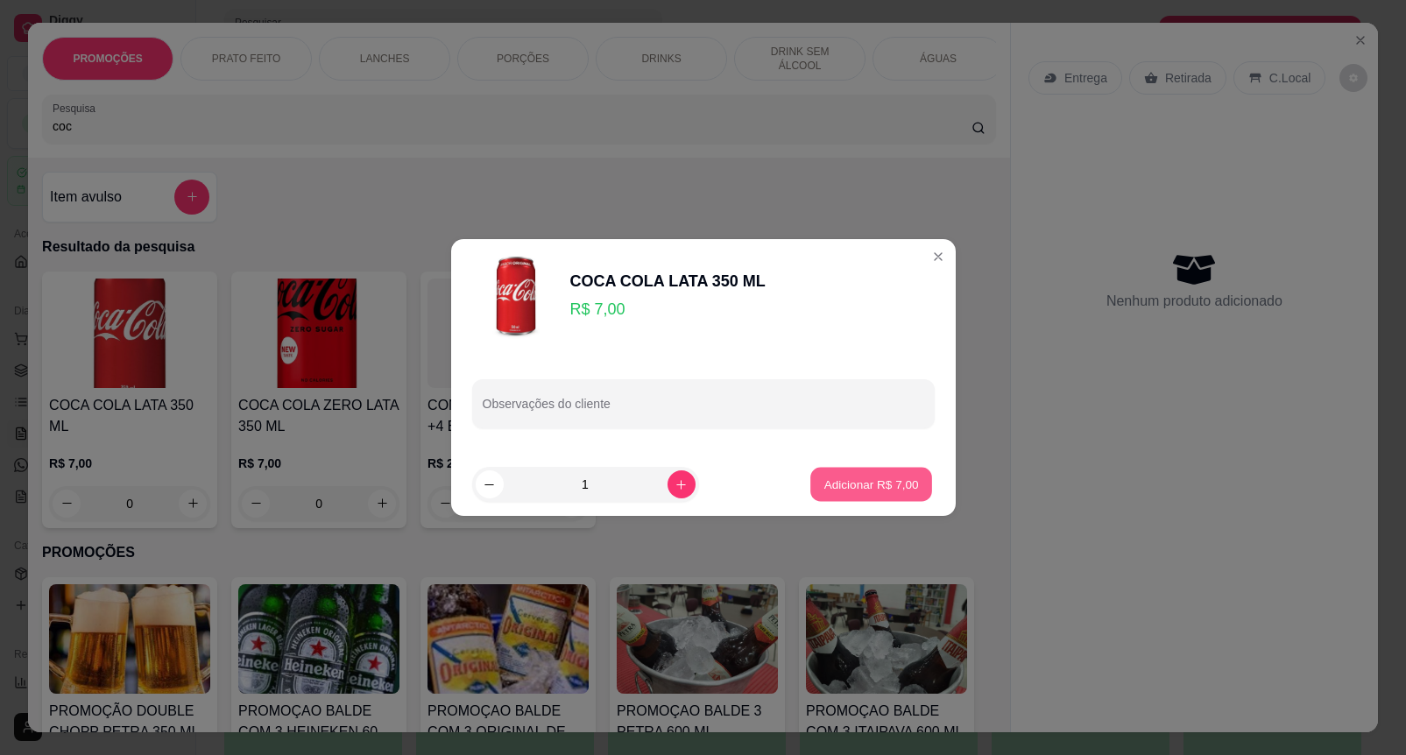
click at [872, 489] on p "Adicionar R$ 7,00" at bounding box center [871, 484] width 95 height 17
type input "1"
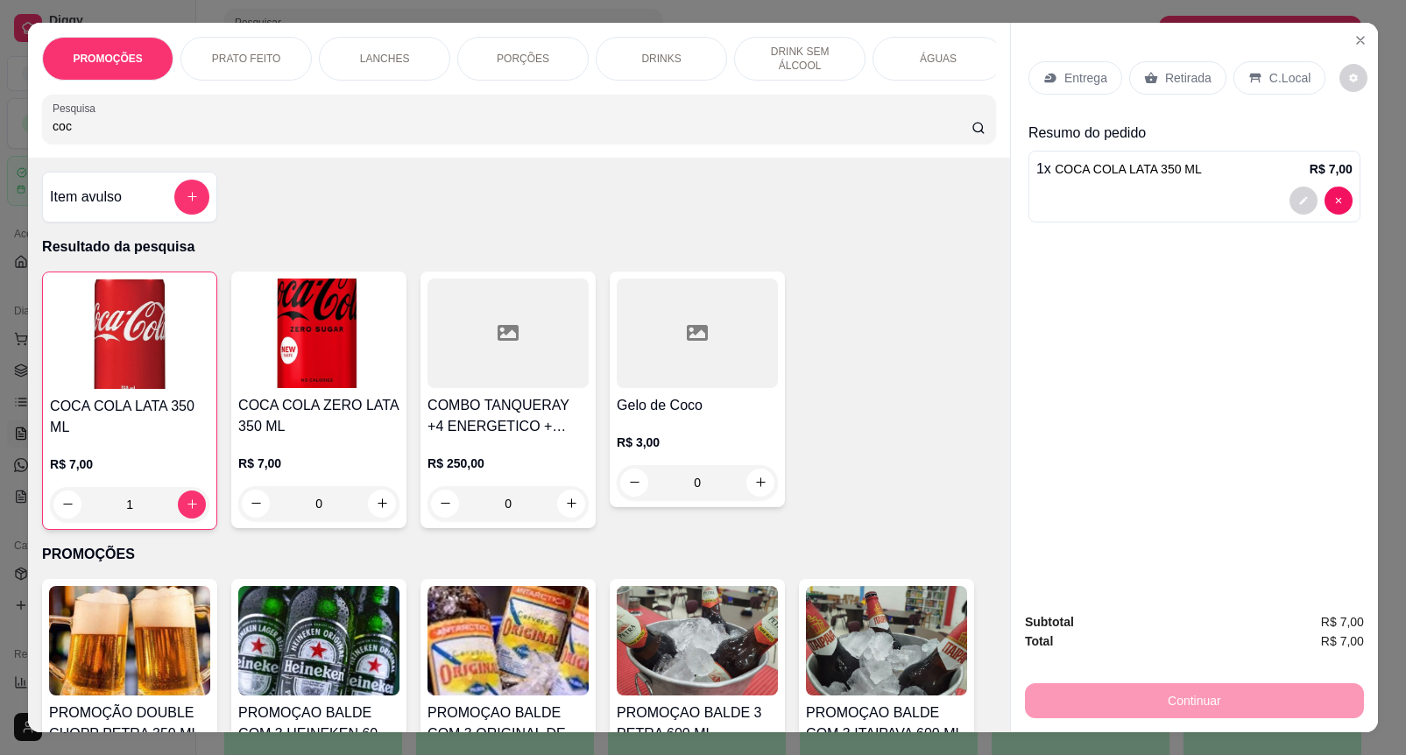
click at [1204, 61] on div "Retirada" at bounding box center [1177, 77] width 97 height 33
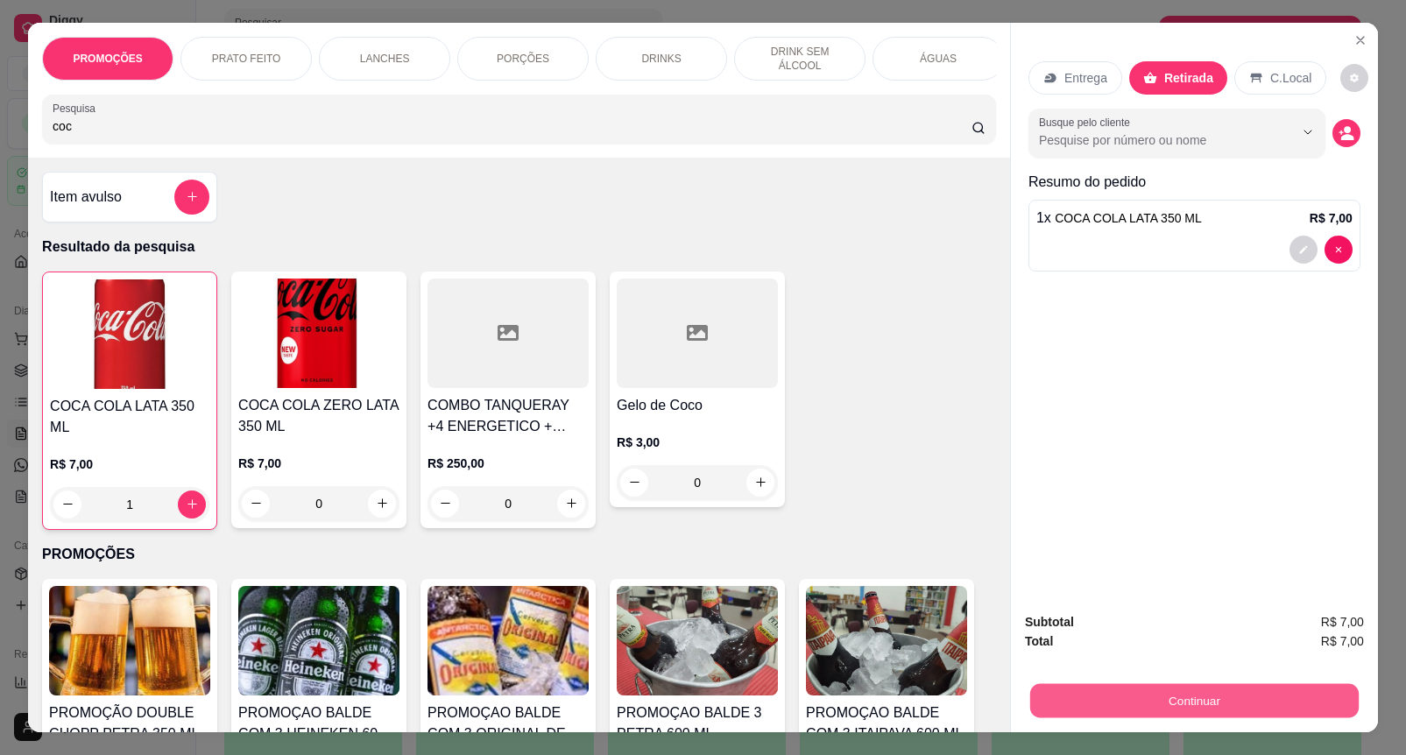
click at [1158, 684] on button "Continuar" at bounding box center [1194, 701] width 328 height 34
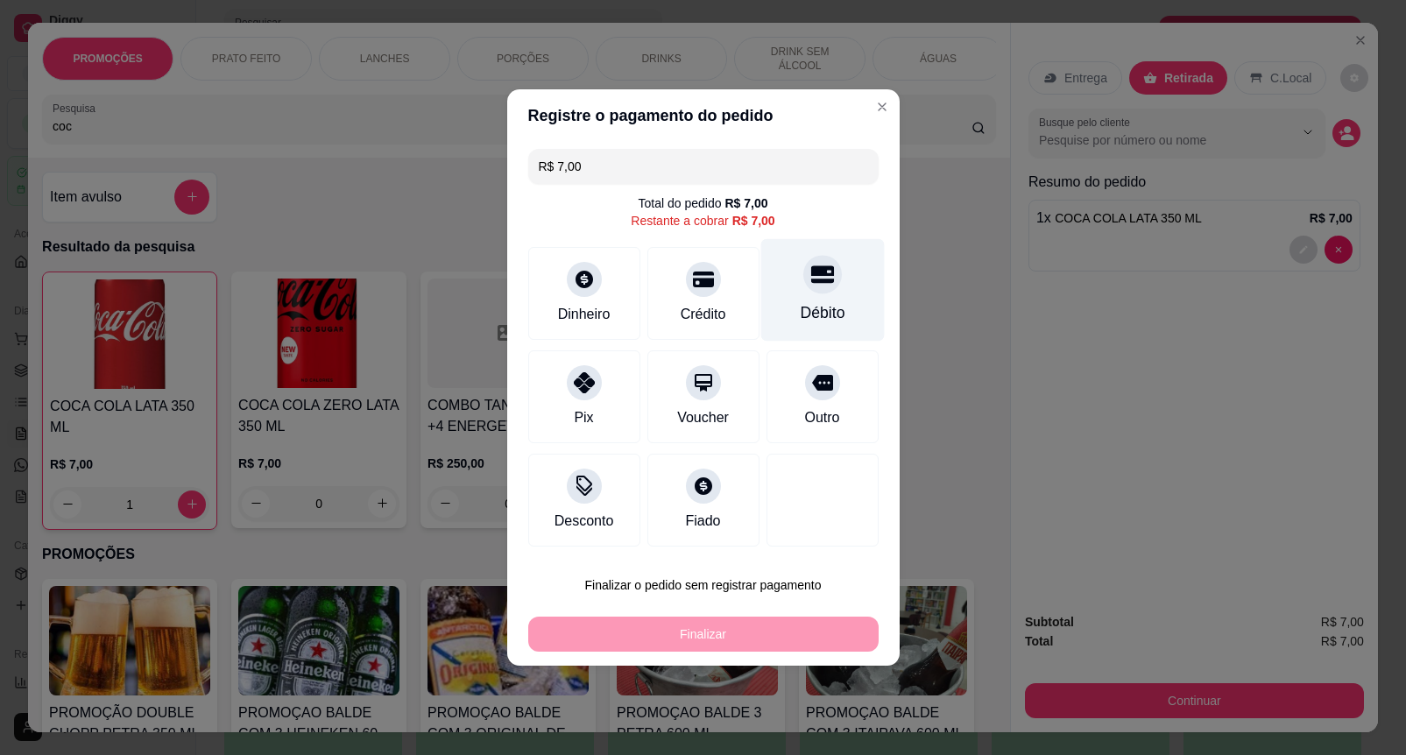
click at [810, 280] on icon at bounding box center [821, 274] width 23 height 23
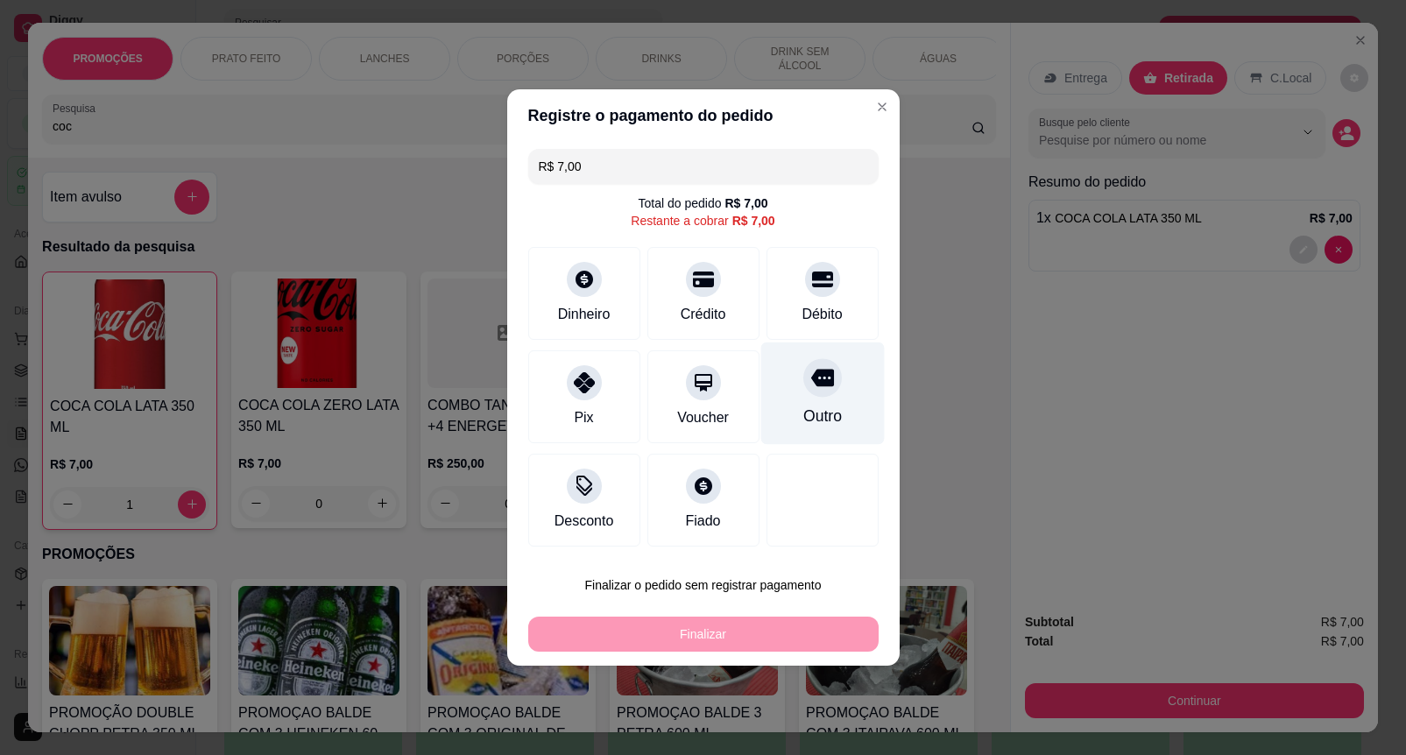
type input "R$ 0,00"
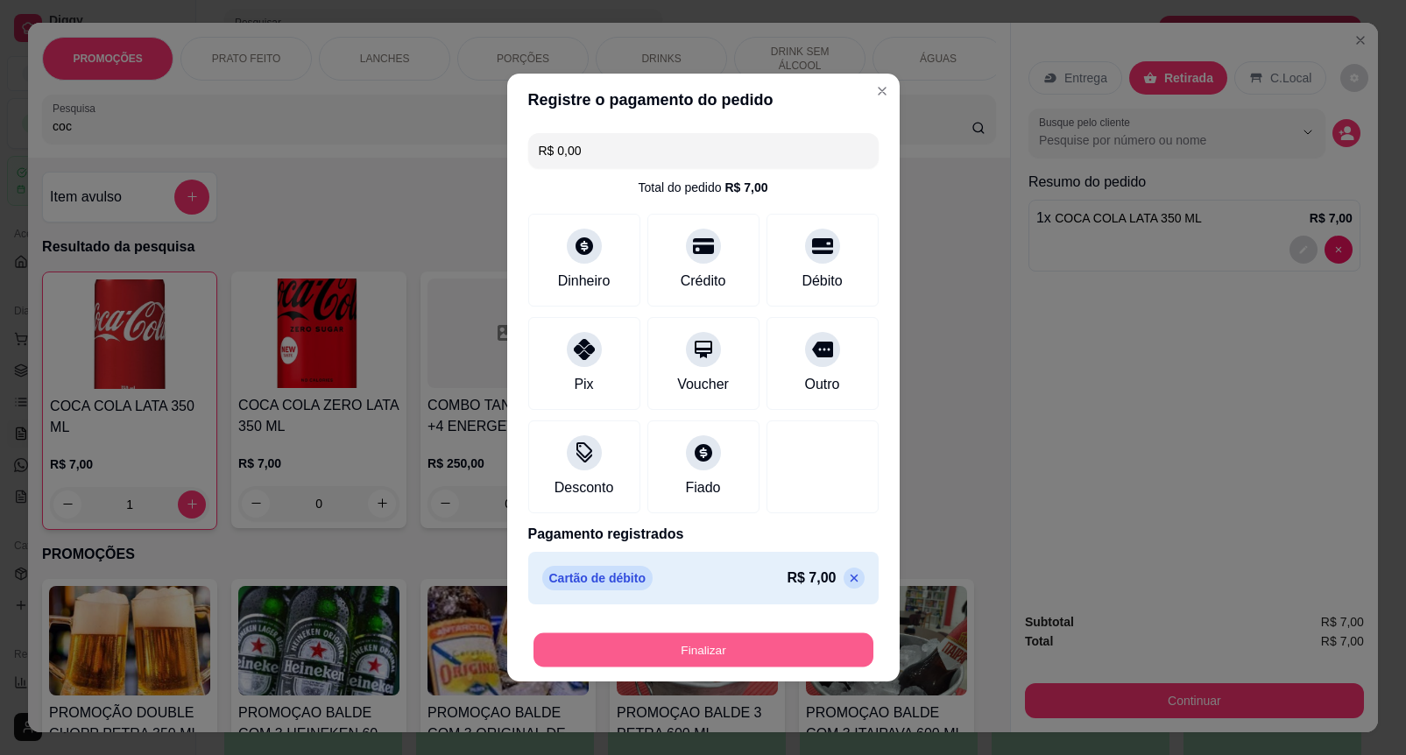
click at [712, 646] on button "Finalizar" at bounding box center [703, 650] width 340 height 34
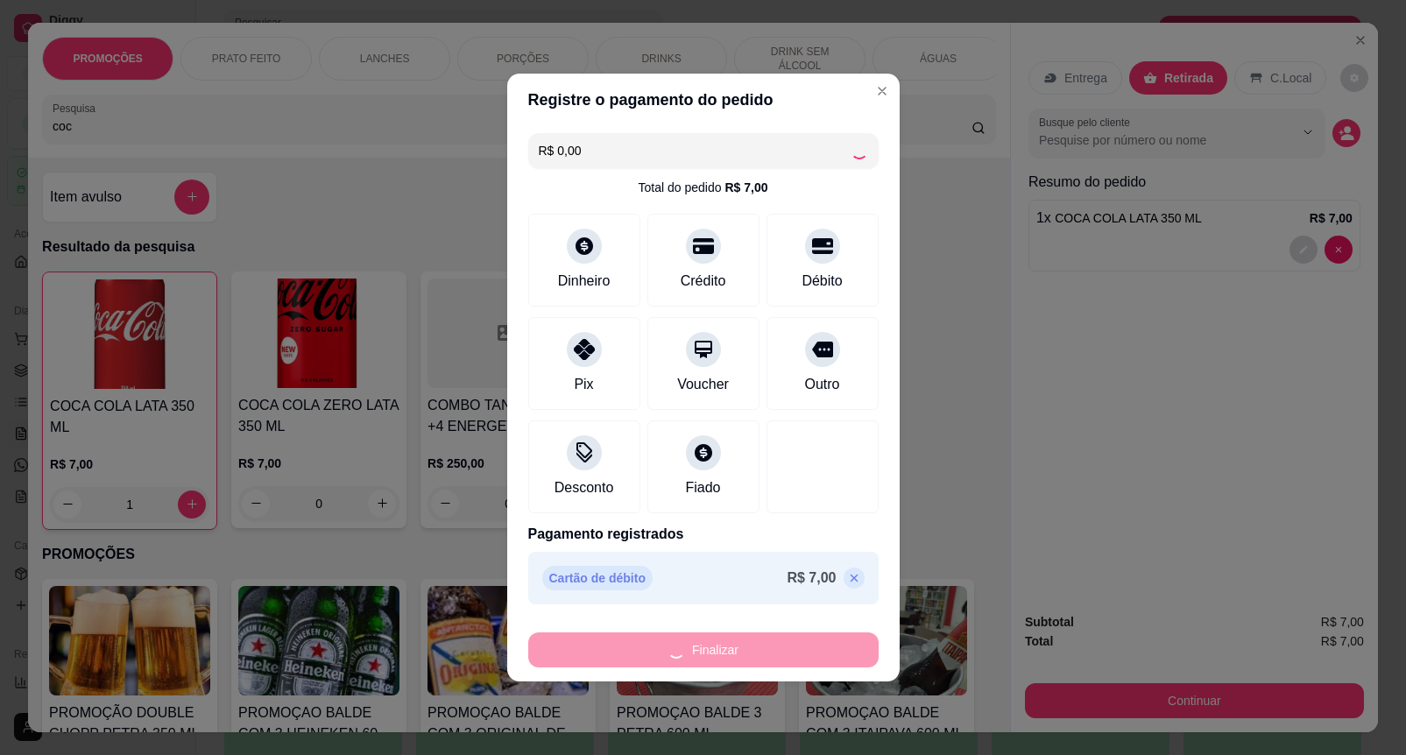
type input "0"
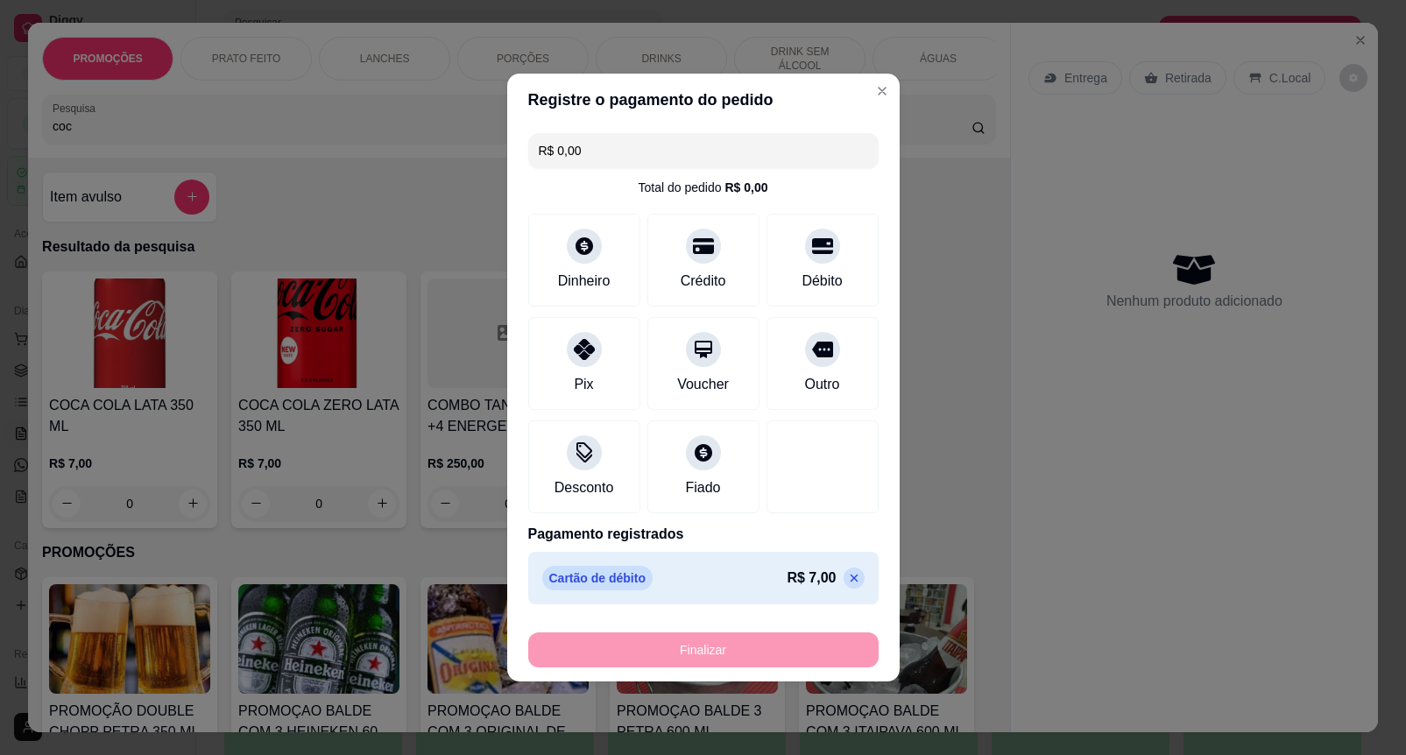
type input "-R$ 7,00"
